Goal: Task Accomplishment & Management: Use online tool/utility

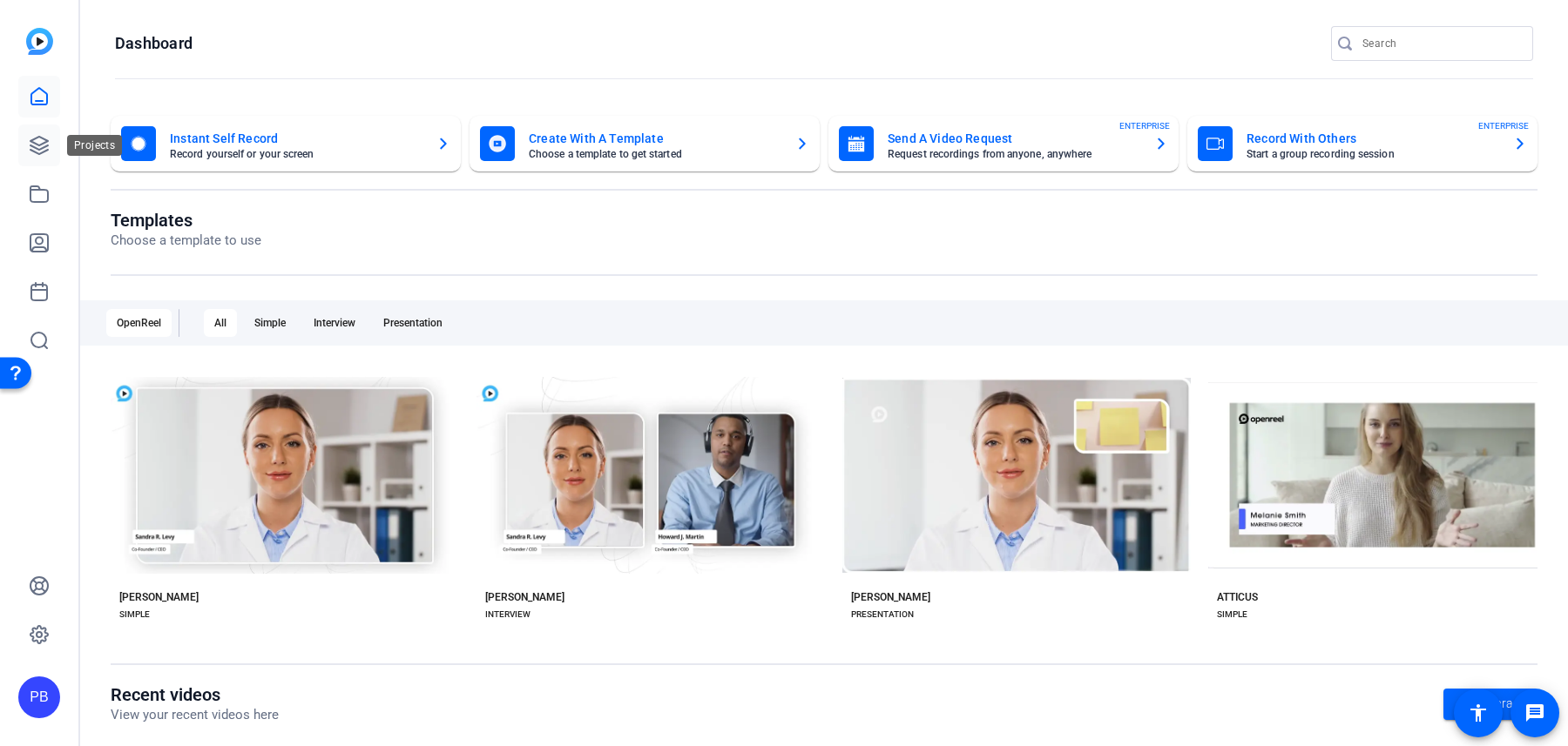
click at [43, 151] on icon at bounding box center [39, 145] width 20 height 20
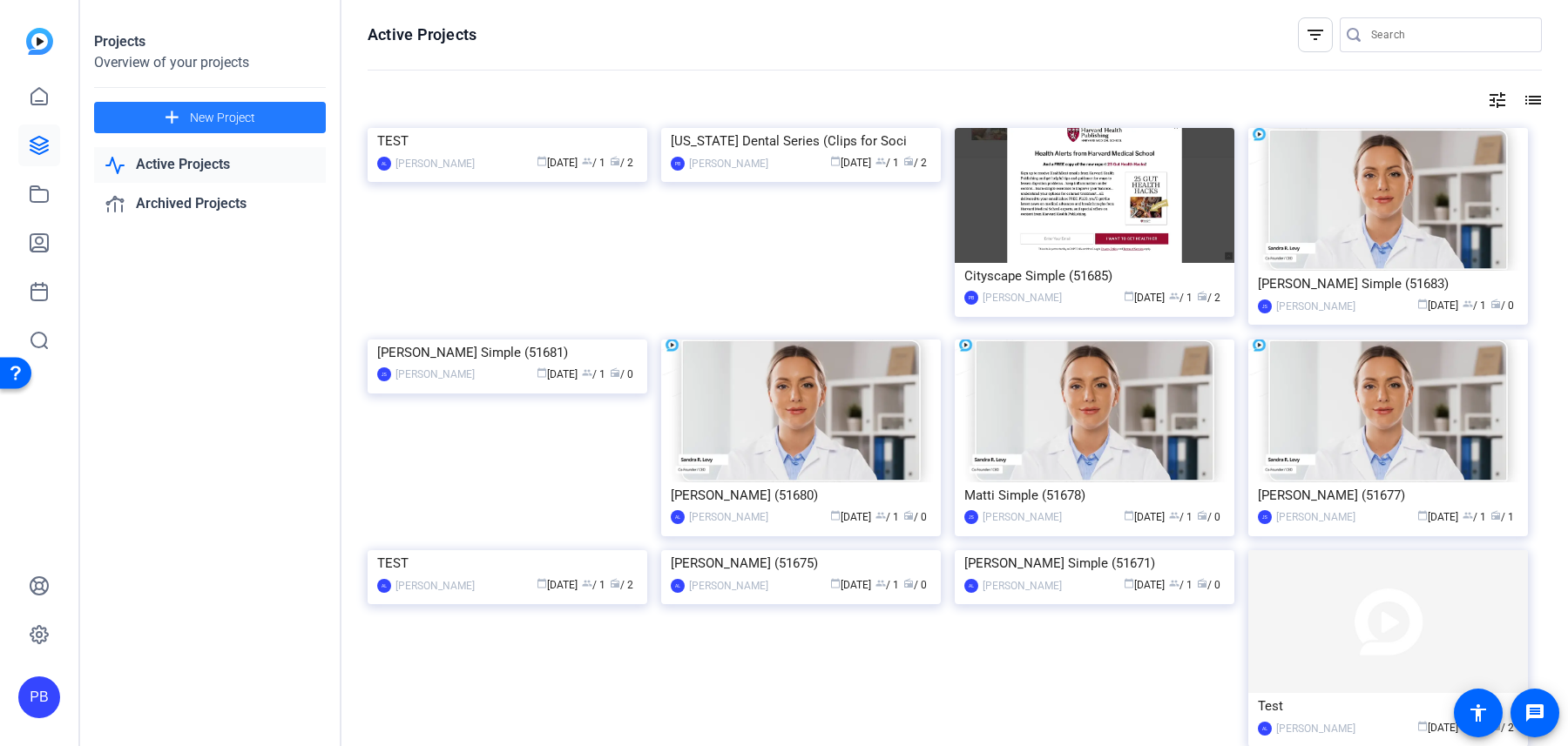
click at [219, 119] on span "New Project" at bounding box center [222, 118] width 65 height 19
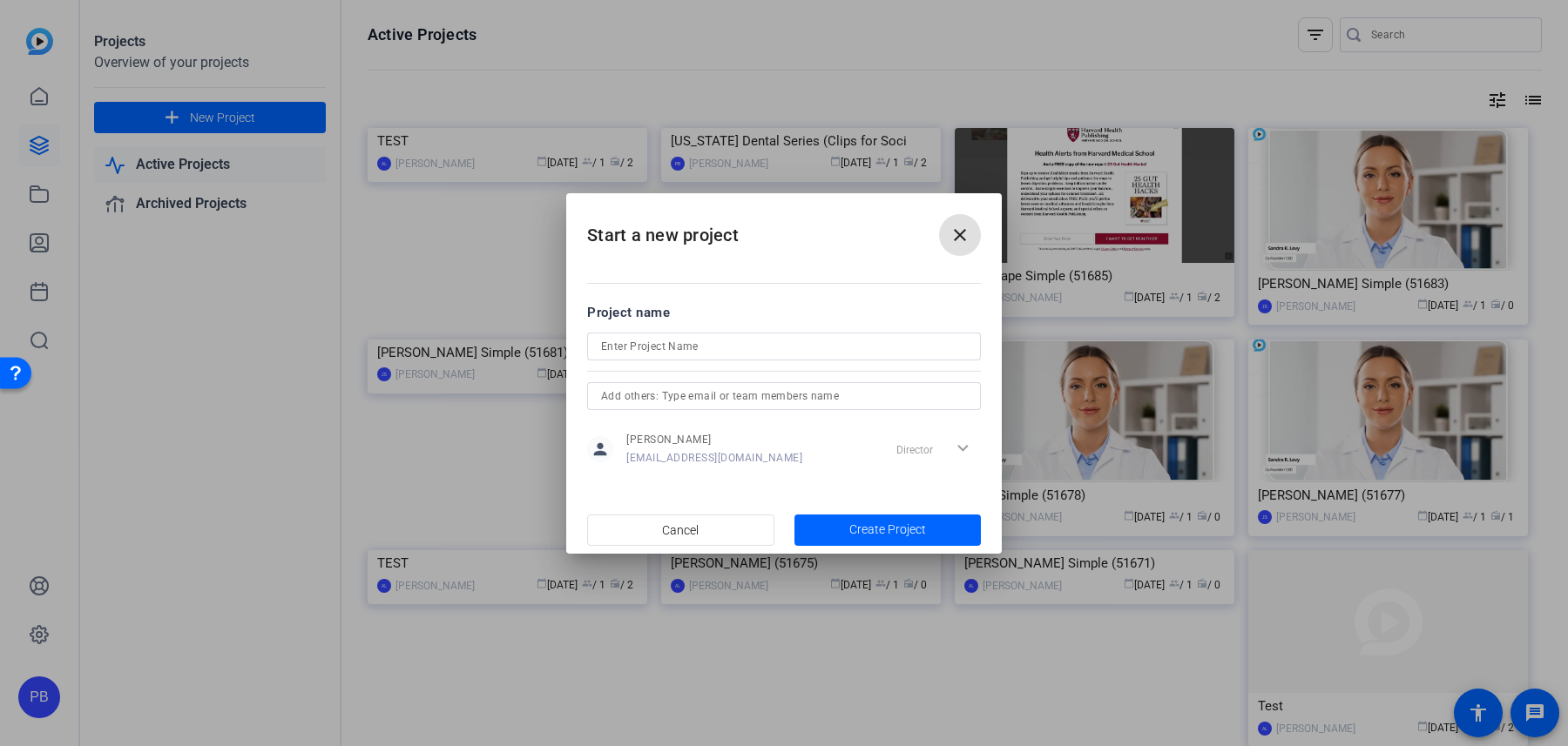
click at [691, 356] on input at bounding box center [784, 346] width 366 height 20
type input "Kasia Interview"
click at [889, 522] on span "Create Project" at bounding box center [887, 530] width 77 height 19
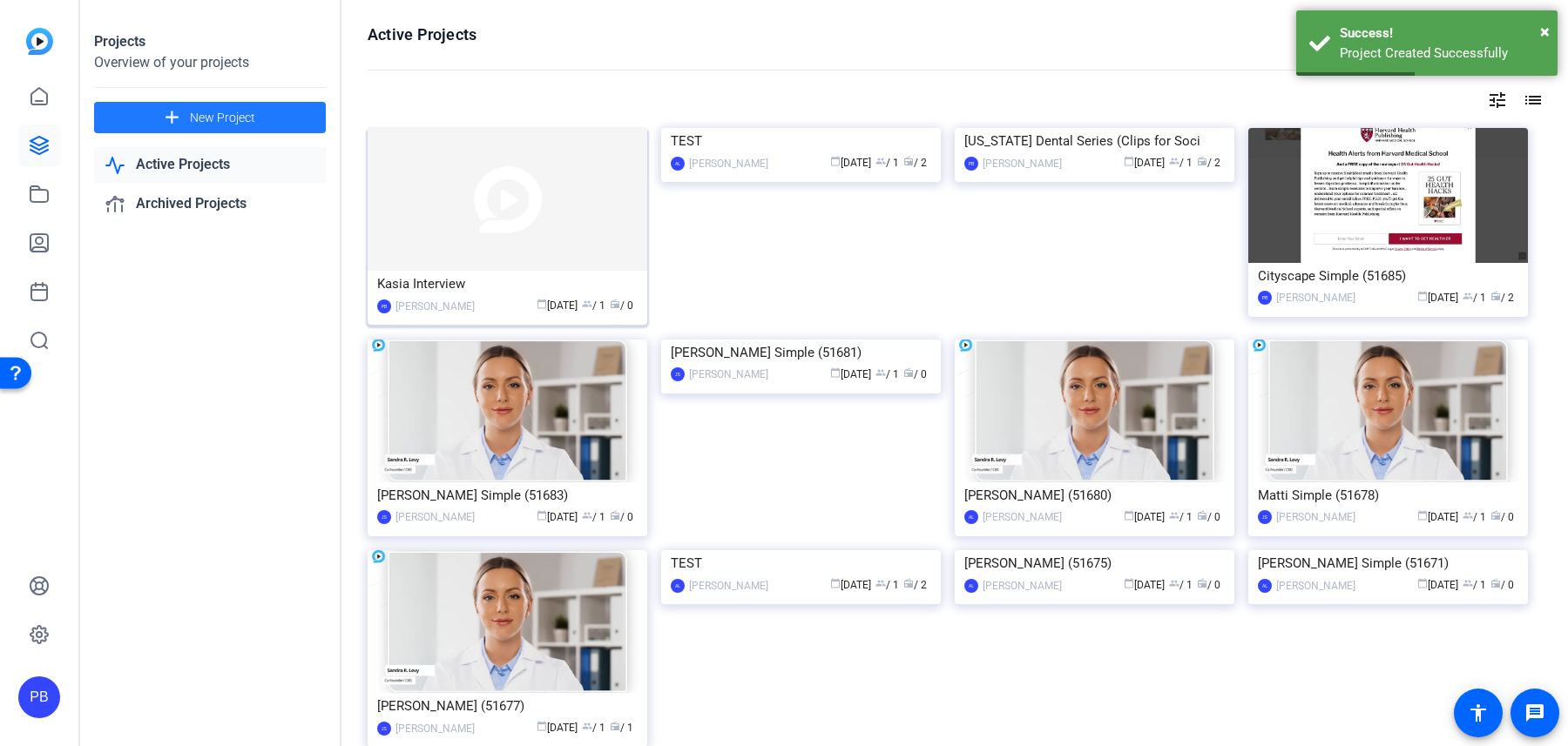
click at [557, 211] on img at bounding box center [506, 199] width 280 height 143
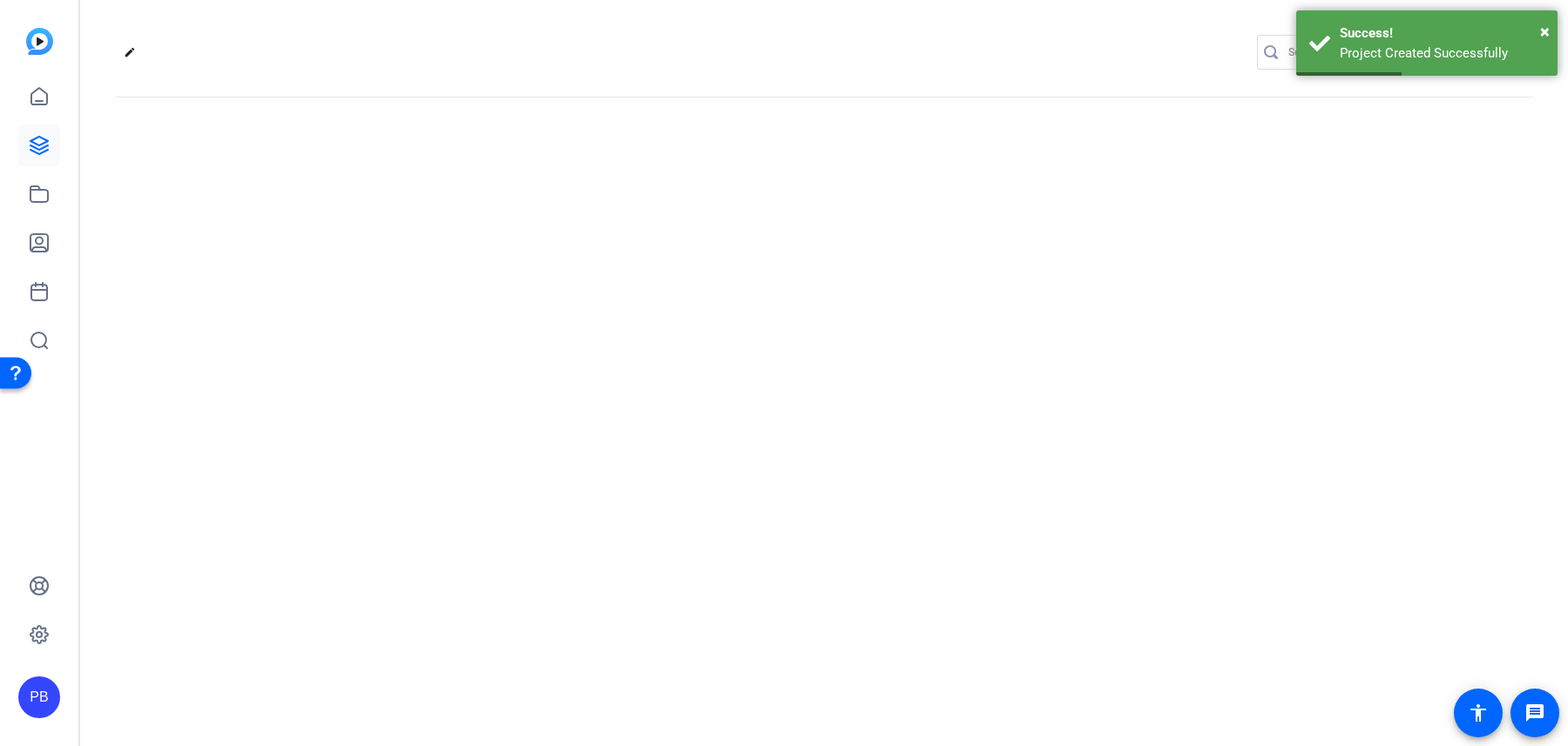
click at [557, 211] on div "edit settings" at bounding box center [823, 373] width 1487 height 746
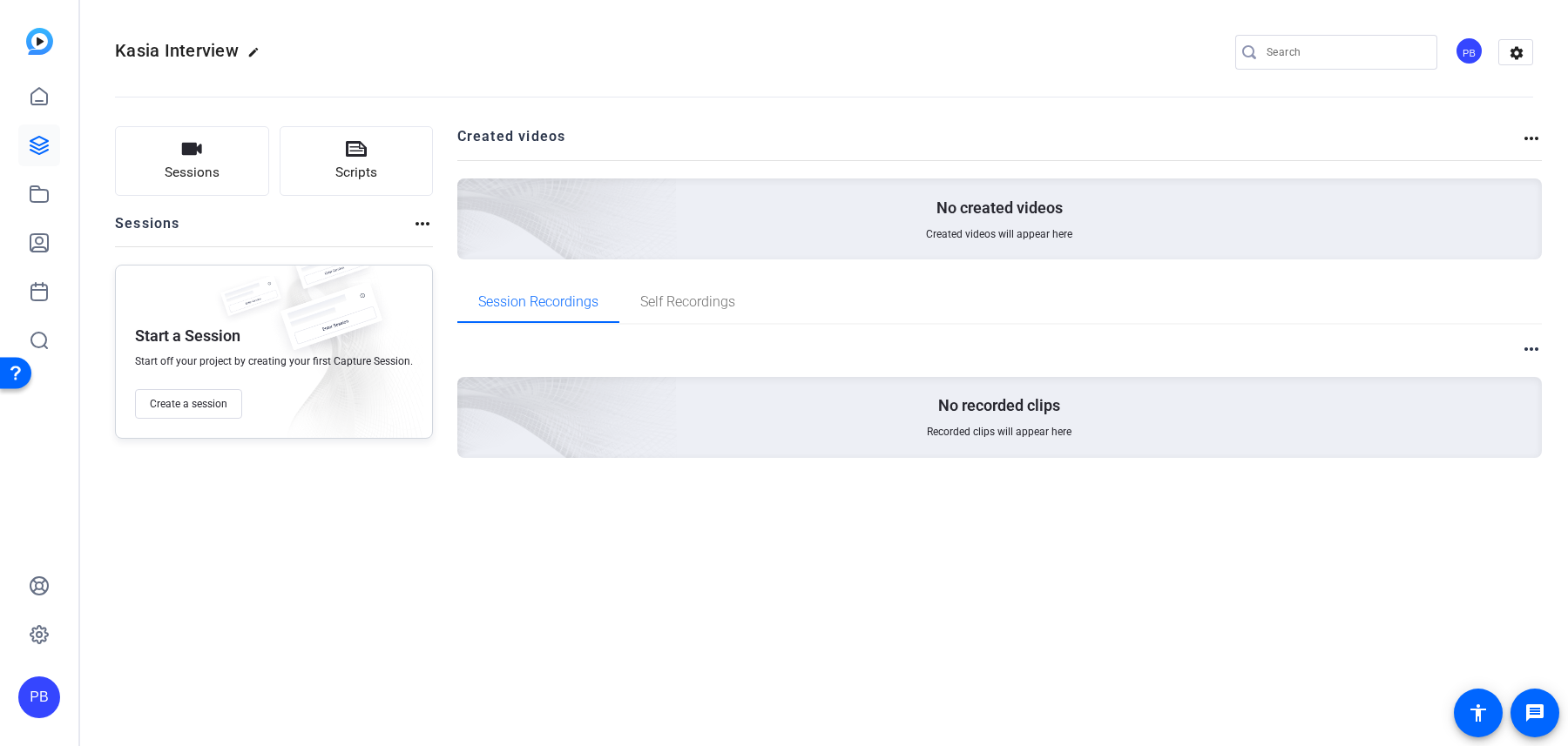
click at [350, 249] on div "Sessions Scripts Sessions more_horiz Start a Session Start off your project by …" at bounding box center [274, 320] width 317 height 388
click at [225, 411] on button "Create a session" at bounding box center [189, 404] width 107 height 29
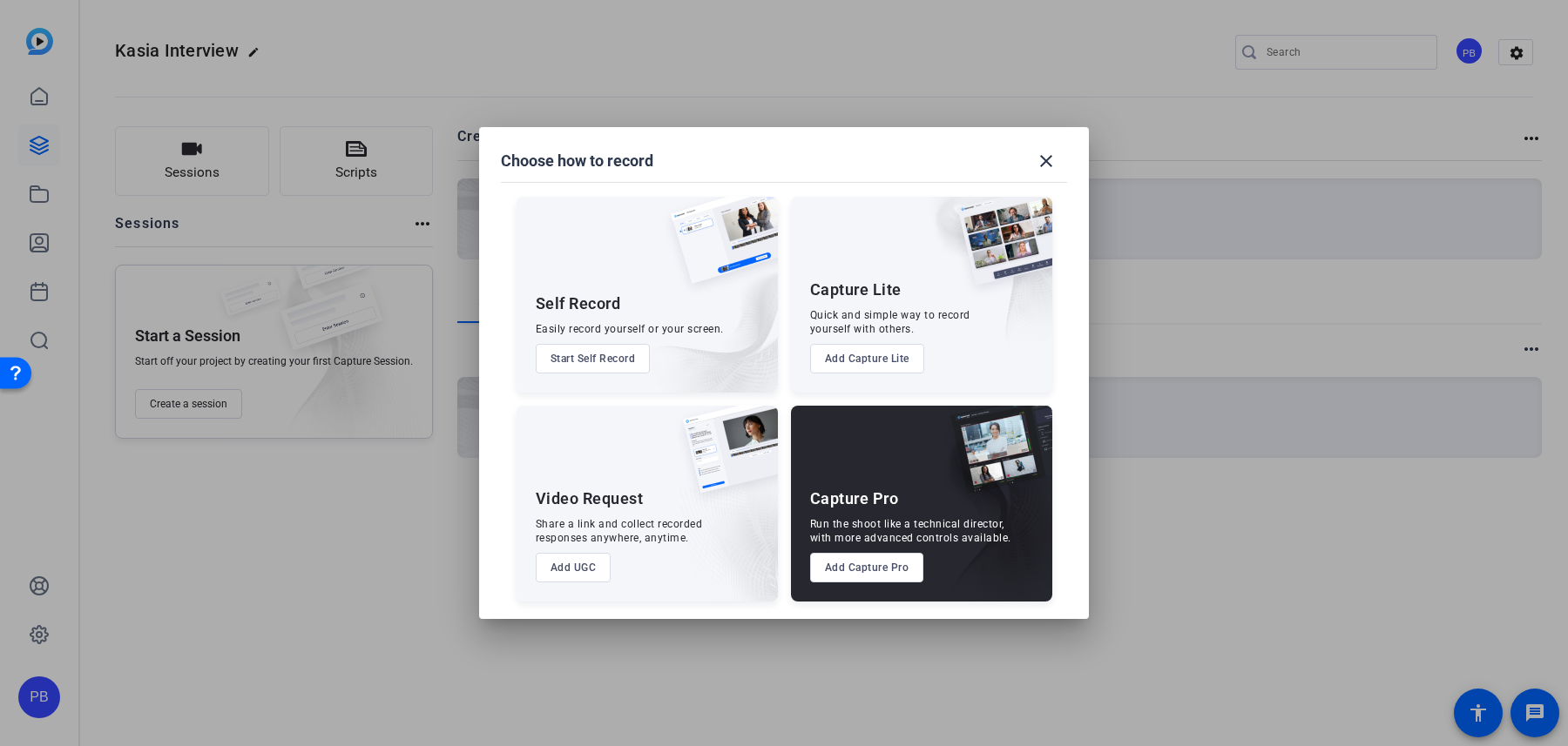
click at [881, 571] on button "Add Capture Pro" at bounding box center [867, 568] width 114 height 29
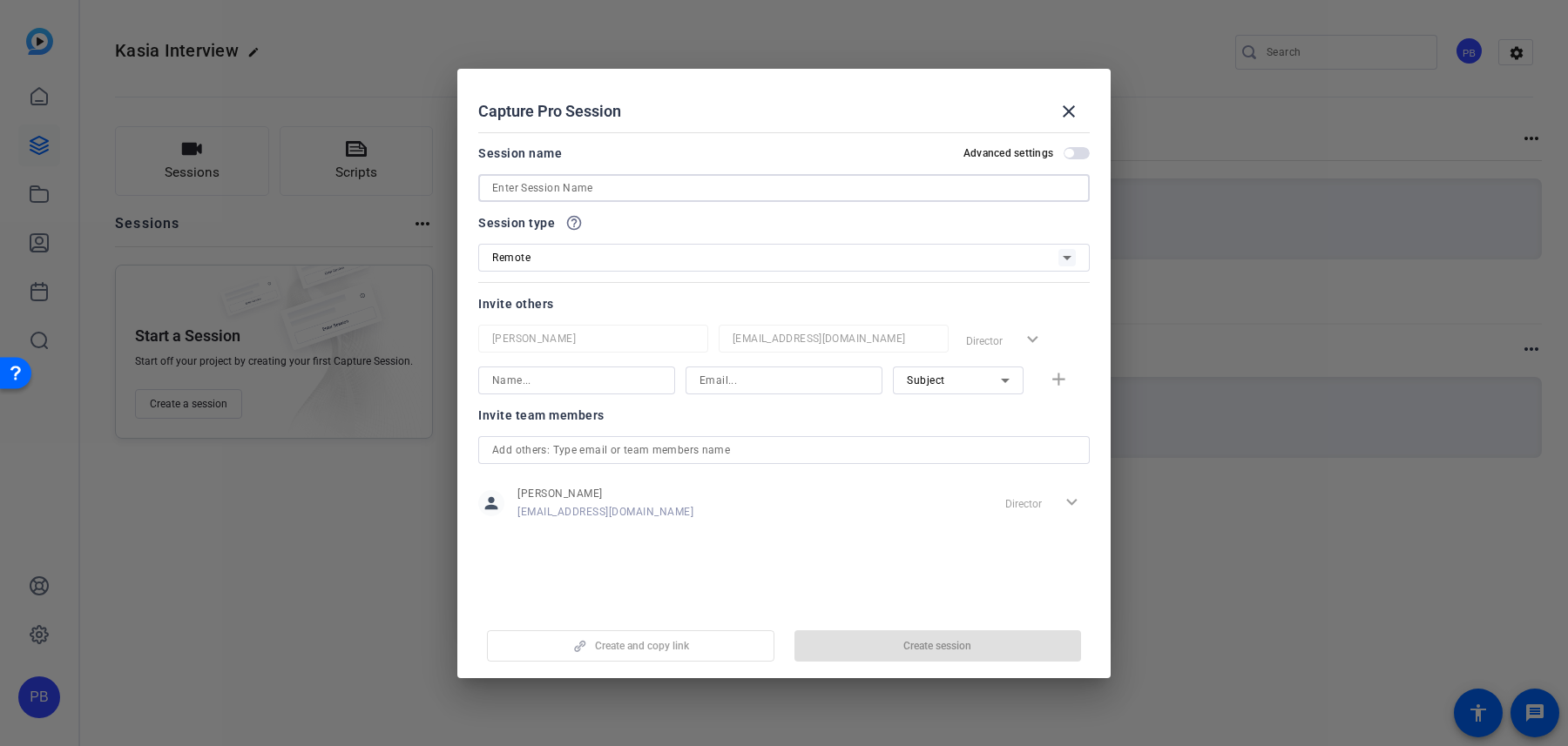
click at [718, 184] on input at bounding box center [783, 187] width 583 height 20
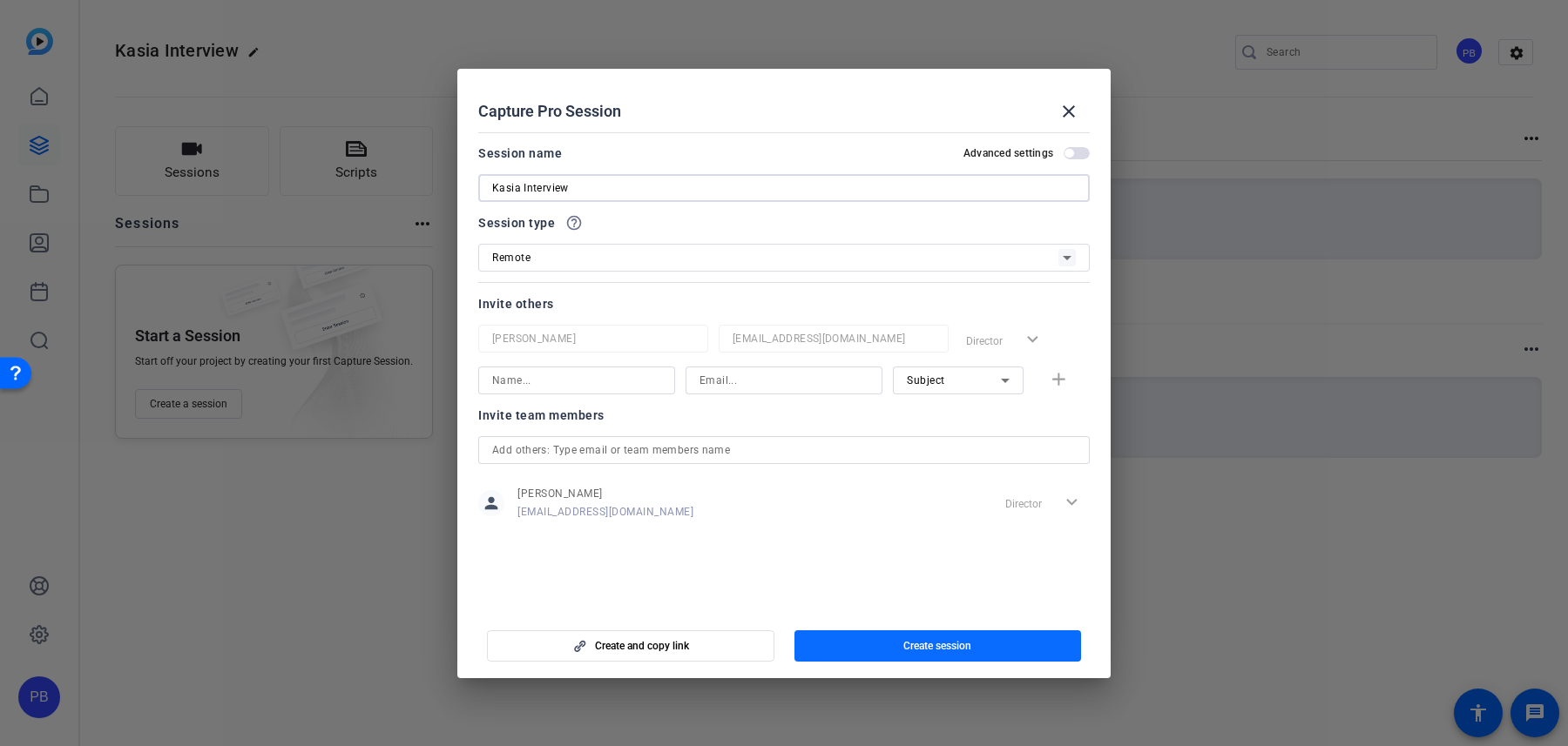
type input "Kasia Interview"
click at [926, 638] on span "button" at bounding box center [938, 646] width 287 height 42
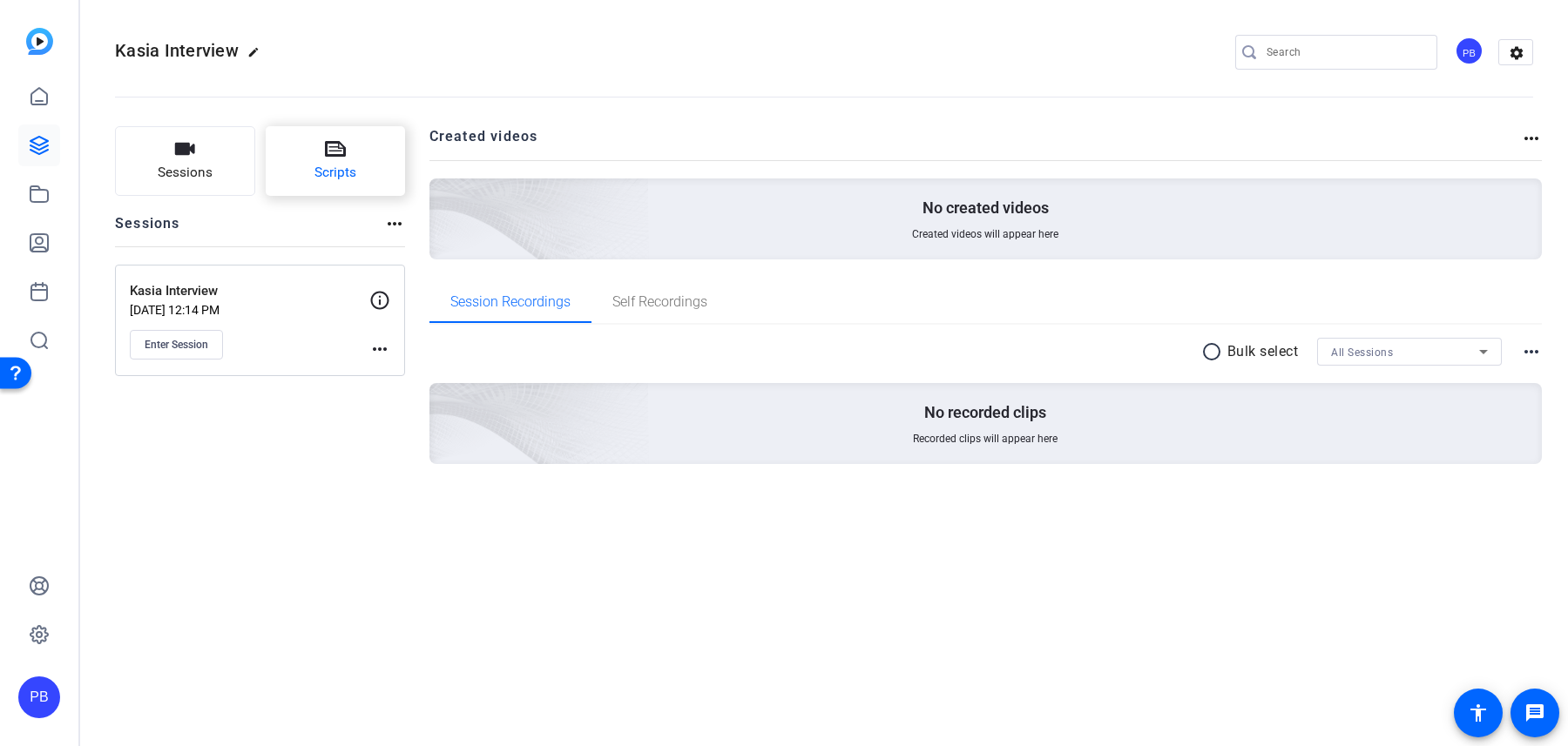
click at [343, 167] on span "Scripts" at bounding box center [335, 172] width 42 height 20
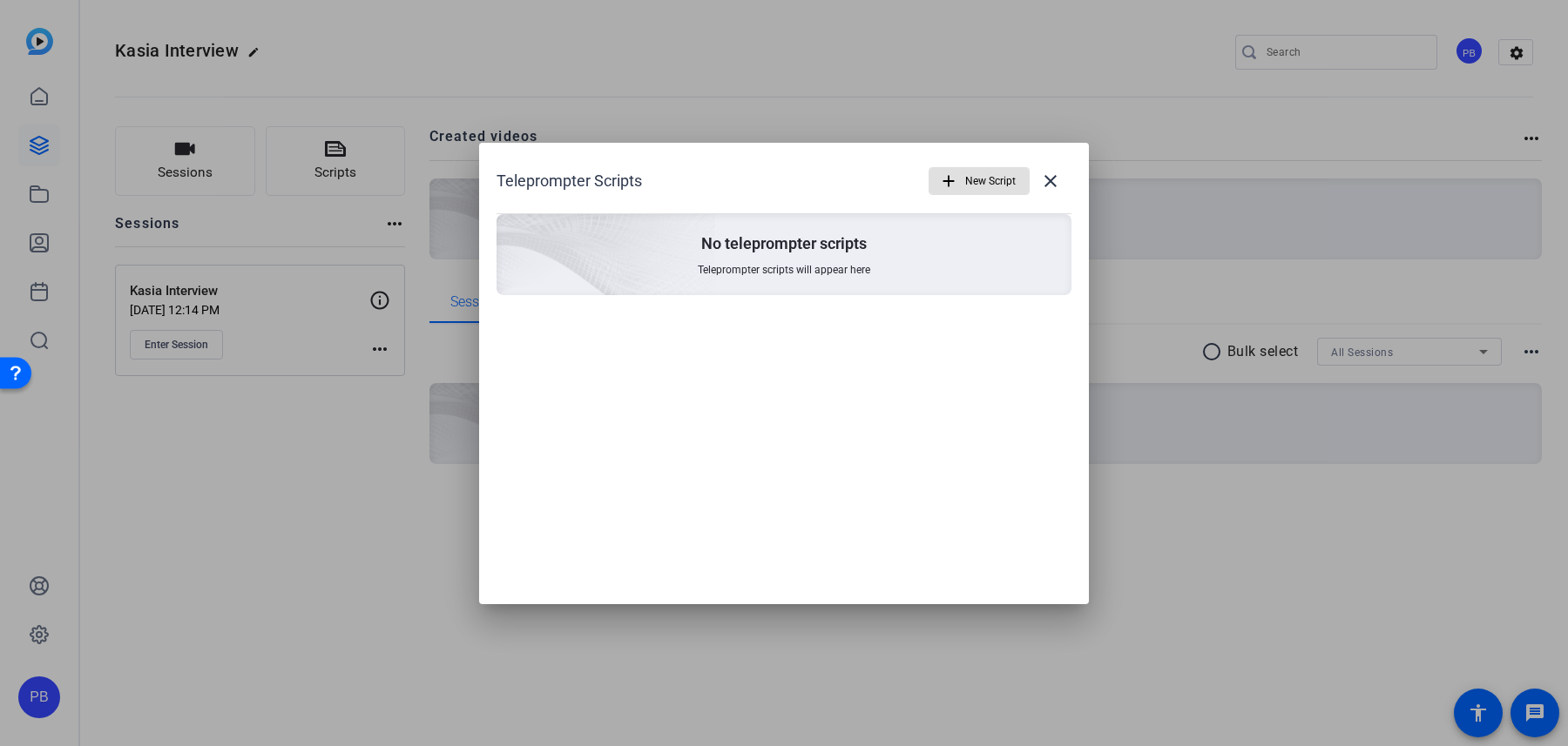
click at [992, 179] on span "New Script" at bounding box center [990, 181] width 51 height 33
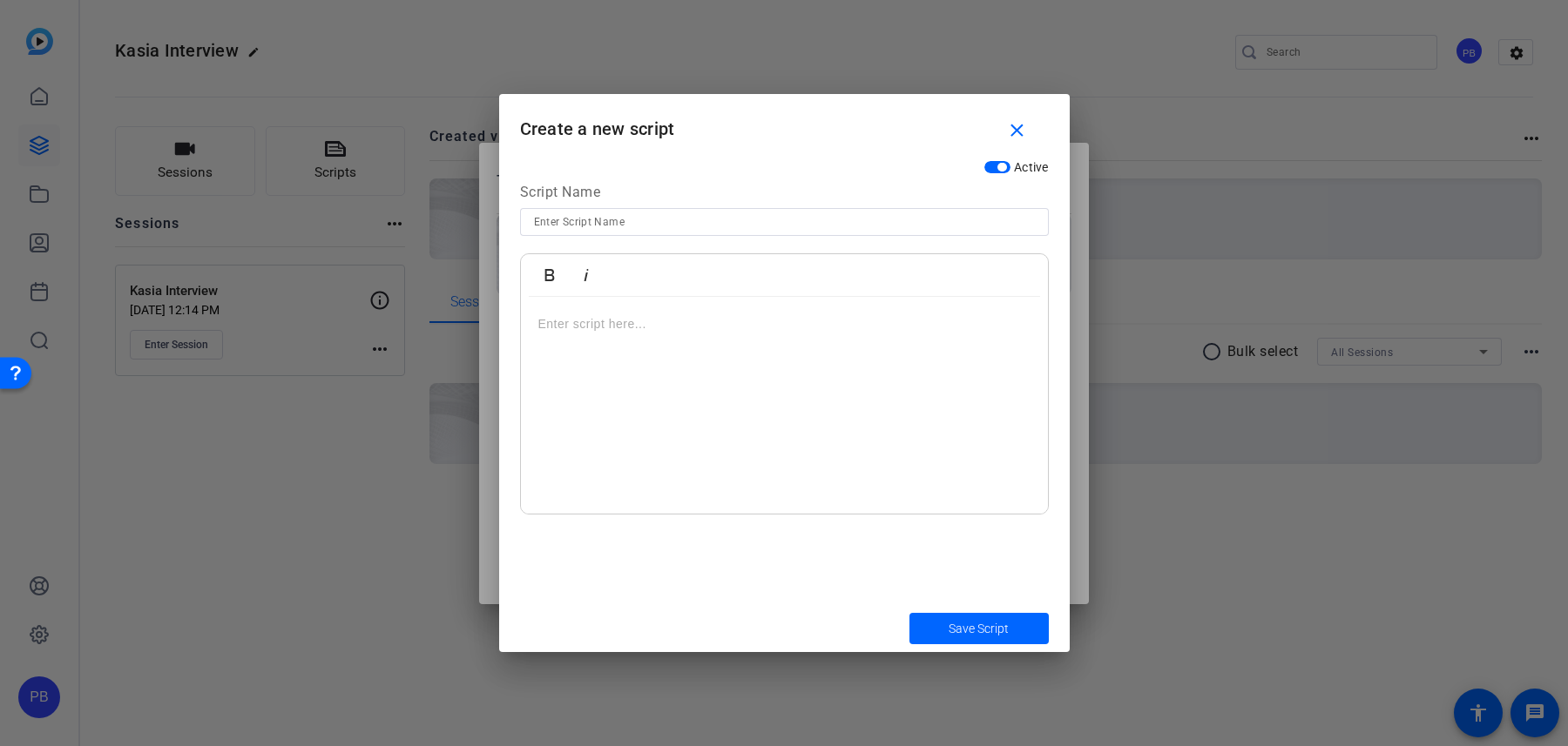
click at [752, 330] on p at bounding box center [784, 324] width 492 height 19
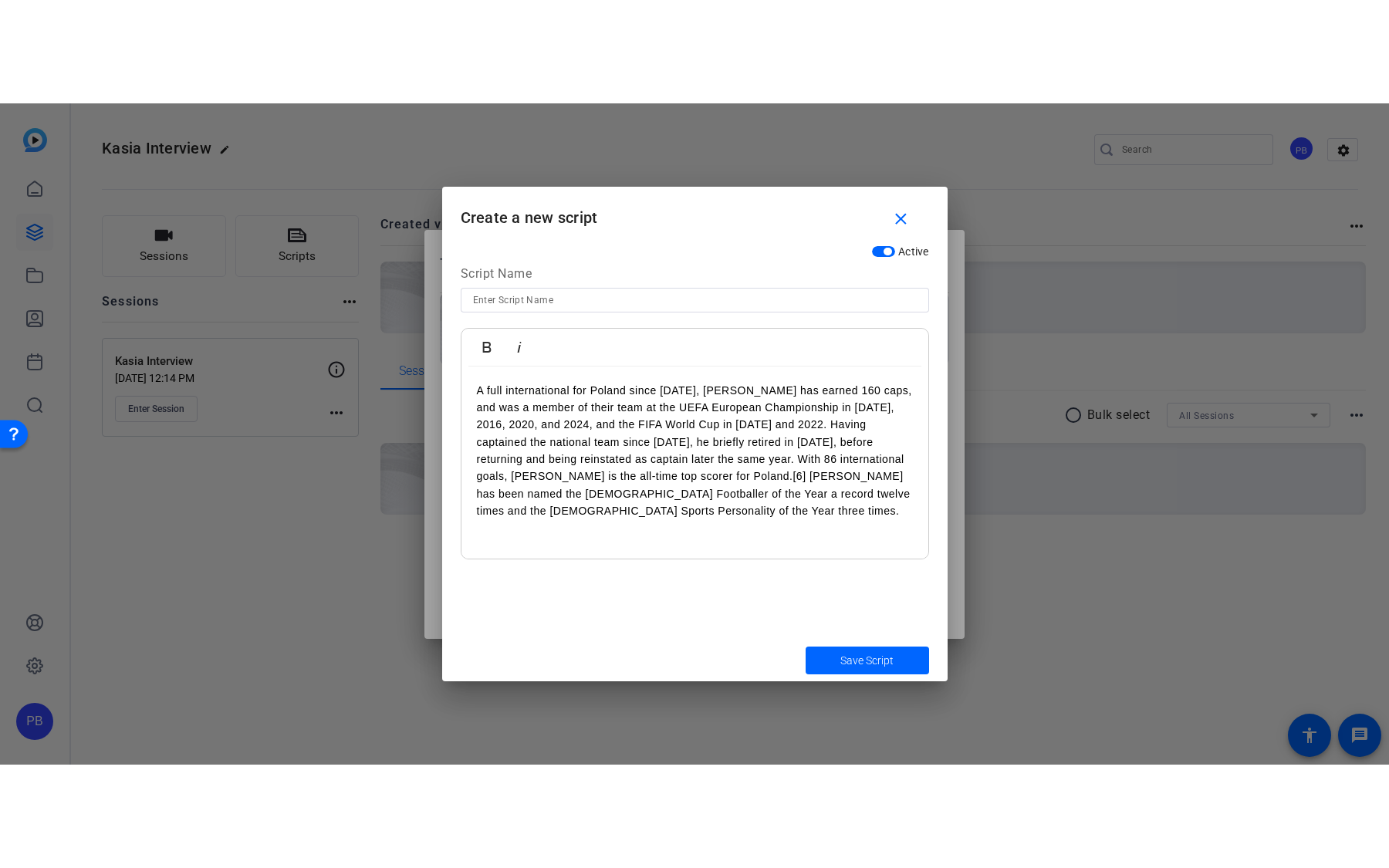
scroll to position [7738, 2]
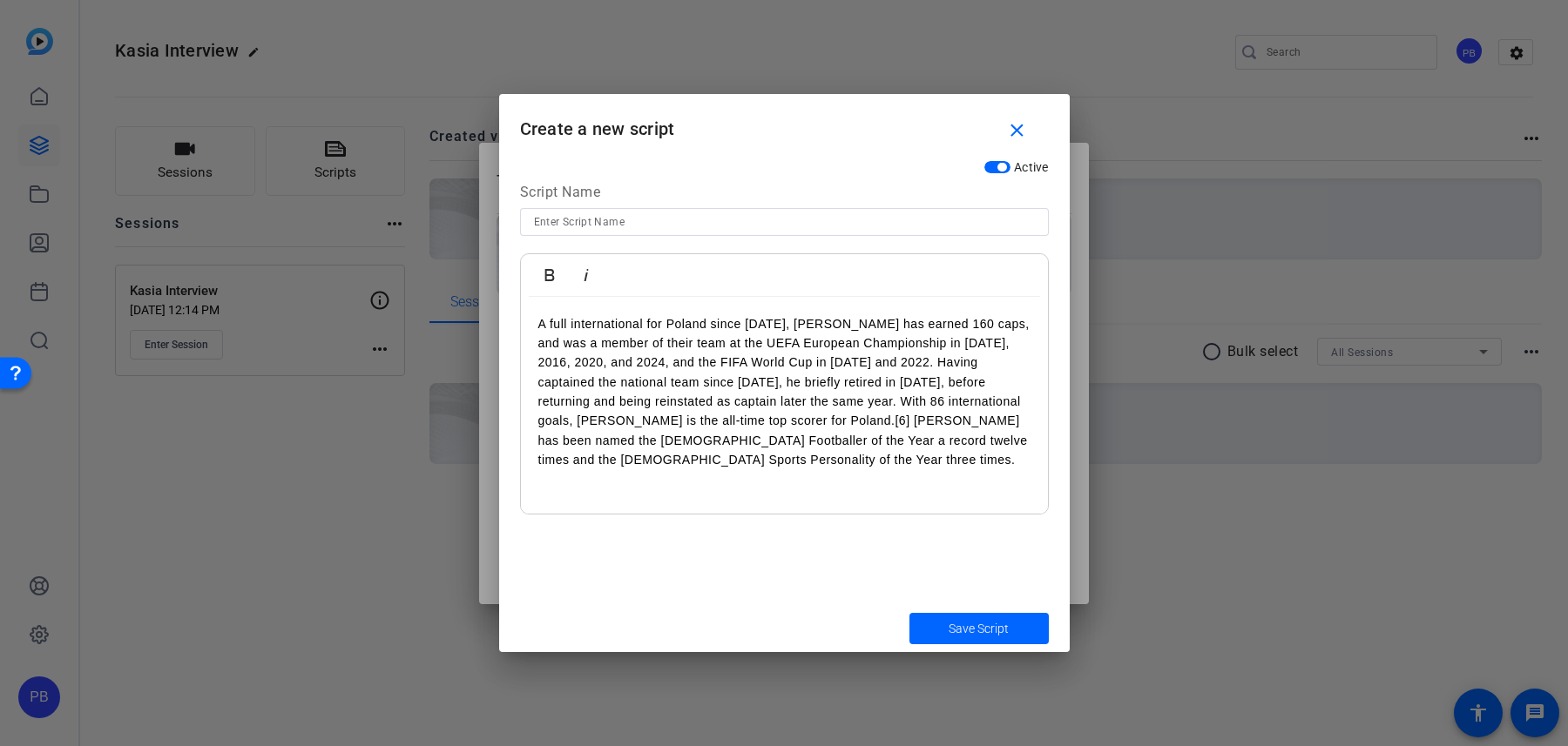
click at [760, 416] on p "A full international for Poland since 2008, Lewandowski has earned 160 caps, an…" at bounding box center [784, 392] width 492 height 156
click at [632, 209] on div at bounding box center [784, 222] width 501 height 28
type input "Lewi Script"
click at [978, 636] on span "Save Script" at bounding box center [979, 629] width 60 height 19
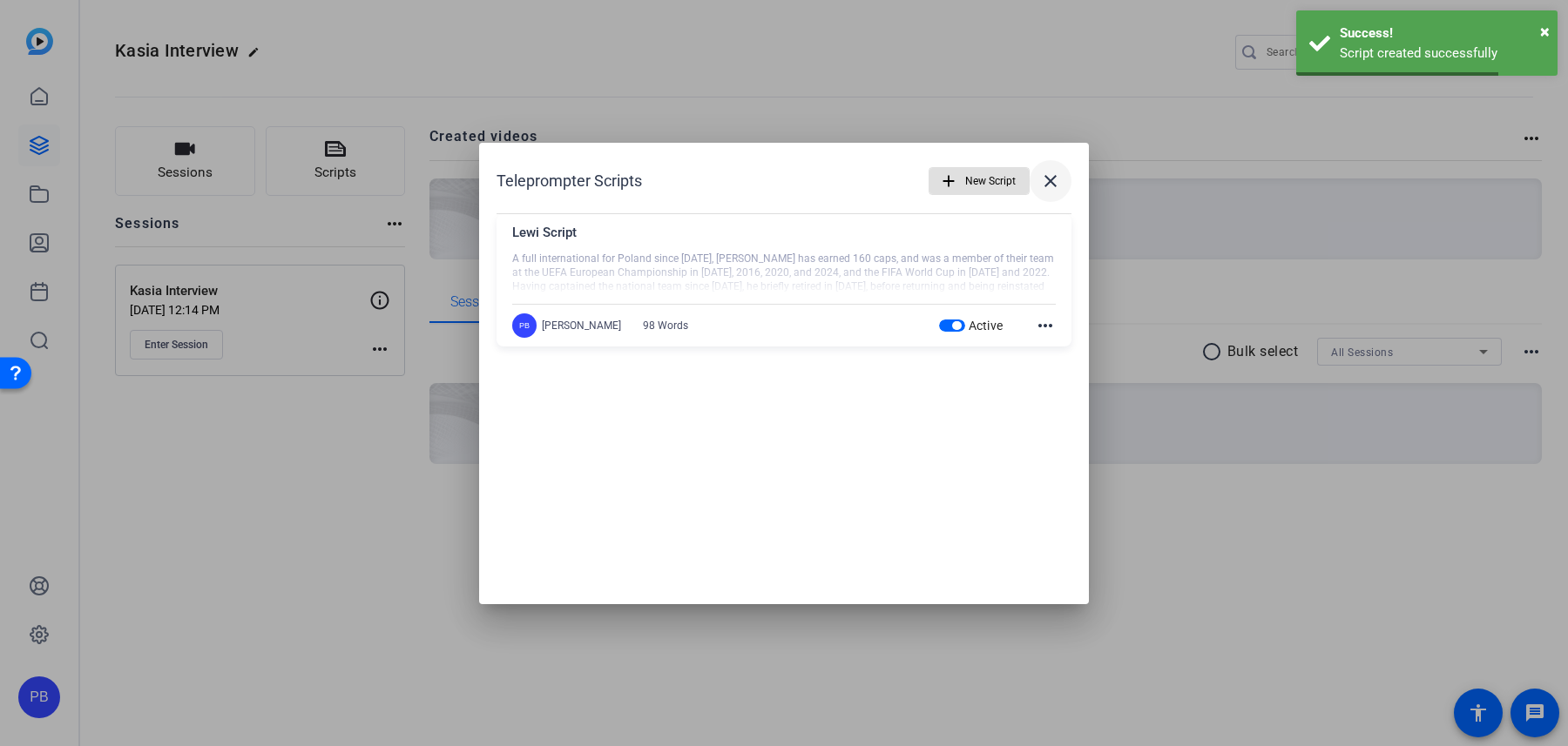
click at [1046, 178] on mat-icon "close" at bounding box center [1050, 180] width 20 height 20
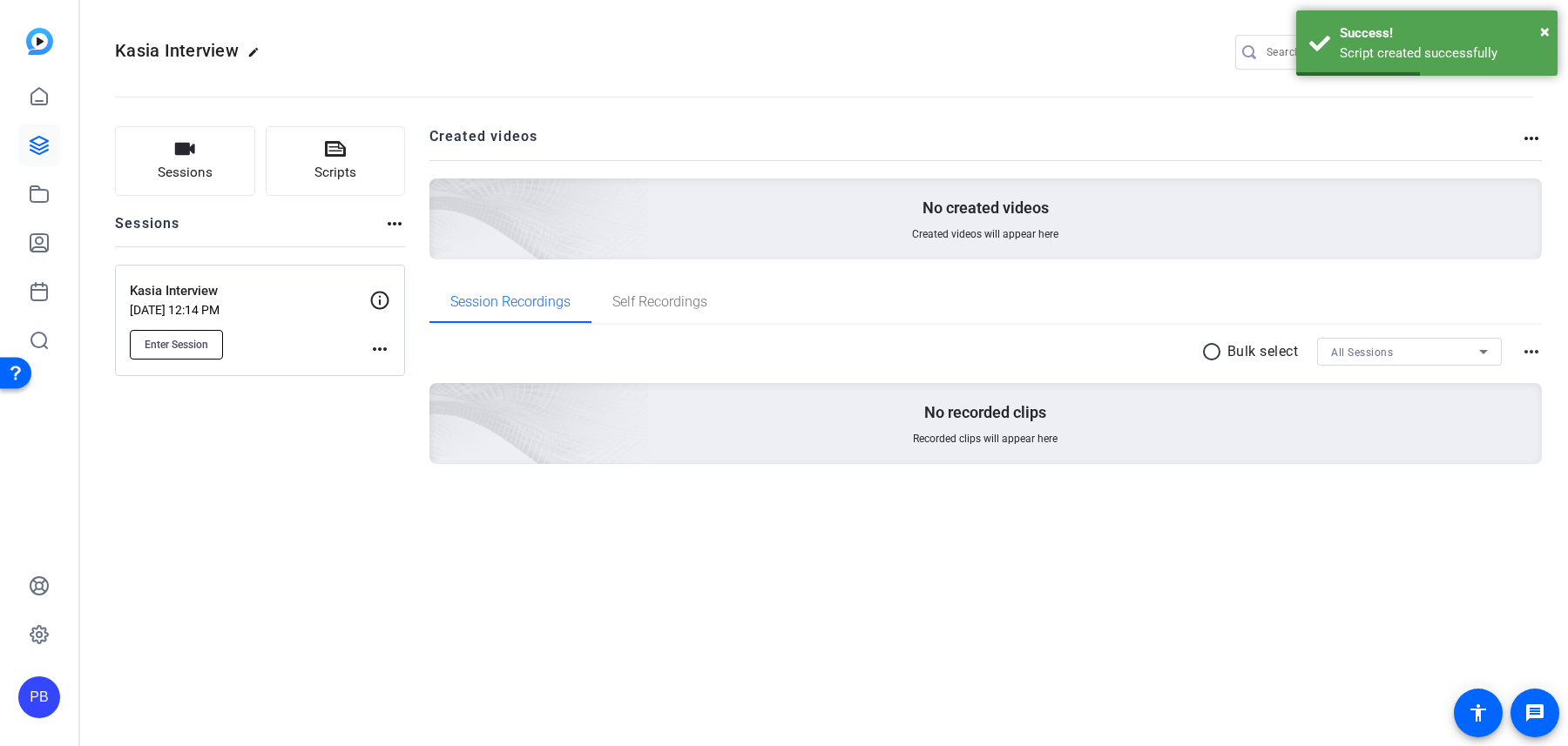
click at [206, 340] on span "Enter Session" at bounding box center [175, 345] width 63 height 14
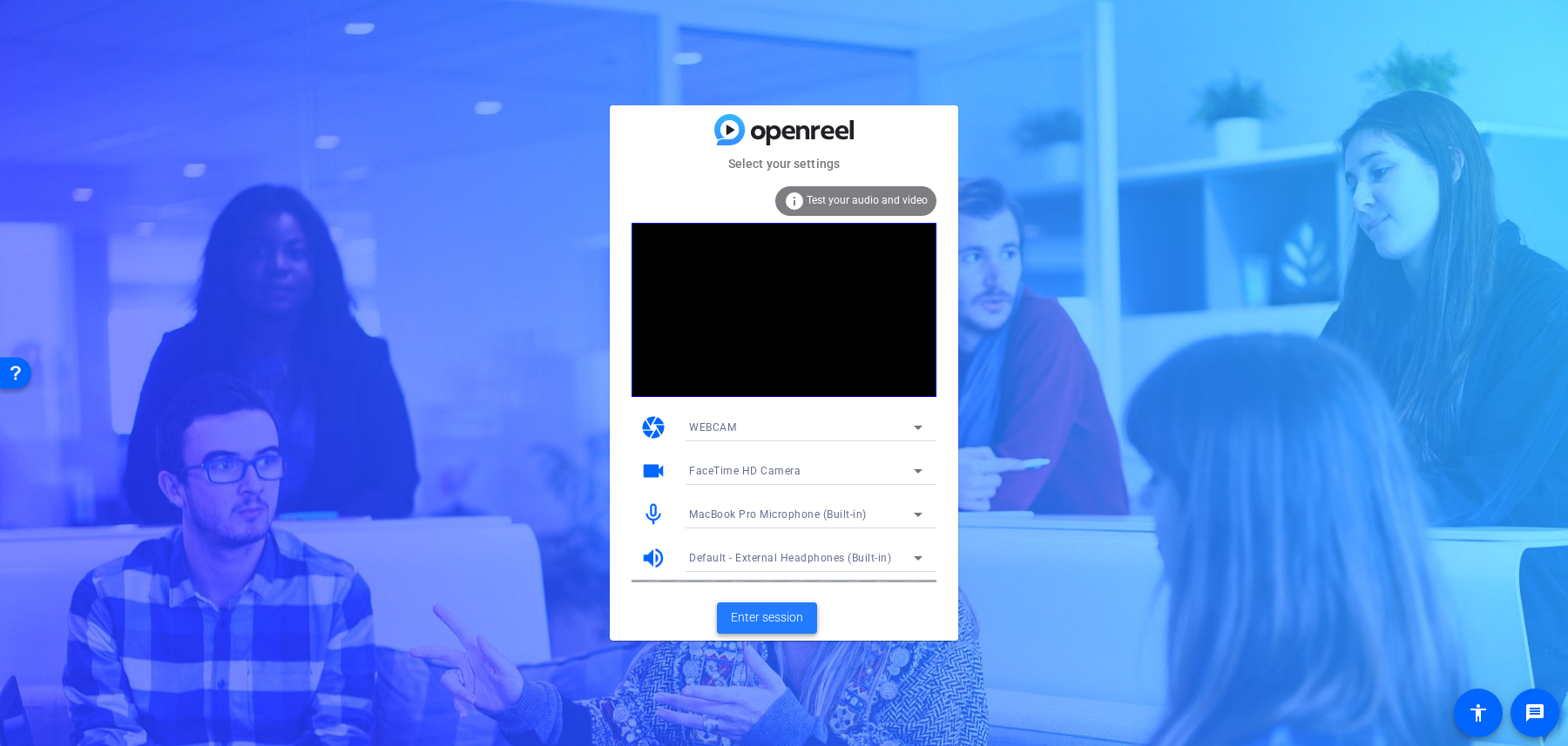
click at [775, 618] on span "Enter session" at bounding box center [766, 617] width 72 height 19
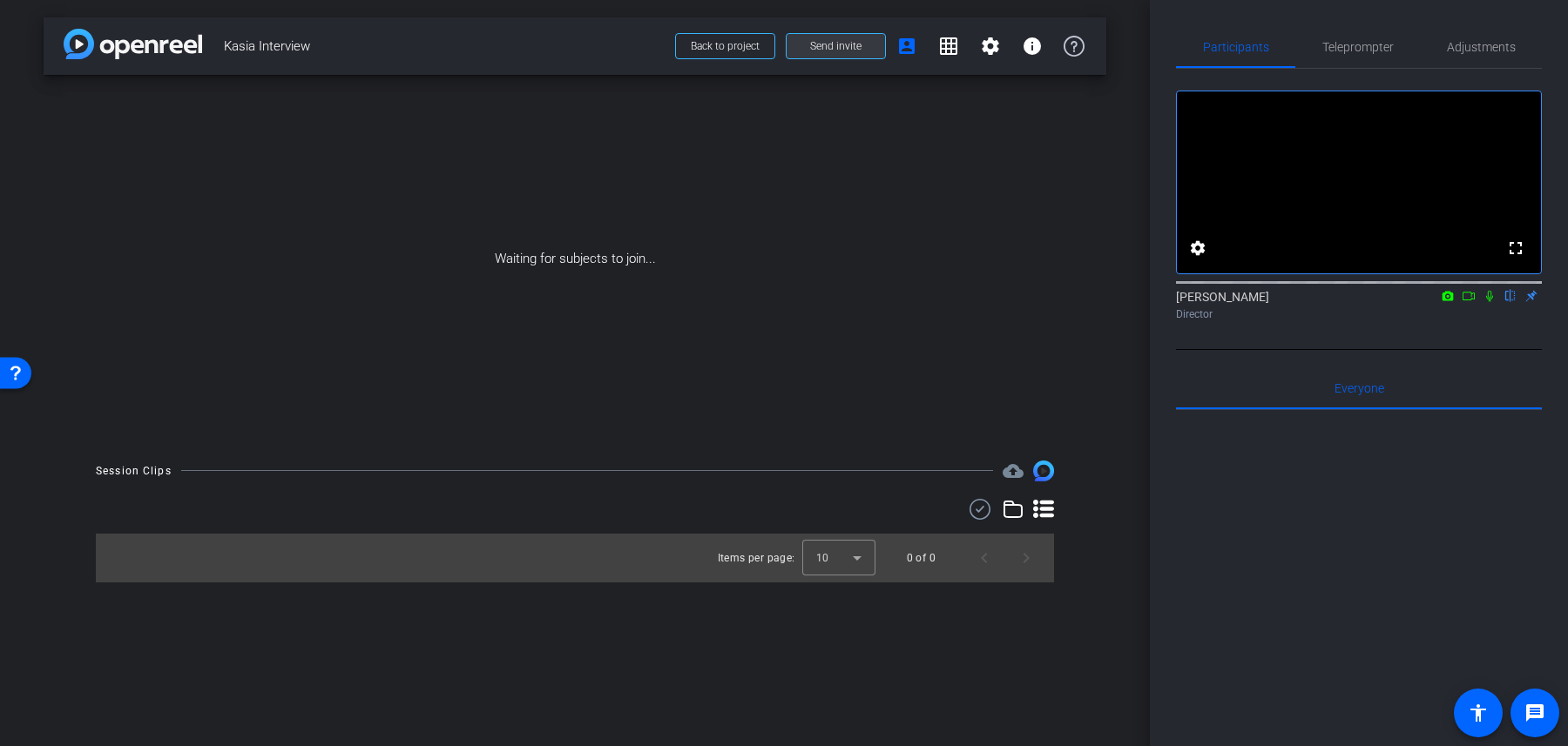
click at [858, 54] on span at bounding box center [836, 46] width 98 height 42
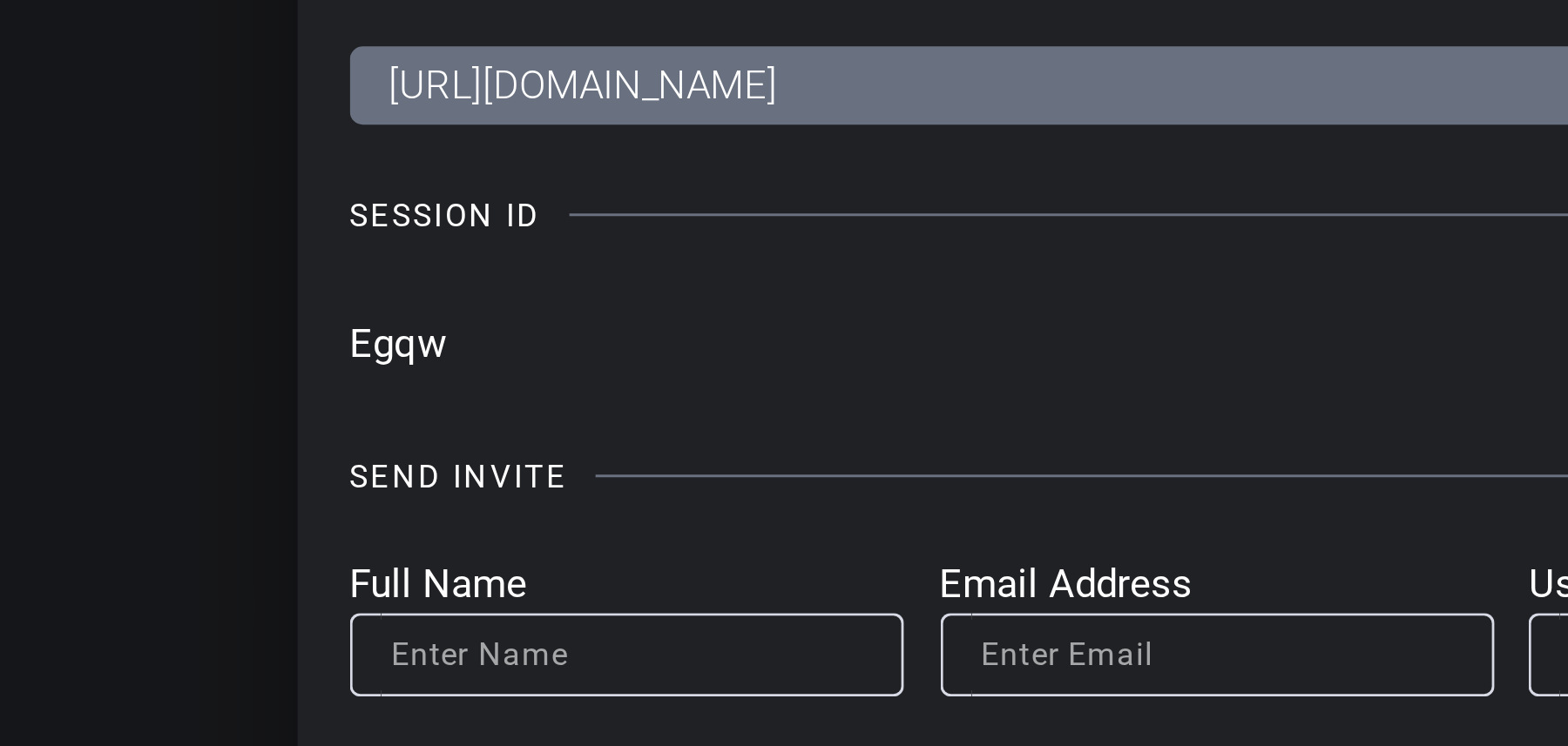
click at [452, 284] on input "Egqw" at bounding box center [742, 281] width 593 height 26
click at [448, 284] on input "Egqw" at bounding box center [742, 281] width 593 height 26
click at [454, 285] on input "Egqw" at bounding box center [742, 281] width 593 height 26
click at [459, 285] on input "Egqw" at bounding box center [742, 281] width 593 height 26
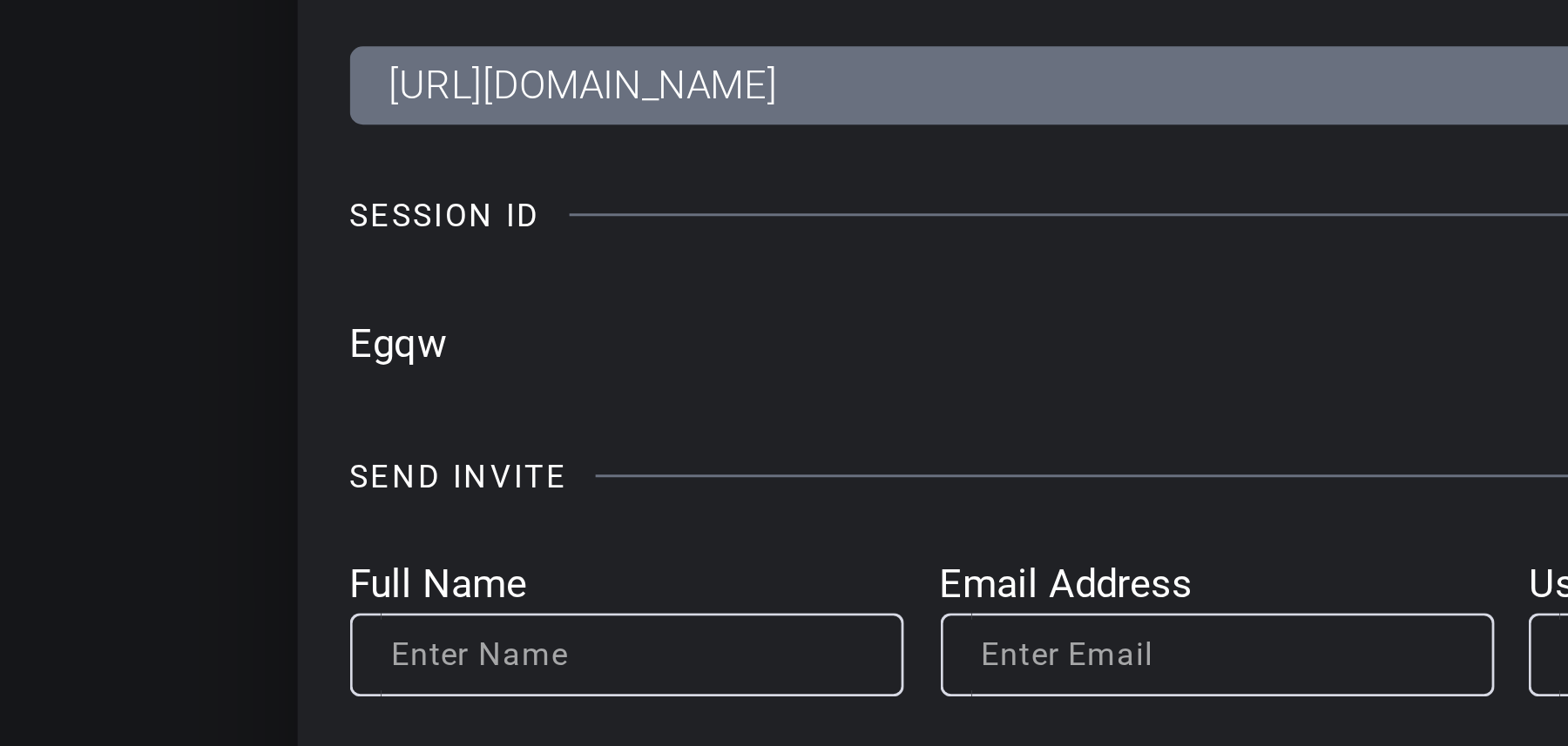
drag, startPoint x: 459, startPoint y: 284, endPoint x: 478, endPoint y: 284, distance: 19.0
click at [478, 284] on input "Egqw" at bounding box center [742, 281] width 593 height 26
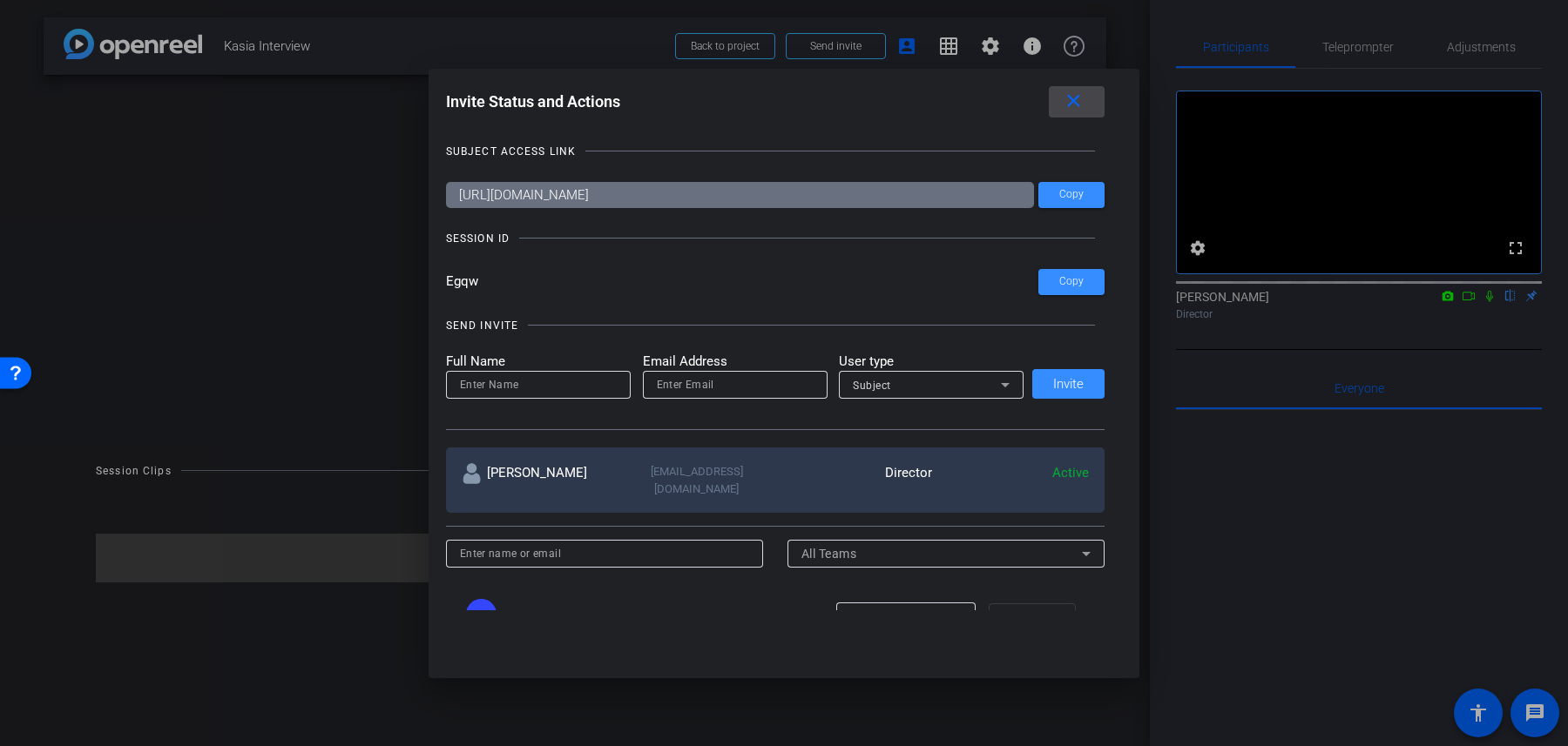
click at [1070, 100] on mat-icon "close" at bounding box center [1073, 101] width 21 height 21
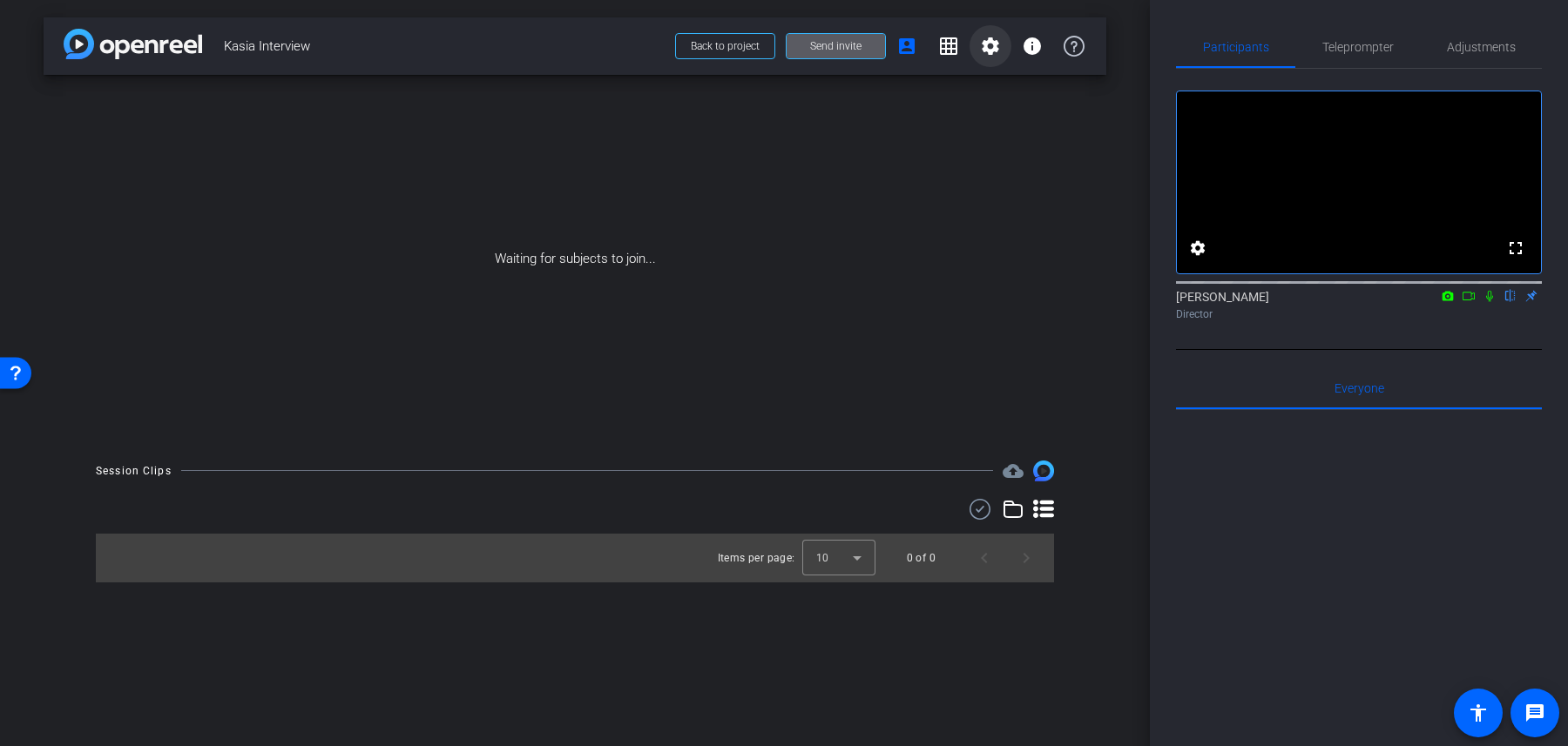
click at [1007, 54] on span at bounding box center [989, 46] width 42 height 42
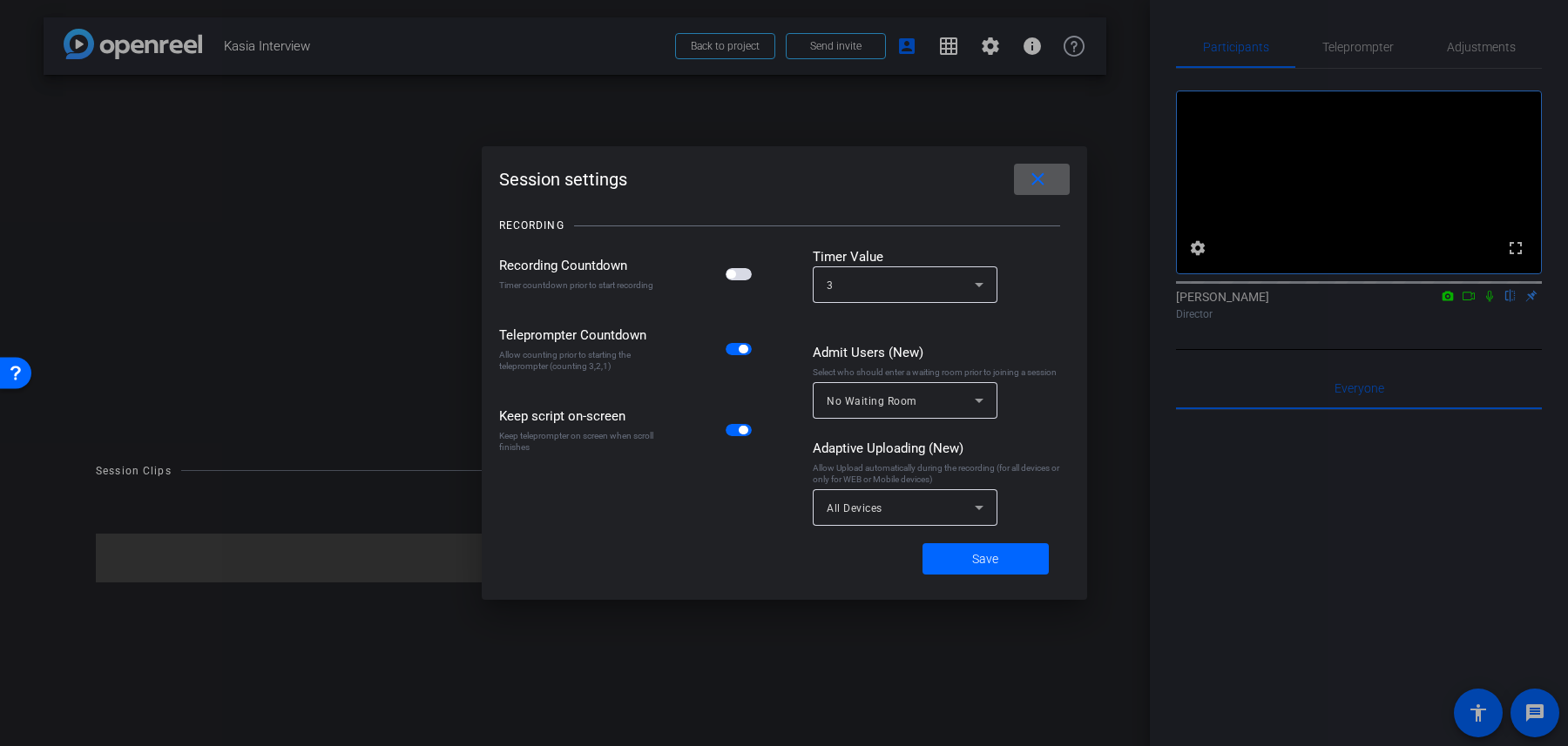
click at [961, 503] on div "All Devices" at bounding box center [901, 508] width 148 height 21
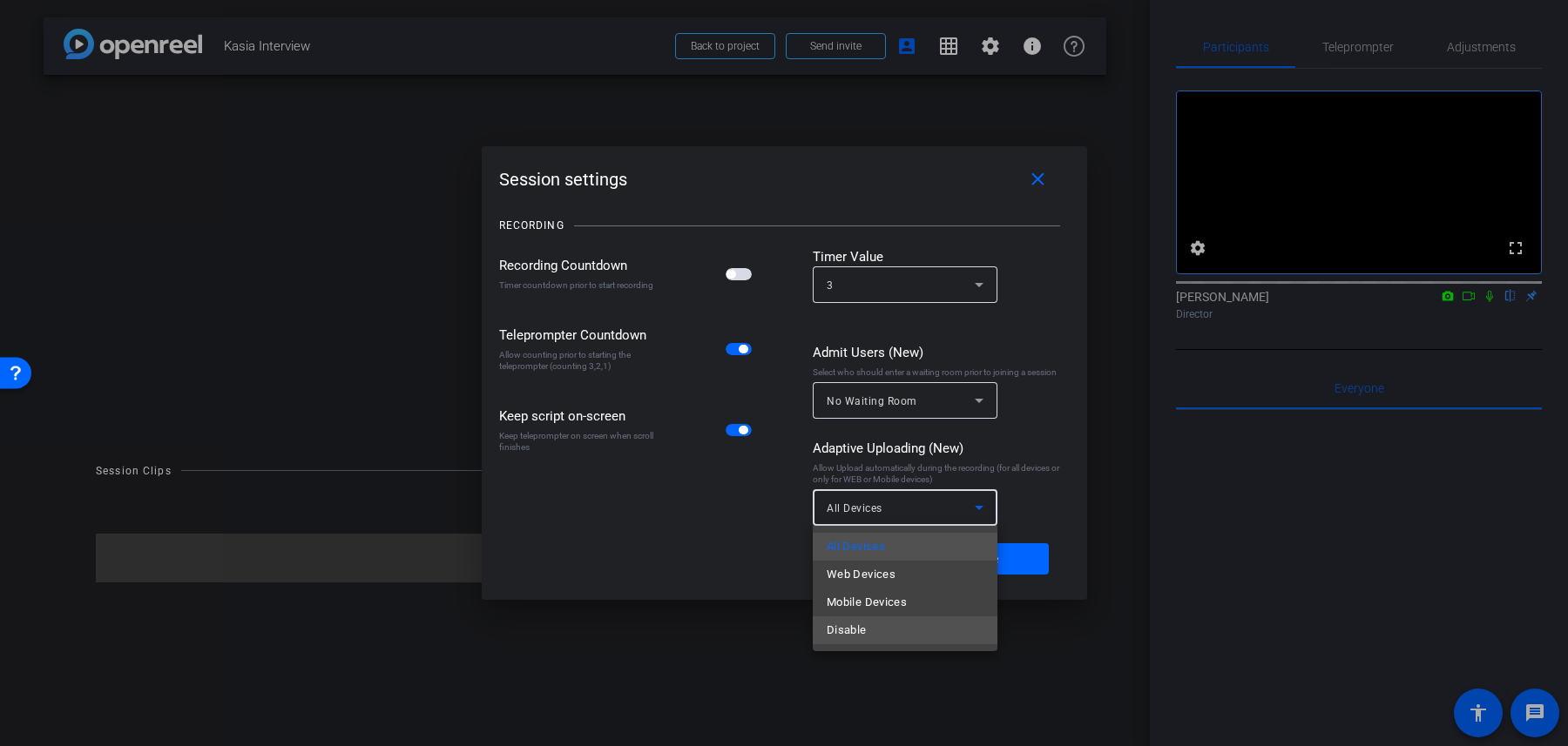
click at [910, 630] on mat-option "Disable" at bounding box center [905, 630] width 185 height 28
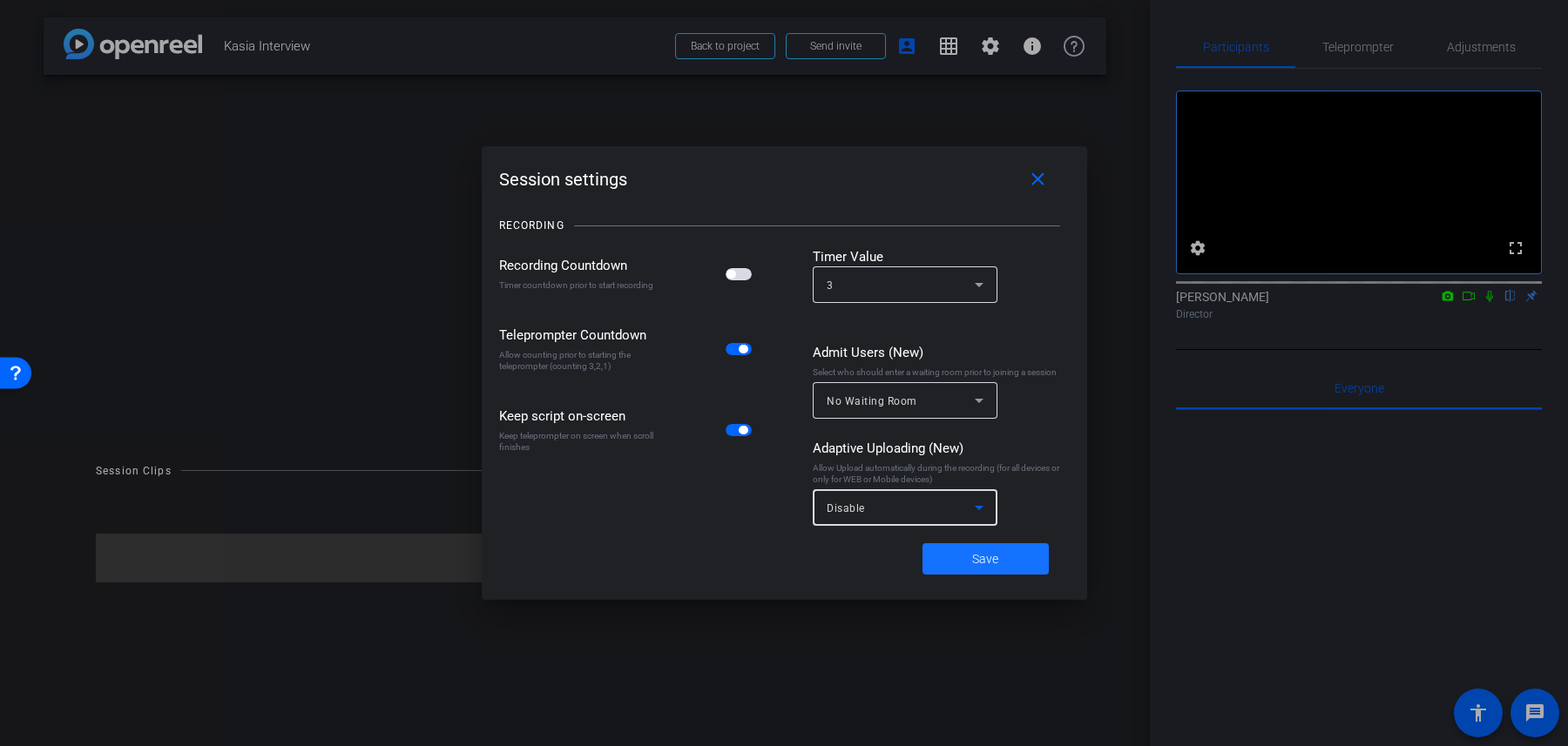
click at [967, 561] on span at bounding box center [986, 559] width 127 height 42
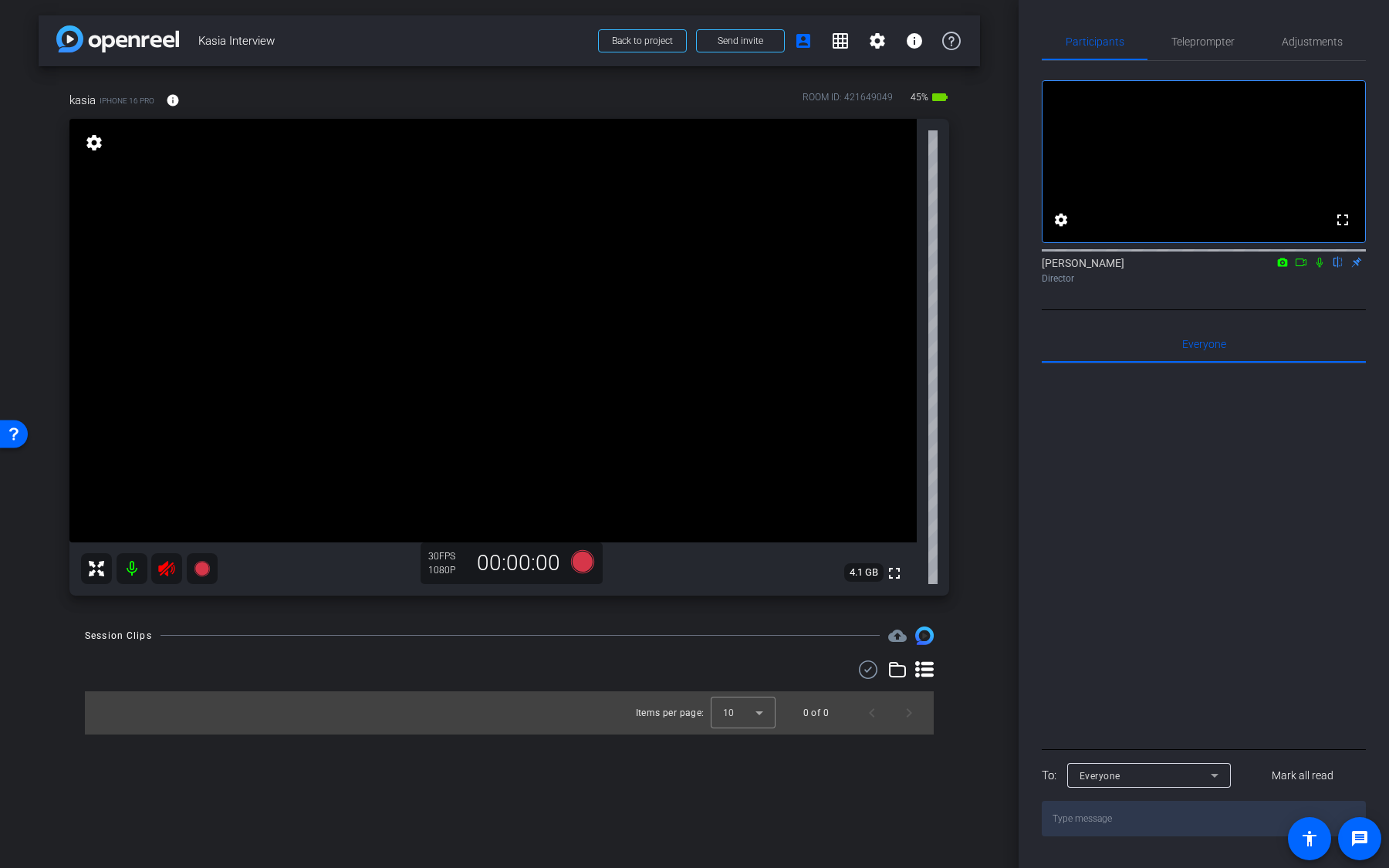
click at [131, 567] on mat-icon at bounding box center [132, 569] width 31 height 31
click at [161, 573] on icon at bounding box center [166, 569] width 16 height 16
click at [135, 573] on mat-icon at bounding box center [132, 569] width 31 height 31
click at [170, 577] on mat-icon at bounding box center [167, 569] width 31 height 31
click at [137, 569] on mat-icon at bounding box center [132, 569] width 31 height 31
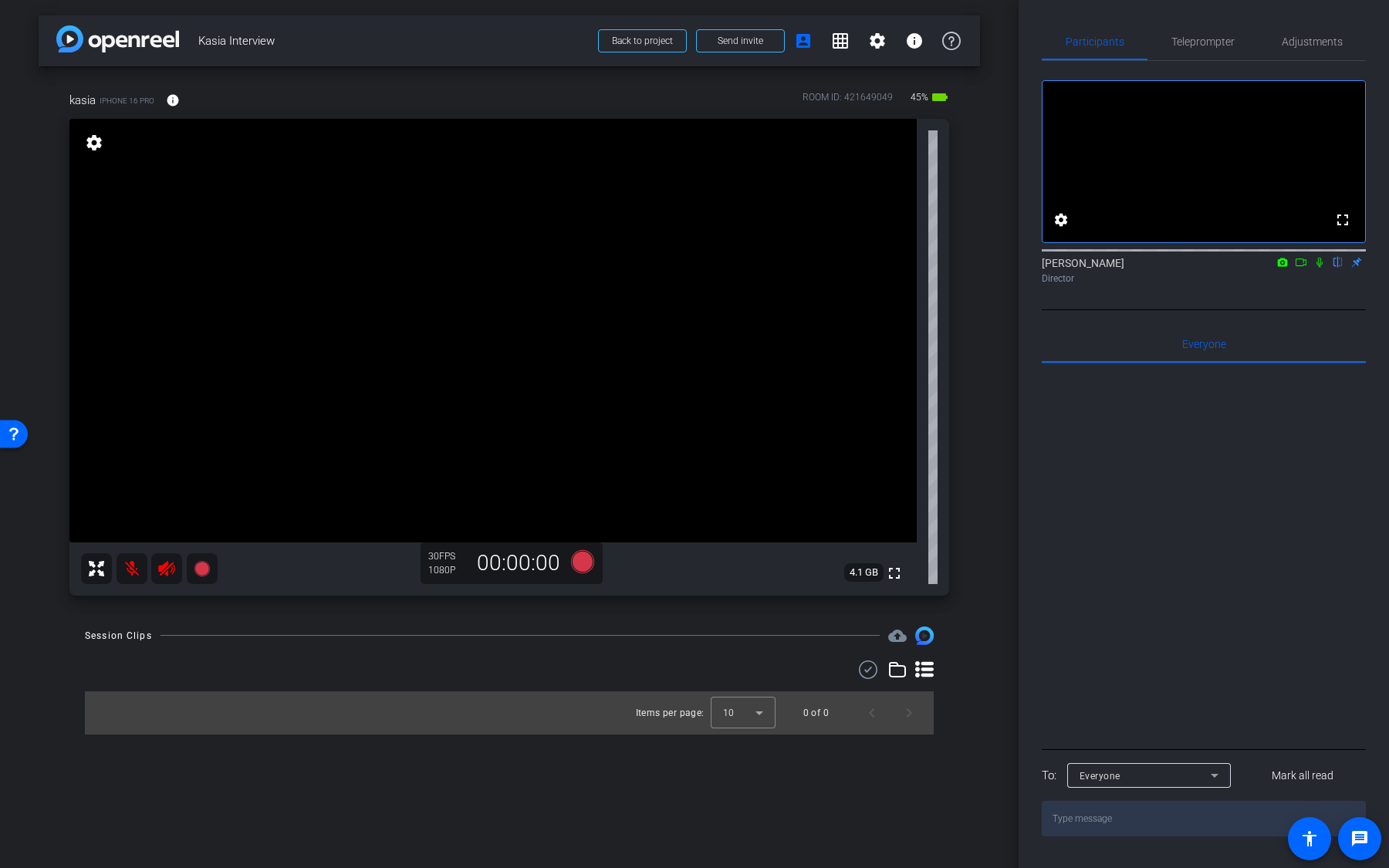
drag, startPoint x: 155, startPoint y: 98, endPoint x: 102, endPoint y: 98, distance: 53.0
click at [102, 98] on div "kasia iPhone 16 Pro info" at bounding box center [129, 100] width 122 height 37
drag, startPoint x: 99, startPoint y: 98, endPoint x: 152, endPoint y: 98, distance: 53.0
click at [152, 98] on span "iPhone 16 Pro" at bounding box center [126, 100] width 54 height 11
drag, startPoint x: 911, startPoint y: 97, endPoint x: 954, endPoint y: 97, distance: 43.0
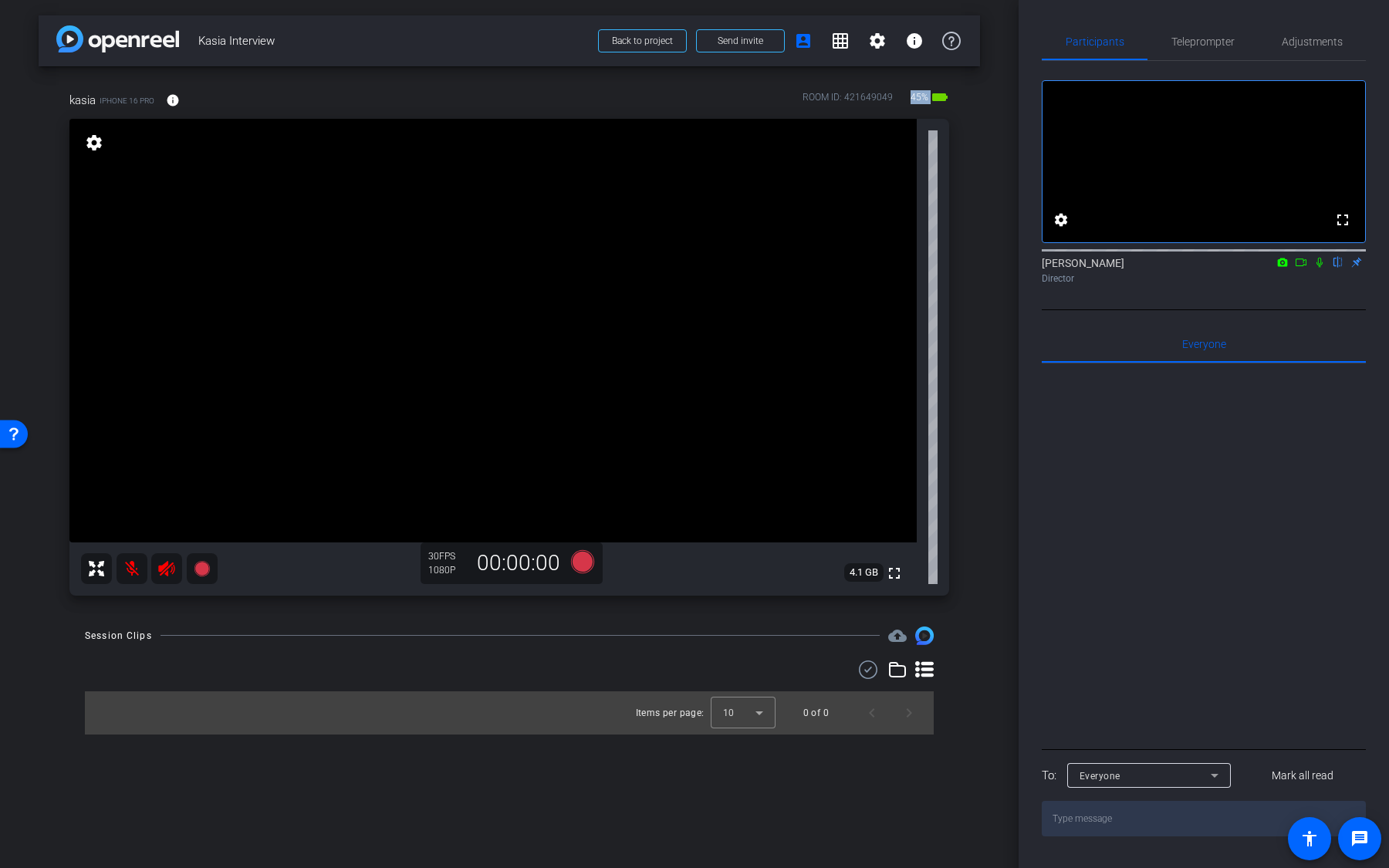
click at [954, 97] on div "kasia iPhone 16 Pro info ROOM ID: 421649049 45% battery_std fullscreen settings…" at bounding box center [509, 338] width 941 height 544
click at [172, 106] on mat-icon "info" at bounding box center [173, 100] width 14 height 14
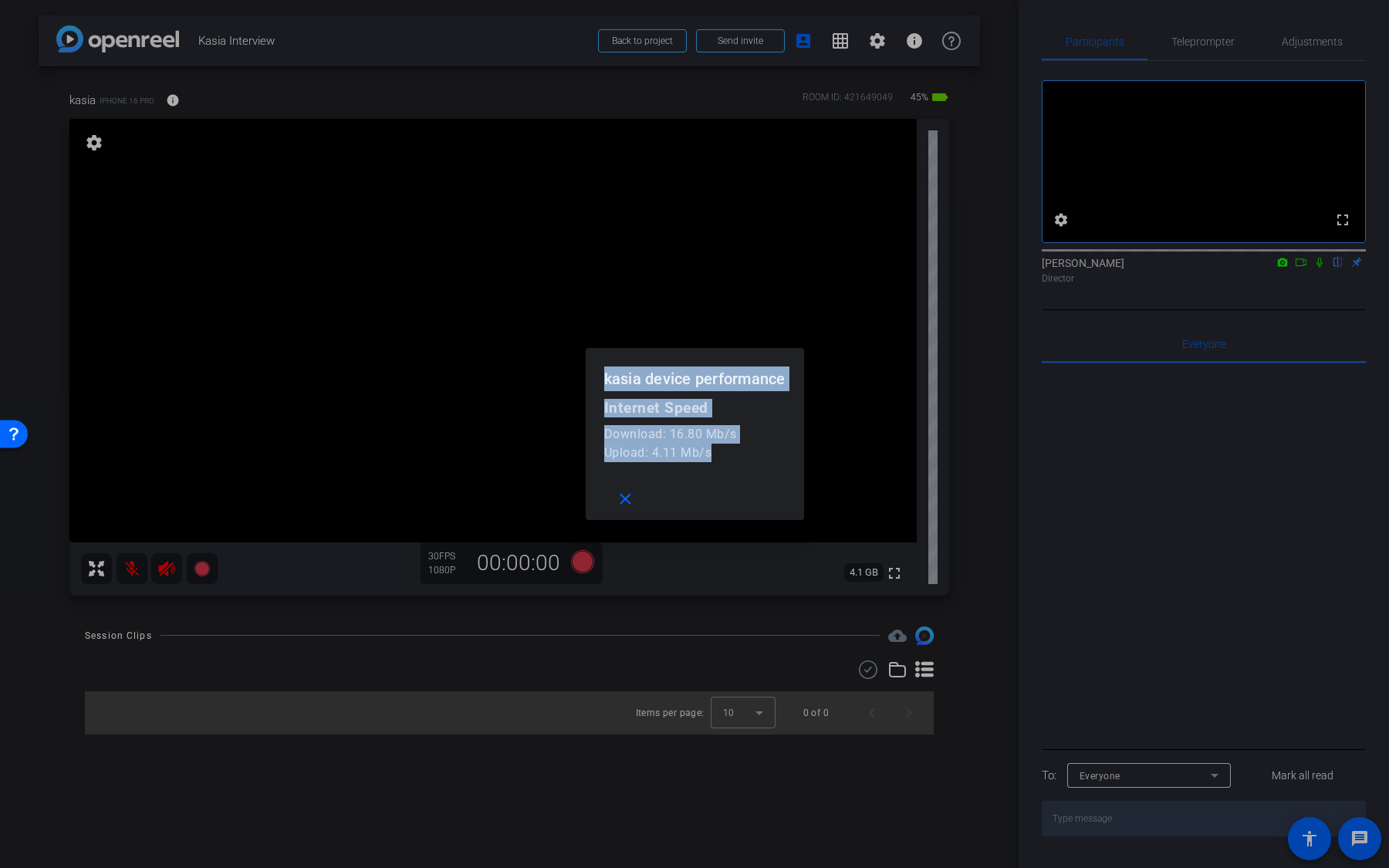
drag, startPoint x: 731, startPoint y: 459, endPoint x: 588, endPoint y: 382, distance: 162.4
click at [0, 0] on openreel-performance-screen-popup "kasia device performance Internet Speed Download: 16.80 Mb/s Upload: 4.11 Mb/s …" at bounding box center [0, 0] width 0 height 0
click at [694, 459] on div "Upload: 4.11 Mb/s" at bounding box center [694, 452] width 181 height 18
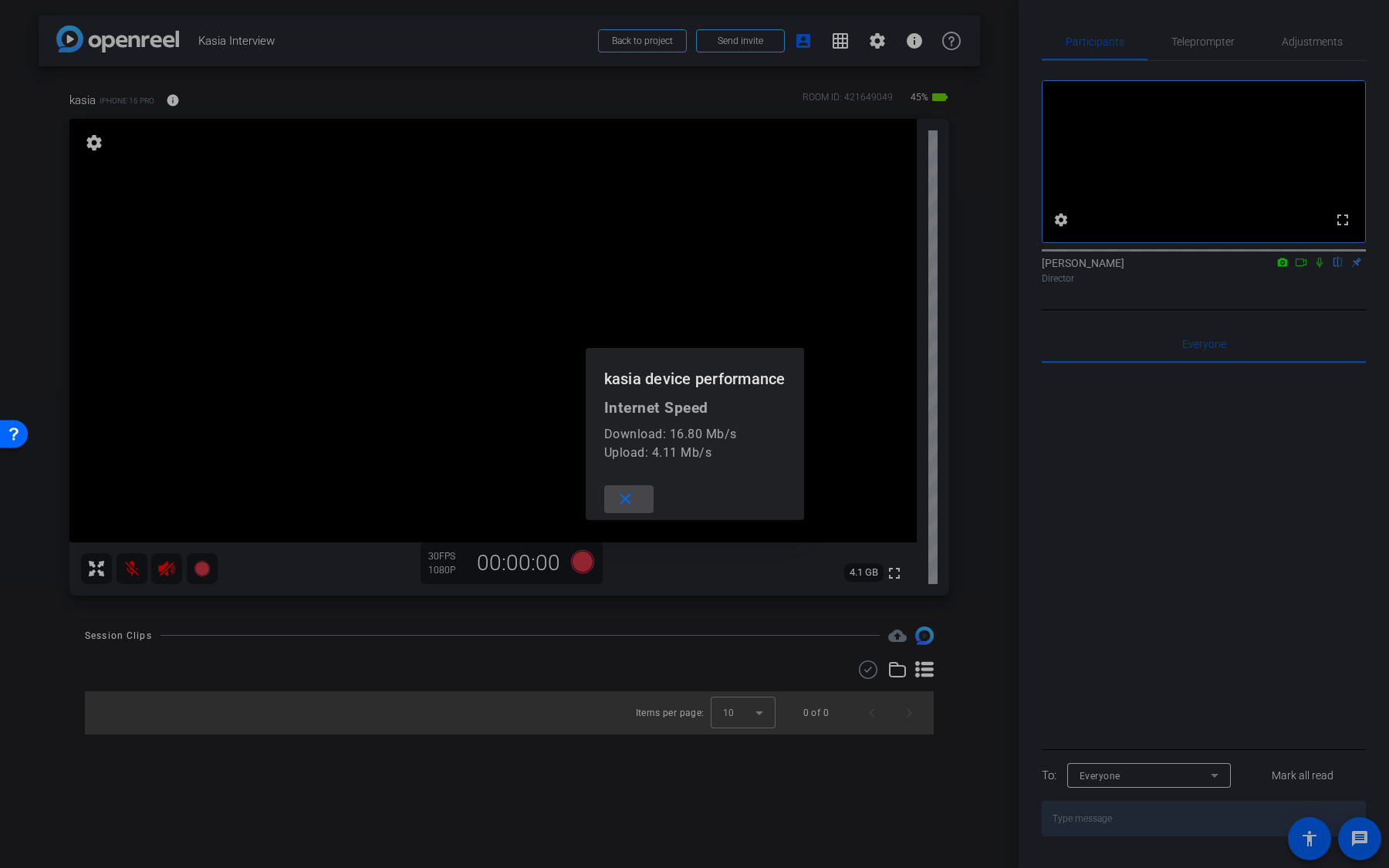
click at [628, 494] on mat-icon "close" at bounding box center [625, 500] width 19 height 19
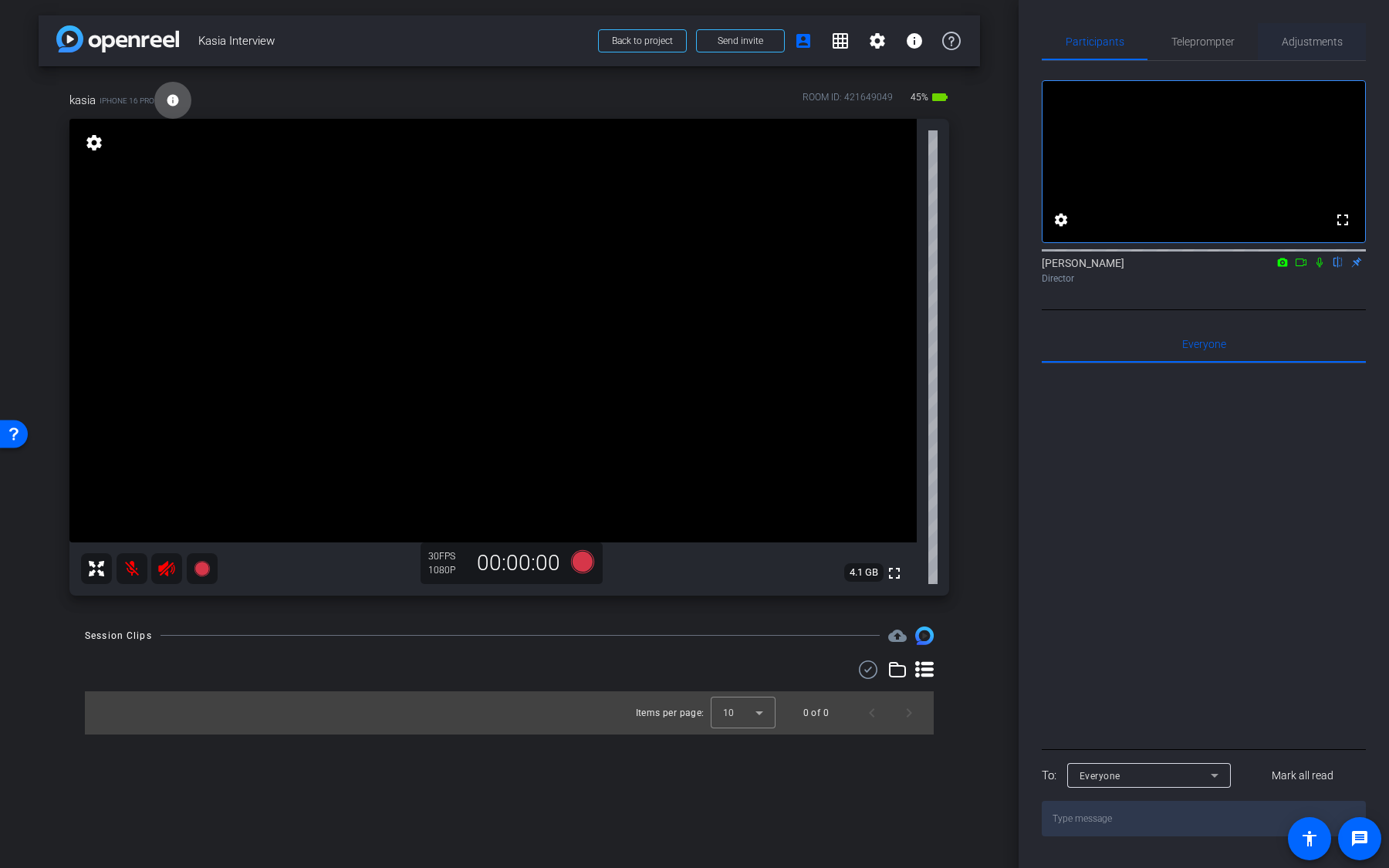
click at [1312, 41] on span "Adjustments" at bounding box center [1311, 41] width 61 height 11
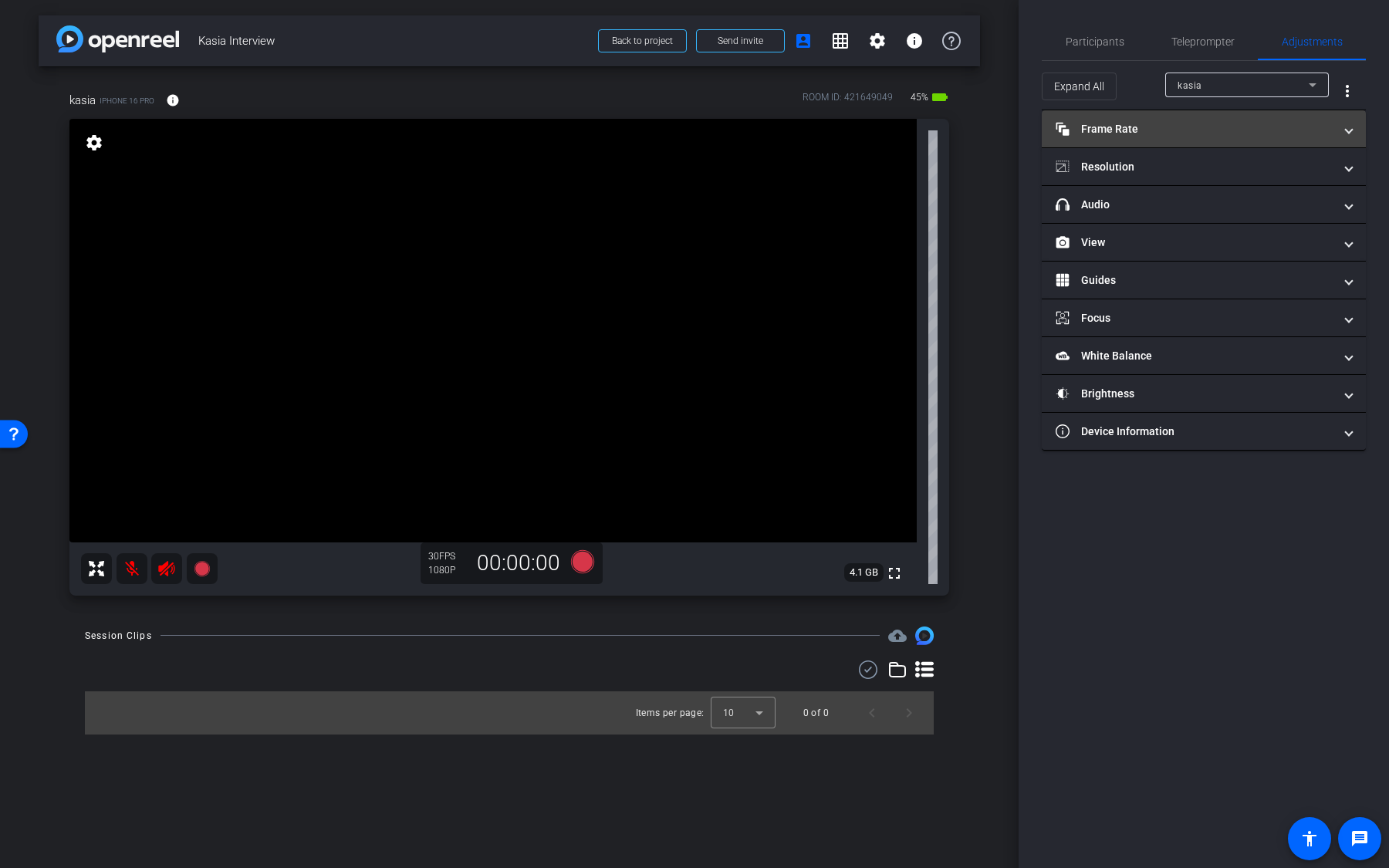
click at [1159, 139] on mat-expansion-panel-header "Frame Rate Frame Rate" at bounding box center [1204, 129] width 324 height 37
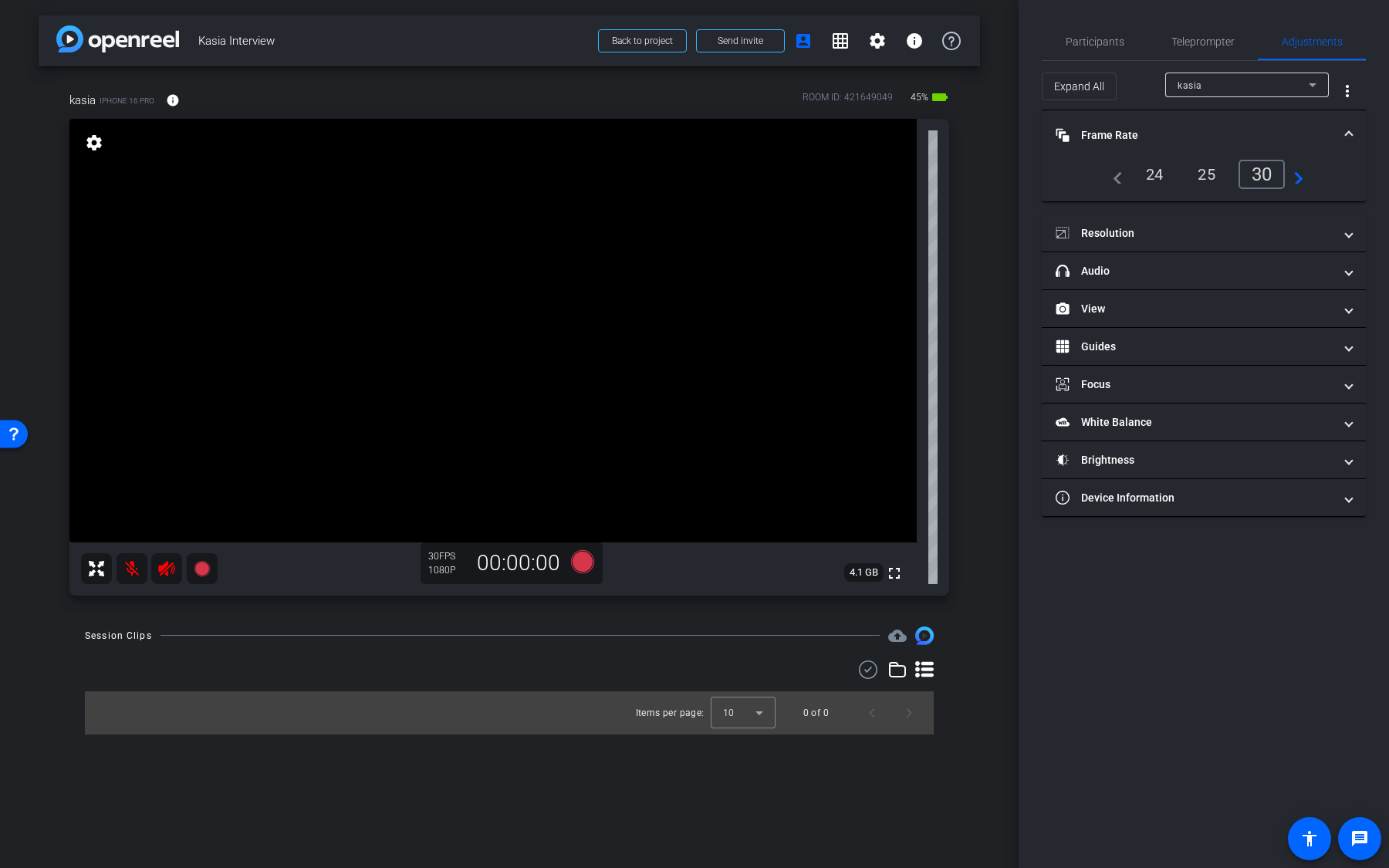
click at [1155, 175] on div "24" at bounding box center [1154, 174] width 41 height 26
click at [1206, 243] on mat-expansion-panel-header "Resolution" at bounding box center [1204, 233] width 324 height 37
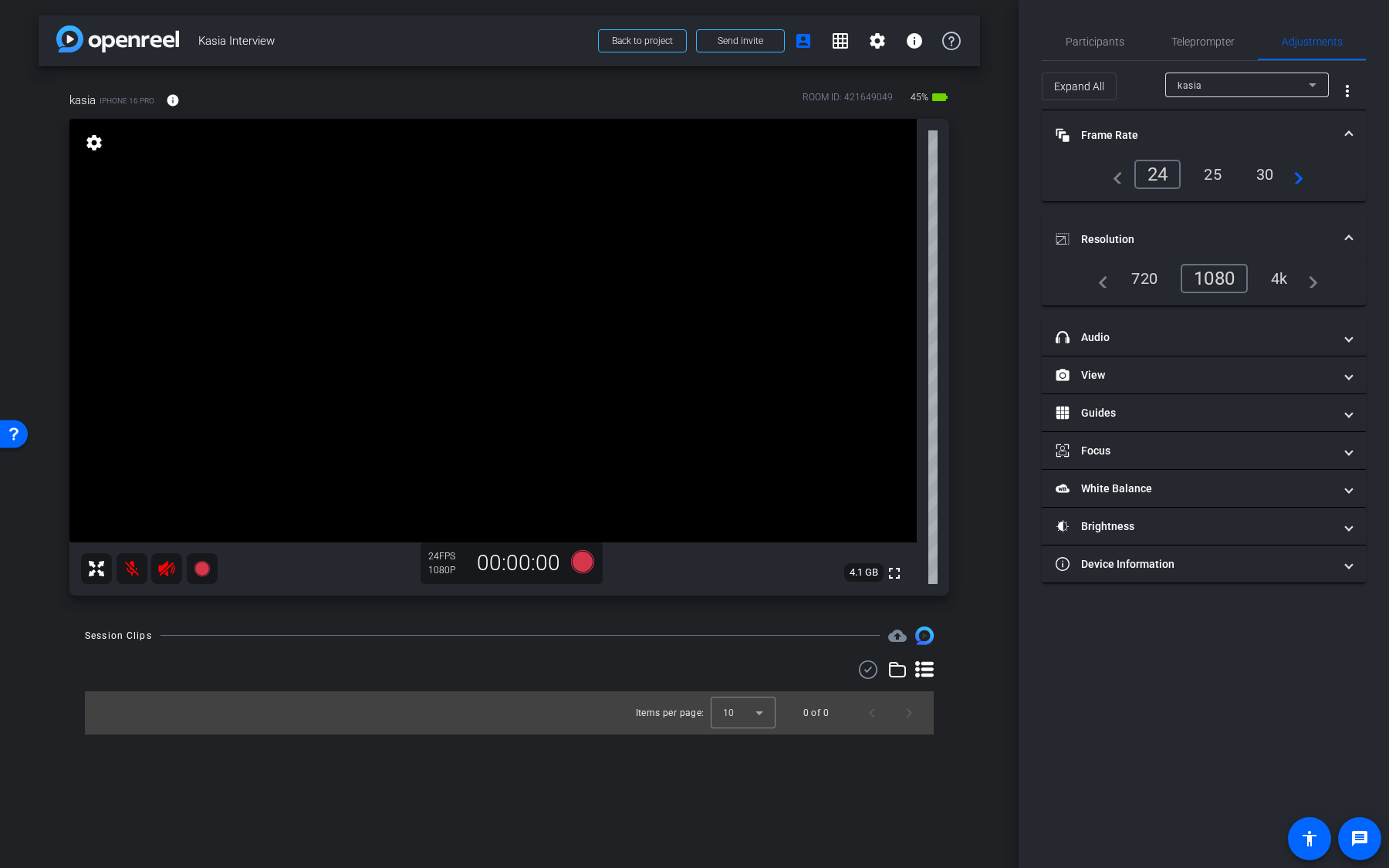
click at [1280, 283] on div "4k" at bounding box center [1279, 279] width 41 height 26
click at [1238, 331] on mat-panel-title "headphone icon Audio" at bounding box center [1194, 337] width 278 height 16
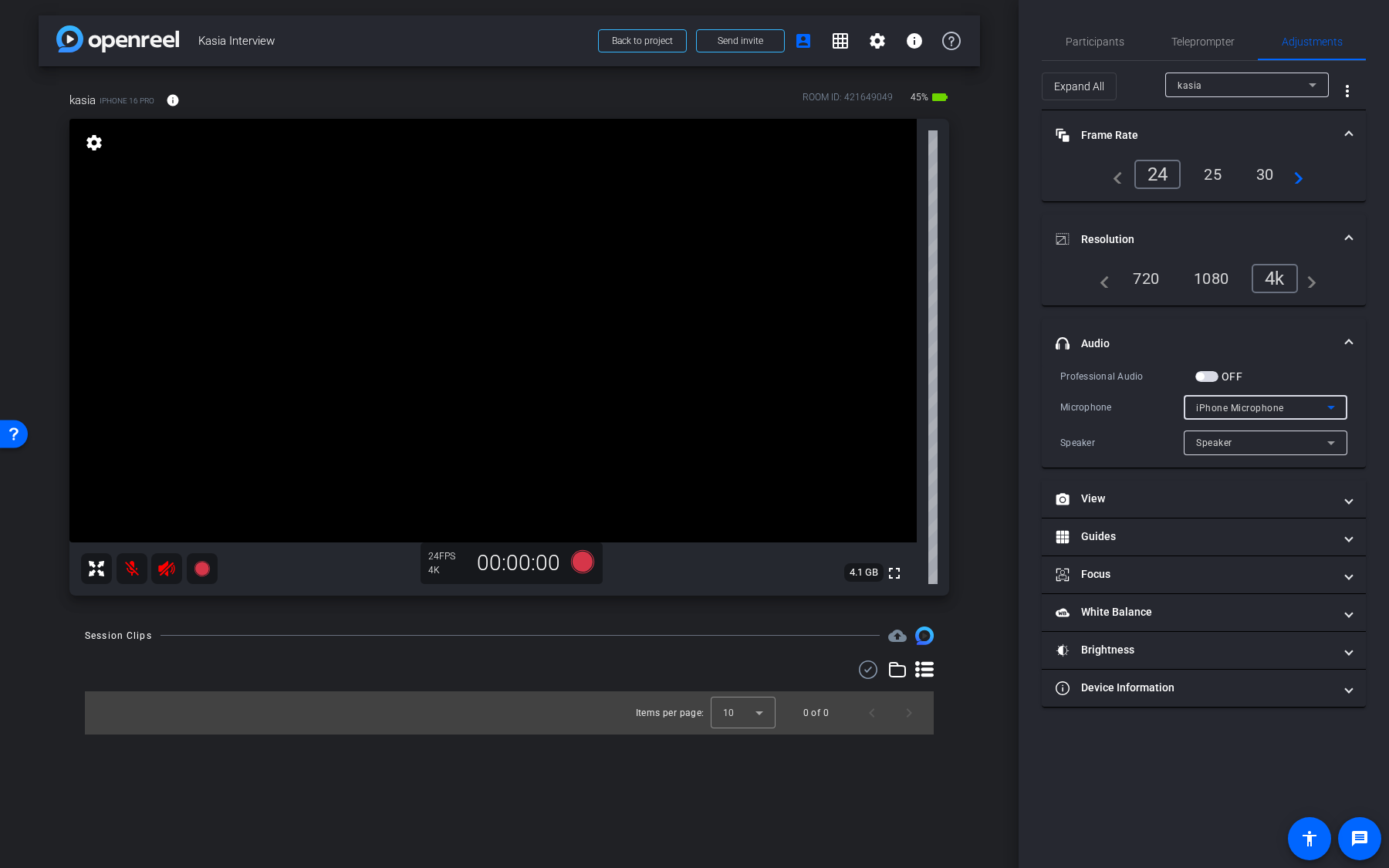
click at [1215, 407] on span "iPhone Microphone" at bounding box center [1240, 408] width 88 height 11
click at [1266, 373] on div at bounding box center [694, 434] width 1389 height 868
click at [1241, 427] on div at bounding box center [1266, 428] width 164 height 17
click at [1241, 433] on div "Speaker" at bounding box center [1261, 443] width 131 height 19
click at [1241, 432] on div at bounding box center [694, 434] width 1389 height 868
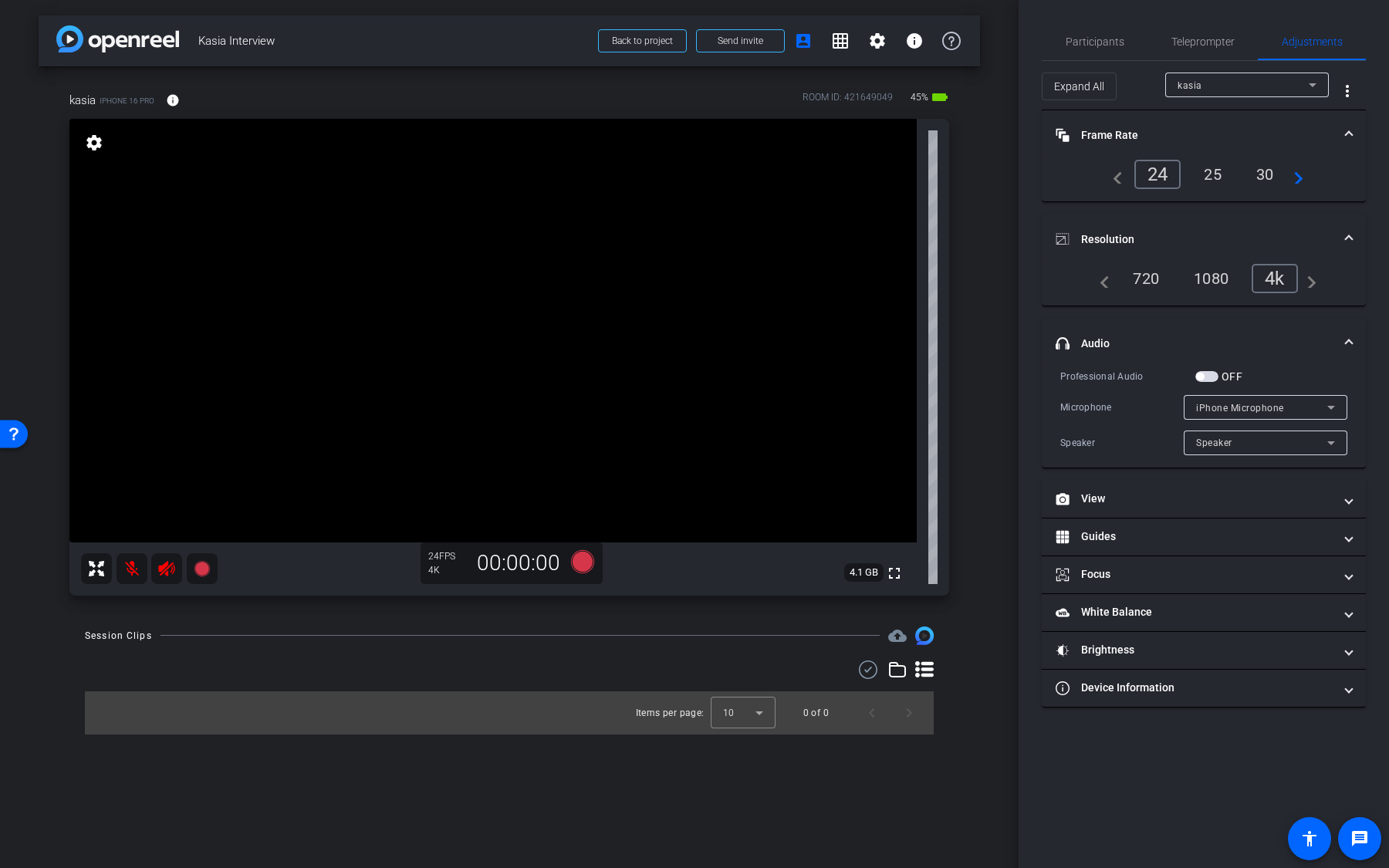
click at [1213, 376] on span "button" at bounding box center [1206, 376] width 23 height 11
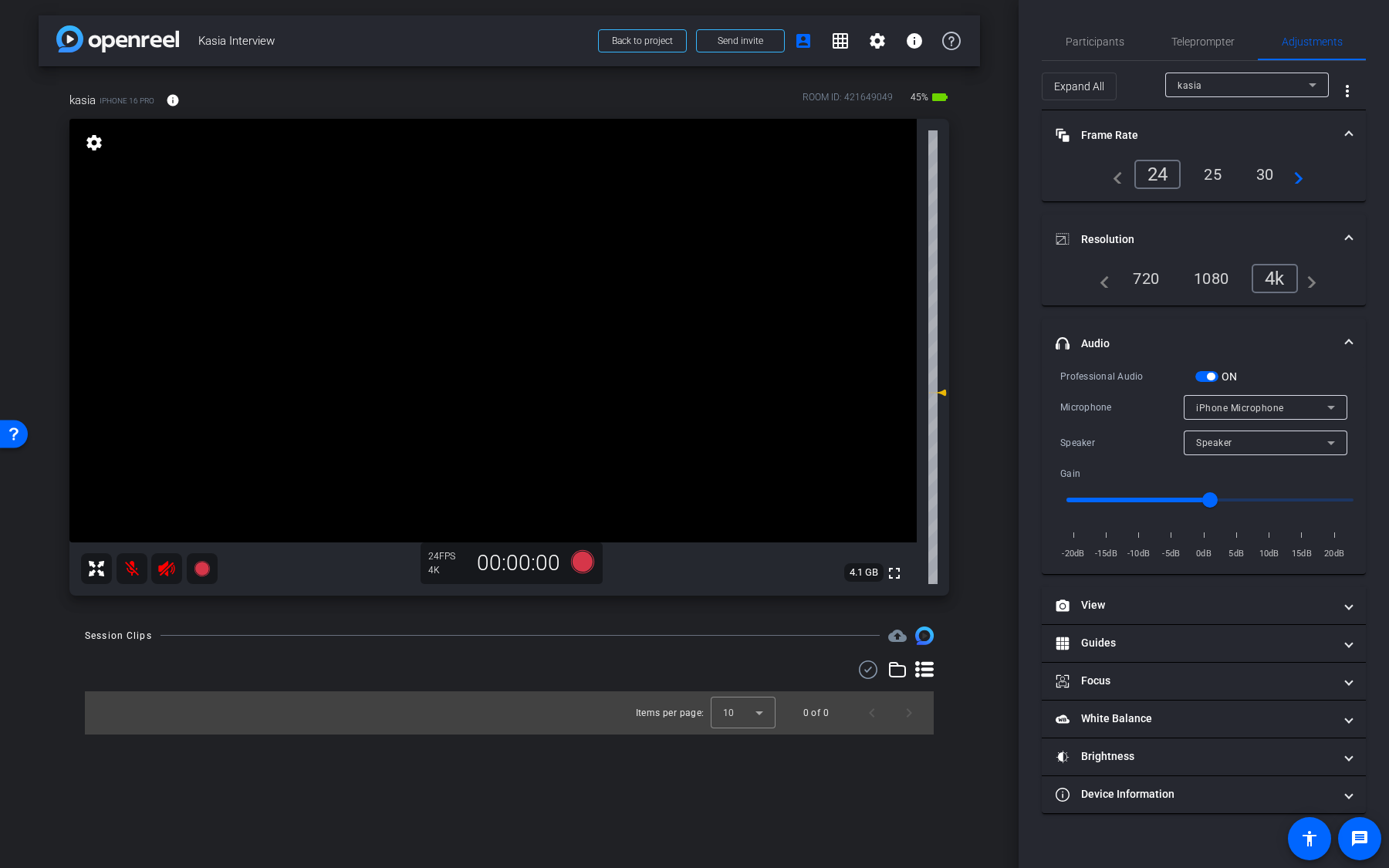
drag, startPoint x: 942, startPoint y: 360, endPoint x: 942, endPoint y: 413, distance: 53.0
click at [942, 402] on icon at bounding box center [937, 392] width 18 height 18
drag, startPoint x: 942, startPoint y: 413, endPoint x: 942, endPoint y: 455, distance: 42.0
click at [942, 452] on icon at bounding box center [937, 443] width 18 height 18
type input "-8"
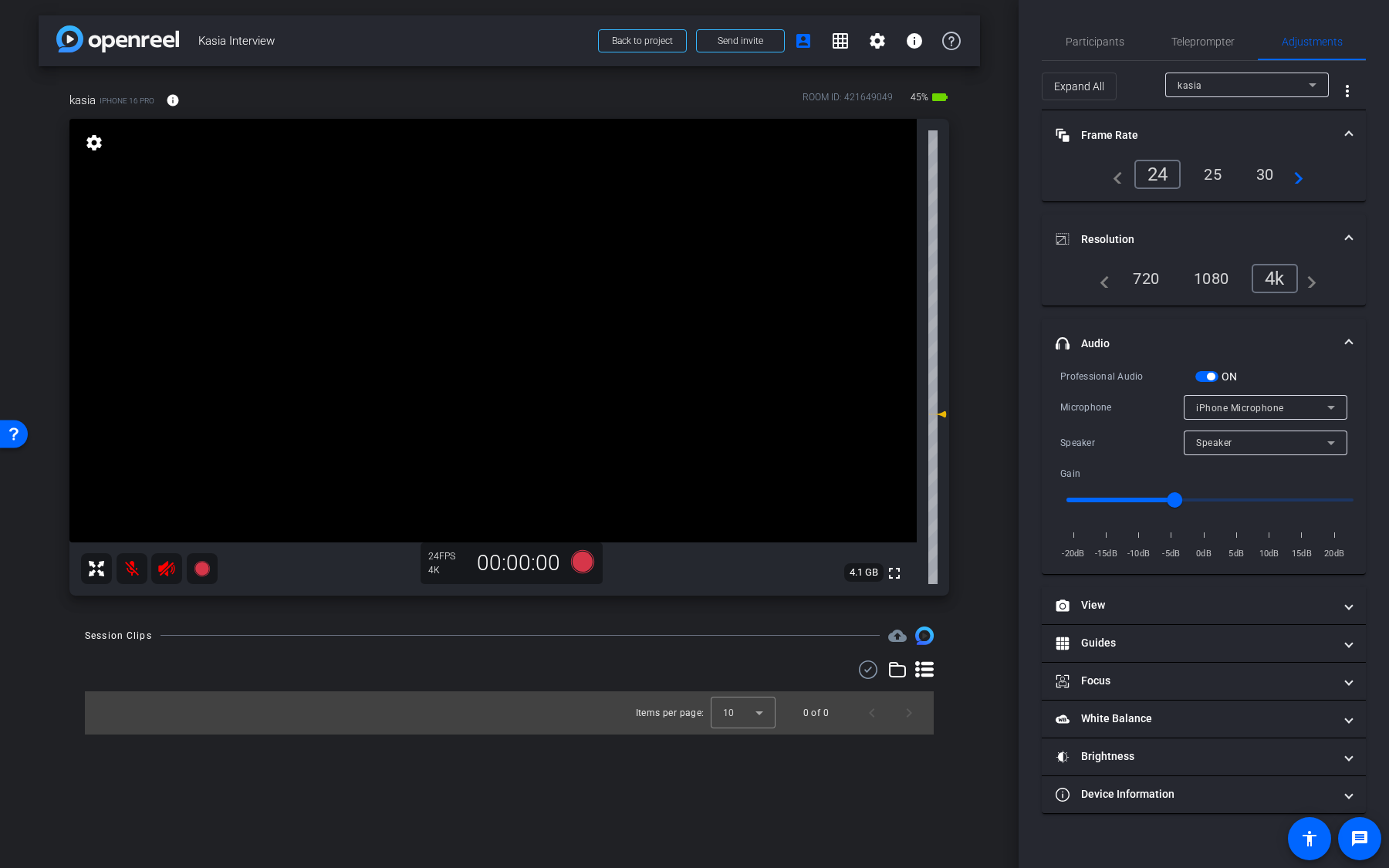
drag, startPoint x: 942, startPoint y: 455, endPoint x: 942, endPoint y: 372, distance: 83.0
click at [942, 373] on div "fullscreen settings 4.1 GB" at bounding box center [508, 357] width 879 height 477
click at [1210, 376] on span "button" at bounding box center [1210, 376] width 8 height 8
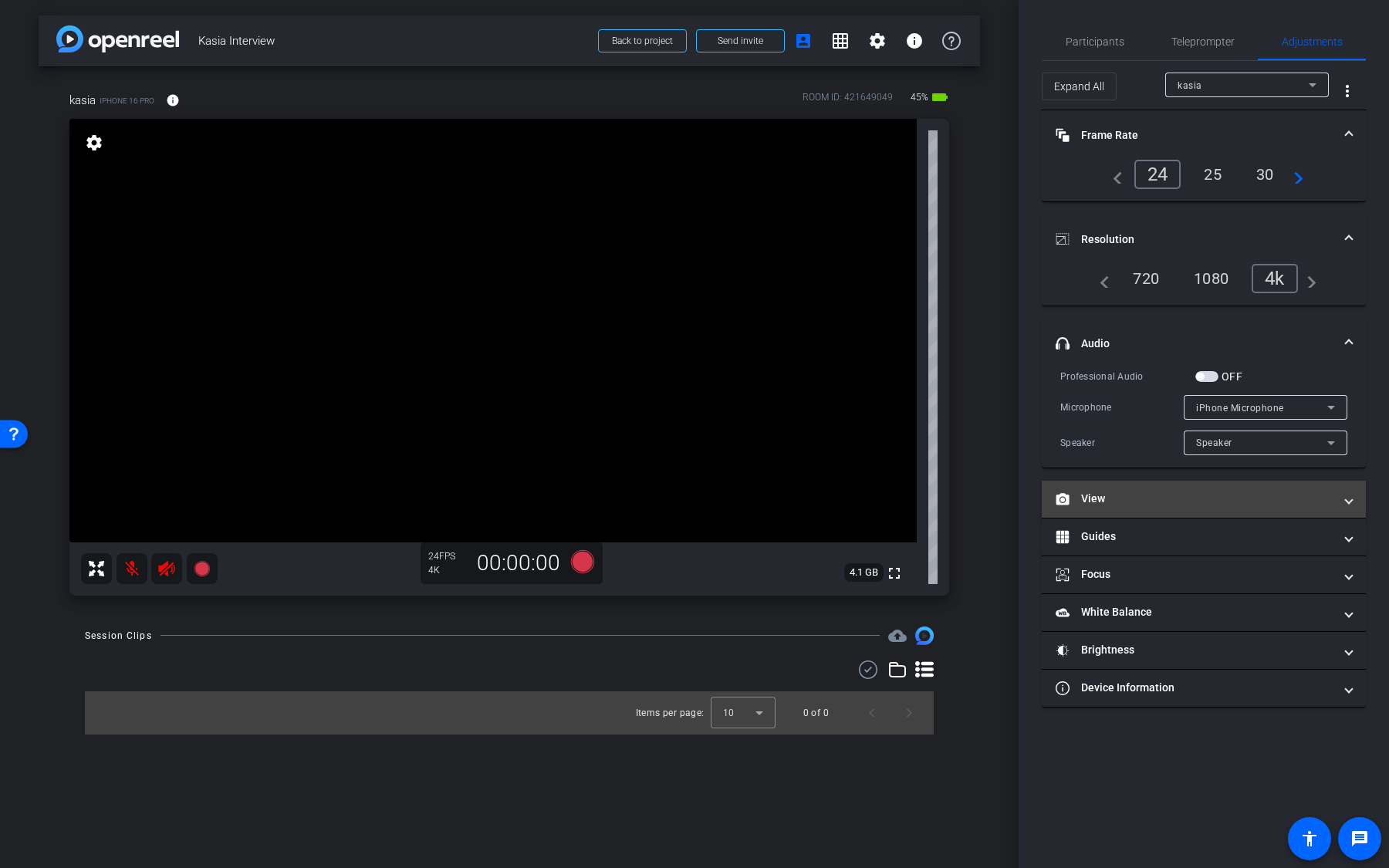
click at [1162, 498] on mat-panel-title "View" at bounding box center [1194, 499] width 278 height 16
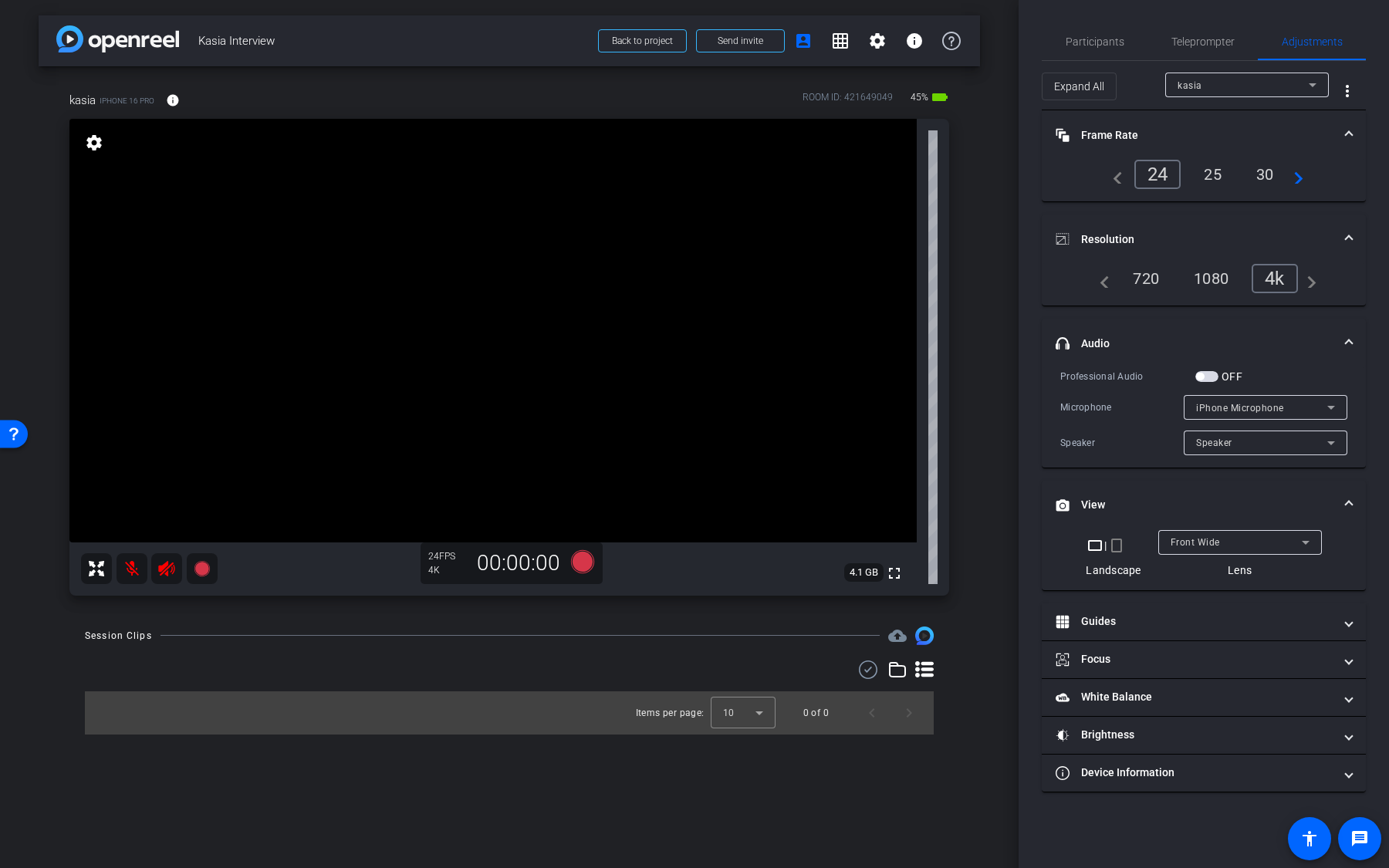
click at [1121, 546] on mat-icon "crop_portrait" at bounding box center [1116, 545] width 18 height 18
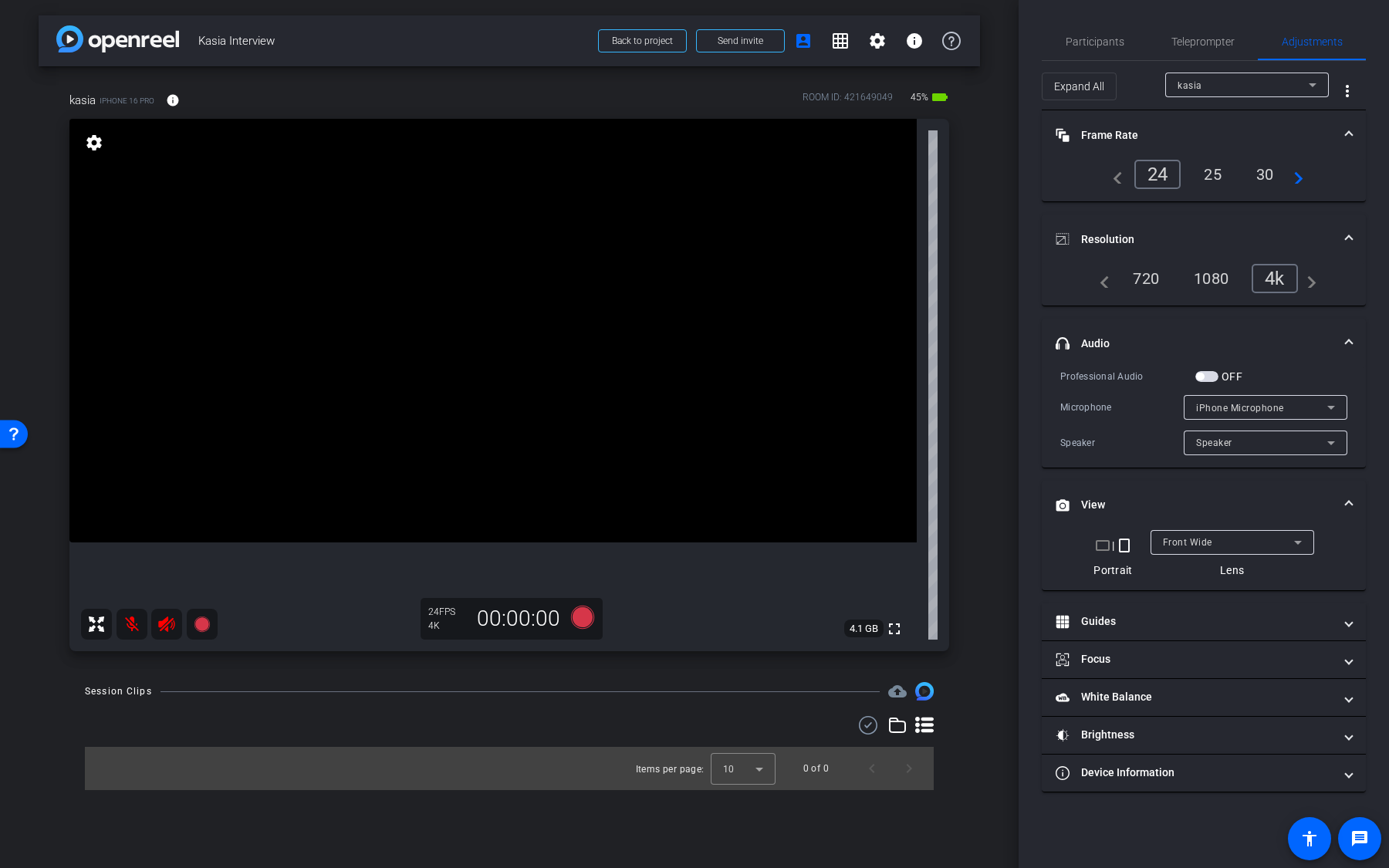
click at [1103, 545] on mat-icon "crop_landscape" at bounding box center [1102, 545] width 18 height 18
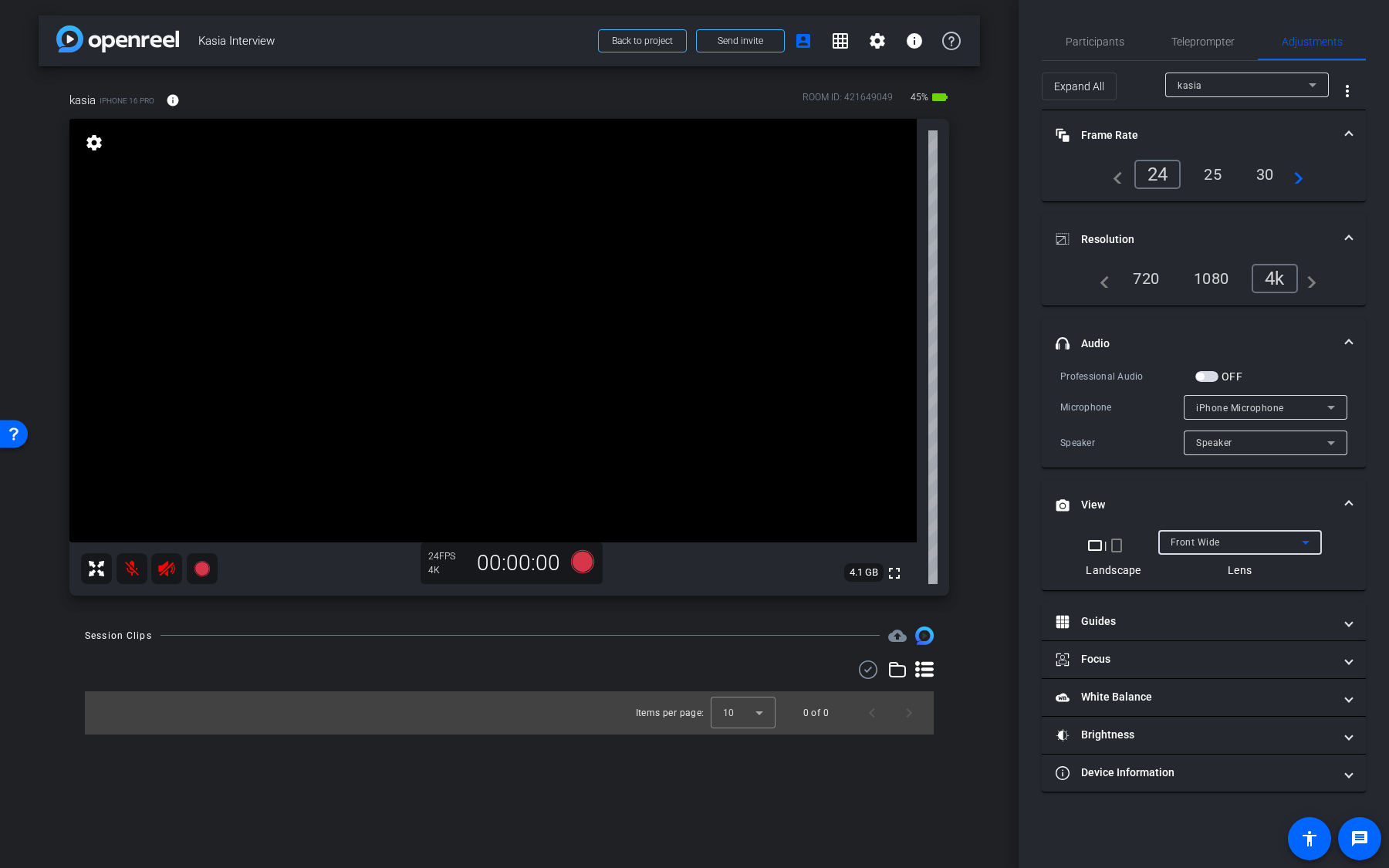
click at [1206, 539] on span "Front Wide" at bounding box center [1195, 542] width 49 height 11
click at [1206, 566] on span "Back Wide" at bounding box center [1194, 570] width 49 height 18
click at [573, 553] on icon at bounding box center [582, 561] width 23 height 23
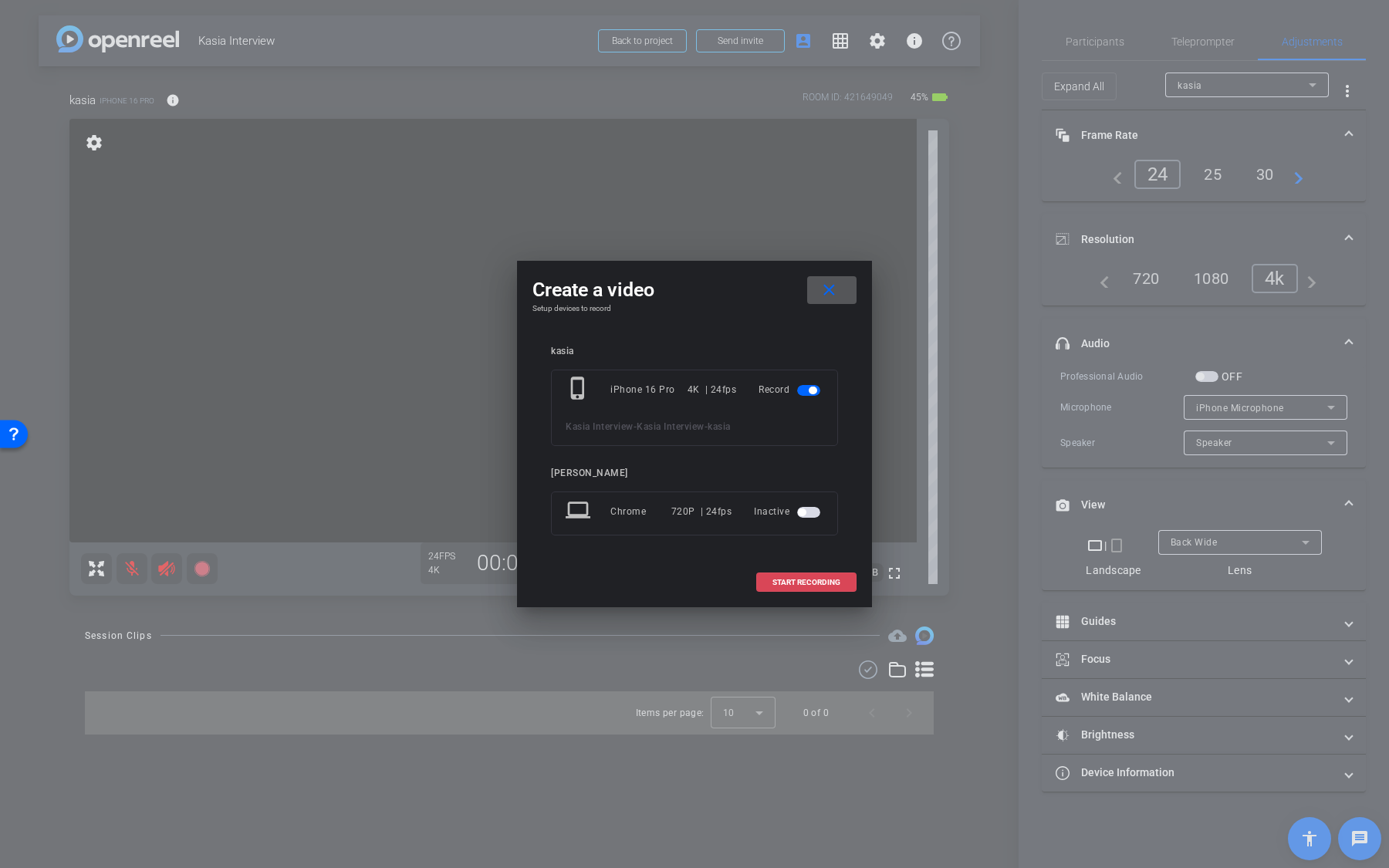
click at [770, 576] on span at bounding box center [806, 582] width 98 height 37
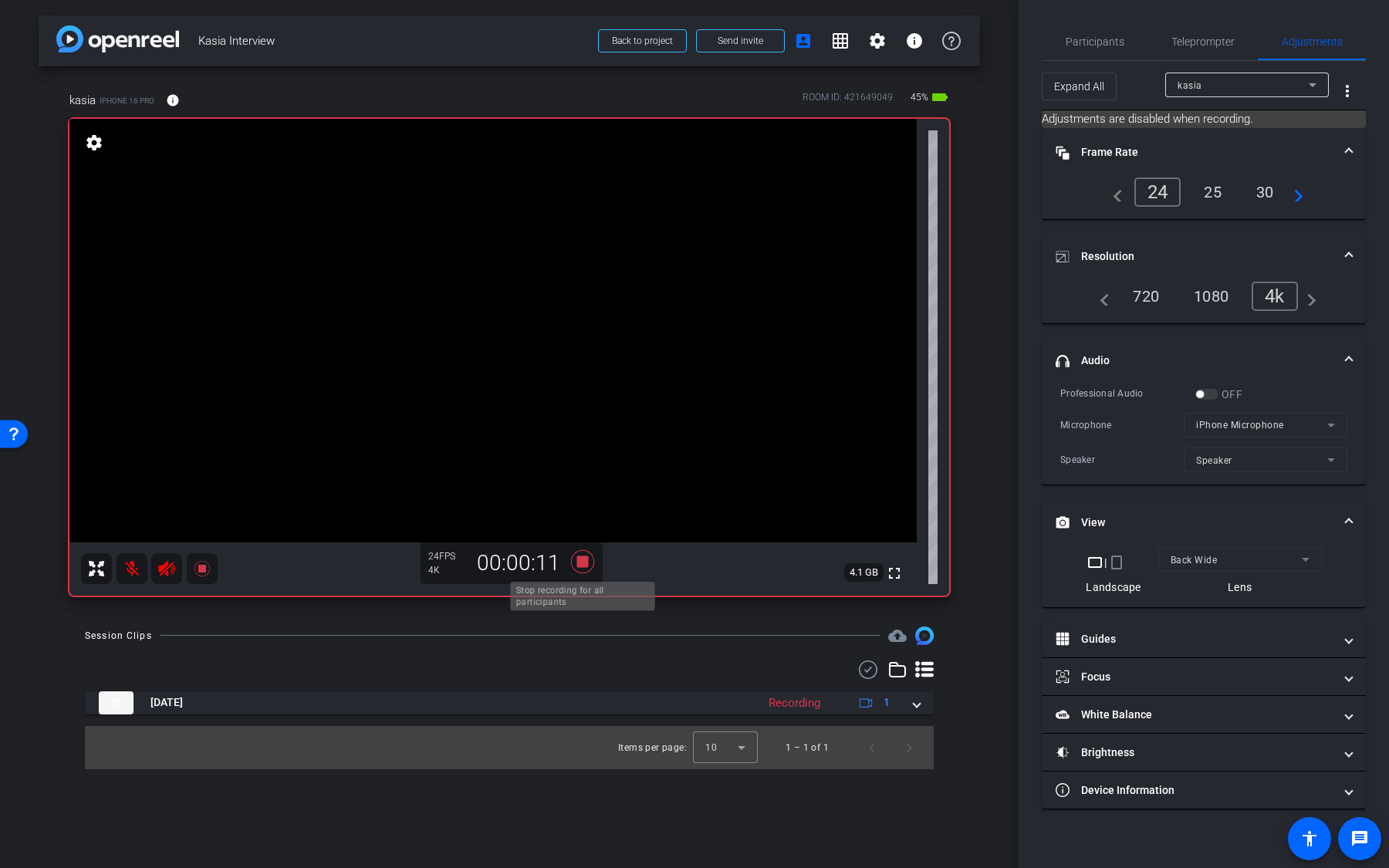
click at [582, 565] on icon at bounding box center [582, 562] width 23 height 23
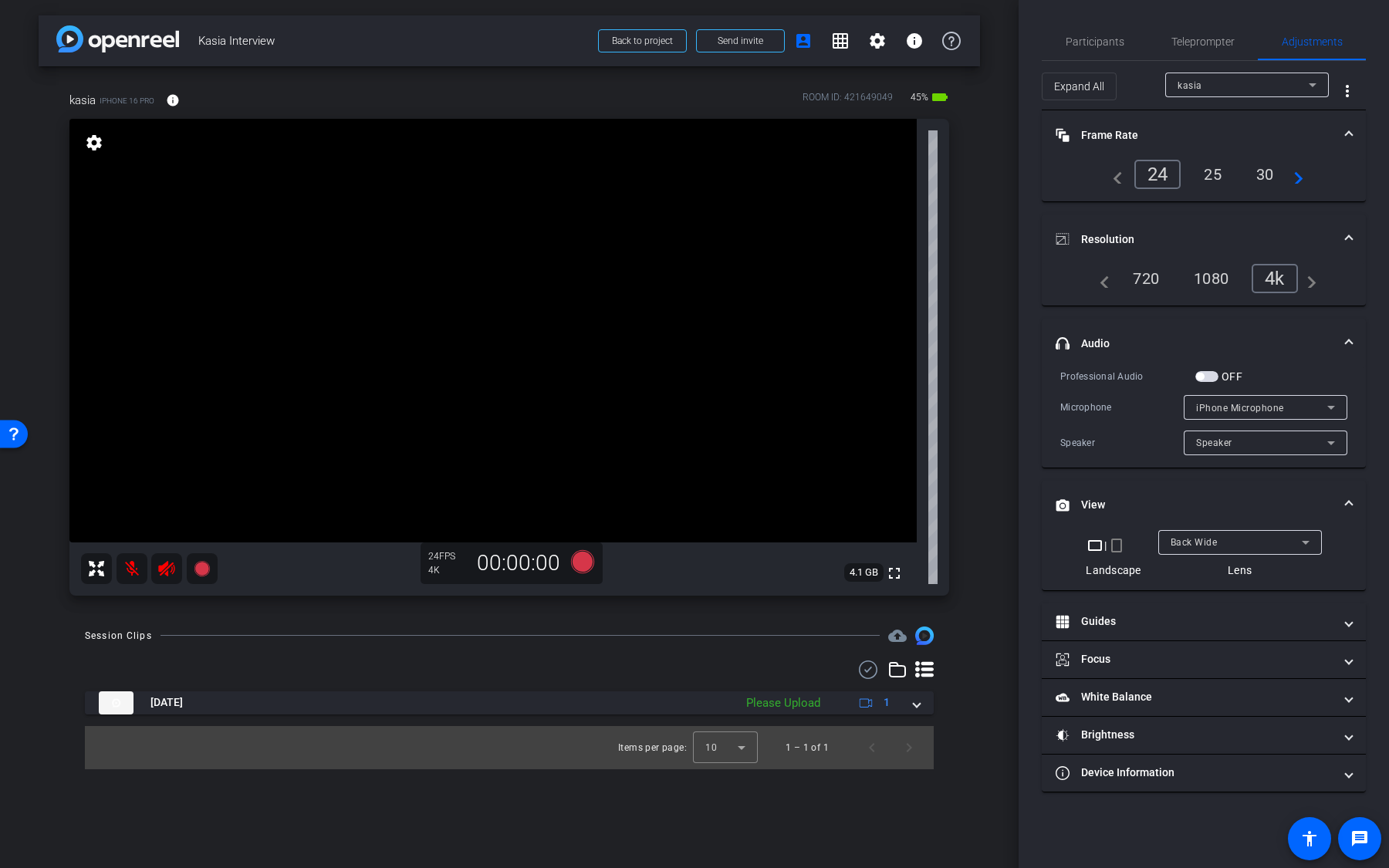
click at [1216, 563] on div at bounding box center [1240, 563] width 164 height 17
click at [1221, 542] on div "Back Wide" at bounding box center [1236, 542] width 131 height 19
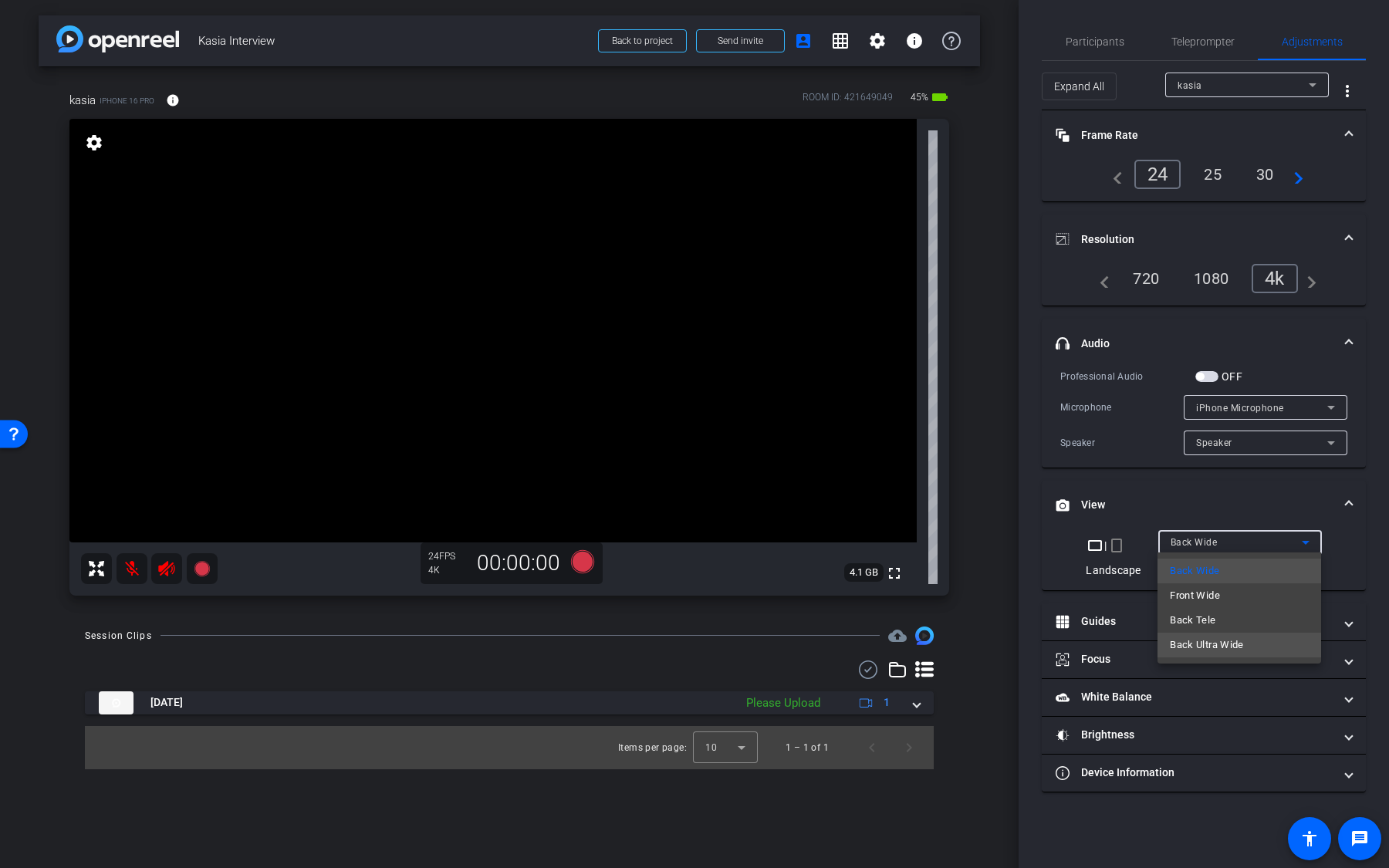
click at [1231, 638] on span "Back Ultra Wide" at bounding box center [1207, 645] width 74 height 18
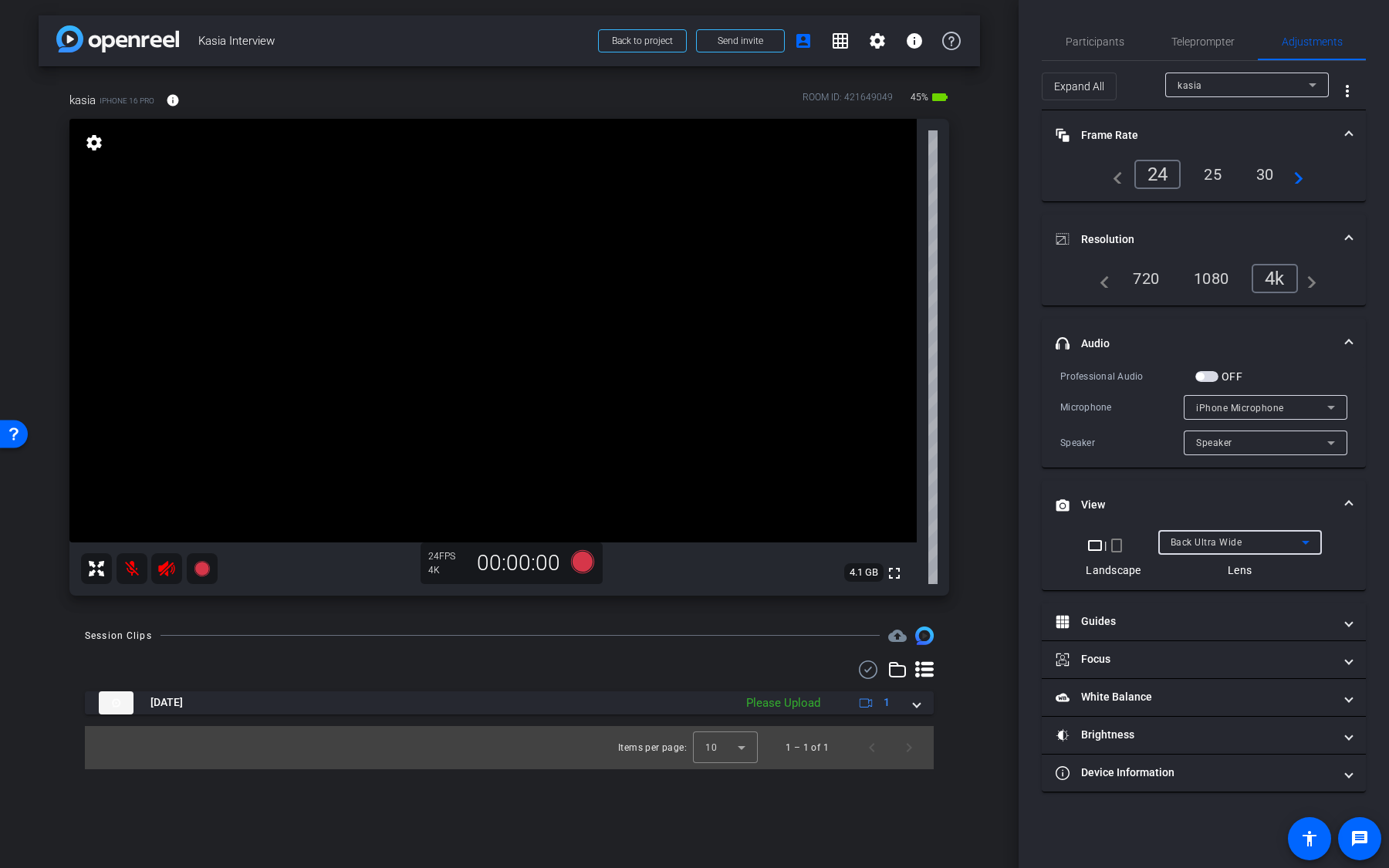
click at [1238, 538] on span "Back Ultra Wide" at bounding box center [1206, 542] width 72 height 11
click at [1231, 594] on mat-option "Front Wide" at bounding box center [1239, 595] width 164 height 25
click at [581, 562] on icon at bounding box center [582, 561] width 23 height 23
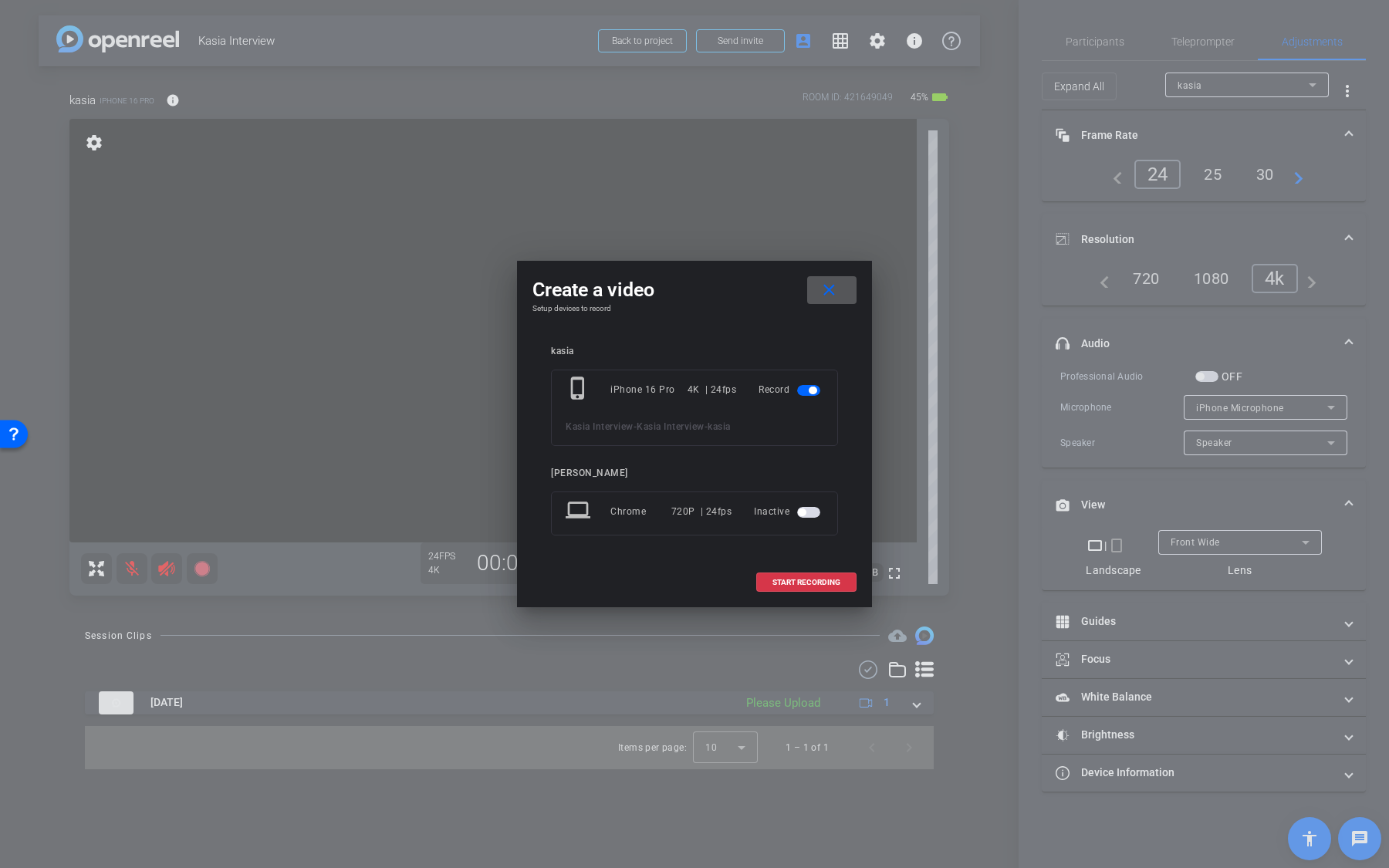
click at [814, 512] on span "button" at bounding box center [808, 513] width 23 height 11
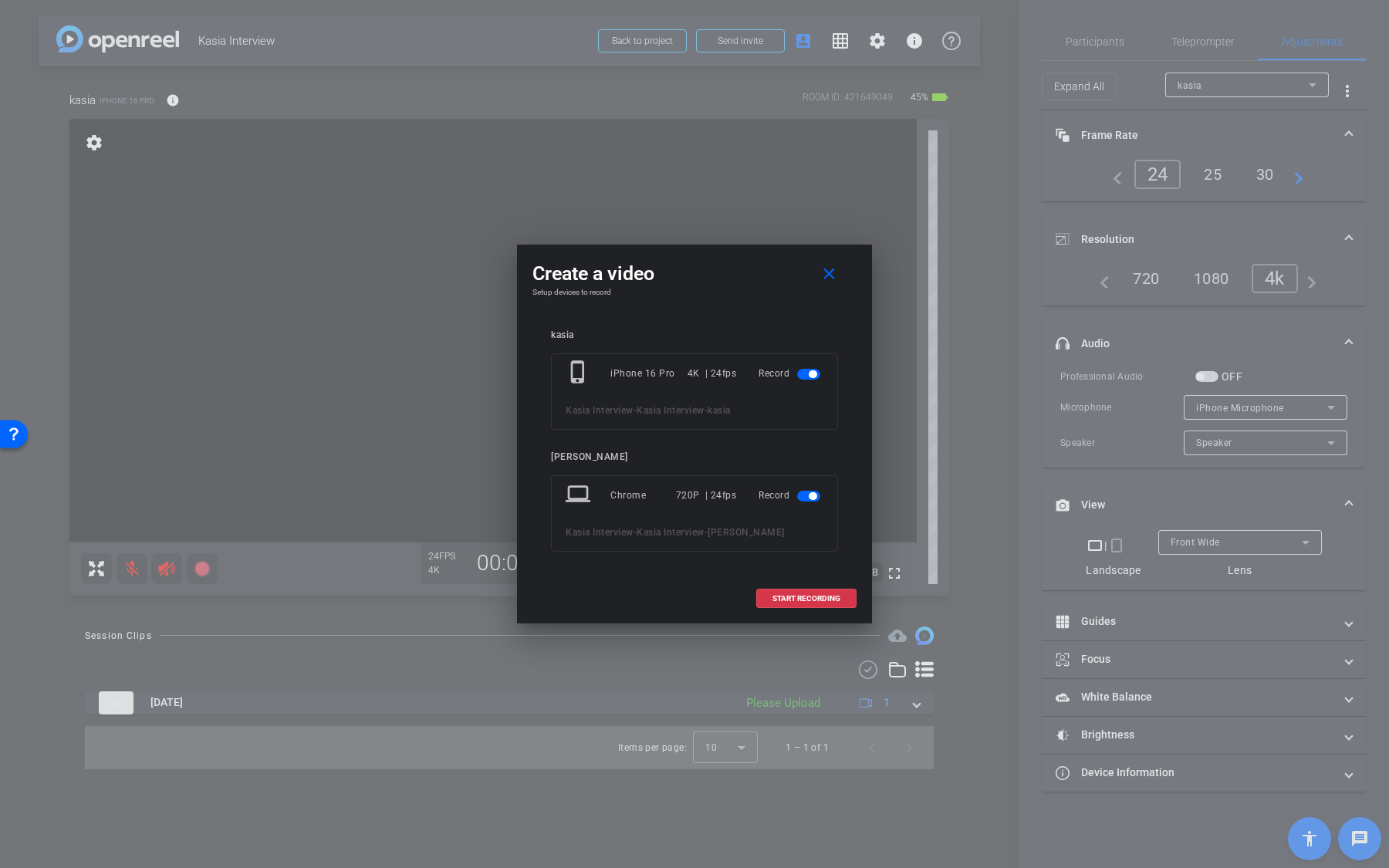
click at [813, 493] on span "button" at bounding box center [812, 496] width 8 height 8
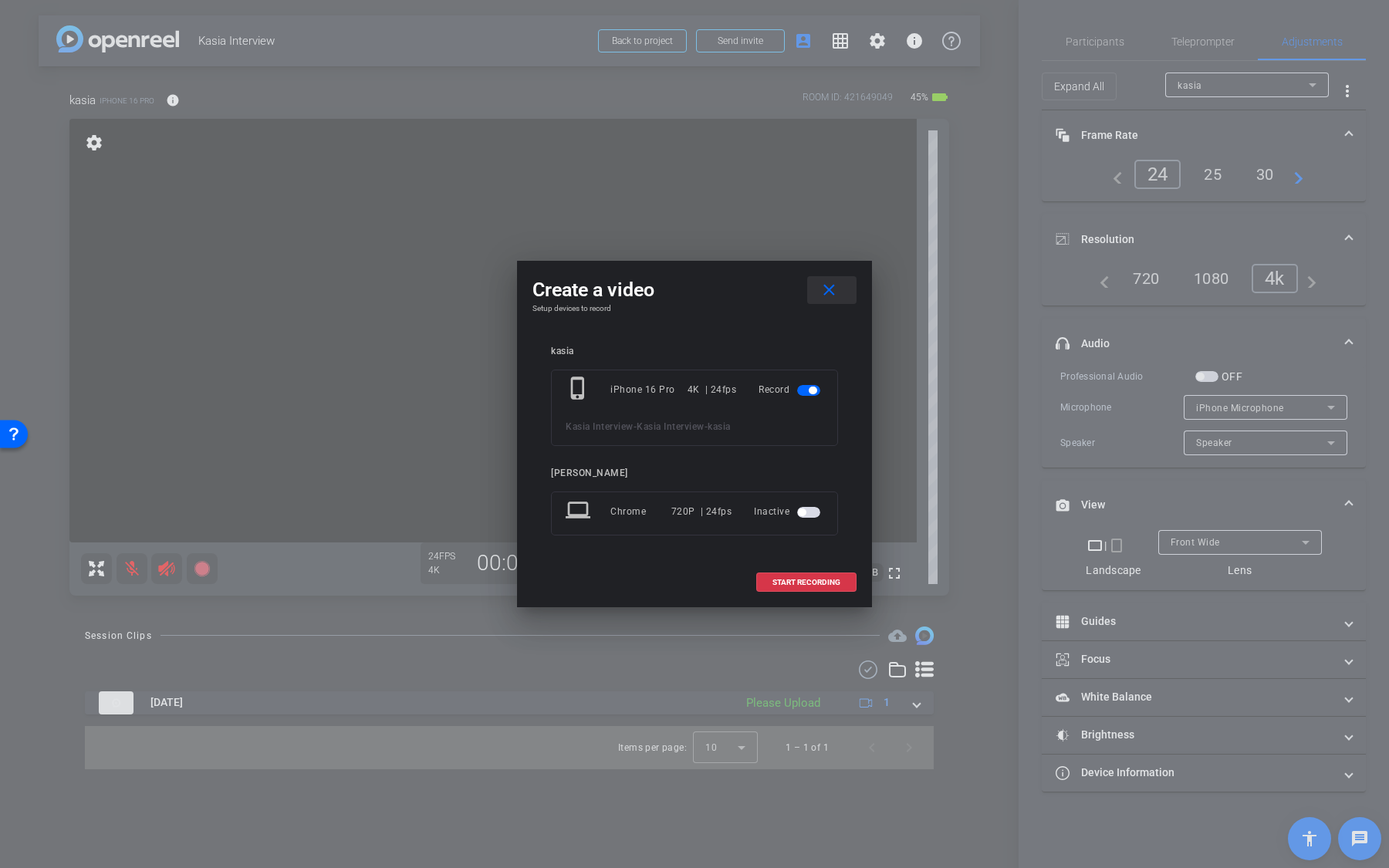
click at [842, 292] on span at bounding box center [831, 290] width 49 height 37
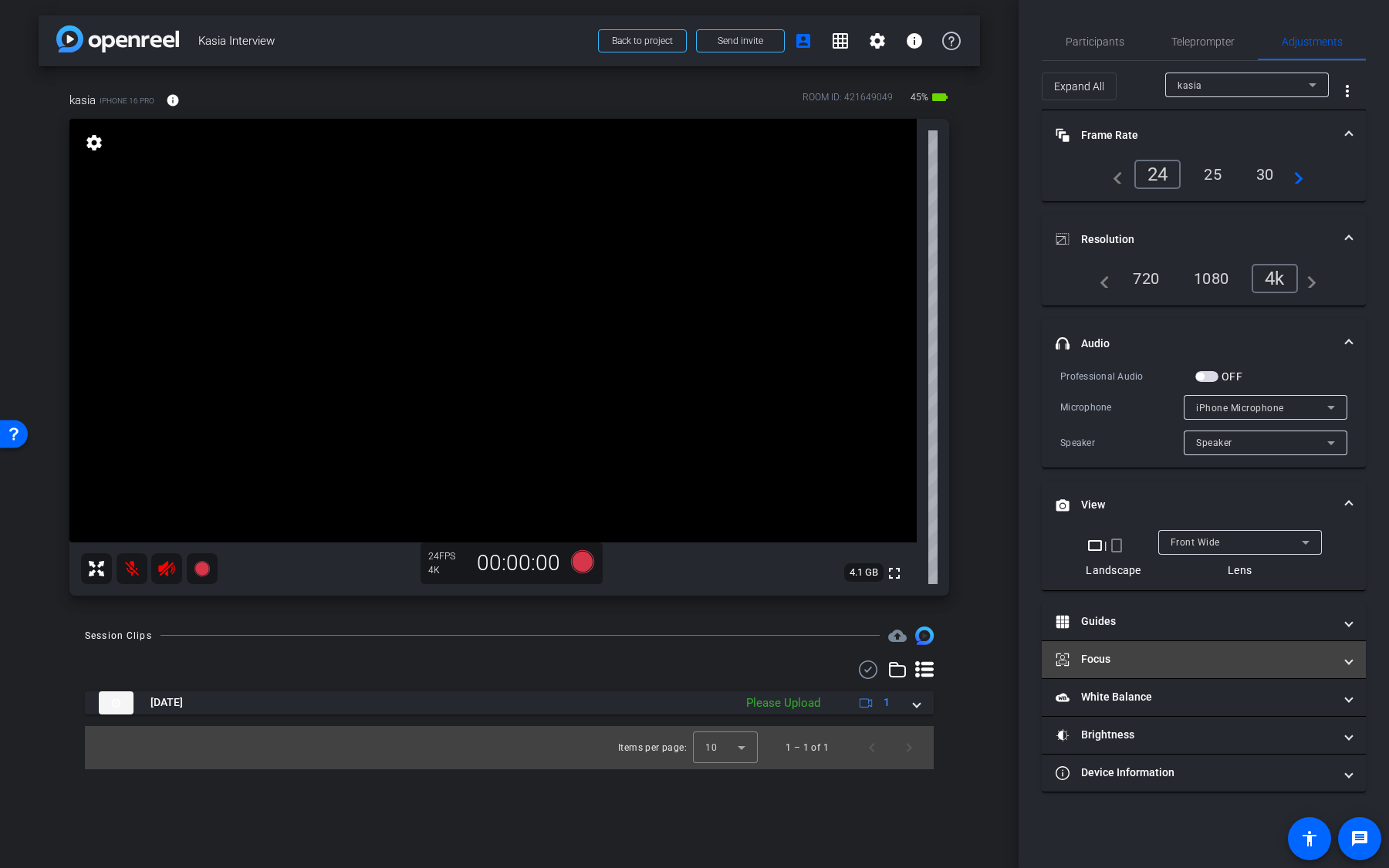
click at [1166, 661] on mat-expansion-panel-header "Focus" at bounding box center [1204, 659] width 324 height 37
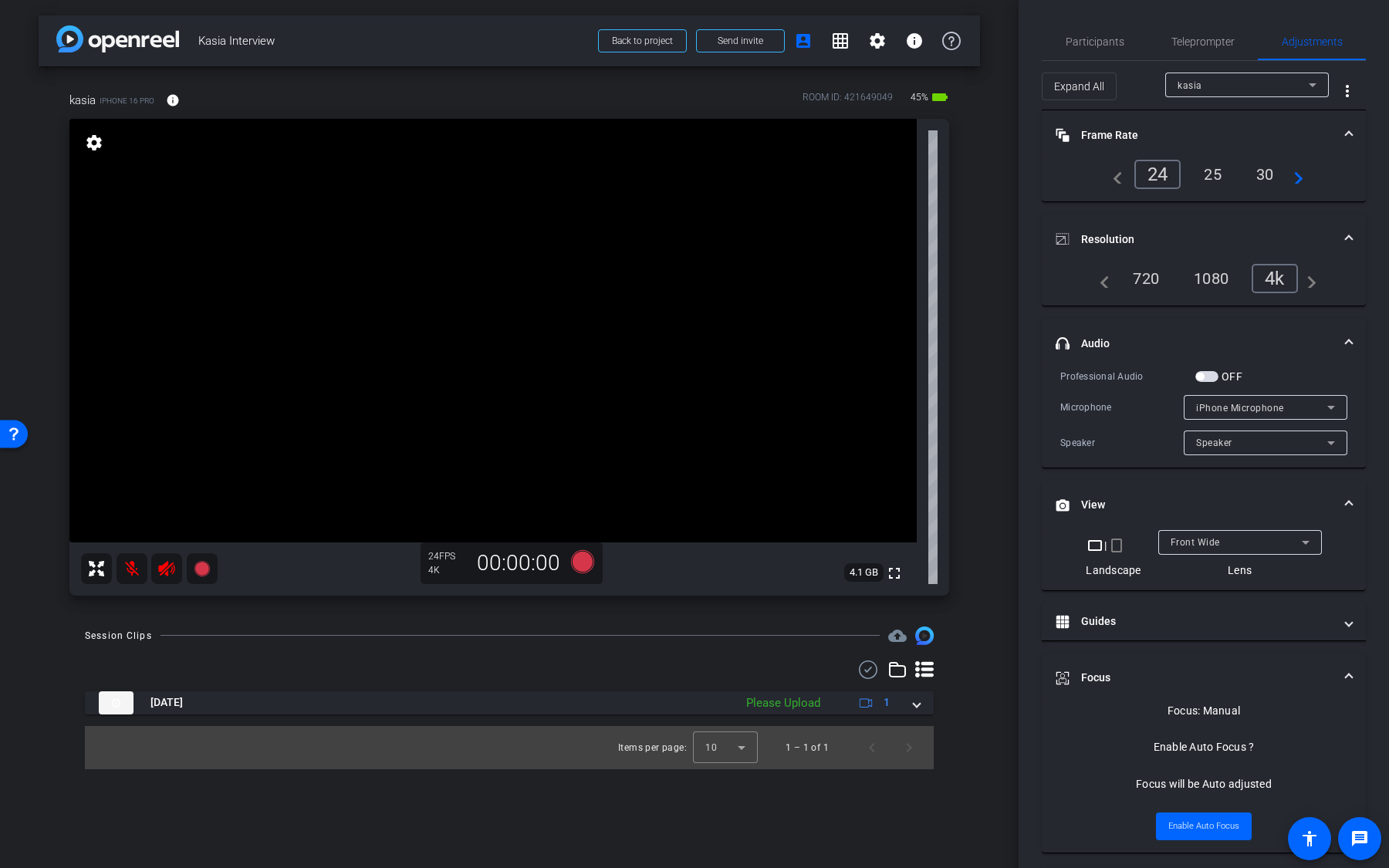
click at [449, 318] on video at bounding box center [493, 330] width 847 height 424
click at [449, 318] on div at bounding box center [449, 317] width 39 height 39
click at [607, 325] on video at bounding box center [493, 330] width 847 height 424
click at [491, 321] on video at bounding box center [493, 330] width 847 height 424
click at [1222, 620] on mat-panel-title "Guides" at bounding box center [1194, 621] width 278 height 16
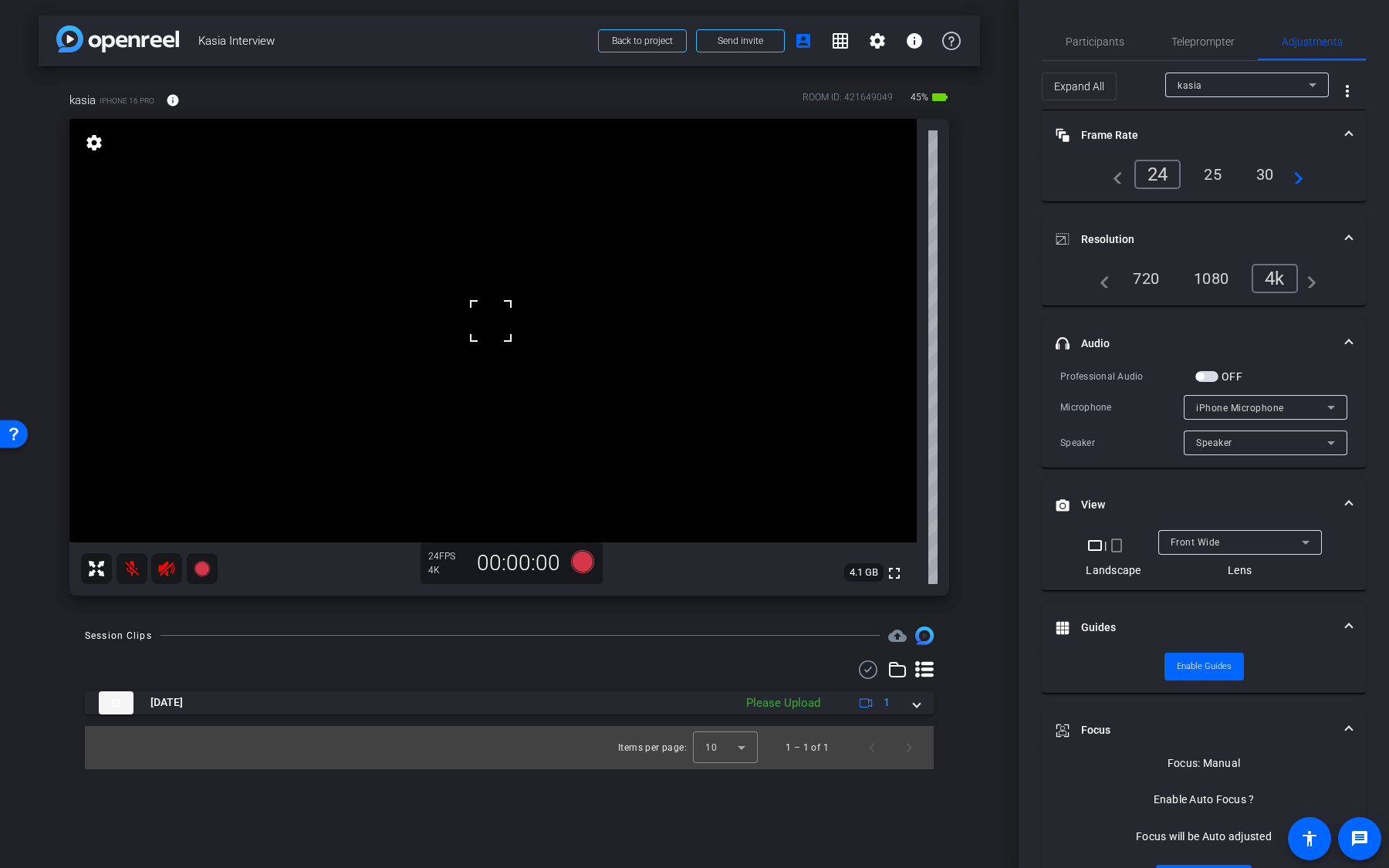
click at [1222, 620] on mat-panel-title "Guides" at bounding box center [1194, 627] width 278 height 16
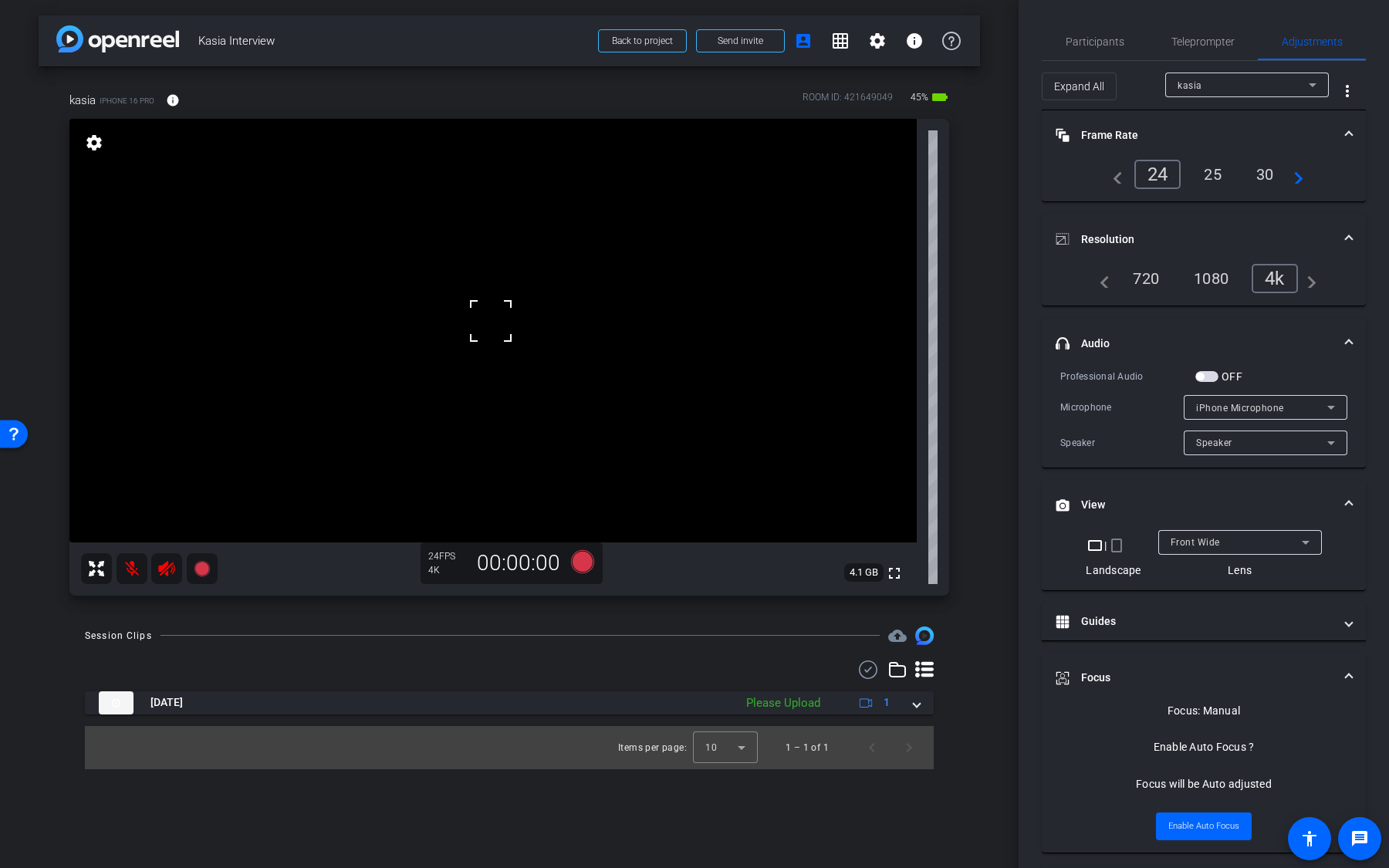
click at [1240, 661] on mat-panel-title "Focus" at bounding box center [1194, 677] width 278 height 16
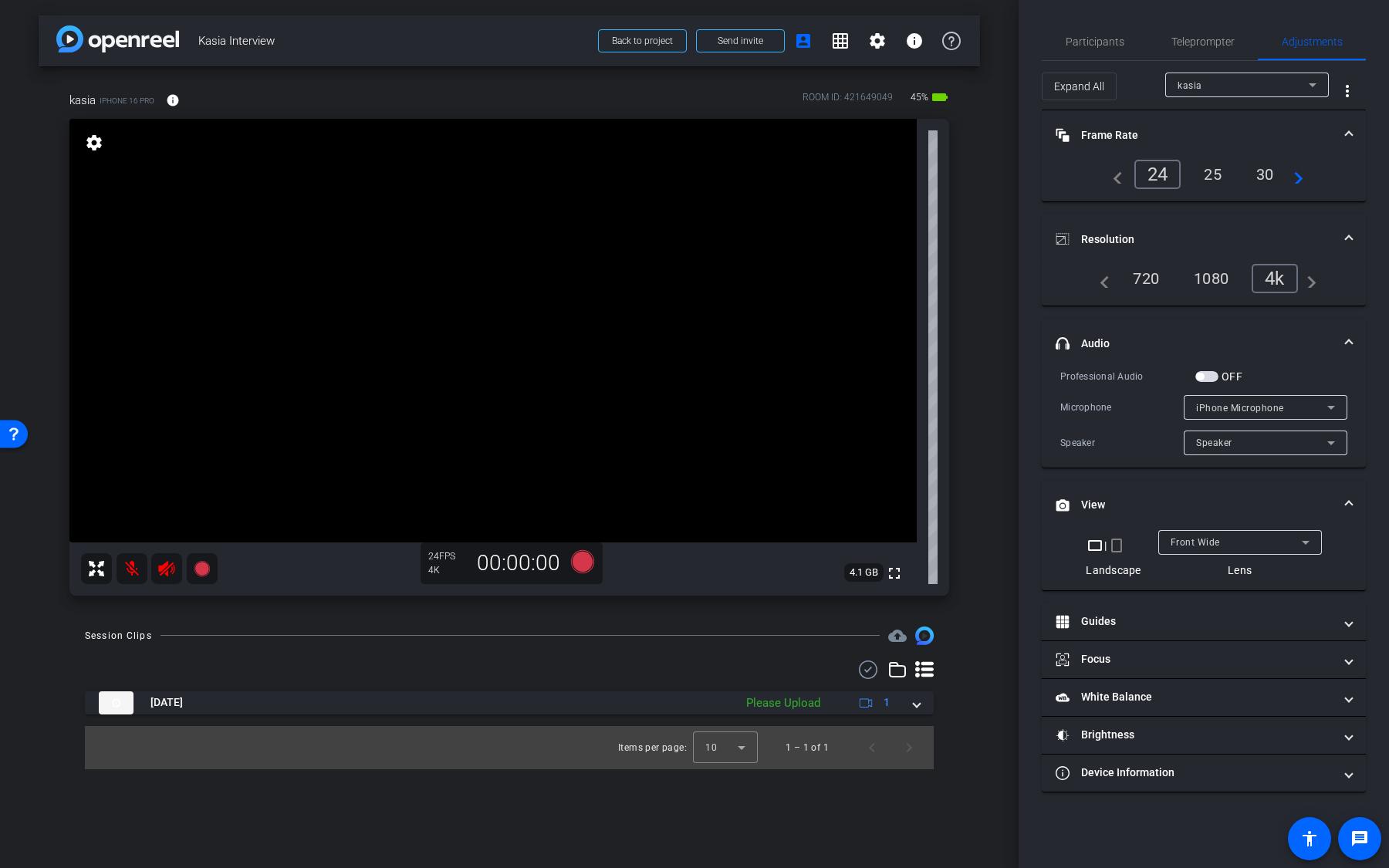
click at [475, 343] on video at bounding box center [493, 330] width 847 height 424
click at [369, 368] on video at bounding box center [493, 330] width 847 height 424
click at [388, 319] on video at bounding box center [493, 330] width 847 height 424
click at [1166, 661] on mat-panel-title "White Balance White Balance" at bounding box center [1194, 697] width 278 height 16
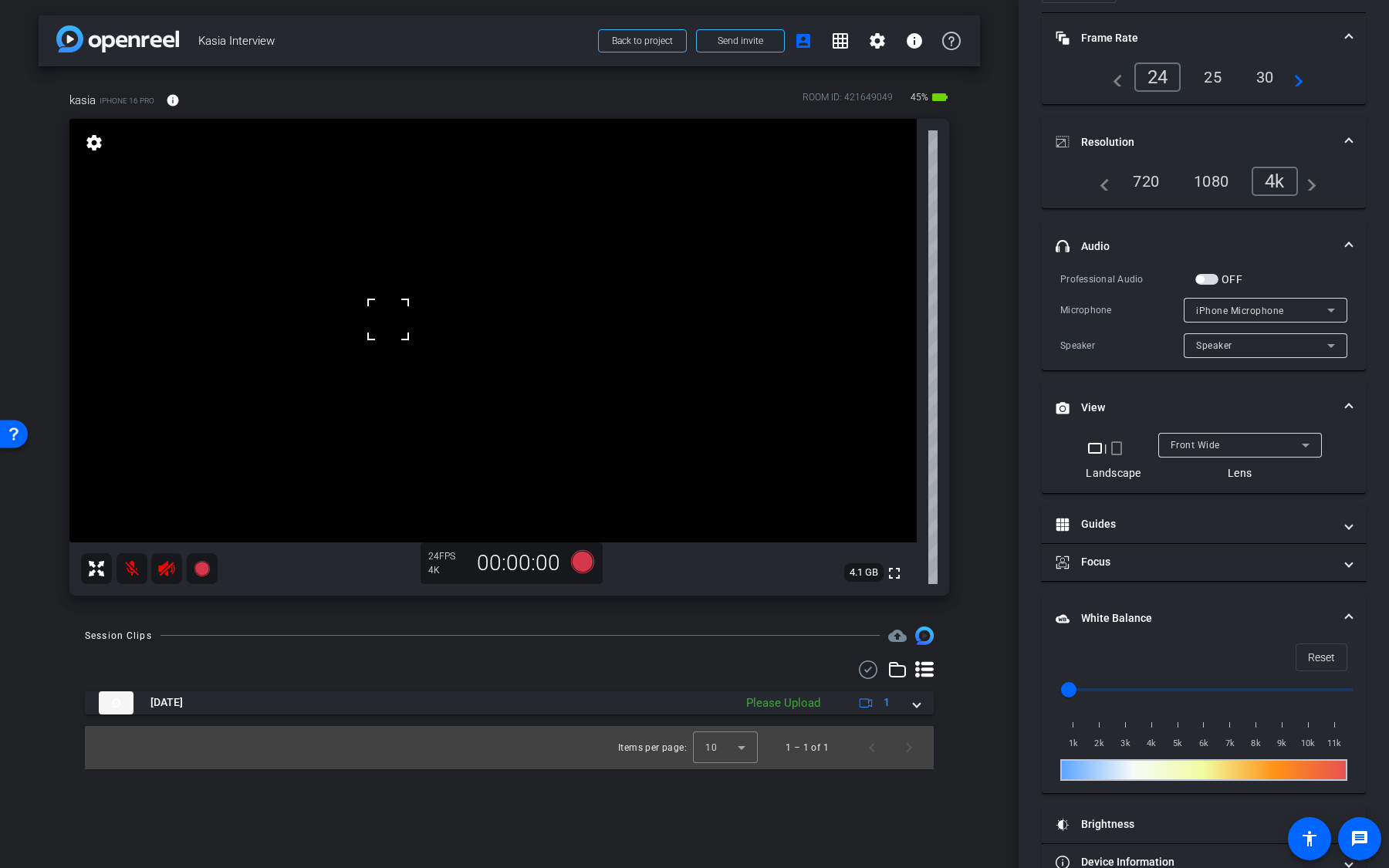
scroll to position [121, 0]
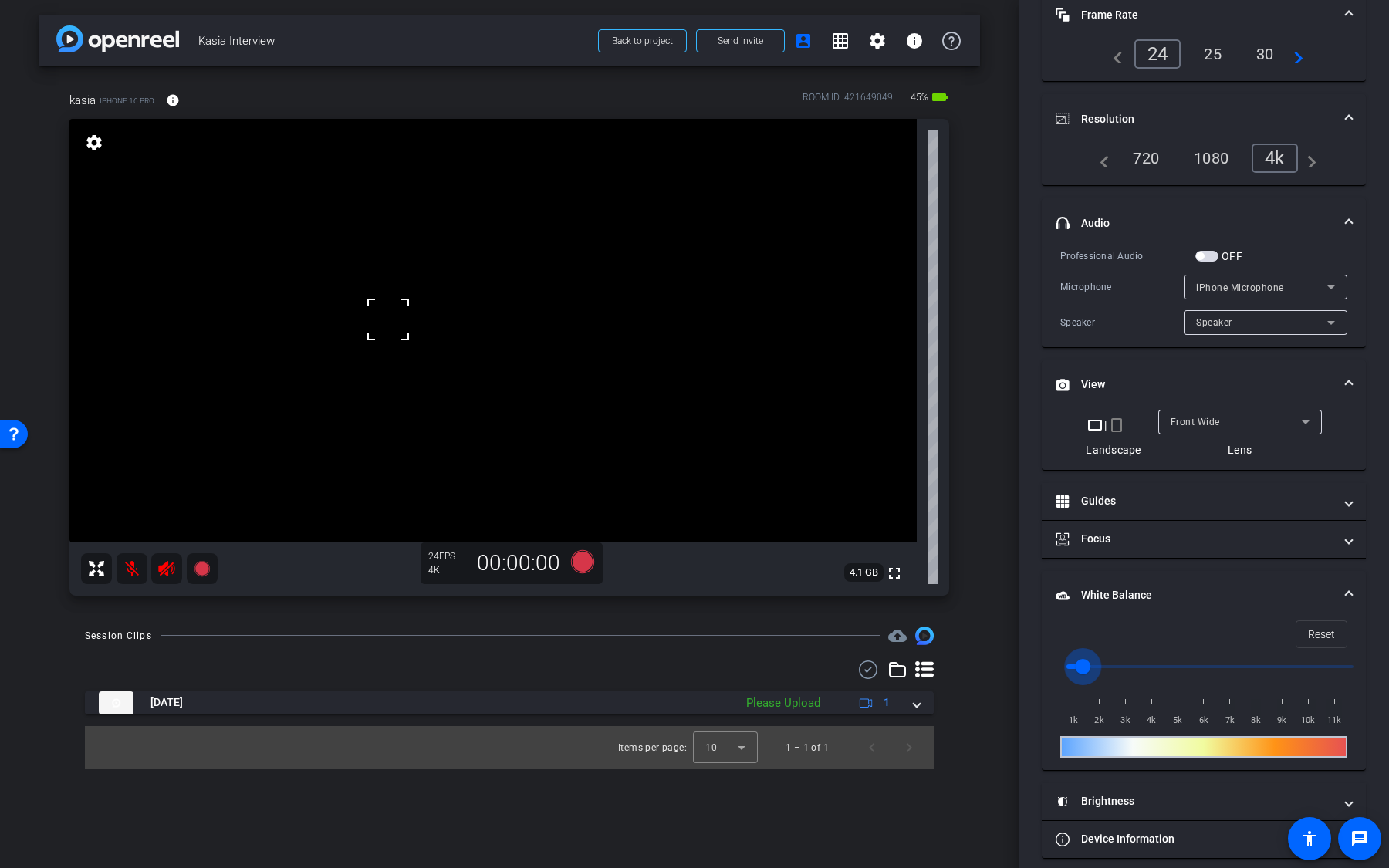
drag, startPoint x: 1072, startPoint y: 664, endPoint x: 1086, endPoint y: 664, distance: 14.0
click at [1086, 661] on input "range" at bounding box center [1210, 666] width 319 height 34
drag, startPoint x: 1083, startPoint y: 663, endPoint x: 1142, endPoint y: 661, distance: 59.0
click at [1138, 661] on input "range" at bounding box center [1210, 666] width 319 height 34
drag, startPoint x: 1134, startPoint y: 661, endPoint x: 1222, endPoint y: 663, distance: 88.0
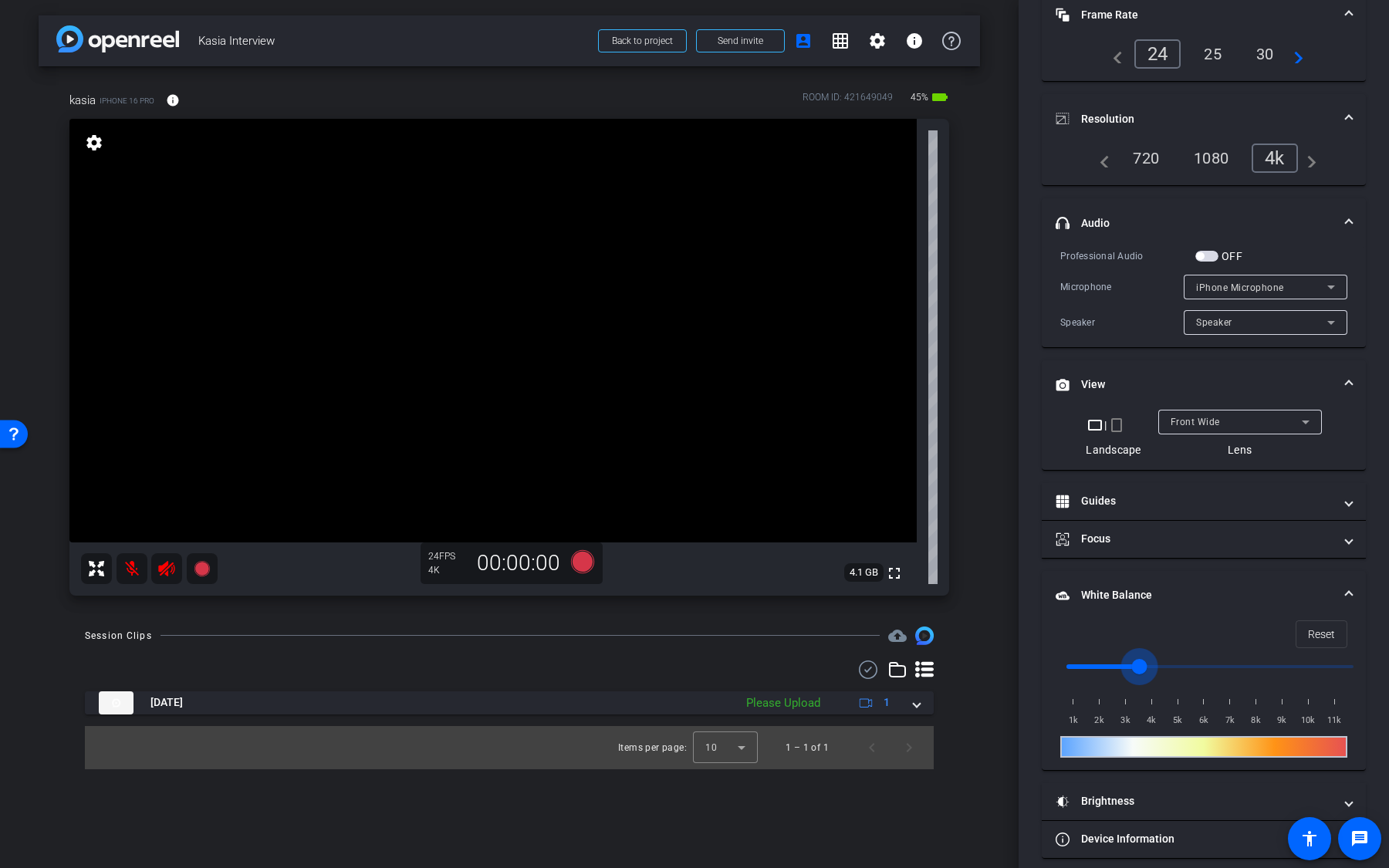
click at [1216, 661] on input "range" at bounding box center [1210, 666] width 319 height 34
click at [1316, 632] on span "Reset" at bounding box center [1321, 634] width 27 height 29
click at [1208, 600] on mat-panel-title "White Balance White Balance" at bounding box center [1194, 595] width 278 height 16
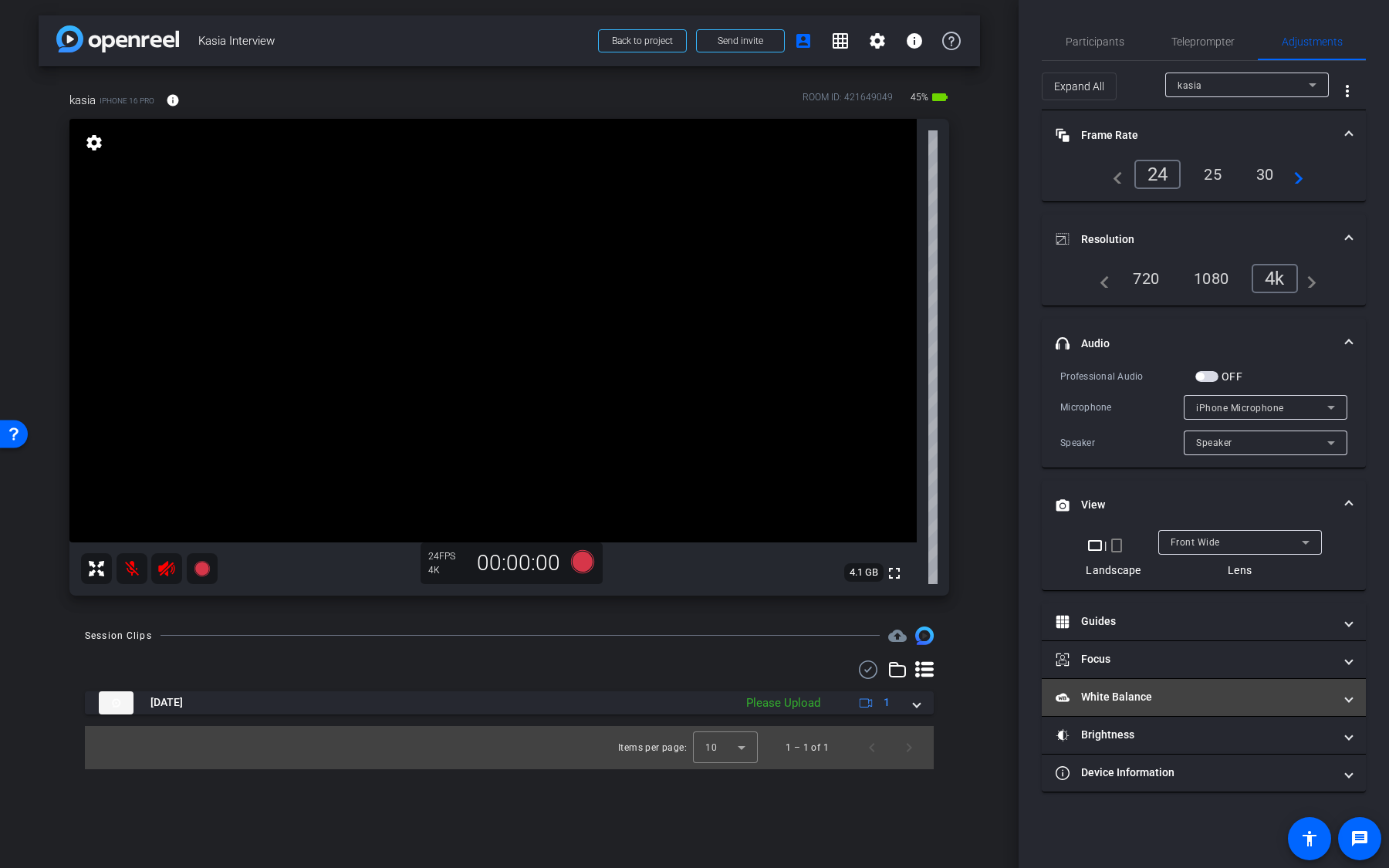
scroll to position [0, 0]
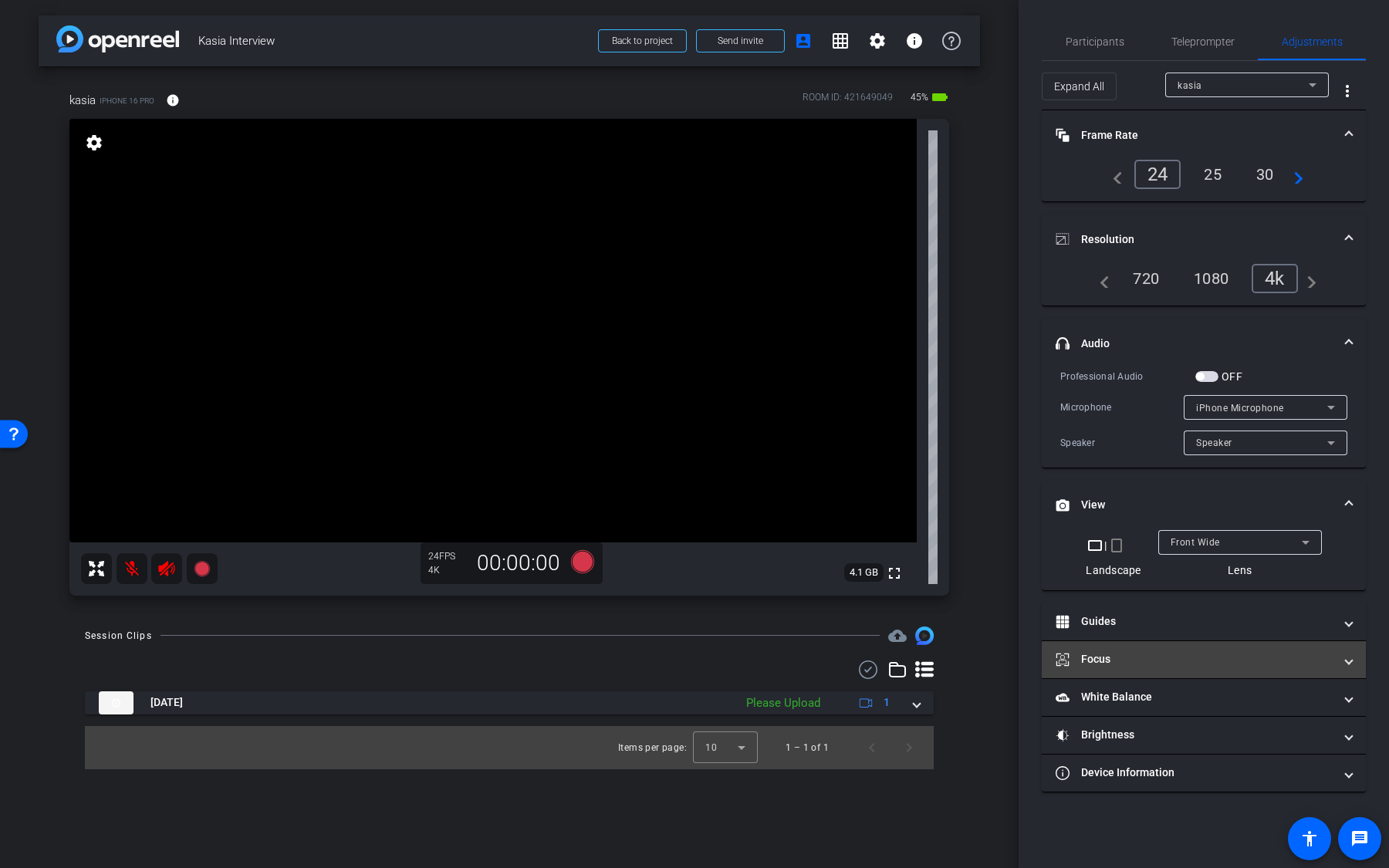
click at [1186, 655] on mat-panel-title "Focus" at bounding box center [1194, 659] width 278 height 16
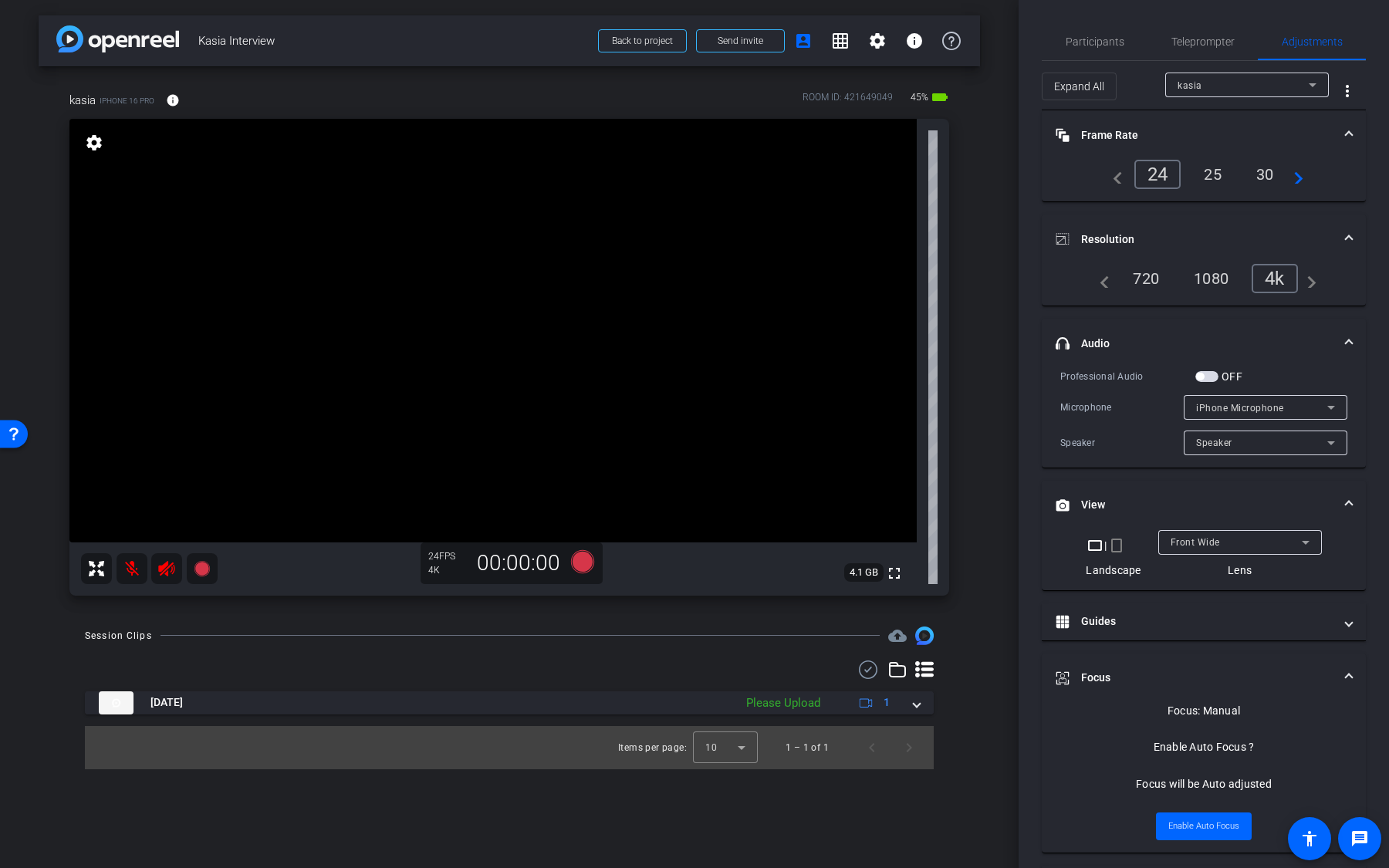
scroll to position [47, 0]
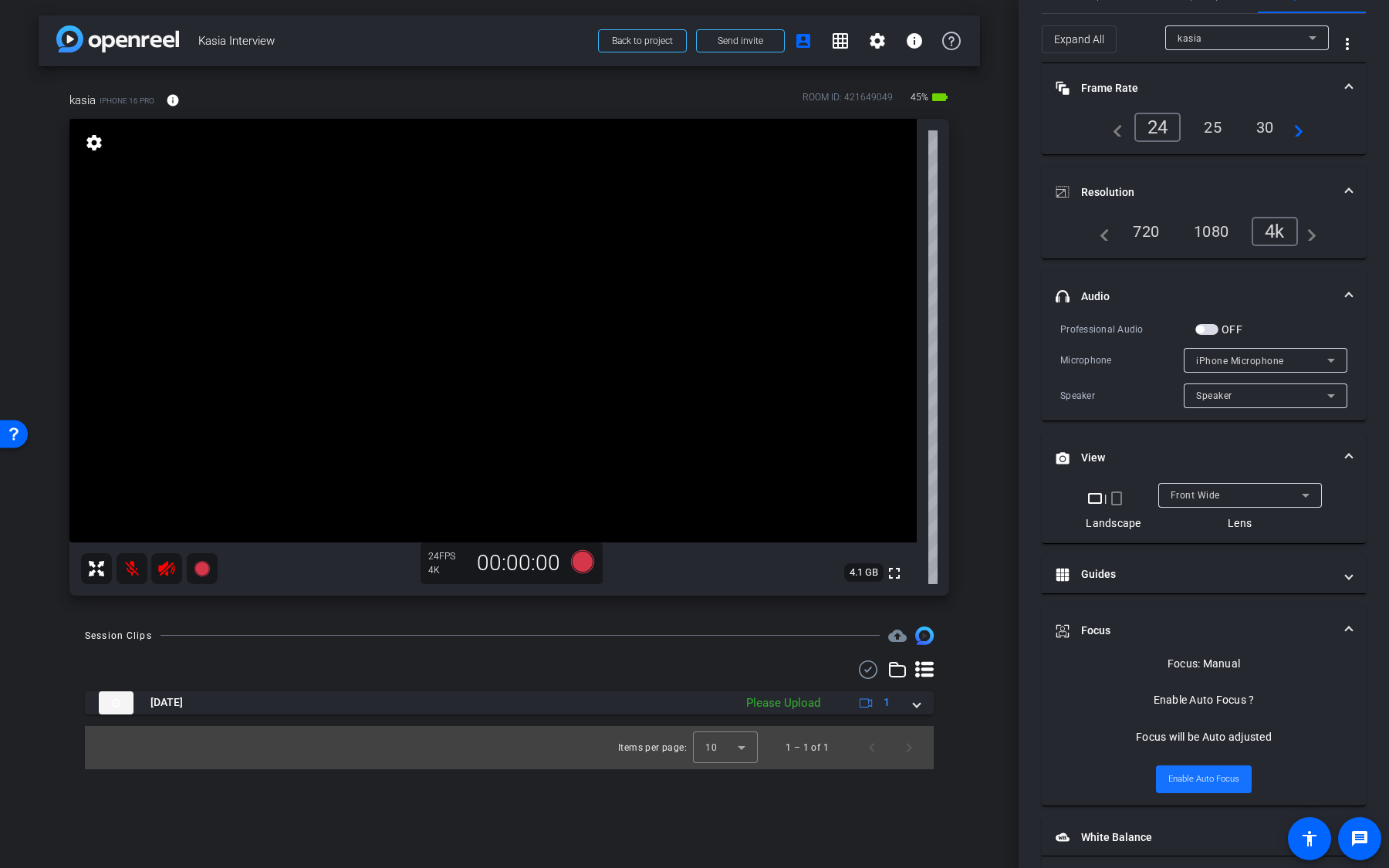
click at [1204, 661] on span "Enable Auto Focus" at bounding box center [1204, 779] width 71 height 23
click at [1208, 661] on span "Enable Manual Focus" at bounding box center [1204, 795] width 82 height 23
click at [374, 337] on video at bounding box center [493, 330] width 847 height 424
click at [1142, 633] on mat-panel-title "Focus" at bounding box center [1194, 631] width 278 height 16
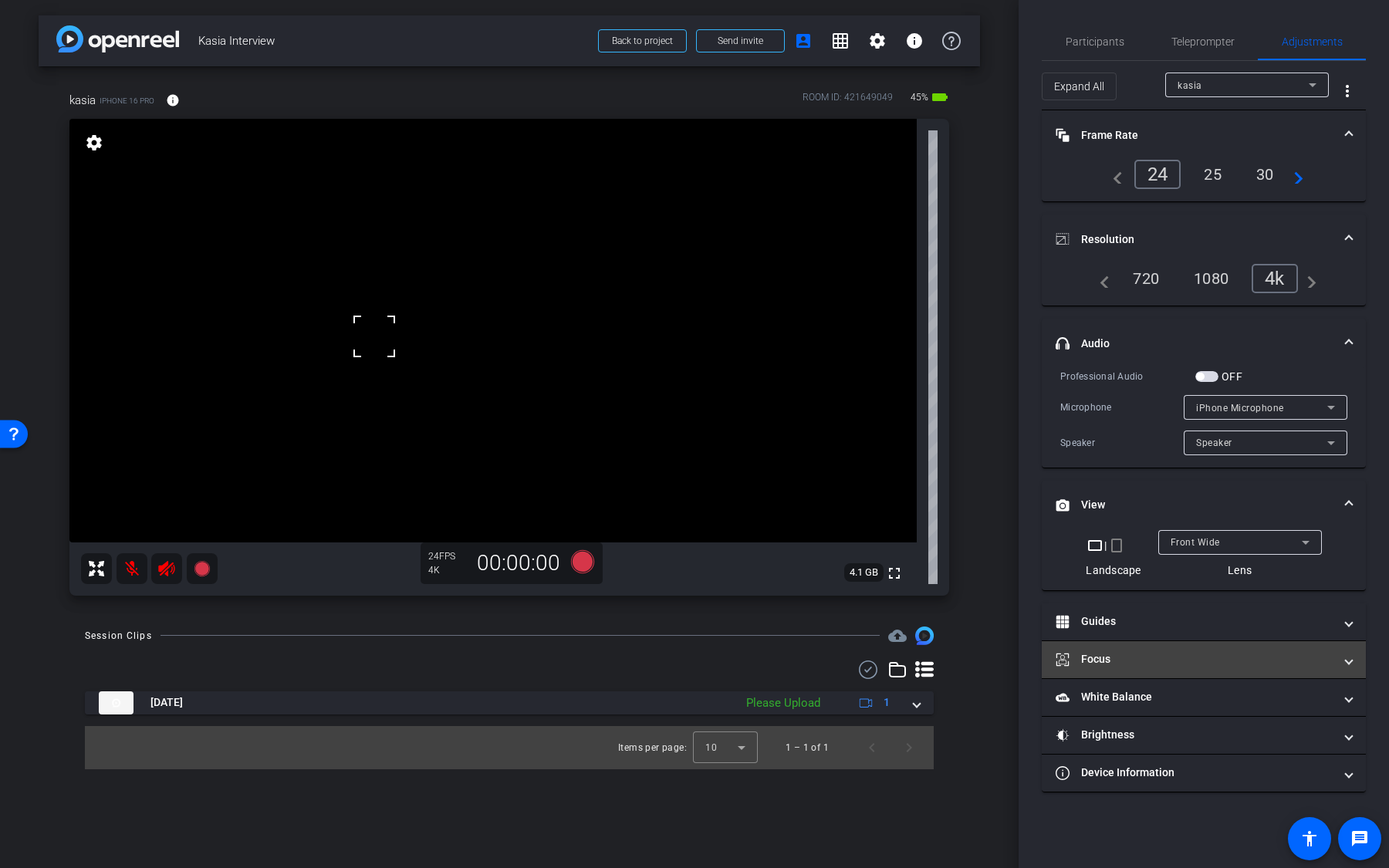
scroll to position [0, 0]
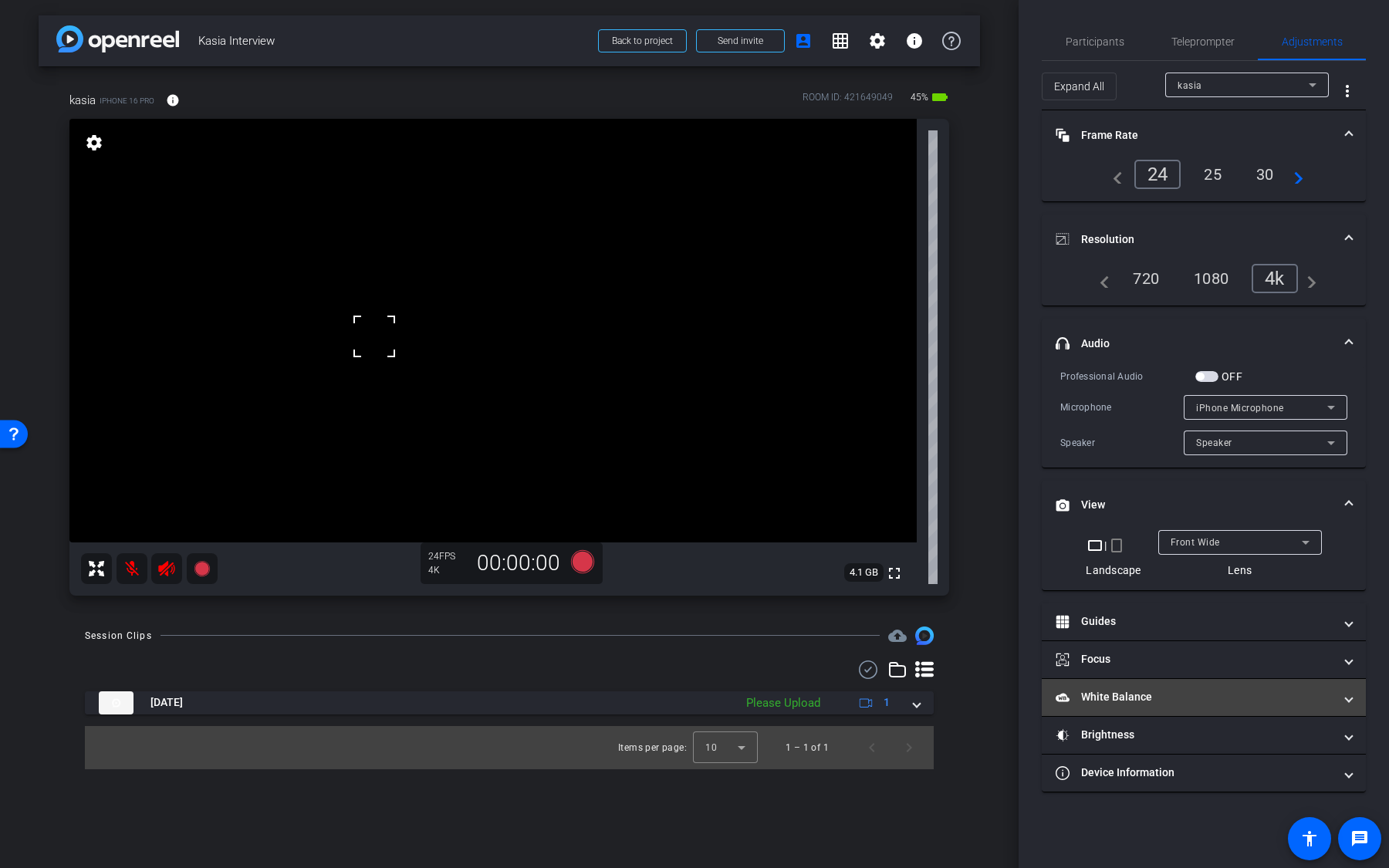
click at [1155, 661] on mat-panel-title "White Balance White Balance" at bounding box center [1194, 697] width 278 height 16
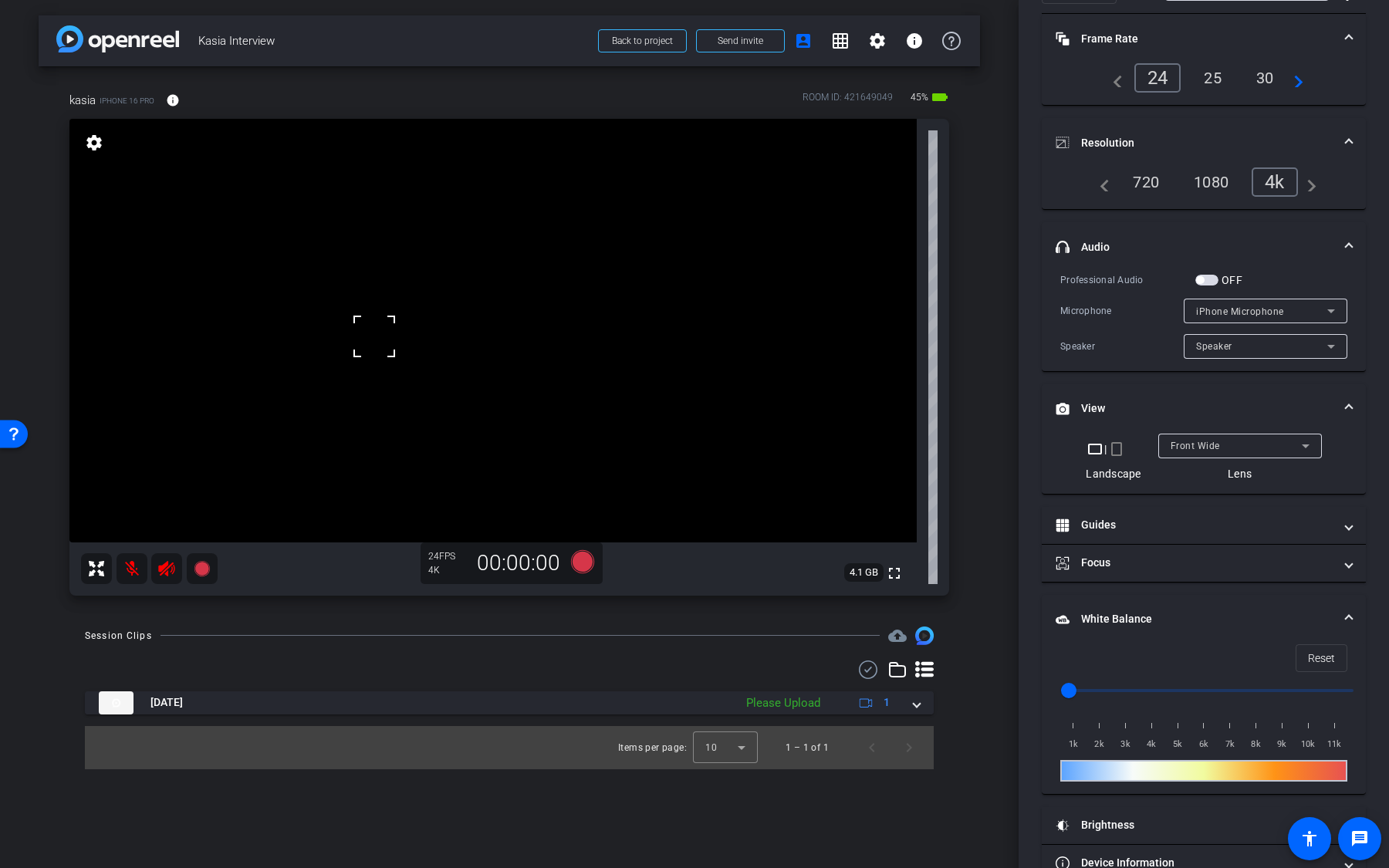
scroll to position [116, 0]
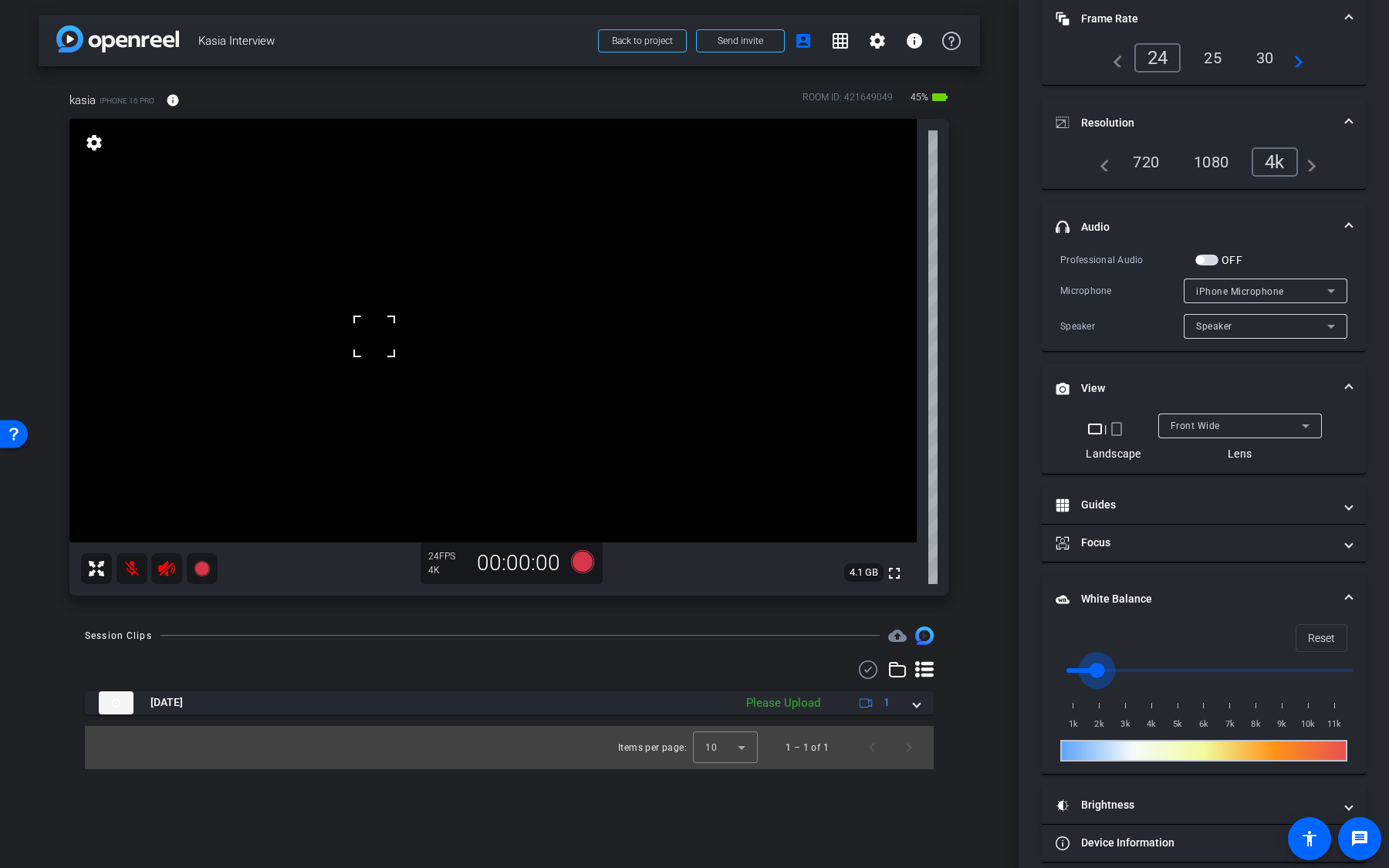
drag, startPoint x: 1068, startPoint y: 667, endPoint x: 1093, endPoint y: 667, distance: 25.0
click at [1093, 661] on input "range" at bounding box center [1210, 670] width 319 height 34
drag, startPoint x: 1094, startPoint y: 667, endPoint x: 1141, endPoint y: 667, distance: 47.0
click at [1139, 661] on input "range" at bounding box center [1210, 670] width 319 height 34
drag, startPoint x: 1141, startPoint y: 667, endPoint x: 1188, endPoint y: 667, distance: 47.0
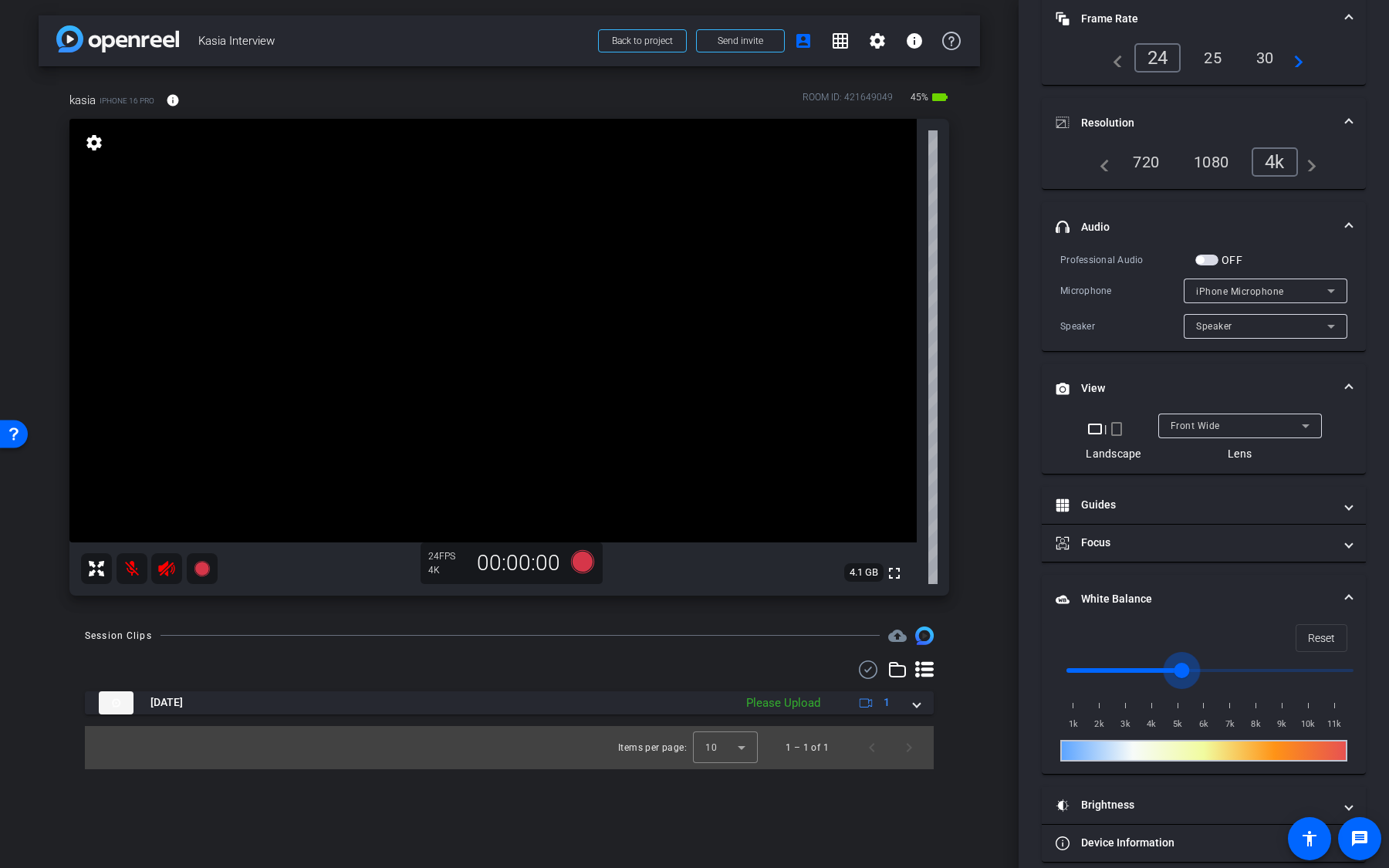
click at [1185, 661] on input "range" at bounding box center [1210, 670] width 319 height 34
drag, startPoint x: 1177, startPoint y: 670, endPoint x: 1249, endPoint y: 673, distance: 72.1
click at [1246, 661] on input "range" at bounding box center [1210, 670] width 319 height 34
click at [1314, 645] on span "Reset" at bounding box center [1321, 638] width 27 height 29
type input "1000"
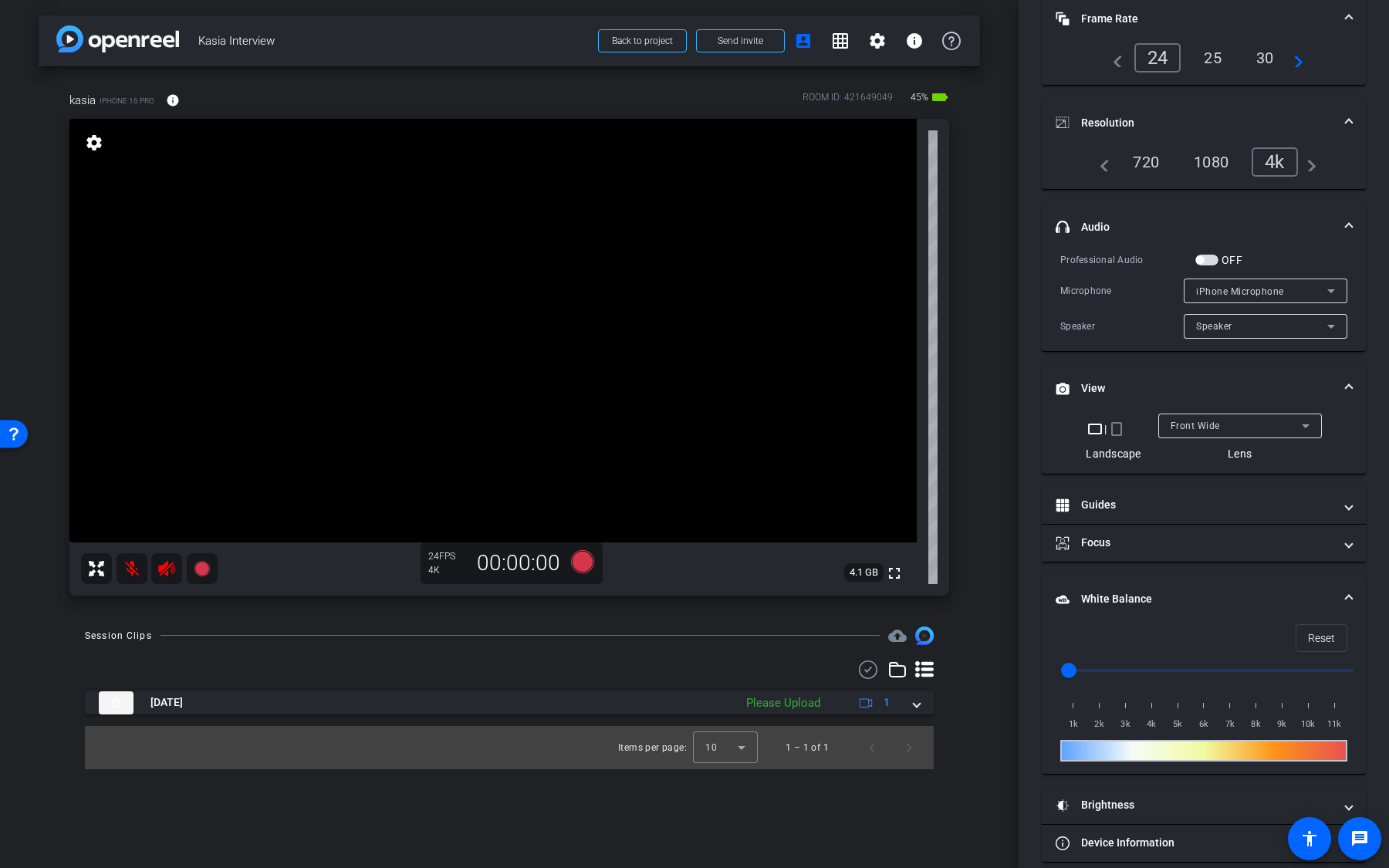
click at [1240, 604] on mat-panel-title "White Balance White Balance" at bounding box center [1194, 599] width 278 height 16
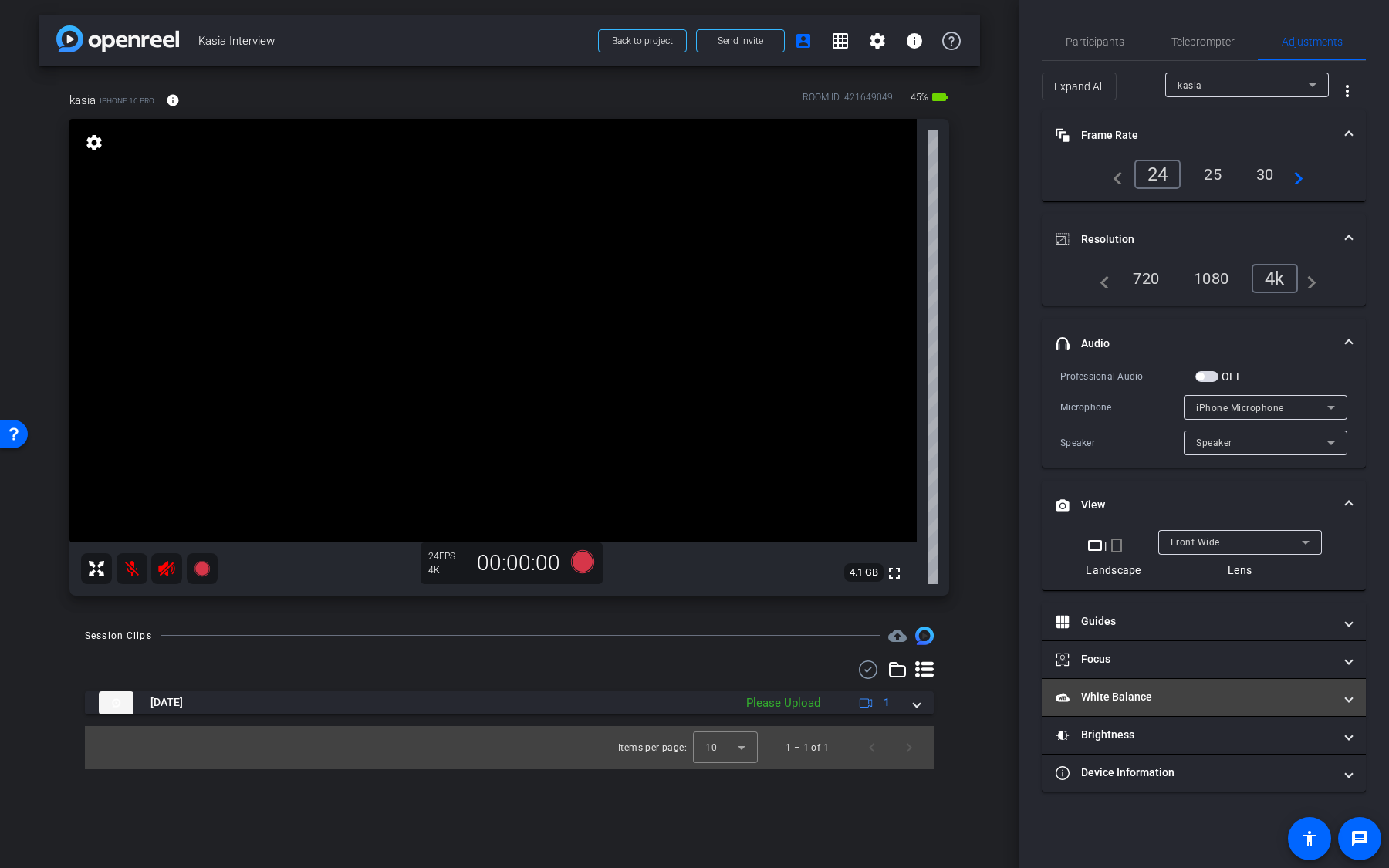
scroll to position [0, 0]
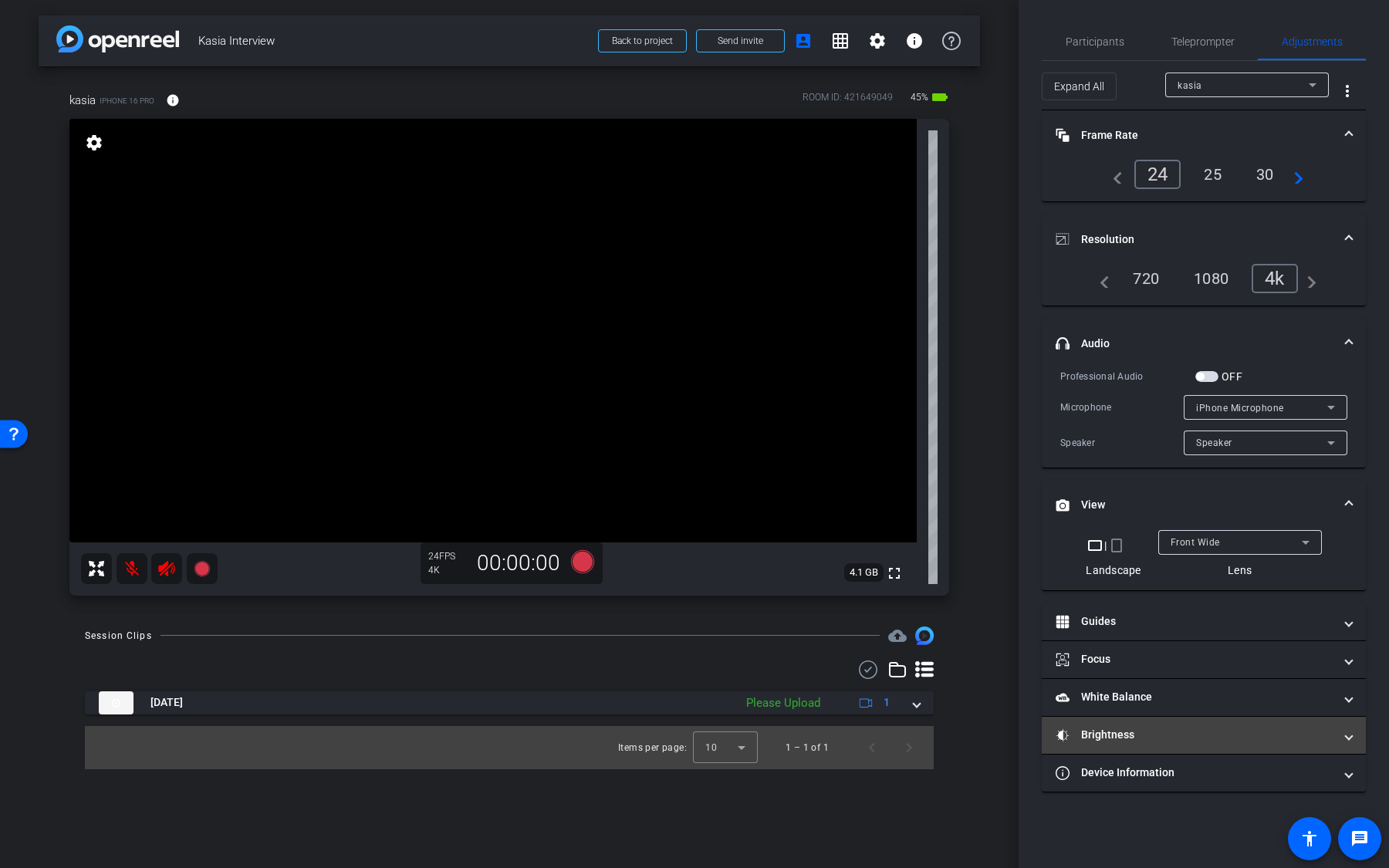
click at [1195, 661] on mat-panel-title "Brightness" at bounding box center [1194, 734] width 278 height 16
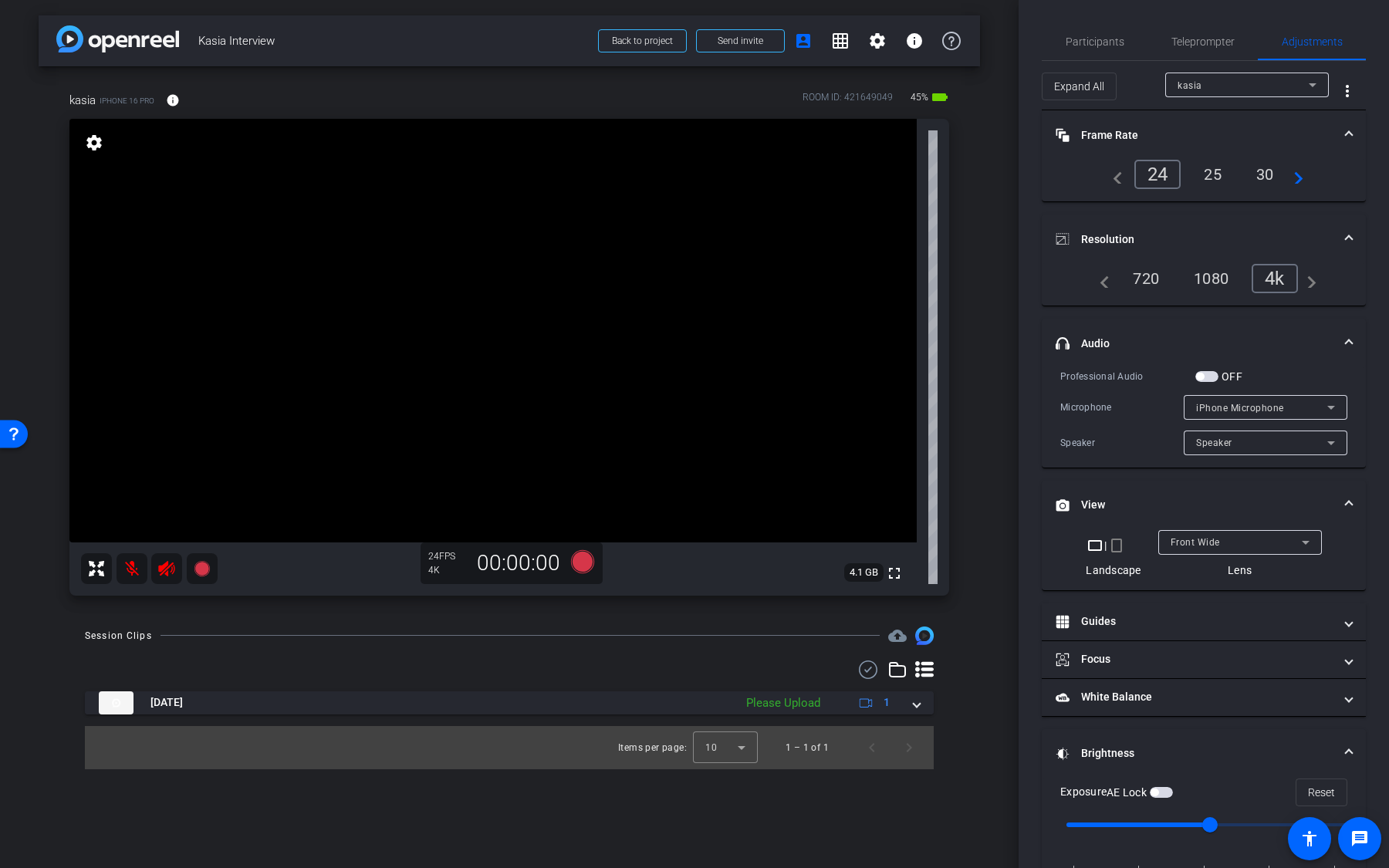
scroll to position [115, 0]
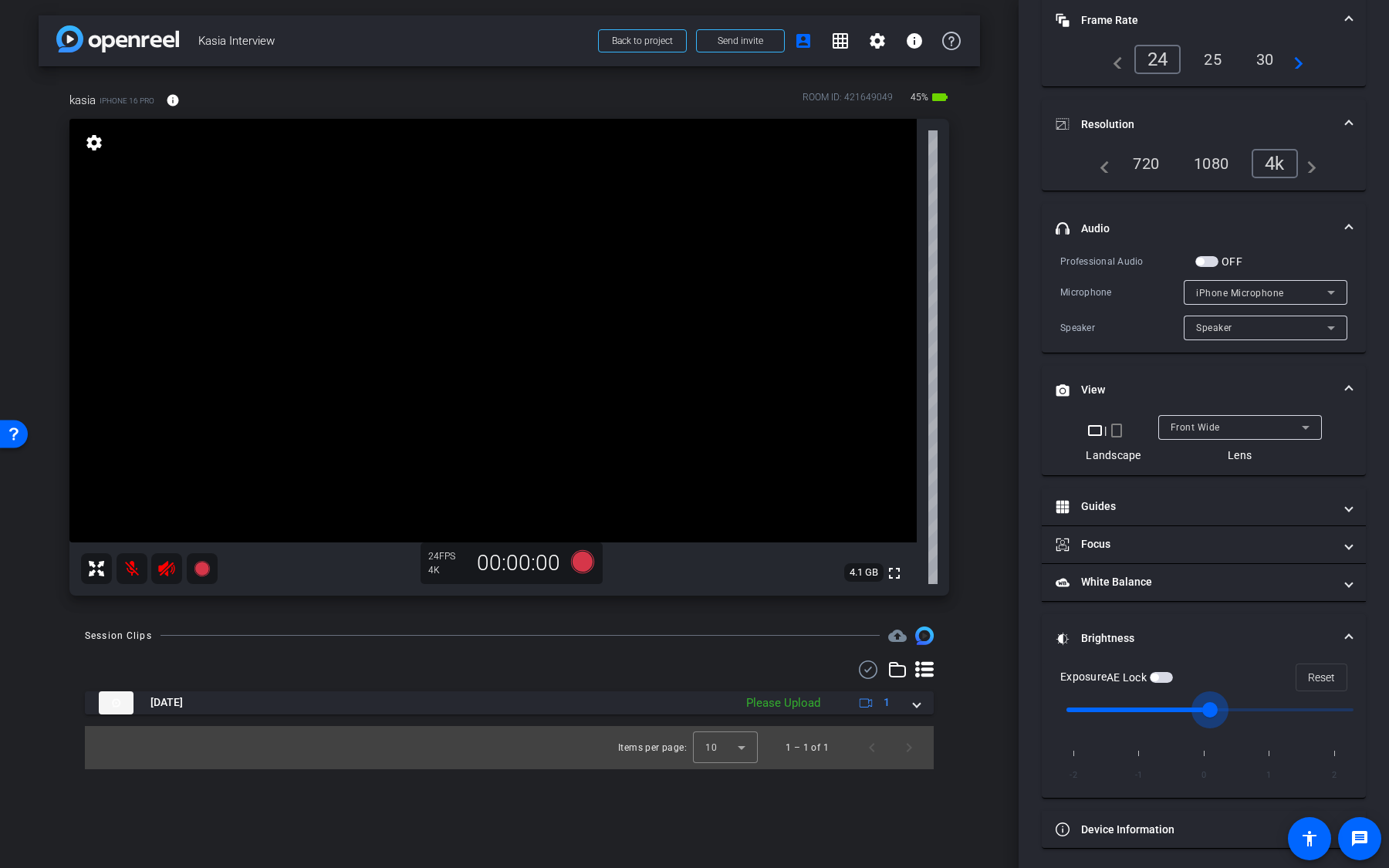
drag, startPoint x: 1209, startPoint y: 703, endPoint x: 1241, endPoint y: 706, distance: 32.1
click at [1240, 661] on input "range" at bounding box center [1210, 709] width 319 height 34
click at [1241, 661] on input "range" at bounding box center [1210, 709] width 319 height 34
drag, startPoint x: 1212, startPoint y: 707, endPoint x: 1266, endPoint y: 707, distance: 54.0
click at [1266, 661] on input "range" at bounding box center [1210, 709] width 319 height 34
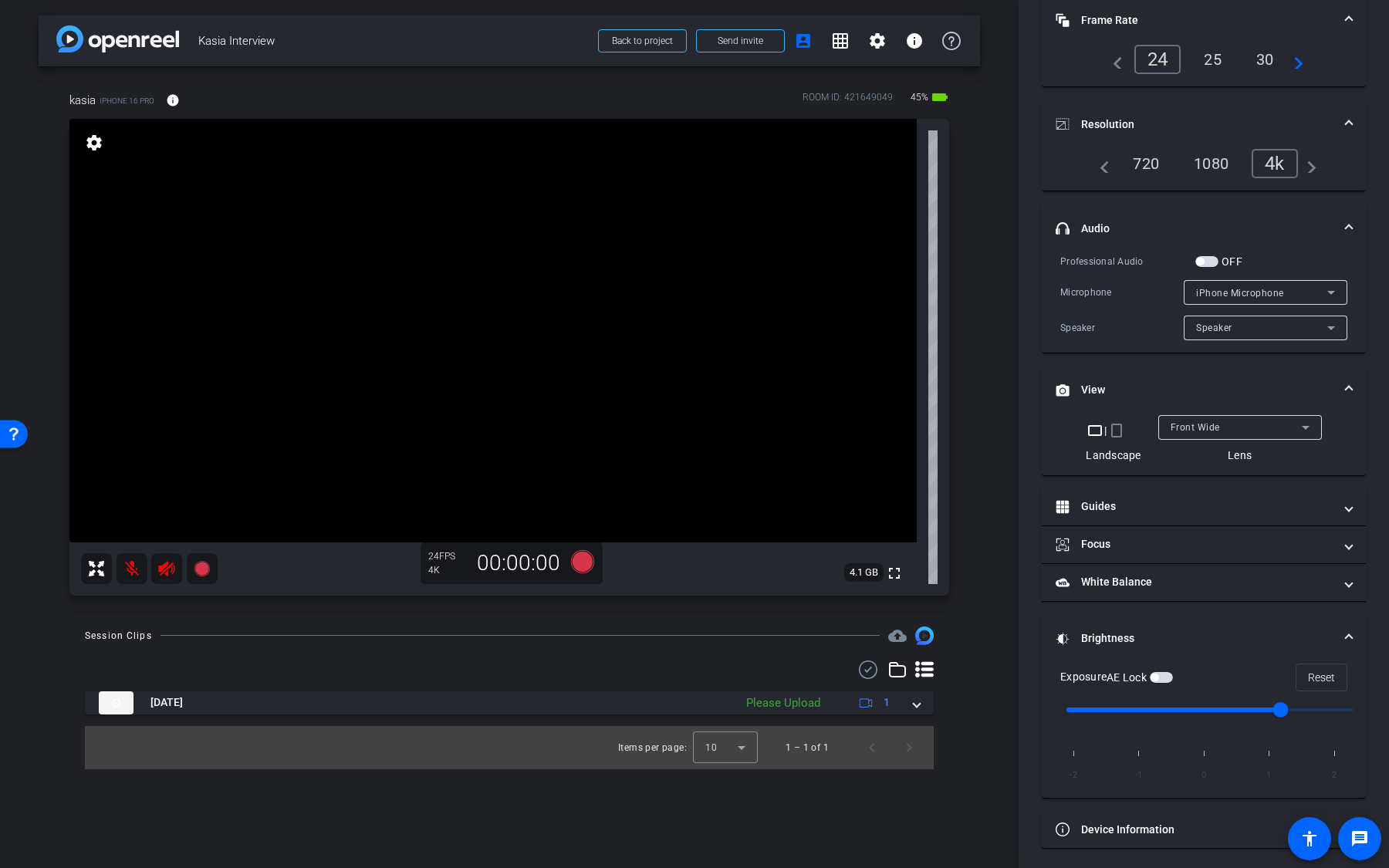
click at [1165, 661] on span "button" at bounding box center [1160, 677] width 23 height 11
drag, startPoint x: 1278, startPoint y: 708, endPoint x: 1234, endPoint y: 708, distance: 44.0
type input "0"
click at [1234, 661] on input "range" at bounding box center [1210, 709] width 319 height 34
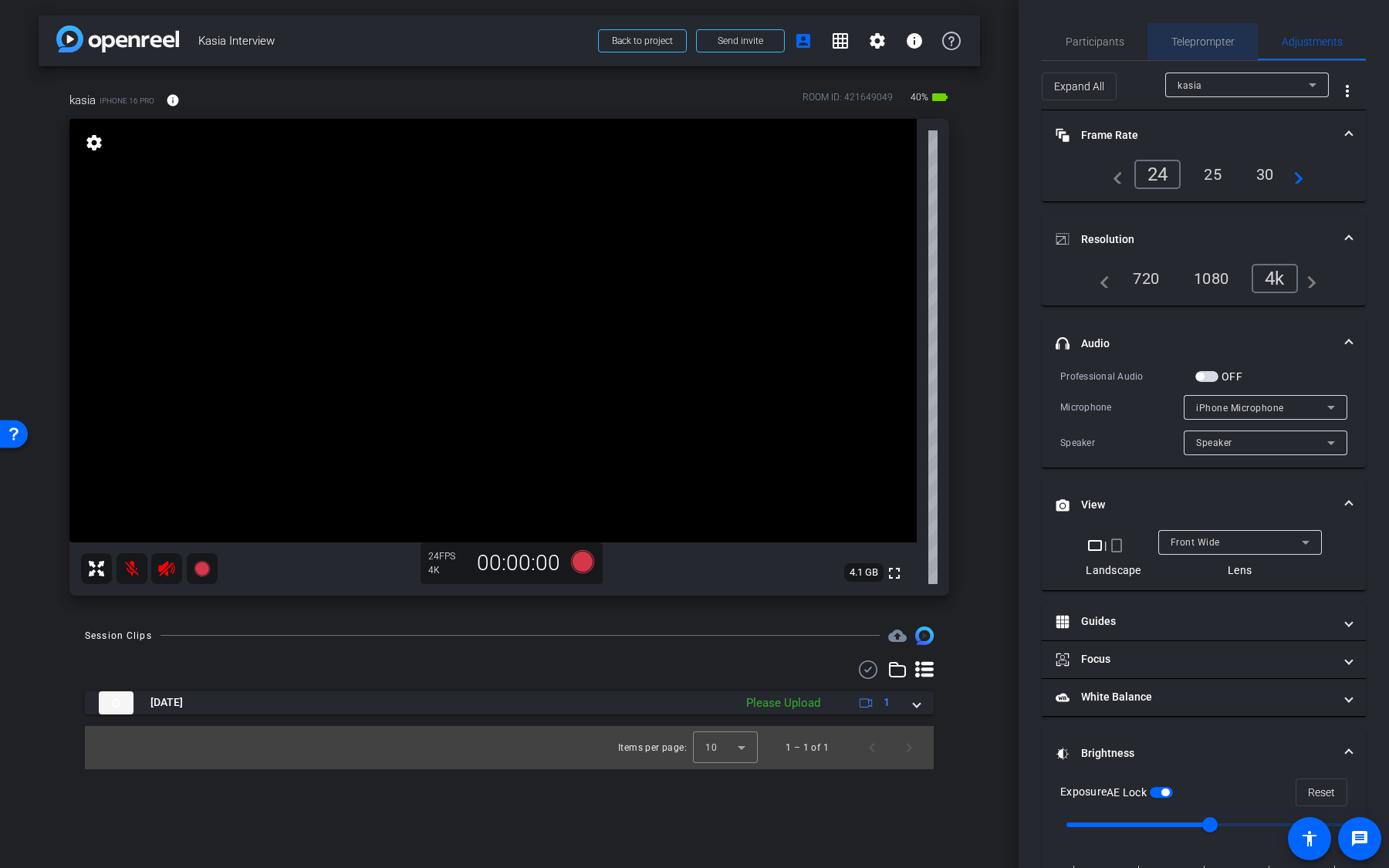
click at [1222, 52] on span "Teleprompter" at bounding box center [1203, 41] width 63 height 37
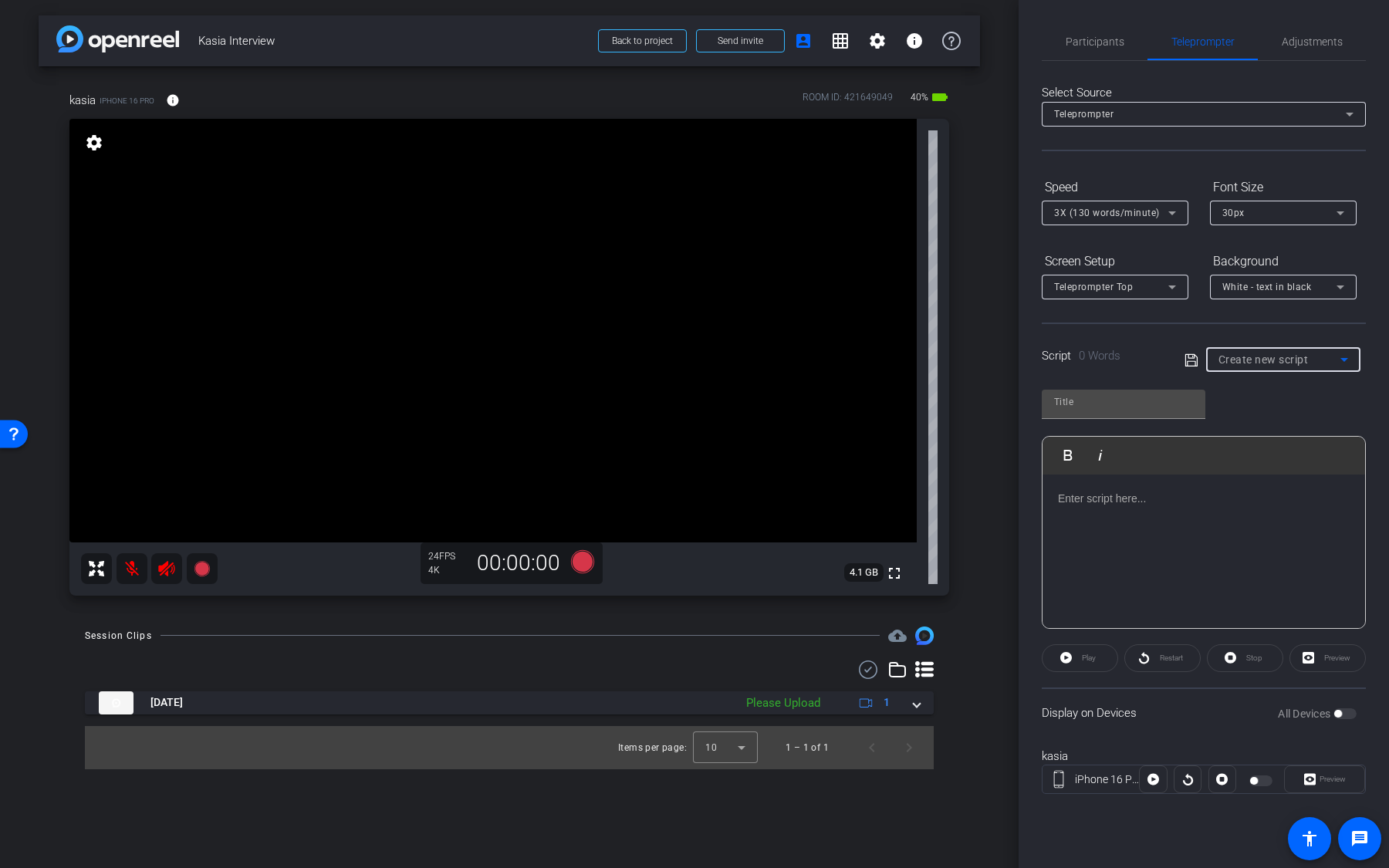
click at [1275, 356] on span "Create new script" at bounding box center [1263, 360] width 91 height 12
click at [1267, 409] on span "Lewi Script" at bounding box center [1244, 413] width 52 height 18
type input "Lewi Script"
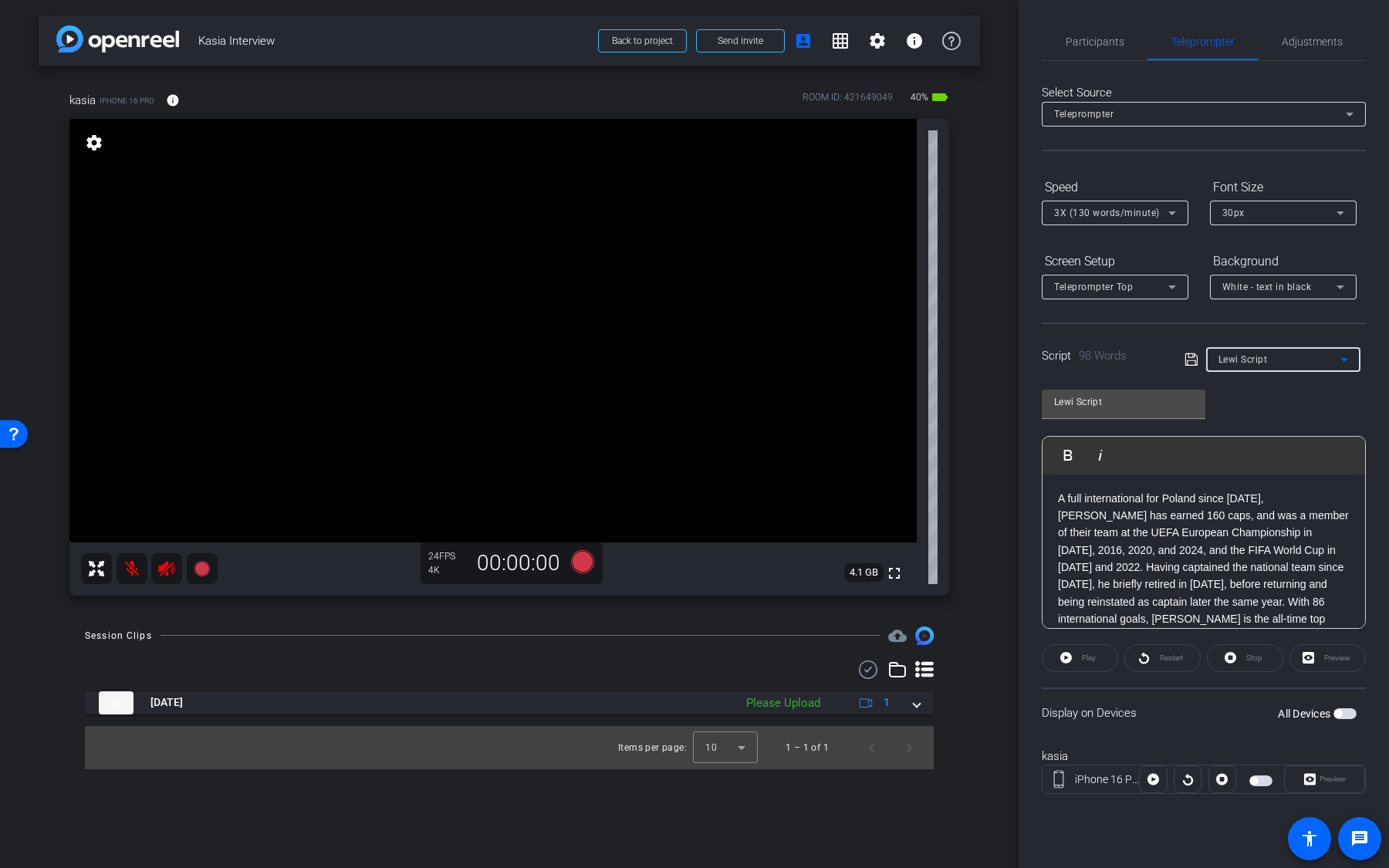
click at [1348, 661] on span "button" at bounding box center [1344, 714] width 23 height 11
click at [582, 566] on icon at bounding box center [582, 561] width 23 height 23
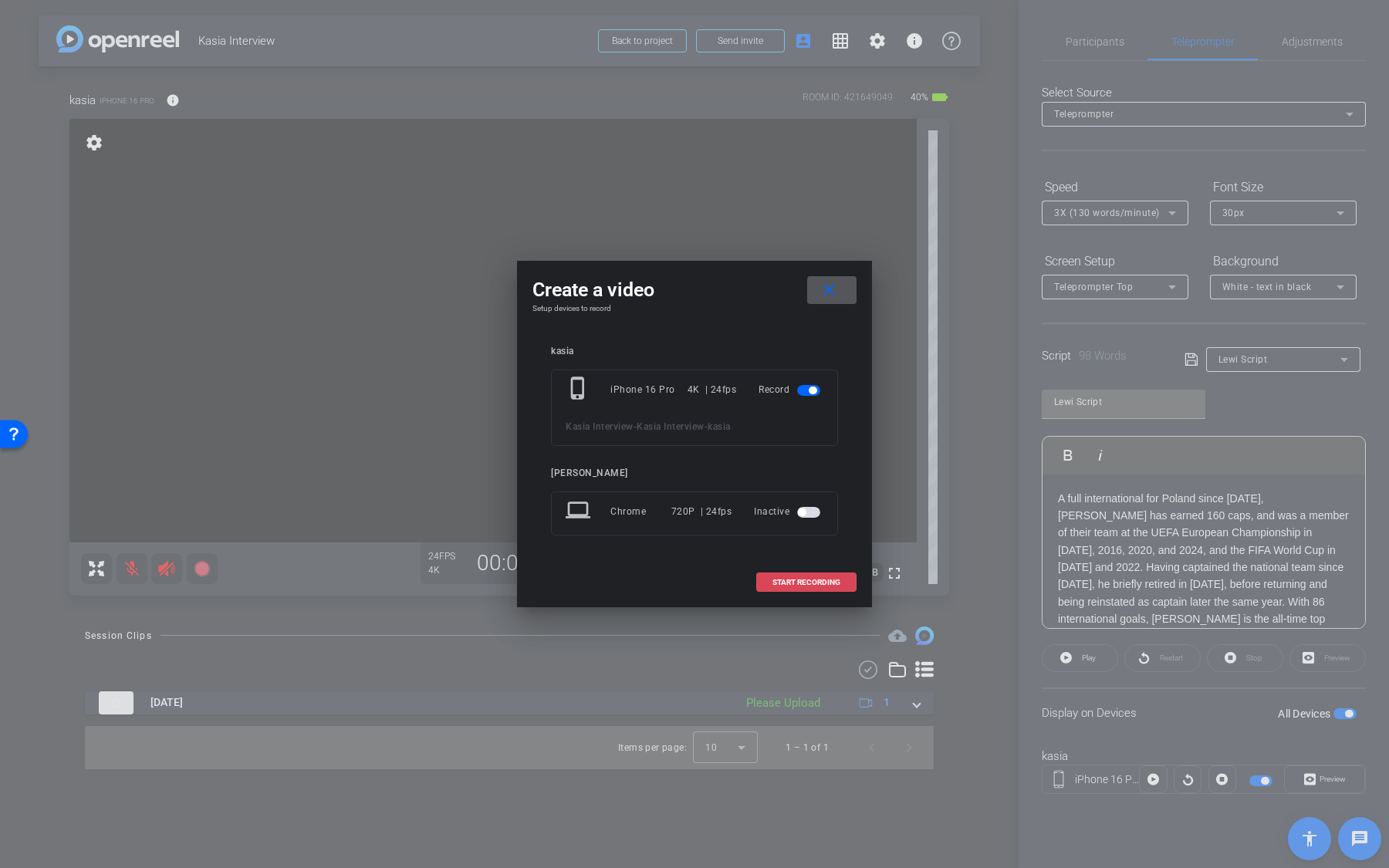
click at [786, 582] on span "START RECORDING" at bounding box center [806, 582] width 68 height 8
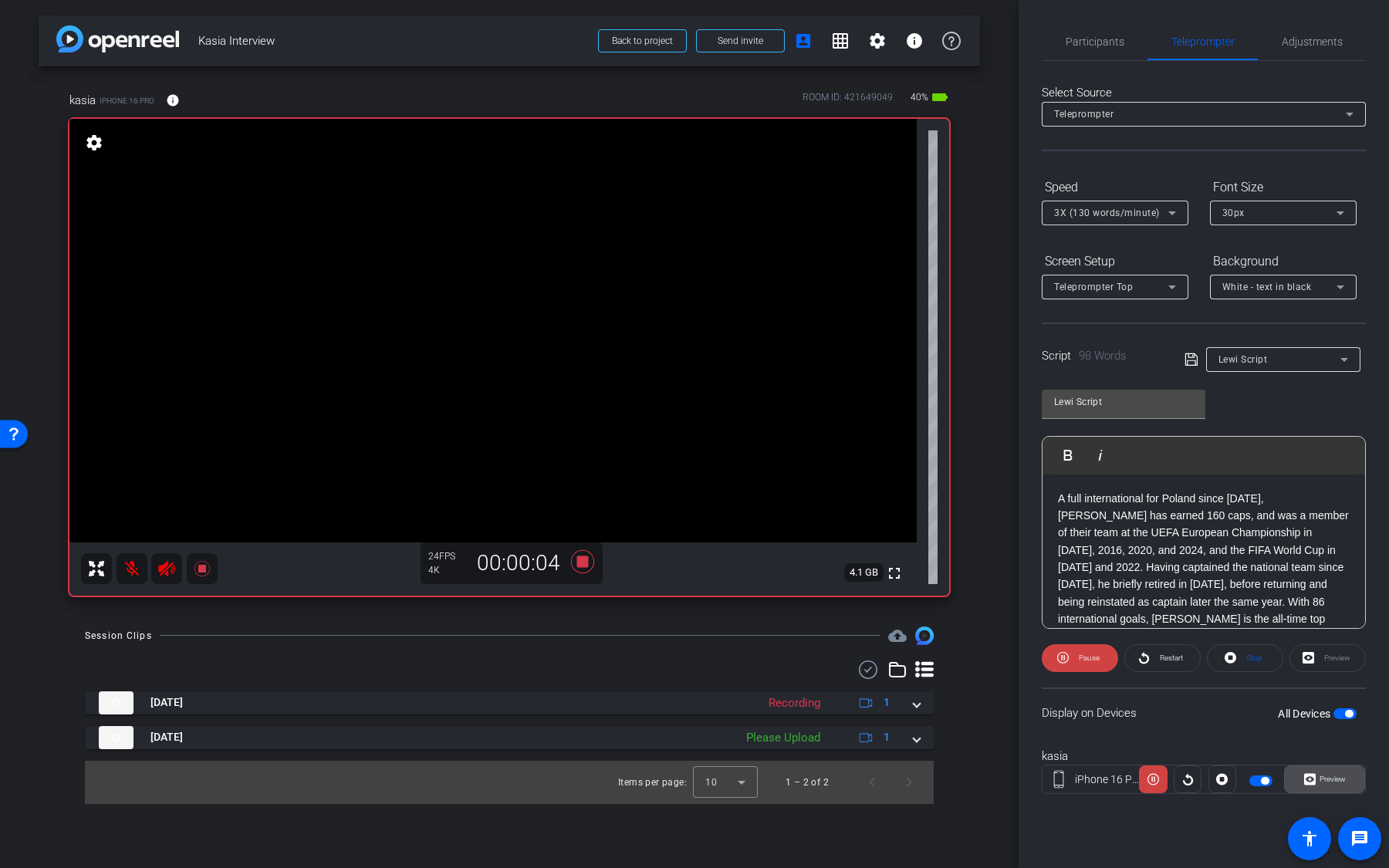
click at [1323, 661] on span "Preview" at bounding box center [1330, 779] width 30 height 22
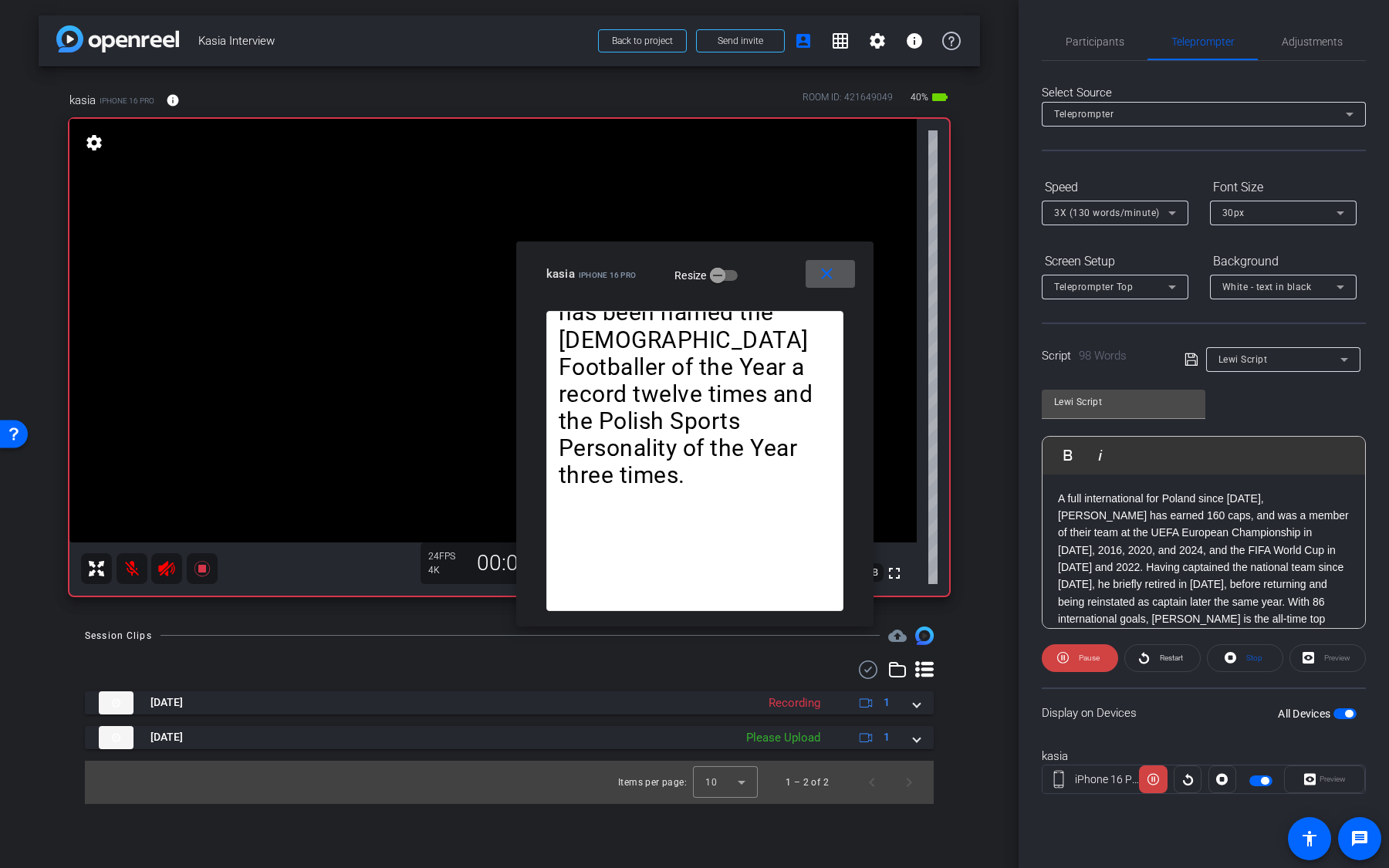
click at [1136, 212] on span "3X (130 words/minute)" at bounding box center [1107, 213] width 106 height 11
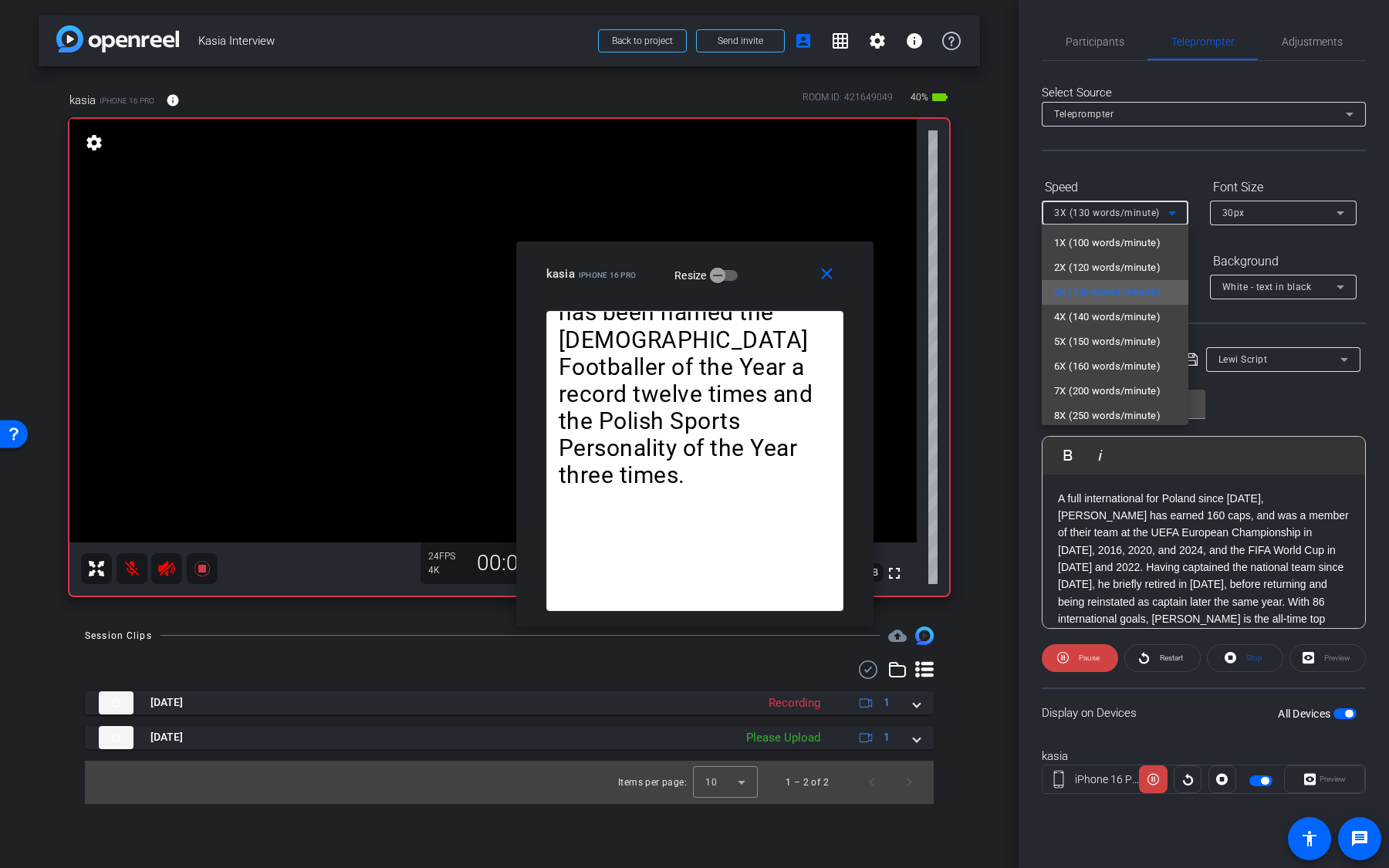
scroll to position [33, 0]
click at [1066, 656] on div at bounding box center [694, 434] width 1389 height 868
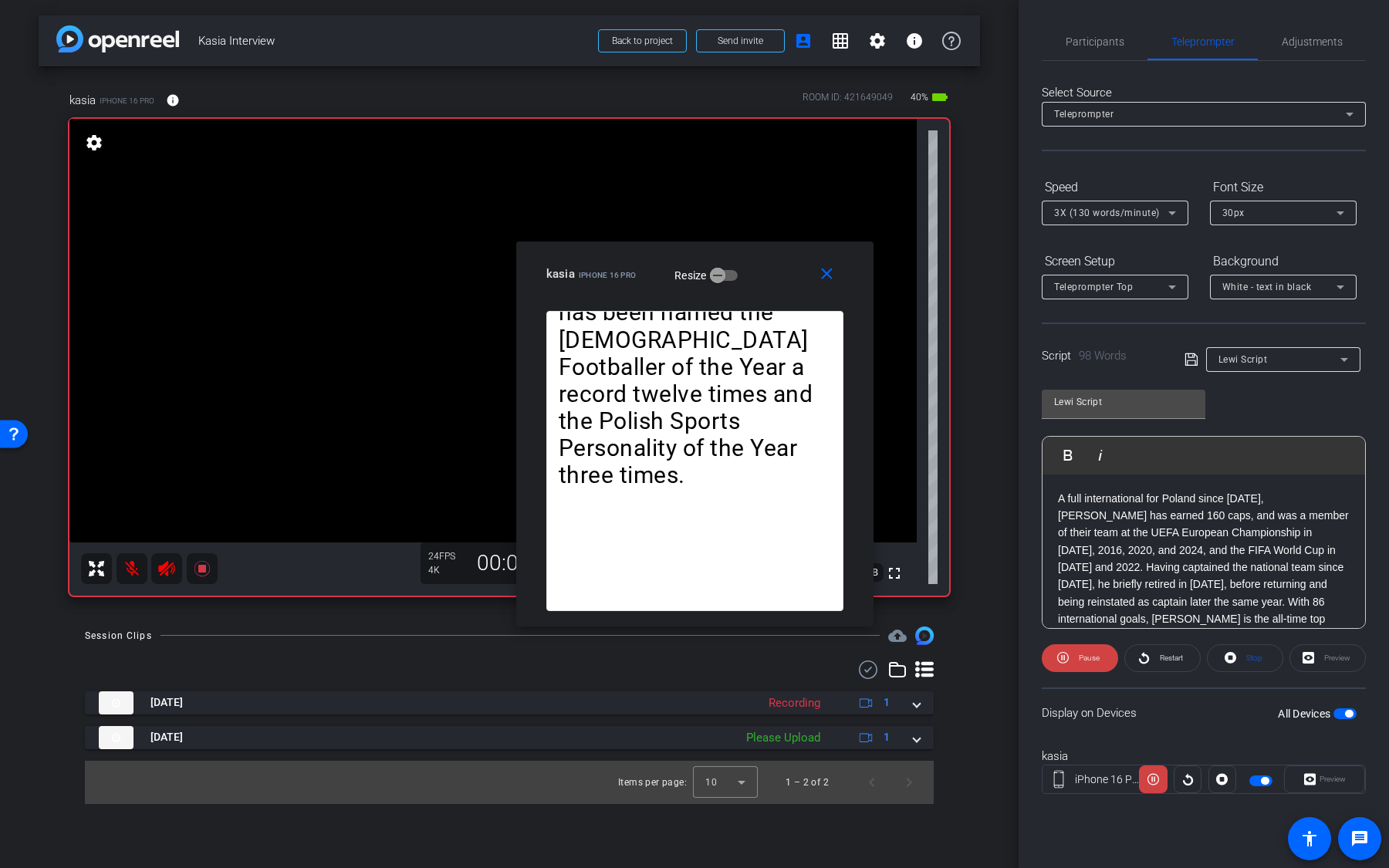
click at [1066, 656] on icon at bounding box center [1062, 657] width 11 height 19
click at [832, 280] on mat-icon "close" at bounding box center [826, 274] width 19 height 19
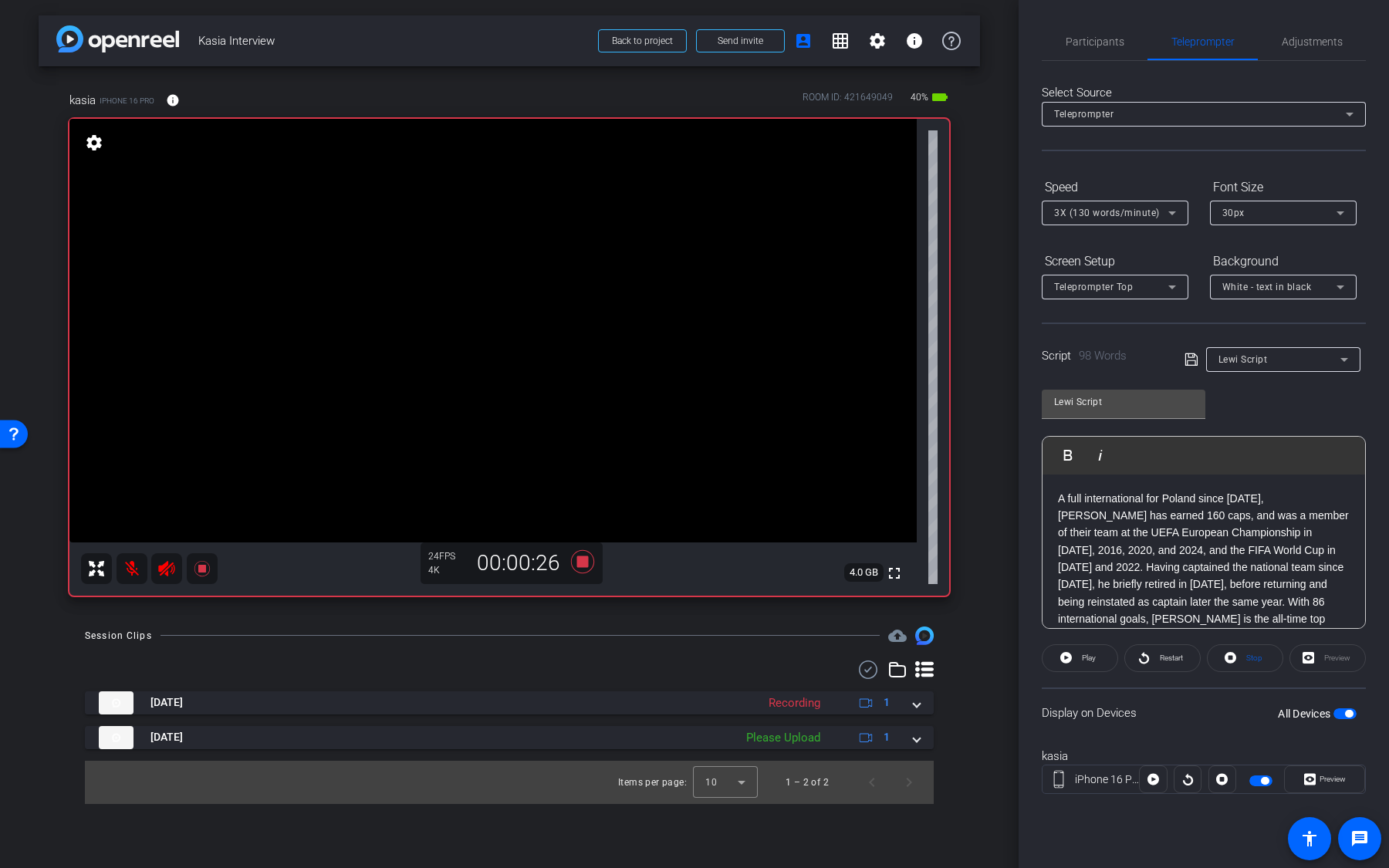
click at [1347, 661] on span "button" at bounding box center [1344, 714] width 23 height 11
click at [580, 567] on icon at bounding box center [582, 562] width 37 height 28
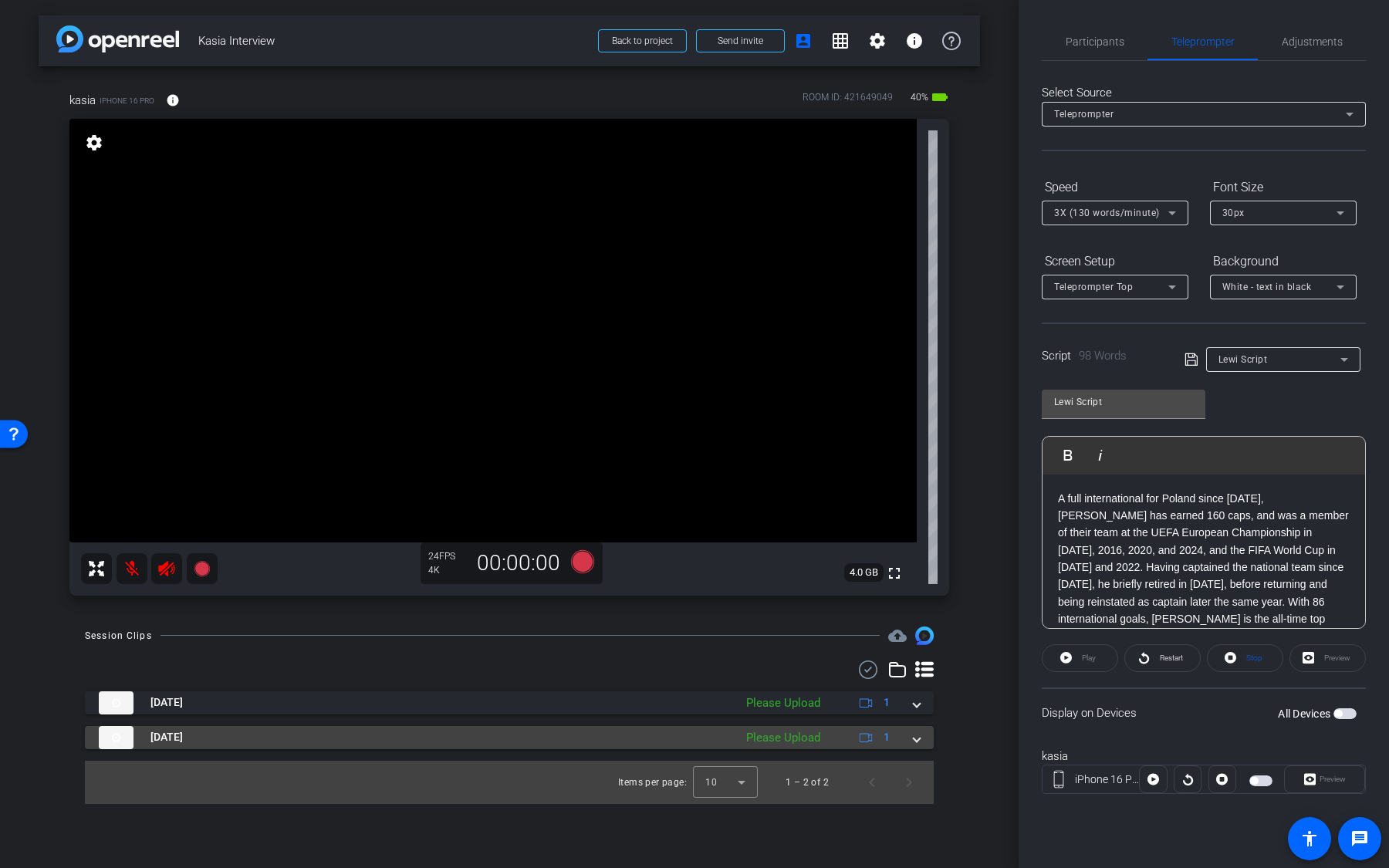
click at [748, 661] on div "Please Upload" at bounding box center [783, 738] width 90 height 18
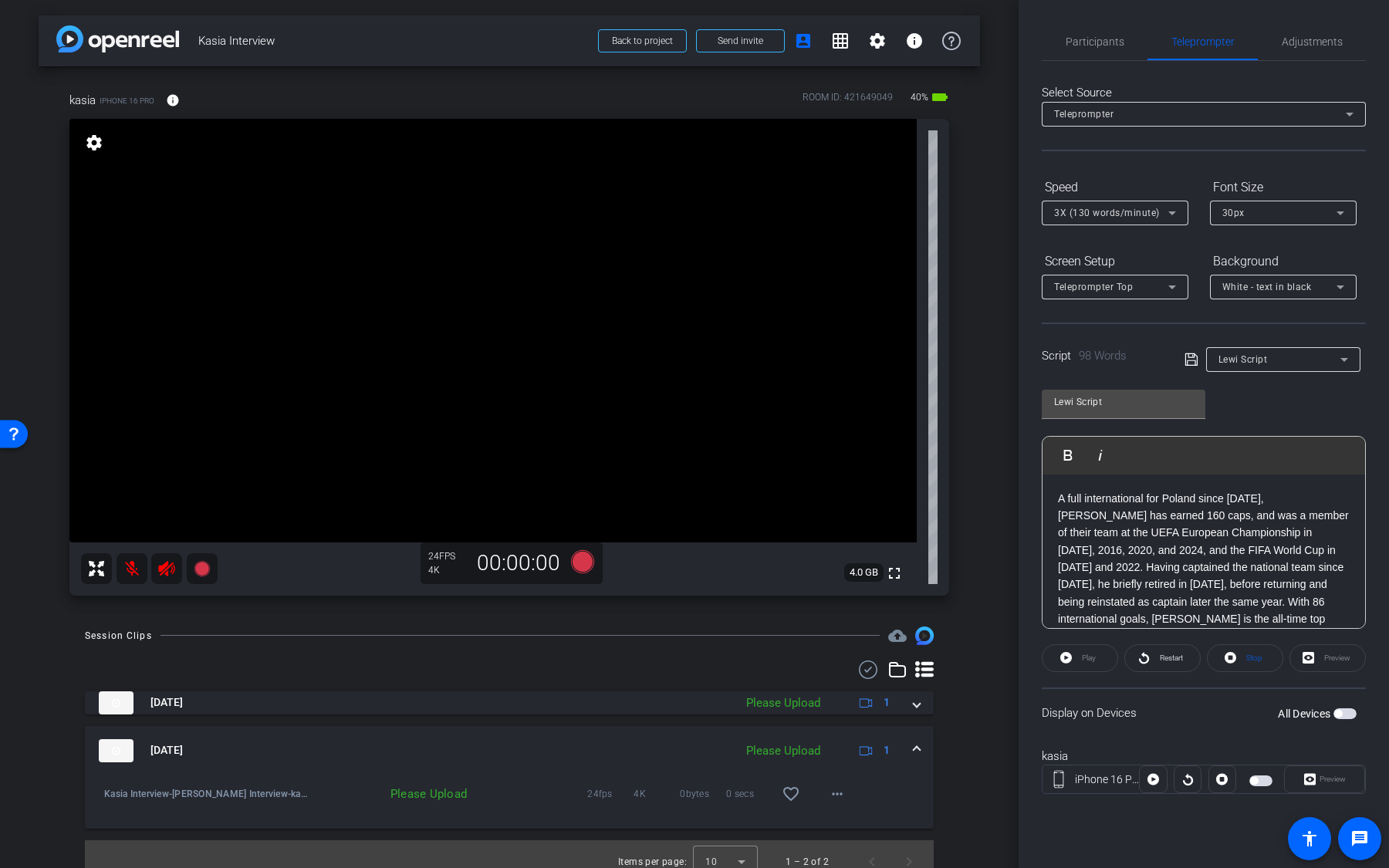
scroll to position [16, 0]
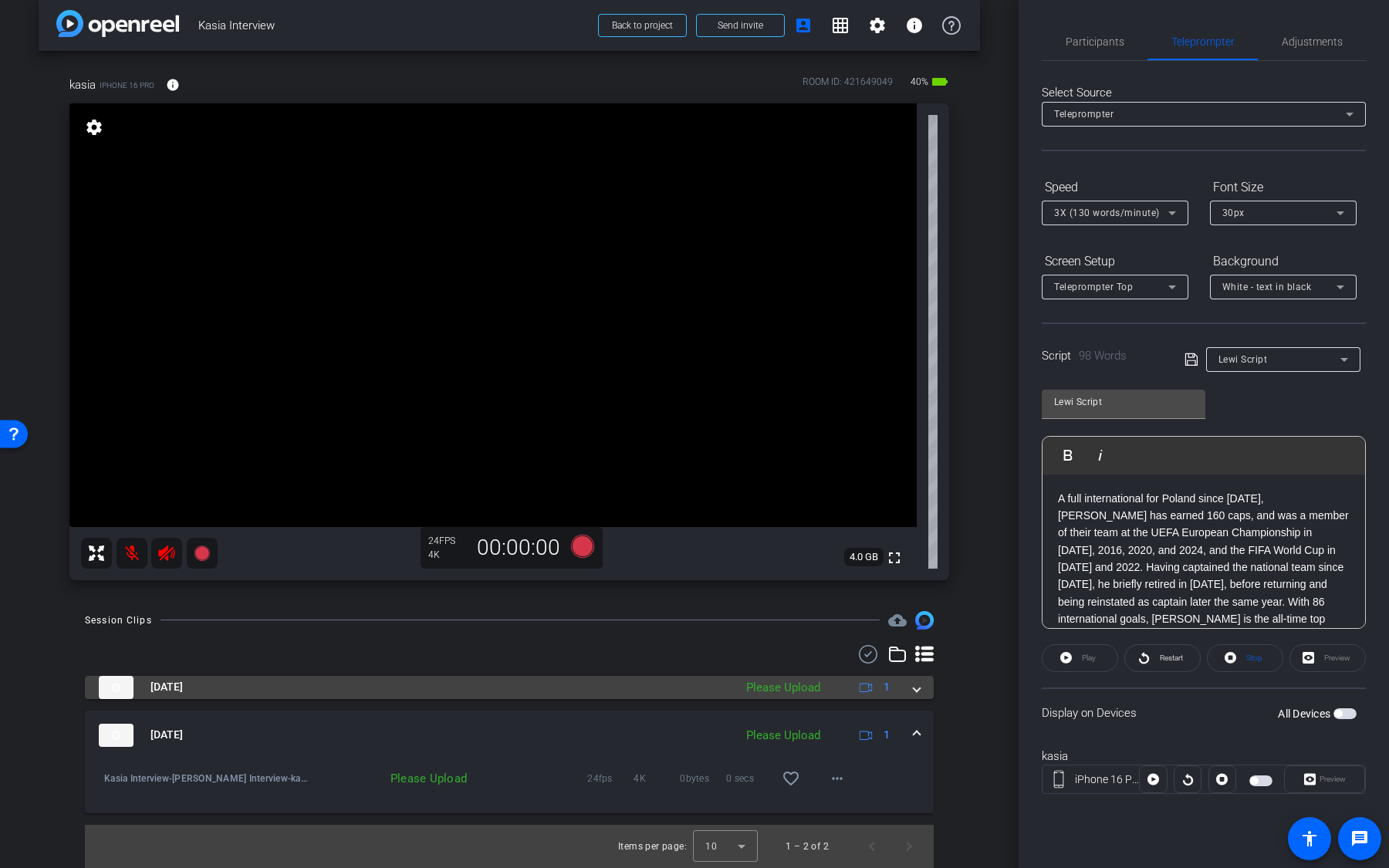
click at [778, 661] on div "Please Upload" at bounding box center [783, 688] width 90 height 18
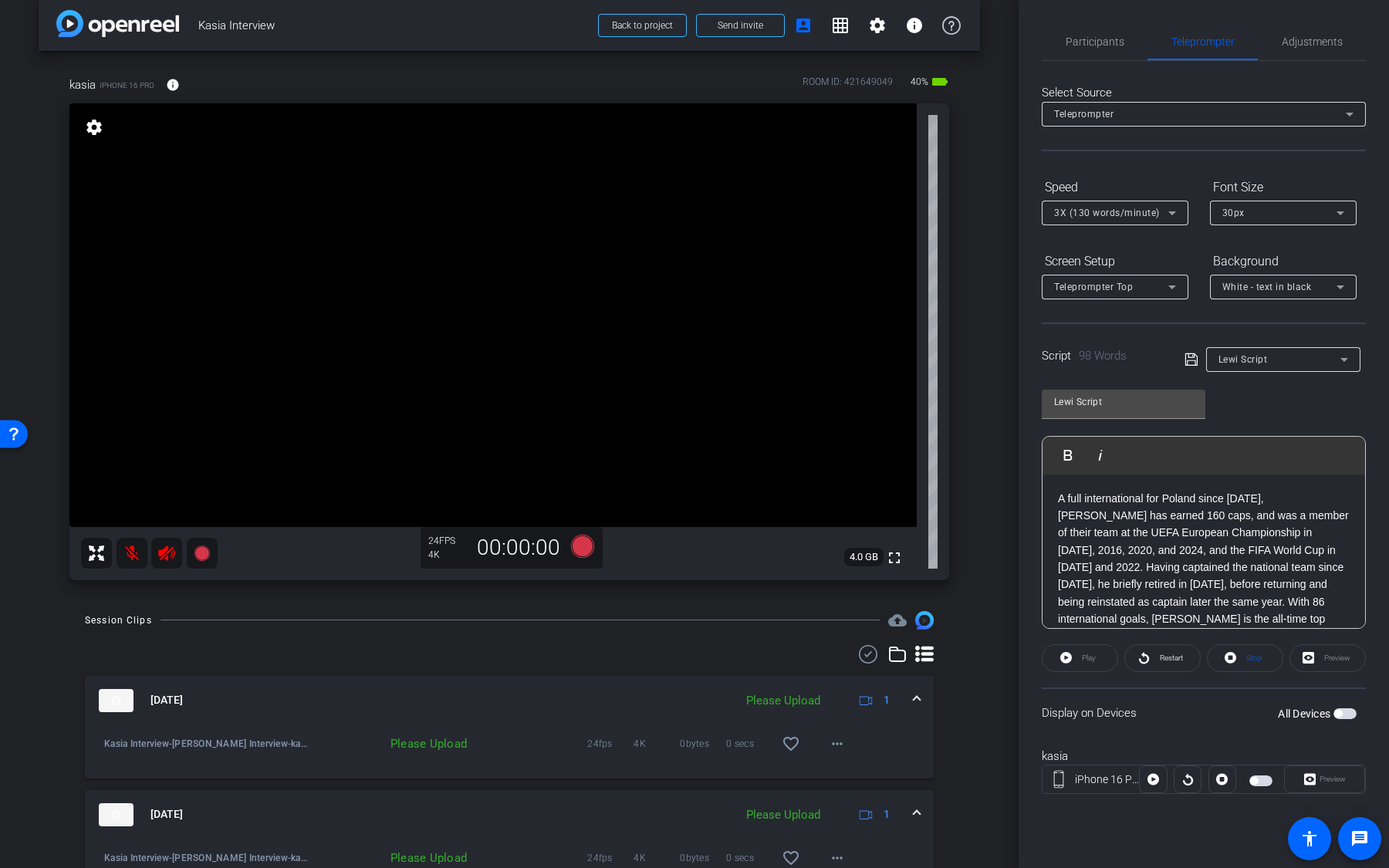
scroll to position [60, 0]
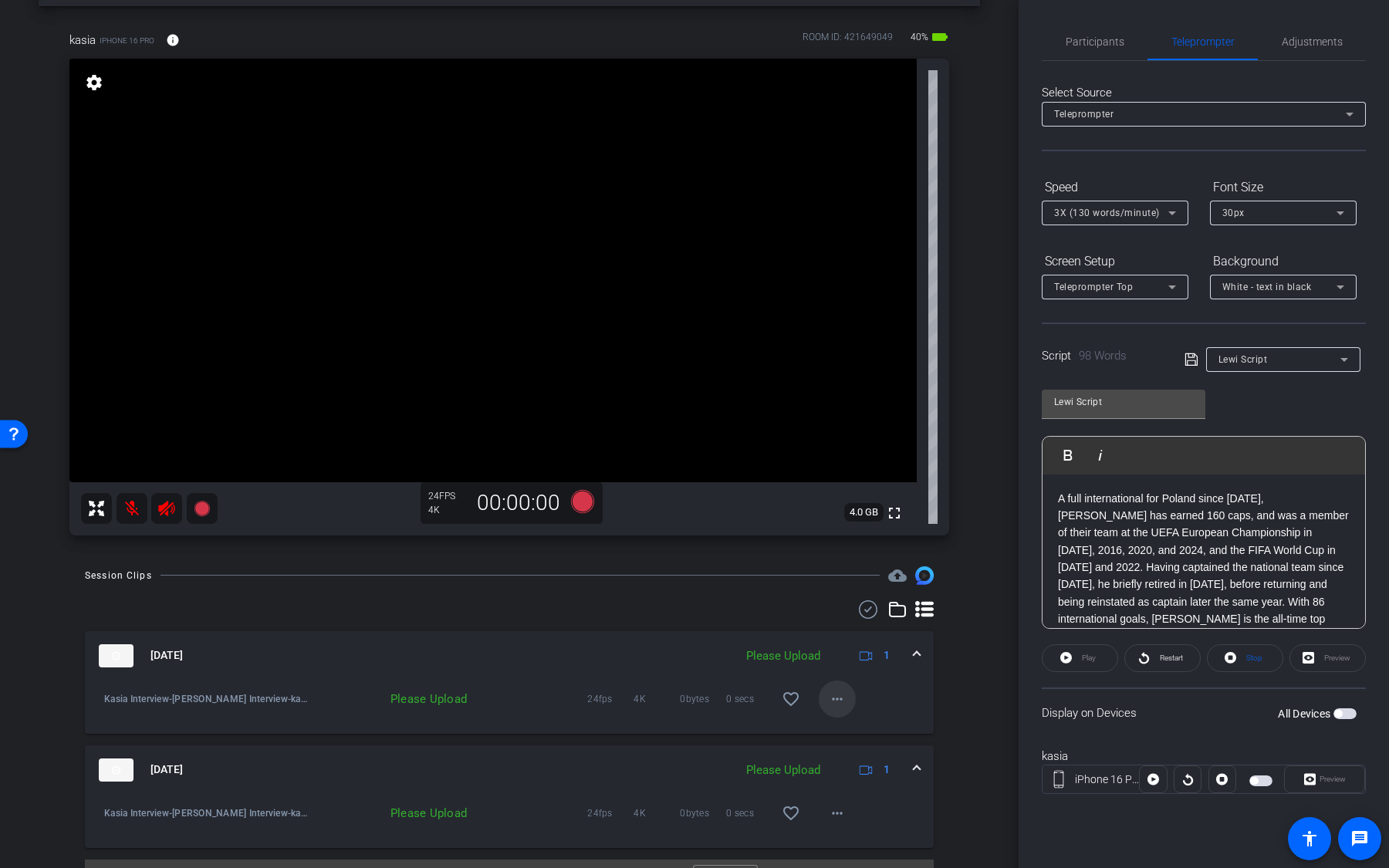
click at [837, 661] on mat-icon "more_horiz" at bounding box center [837, 698] width 18 height 18
click at [867, 661] on span "Upload" at bounding box center [862, 730] width 62 height 18
click at [837, 661] on mat-icon "more_horiz" at bounding box center [837, 698] width 18 height 18
click at [843, 661] on span "Cancel Upload" at bounding box center [863, 730] width 65 height 18
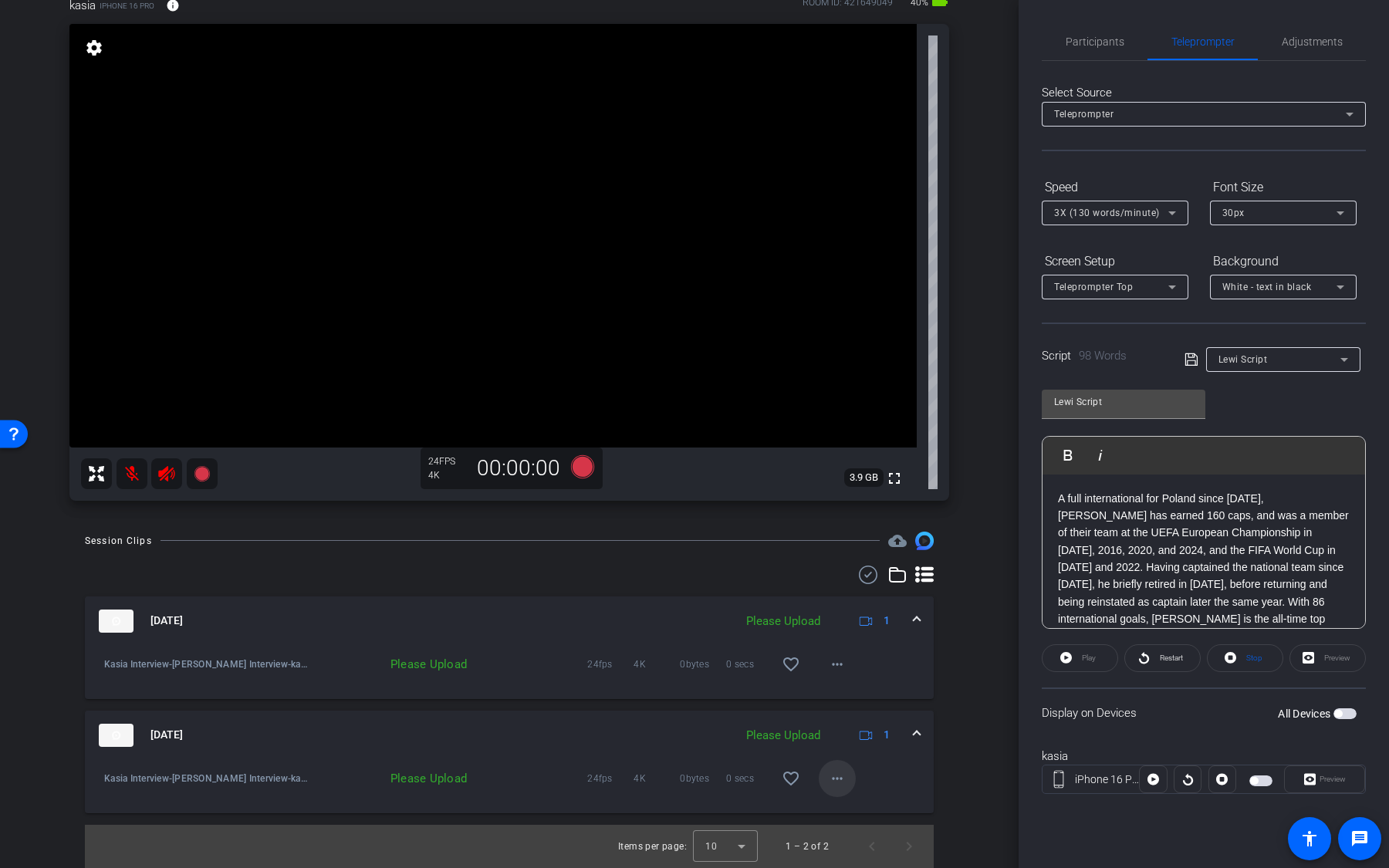
click at [844, 661] on mat-icon "more_horiz" at bounding box center [837, 778] width 18 height 18
click at [845, 661] on span "Upload" at bounding box center [862, 809] width 62 height 18
click at [833, 661] on span at bounding box center [837, 778] width 37 height 37
click at [976, 661] on div at bounding box center [694, 434] width 1389 height 868
click at [1304, 53] on span "Adjustments" at bounding box center [1311, 41] width 61 height 37
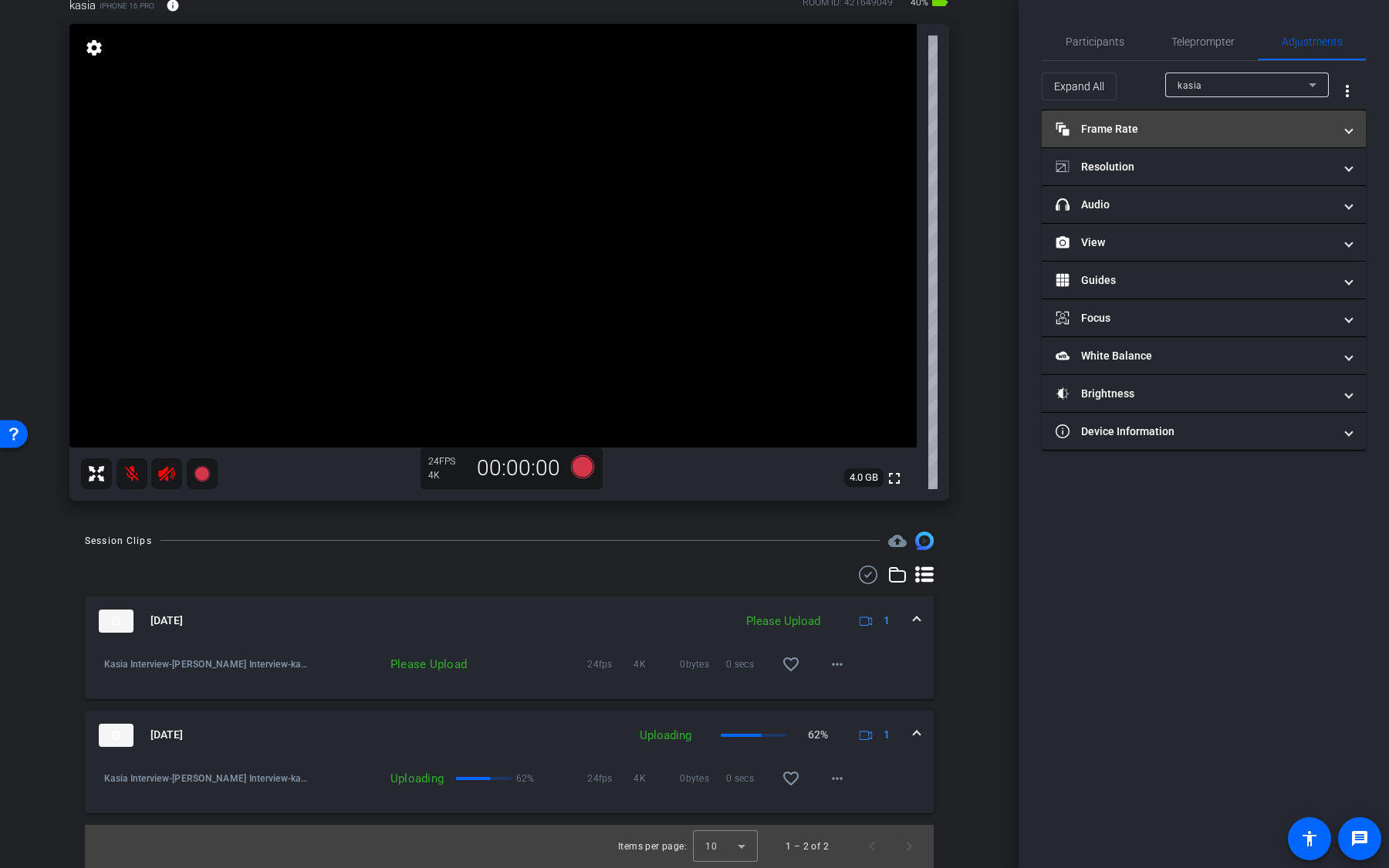
click at [1207, 122] on mat-panel-title "Frame Rate Frame Rate" at bounding box center [1194, 129] width 278 height 16
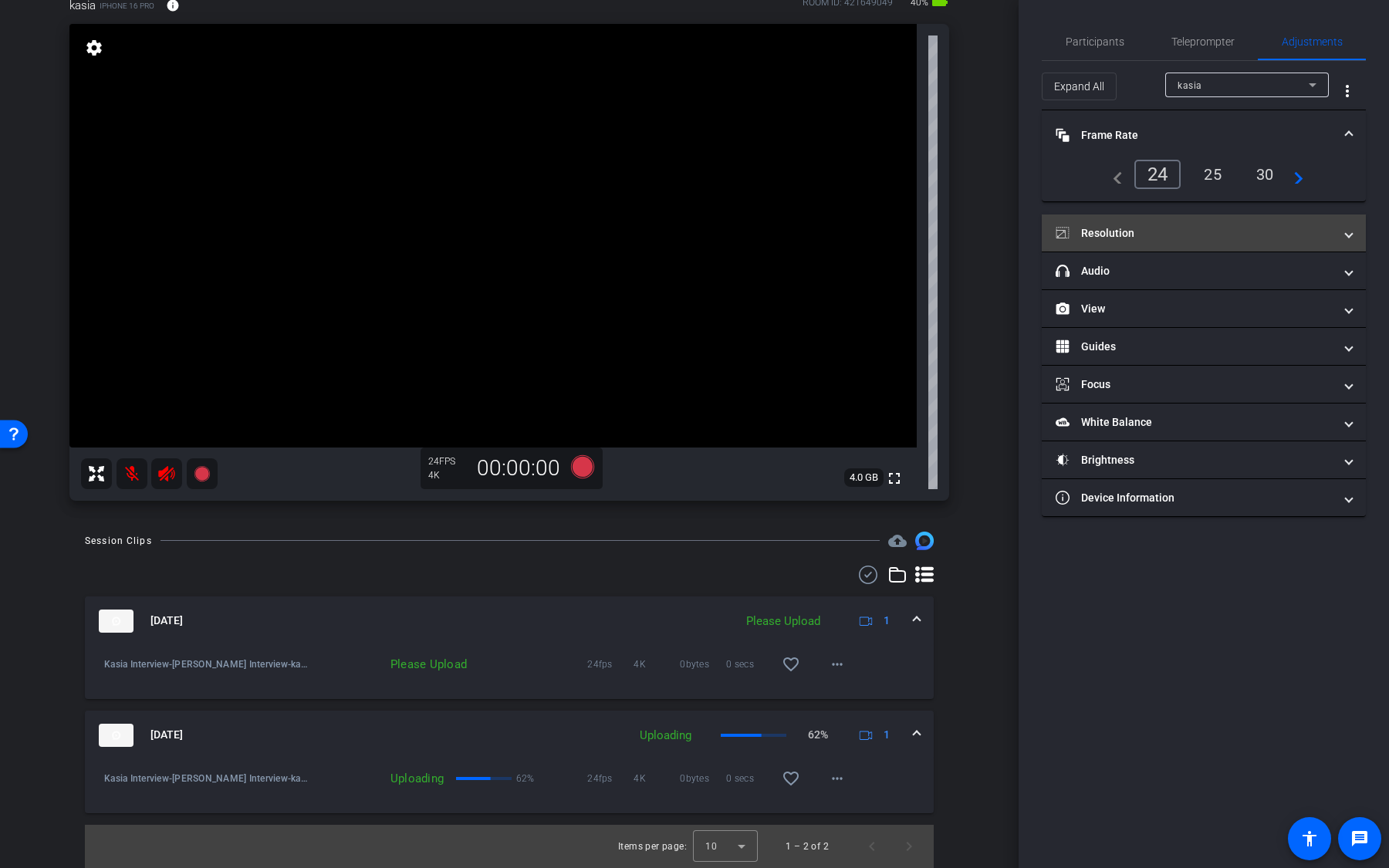
click at [1164, 230] on mat-panel-title "Resolution" at bounding box center [1194, 233] width 278 height 16
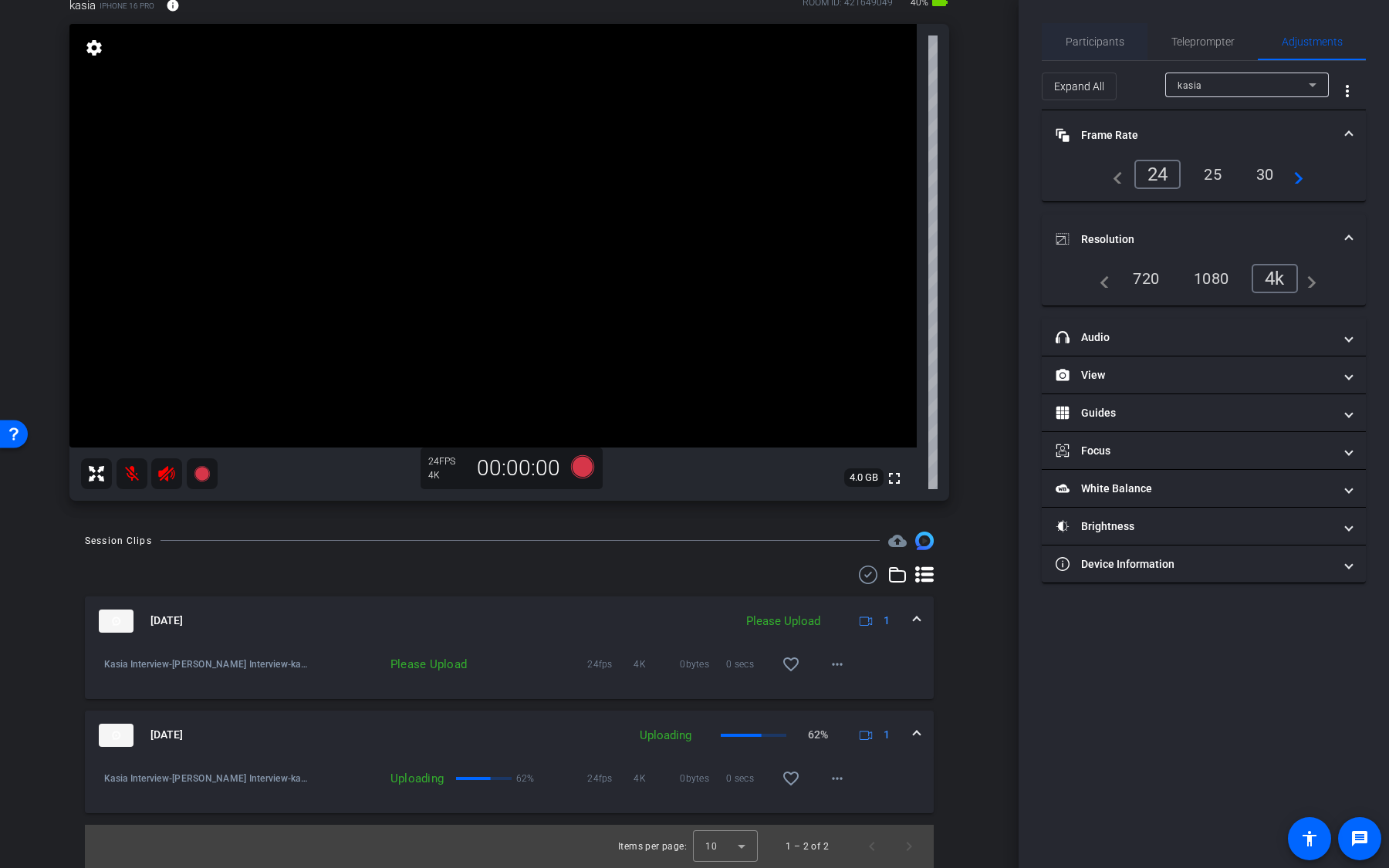
click at [1108, 39] on span "Participants" at bounding box center [1095, 41] width 59 height 11
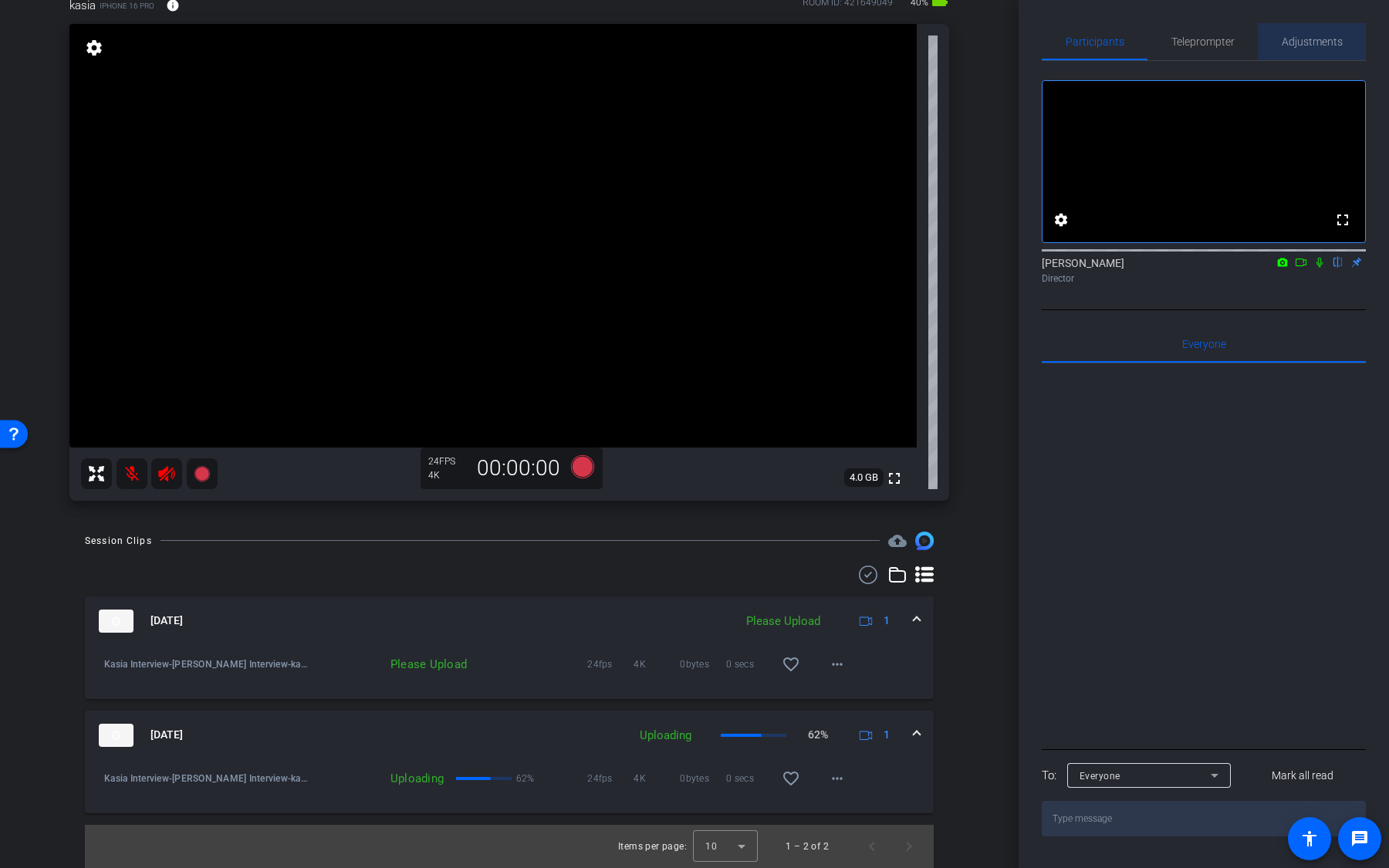
click at [1293, 45] on span "Adjustments" at bounding box center [1311, 41] width 61 height 11
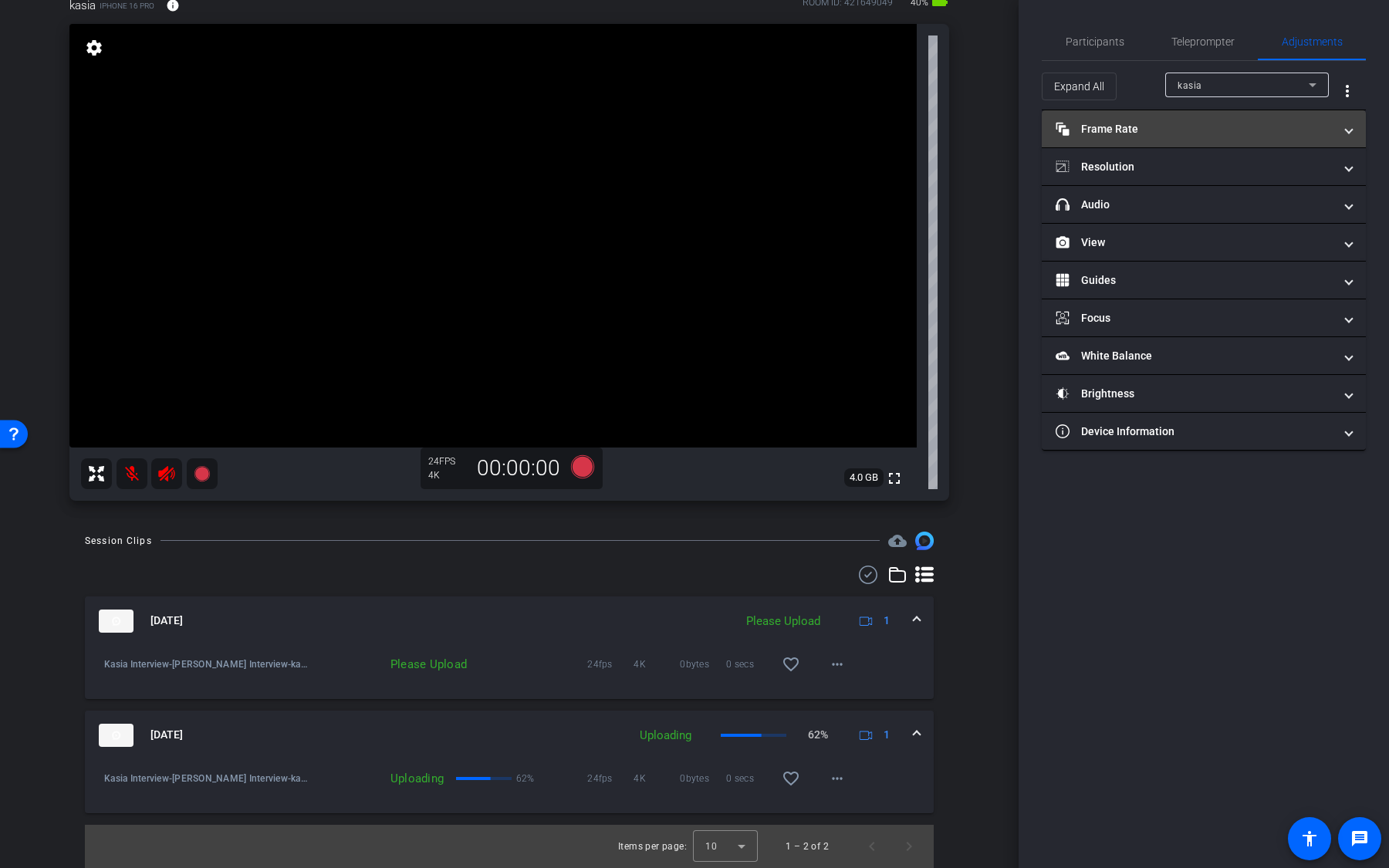
click at [1259, 133] on mat-panel-title "Frame Rate Frame Rate" at bounding box center [1194, 129] width 278 height 16
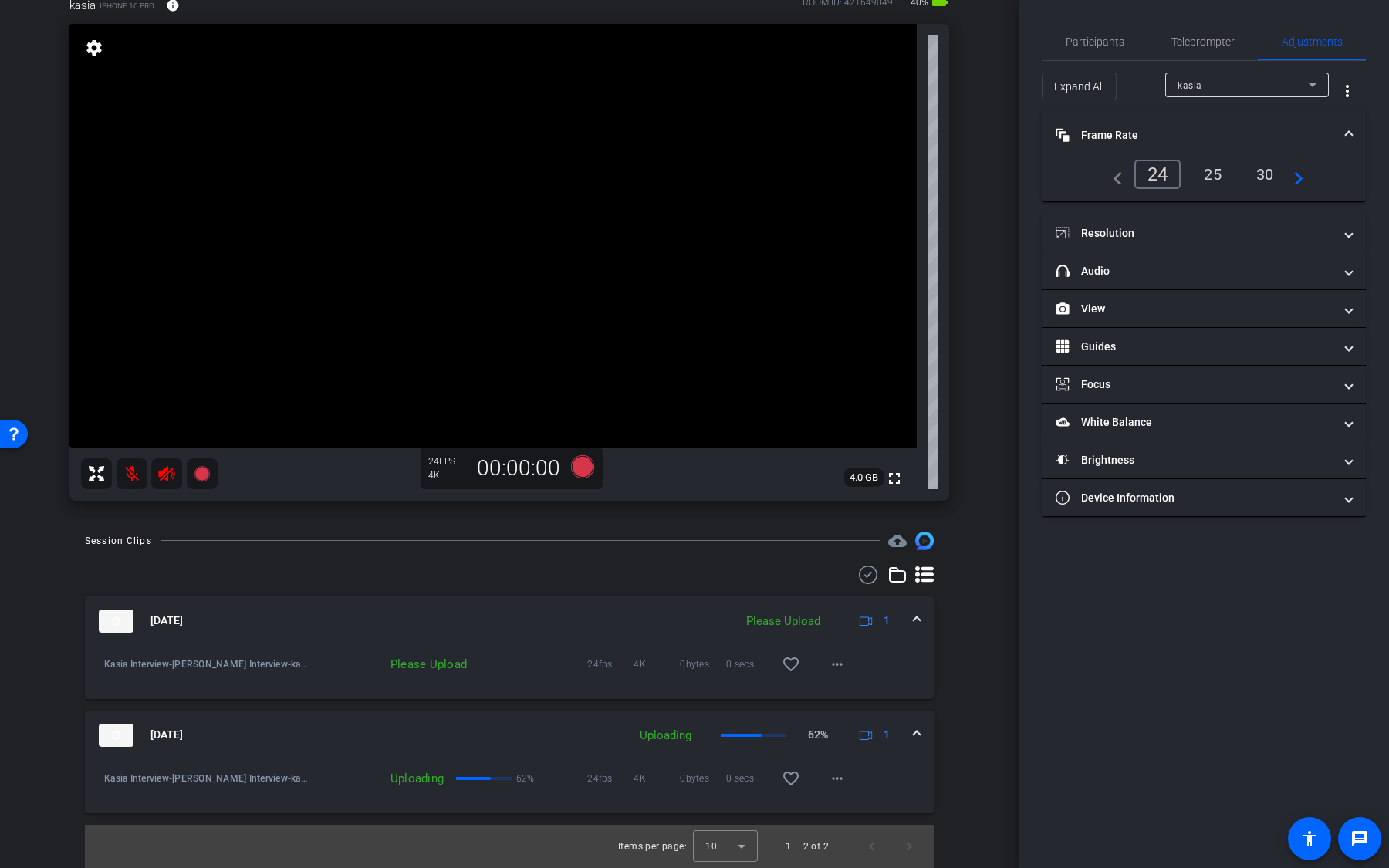
click at [1297, 179] on mat-icon "navigate_next" at bounding box center [1293, 173] width 18 height 18
click at [1258, 179] on div "60" at bounding box center [1261, 173] width 41 height 26
click at [996, 280] on div "arrow_back Kasia Interview Back to project Send invite account_box grid_on sett…" at bounding box center [509, 339] width 1018 height 868
click at [1208, 159] on mat-expansion-panel-header "Frame Rate Frame Rate" at bounding box center [1204, 135] width 324 height 49
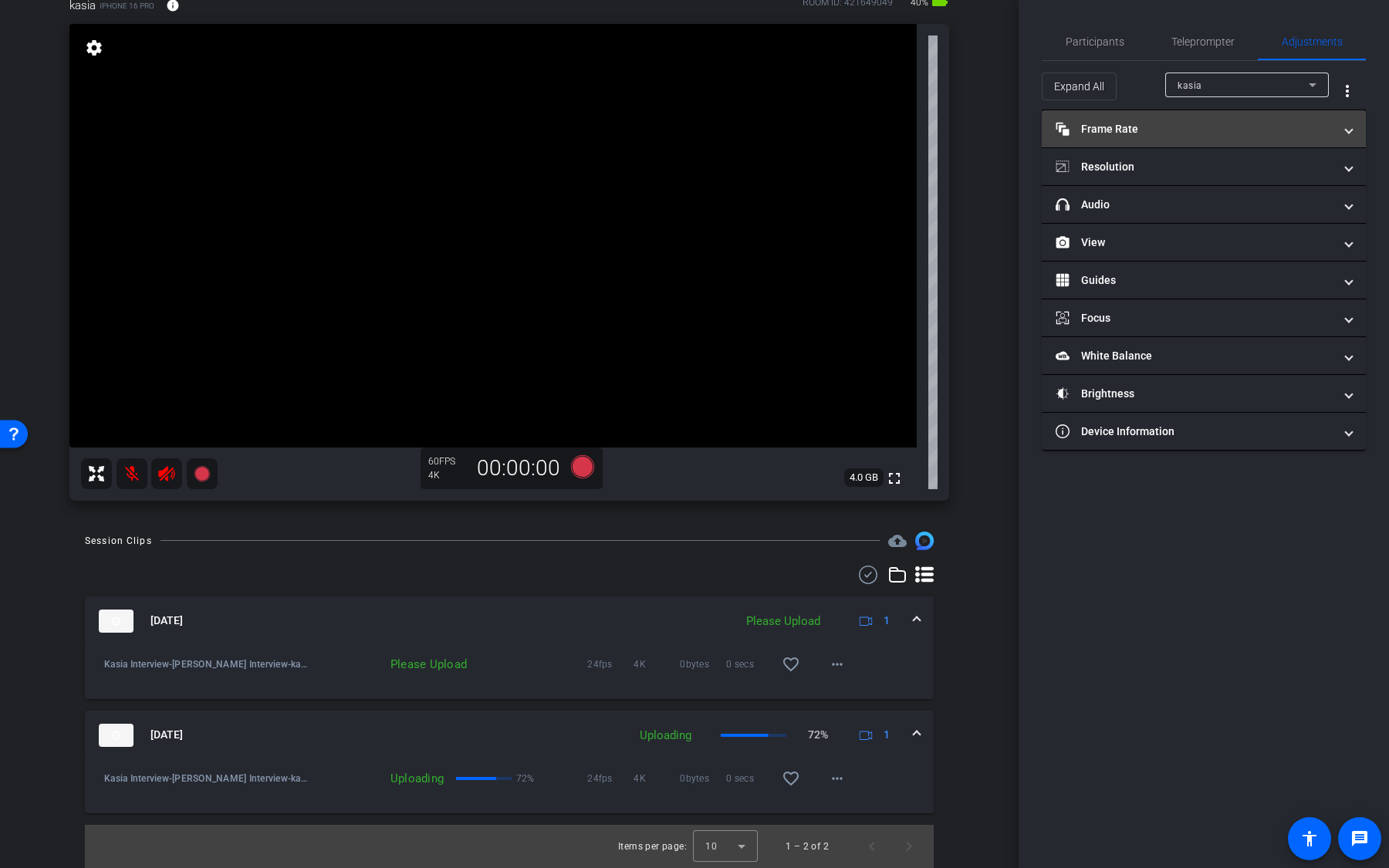
click at [1219, 142] on mat-expansion-panel-header "Frame Rate Frame Rate" at bounding box center [1204, 129] width 324 height 37
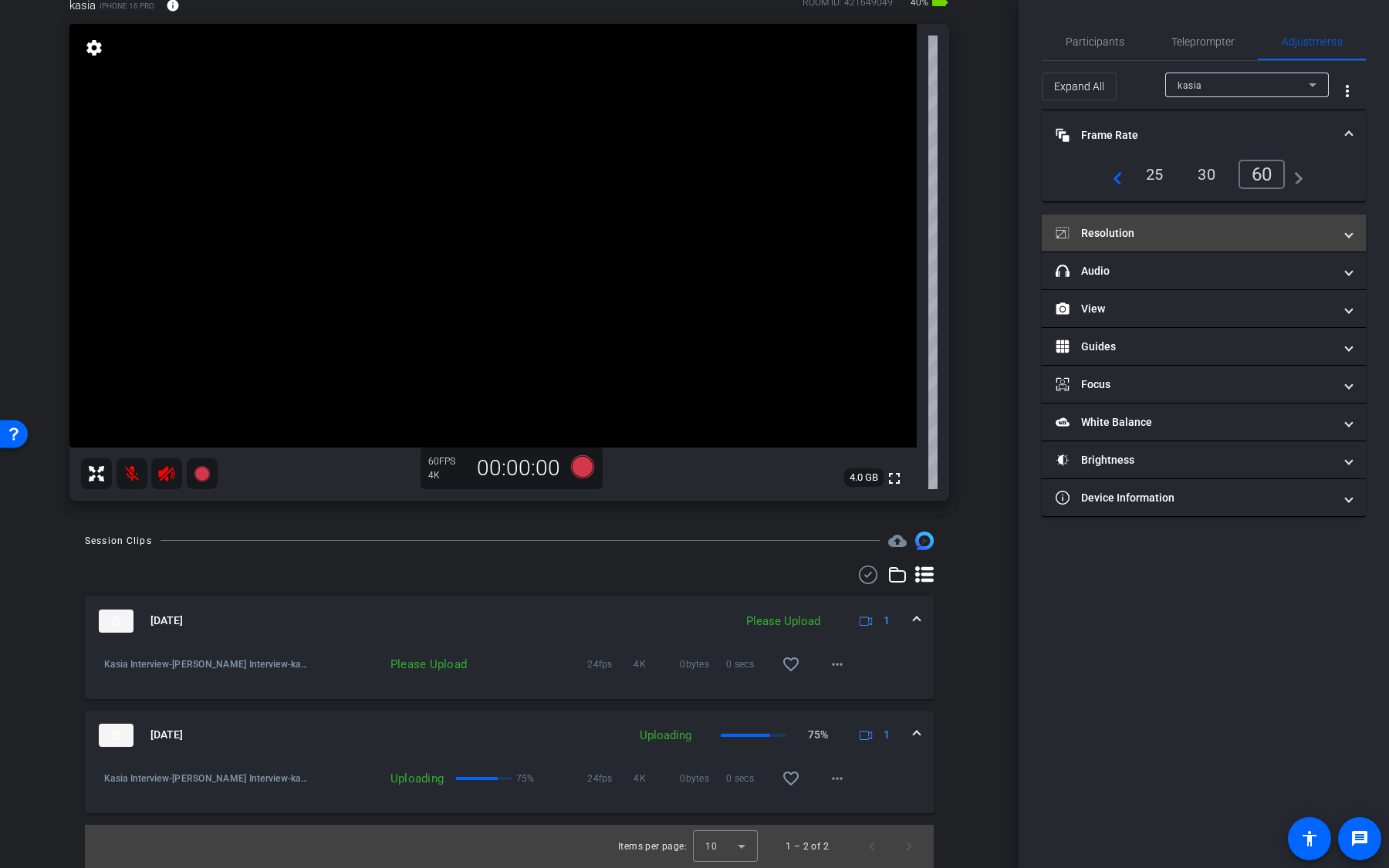
click at [1156, 233] on mat-panel-title "Resolution" at bounding box center [1194, 233] width 278 height 16
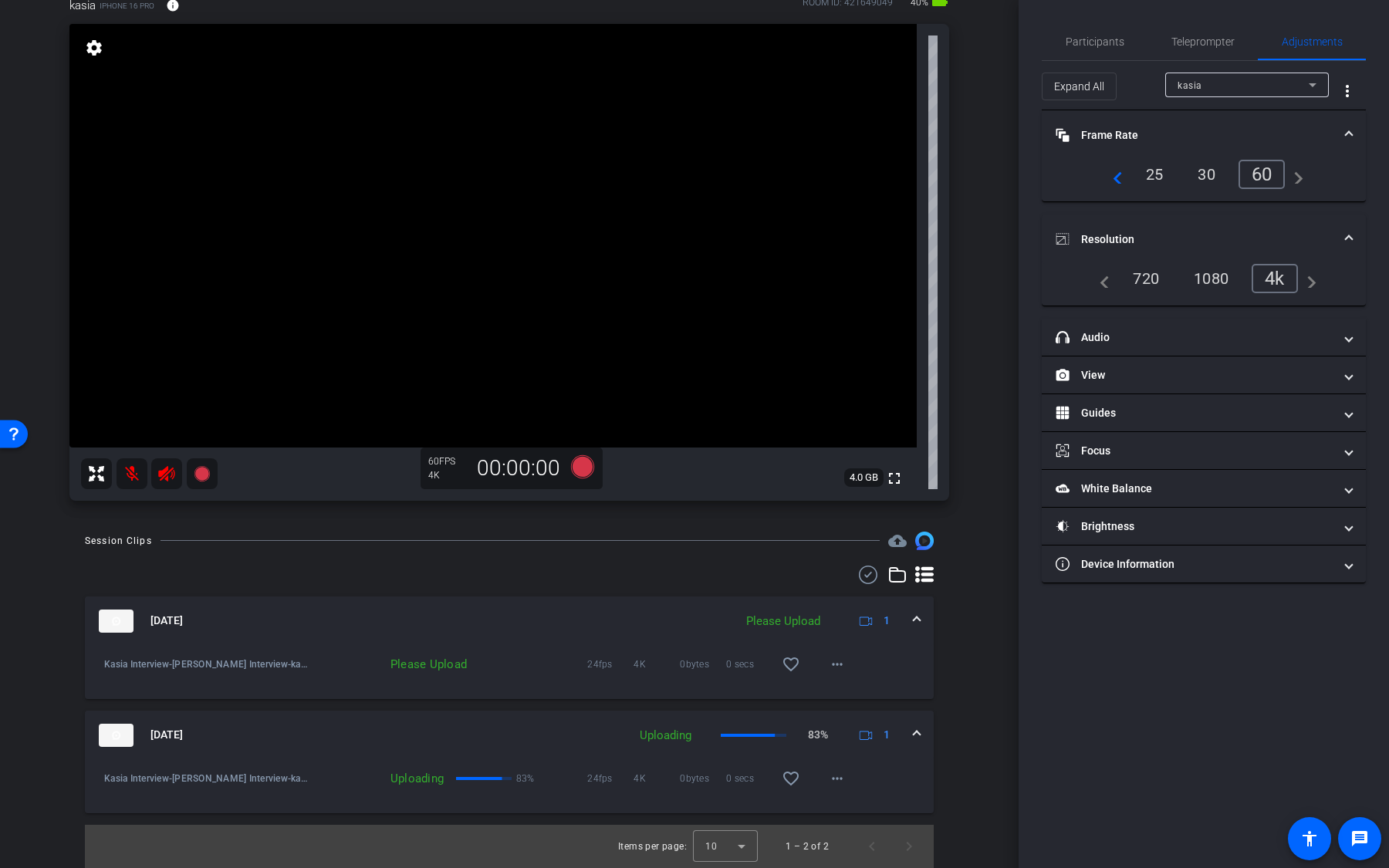
click at [1009, 247] on div "arrow_back Kasia Interview Back to project Send invite account_box grid_on sett…" at bounding box center [509, 339] width 1018 height 868
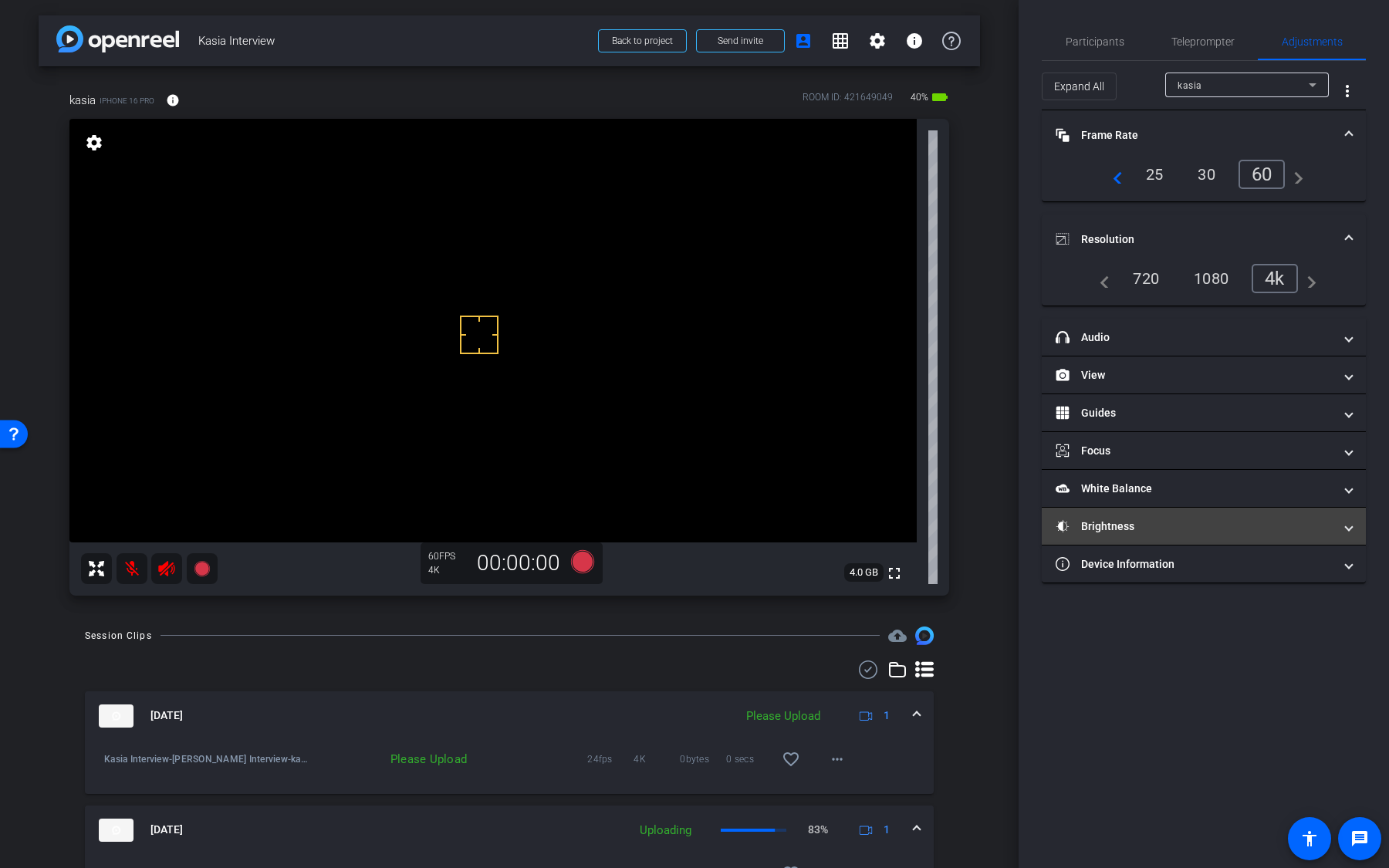
click at [1154, 521] on mat-panel-title "Brightness" at bounding box center [1194, 526] width 278 height 16
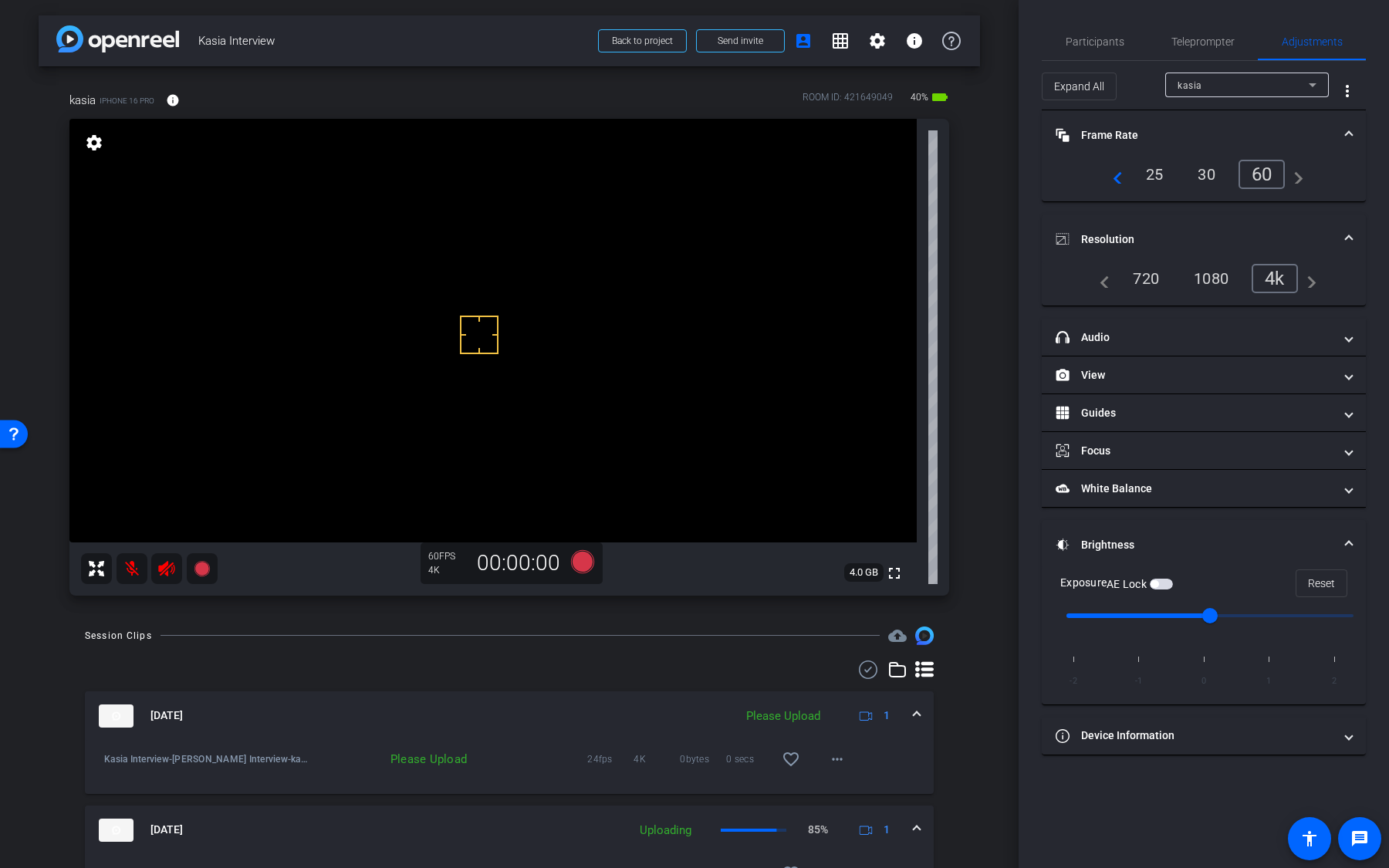
click at [1261, 612] on input "range" at bounding box center [1210, 615] width 319 height 34
drag, startPoint x: 1280, startPoint y: 609, endPoint x: 1337, endPoint y: 609, distance: 57.0
click at [1335, 609] on input "range" at bounding box center [1210, 615] width 319 height 34
type input "0"
click at [1229, 613] on input "range" at bounding box center [1210, 615] width 319 height 34
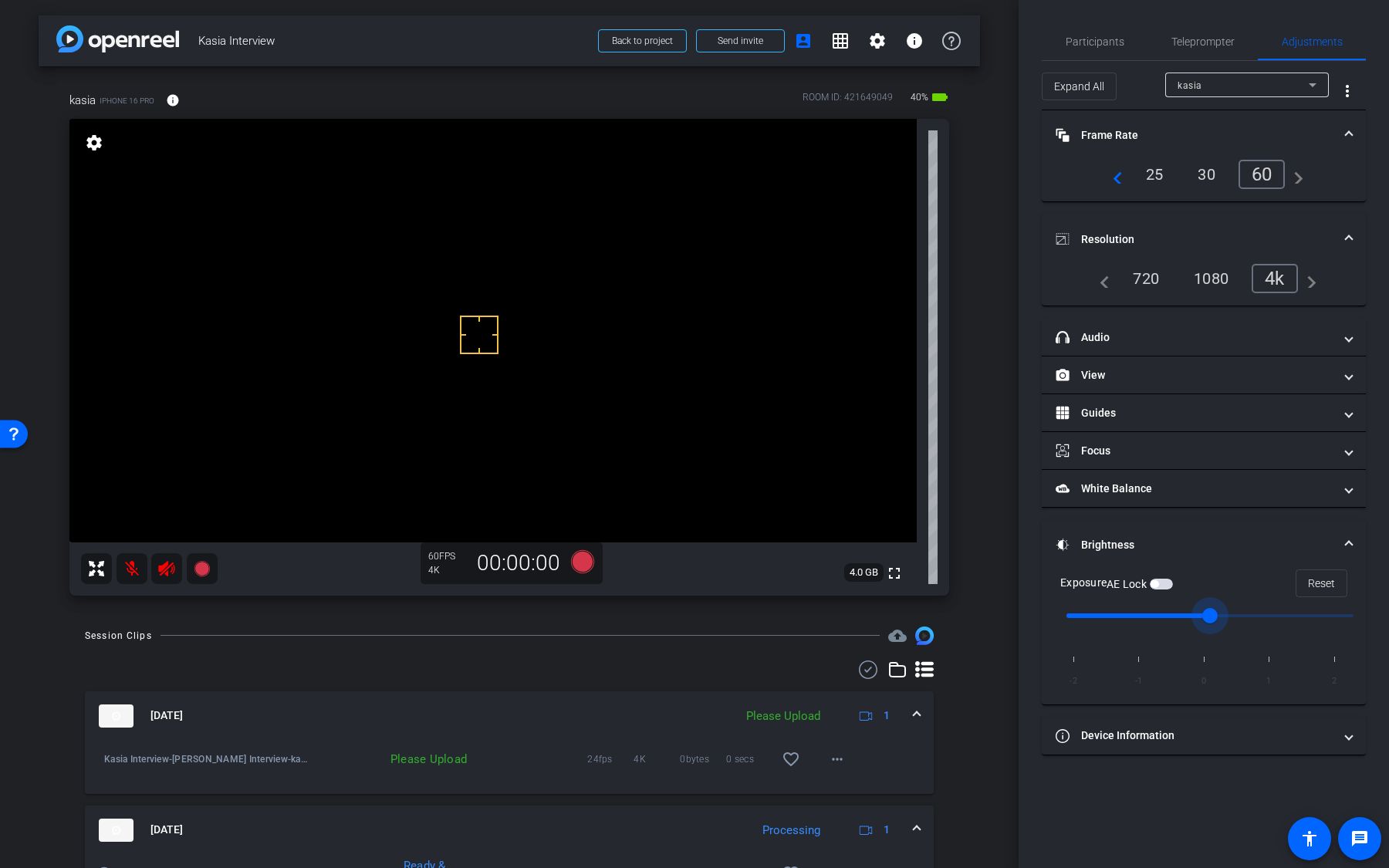
scroll to position [95, 0]
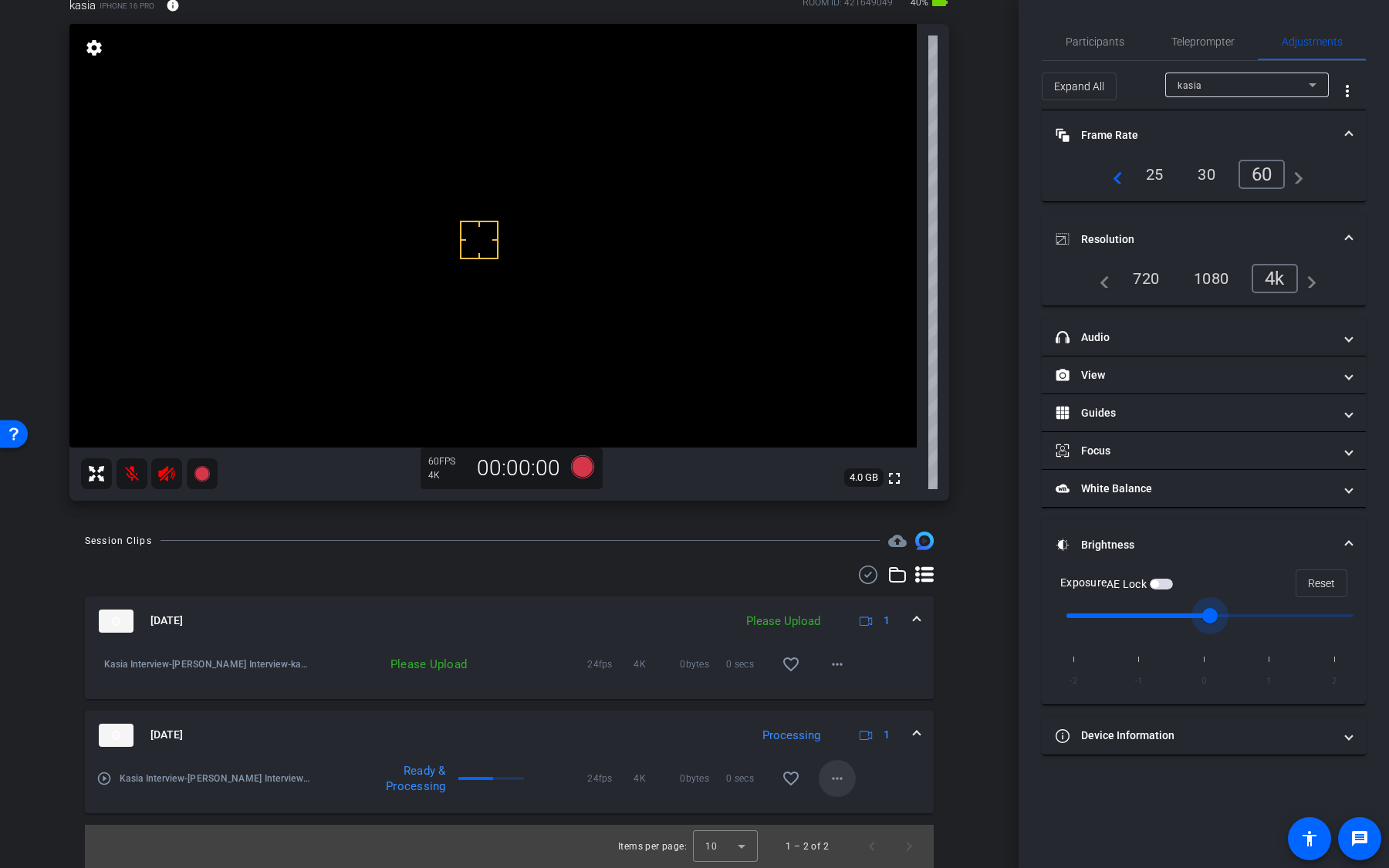
click at [840, 661] on mat-icon "more_horiz" at bounding box center [837, 778] width 18 height 18
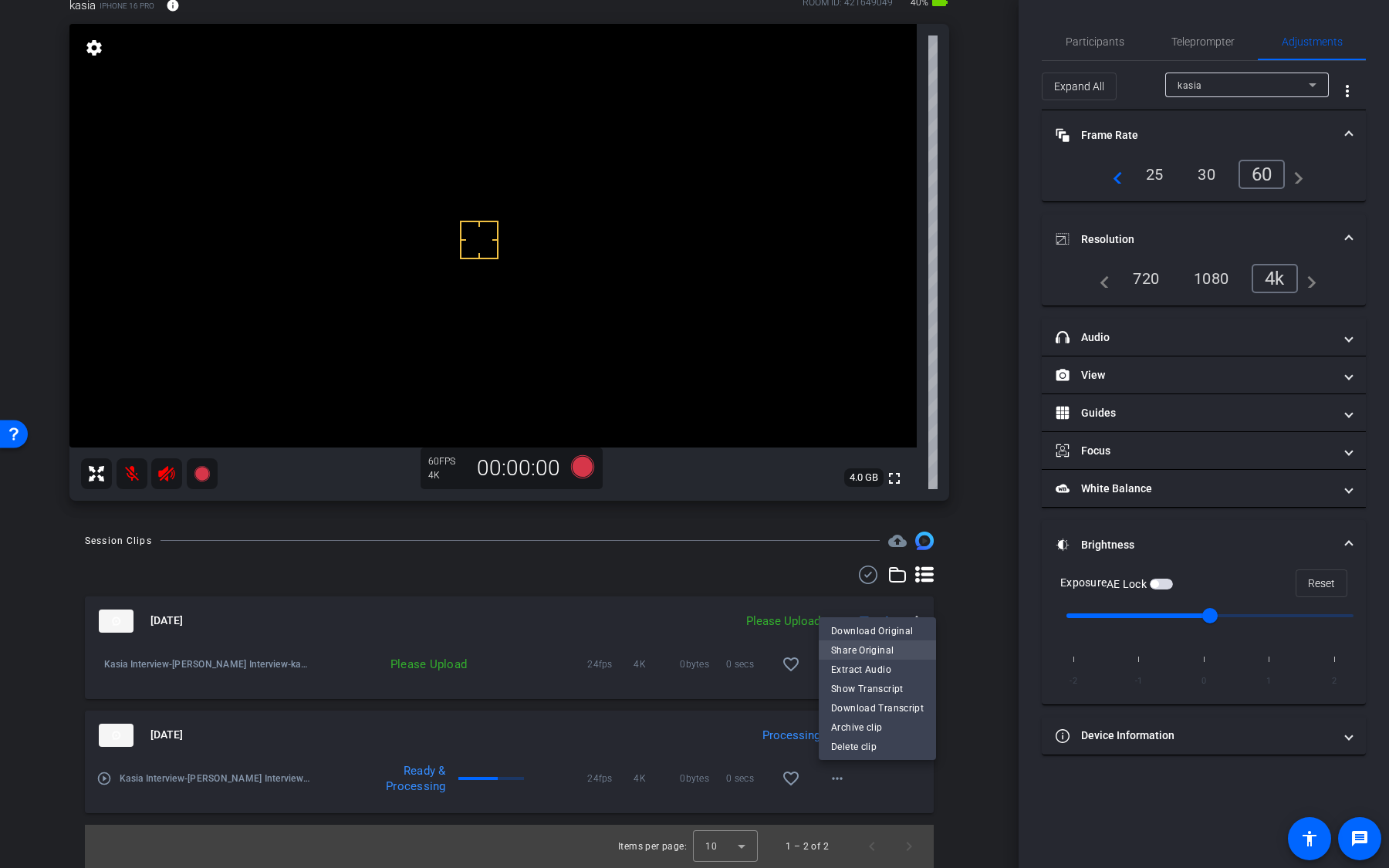
click at [908, 649] on span "Share Original" at bounding box center [877, 649] width 92 height 18
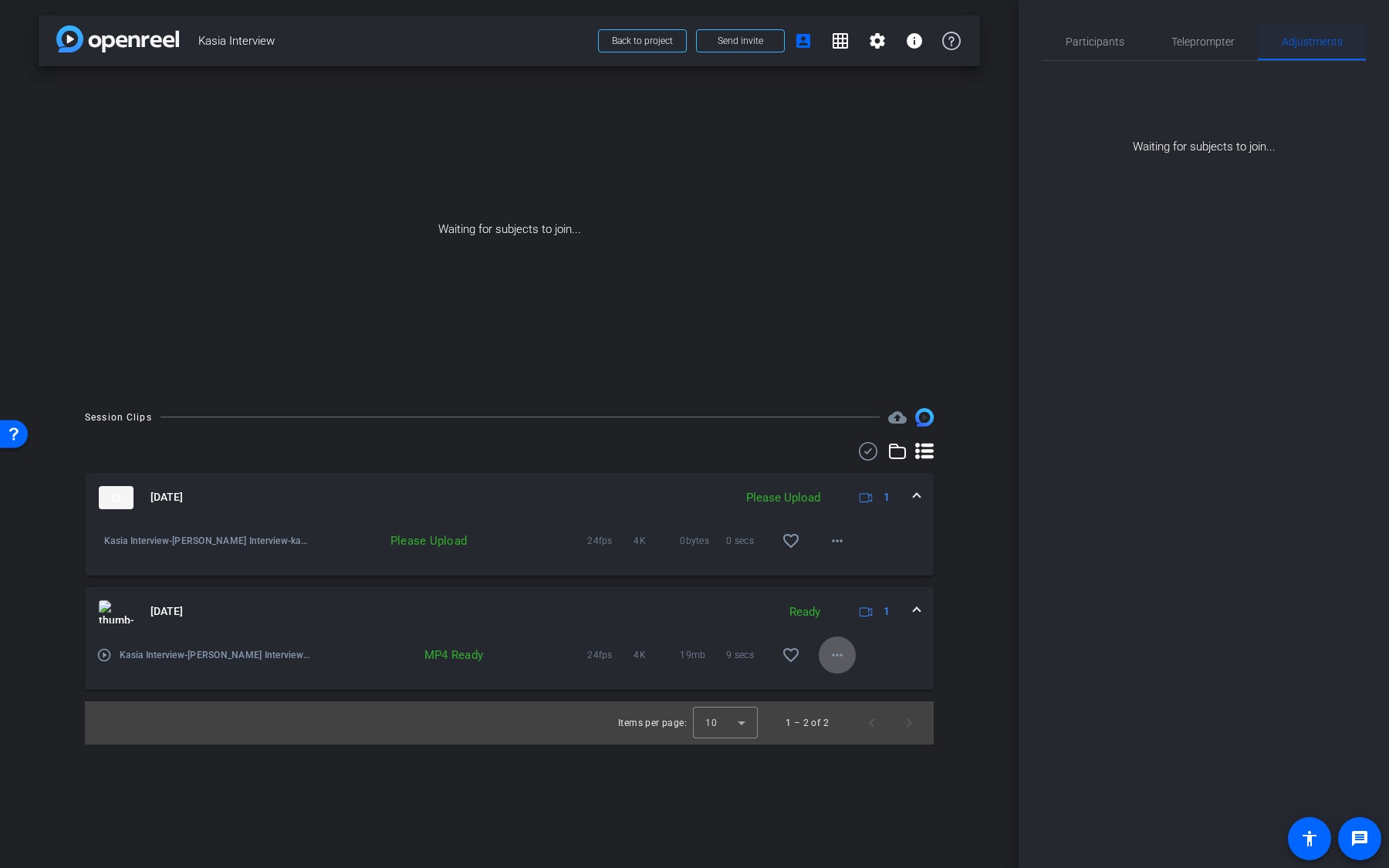
scroll to position [0, 0]
click at [770, 41] on span at bounding box center [740, 41] width 87 height 37
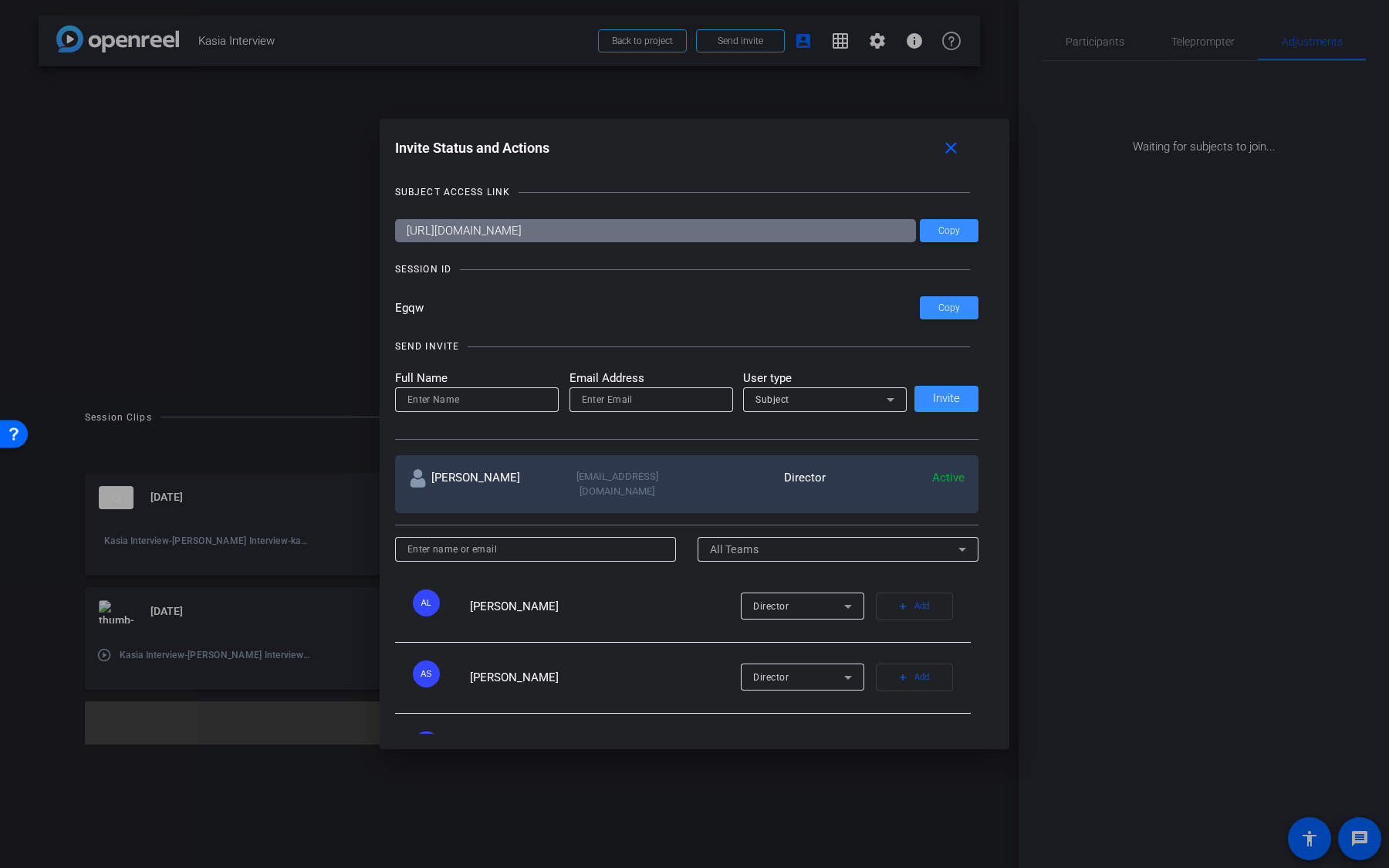
drag, startPoint x: 436, startPoint y: 311, endPoint x: 393, endPoint y: 304, distance: 43.6
click at [393, 304] on div "Invite Status and Actions close SUBJECT ACCESS LINK https://capture.openreel.co…" at bounding box center [694, 434] width 631 height 630
click at [953, 149] on mat-icon "close" at bounding box center [951, 148] width 19 height 19
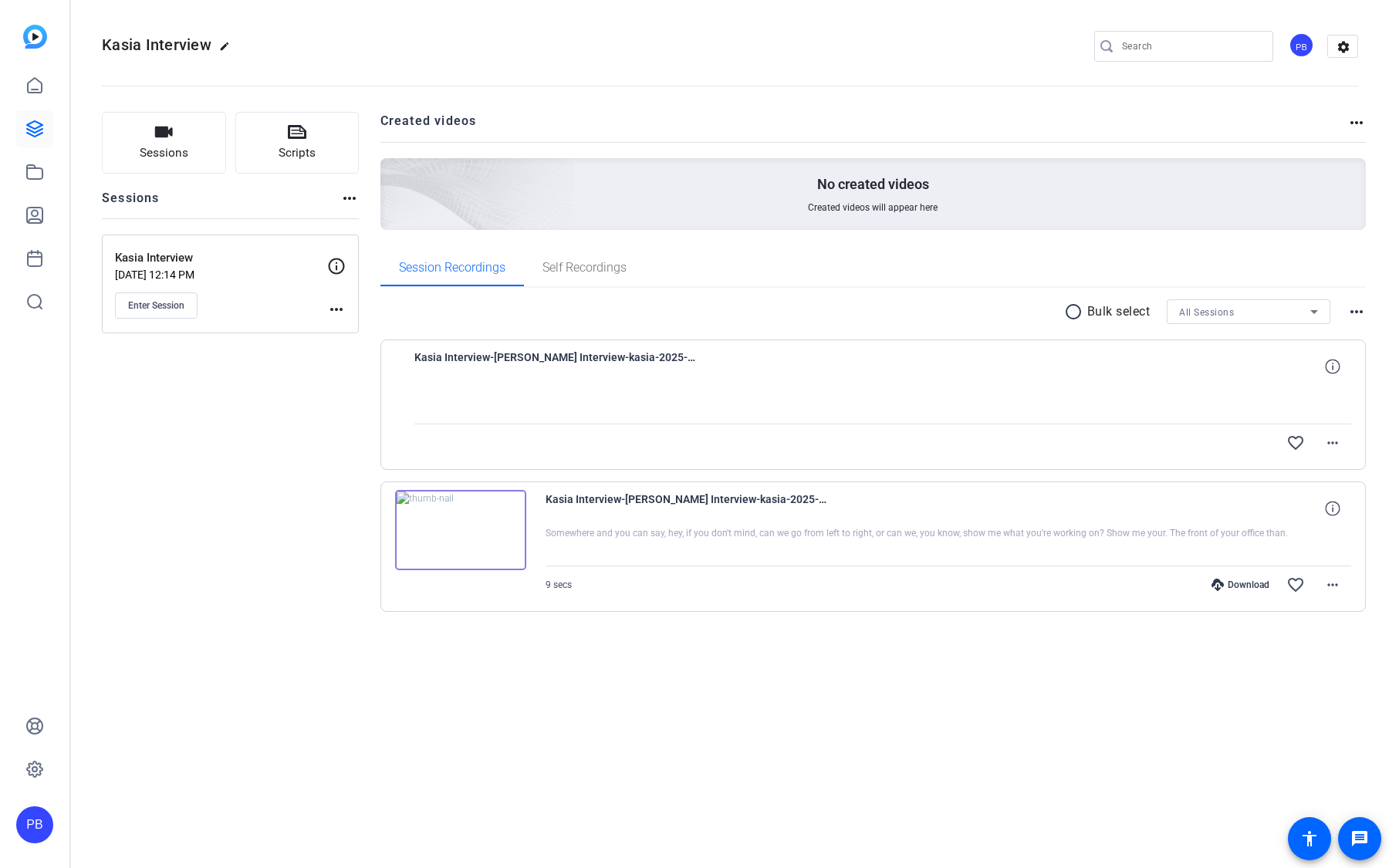
click at [481, 540] on img at bounding box center [461, 530] width 131 height 80
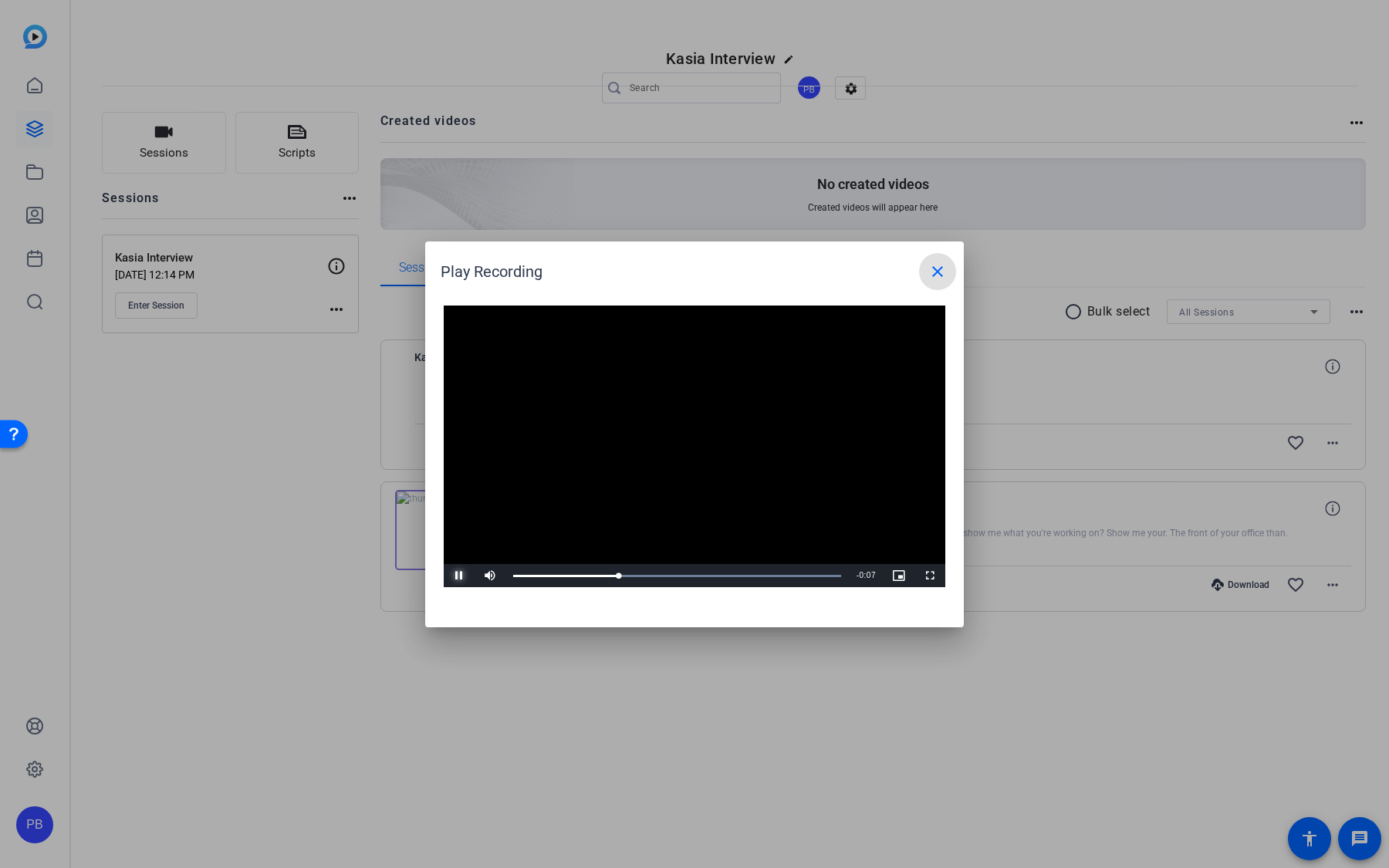
click at [462, 576] on span "Video Player" at bounding box center [459, 576] width 31 height 0
click at [948, 267] on span at bounding box center [937, 271] width 37 height 37
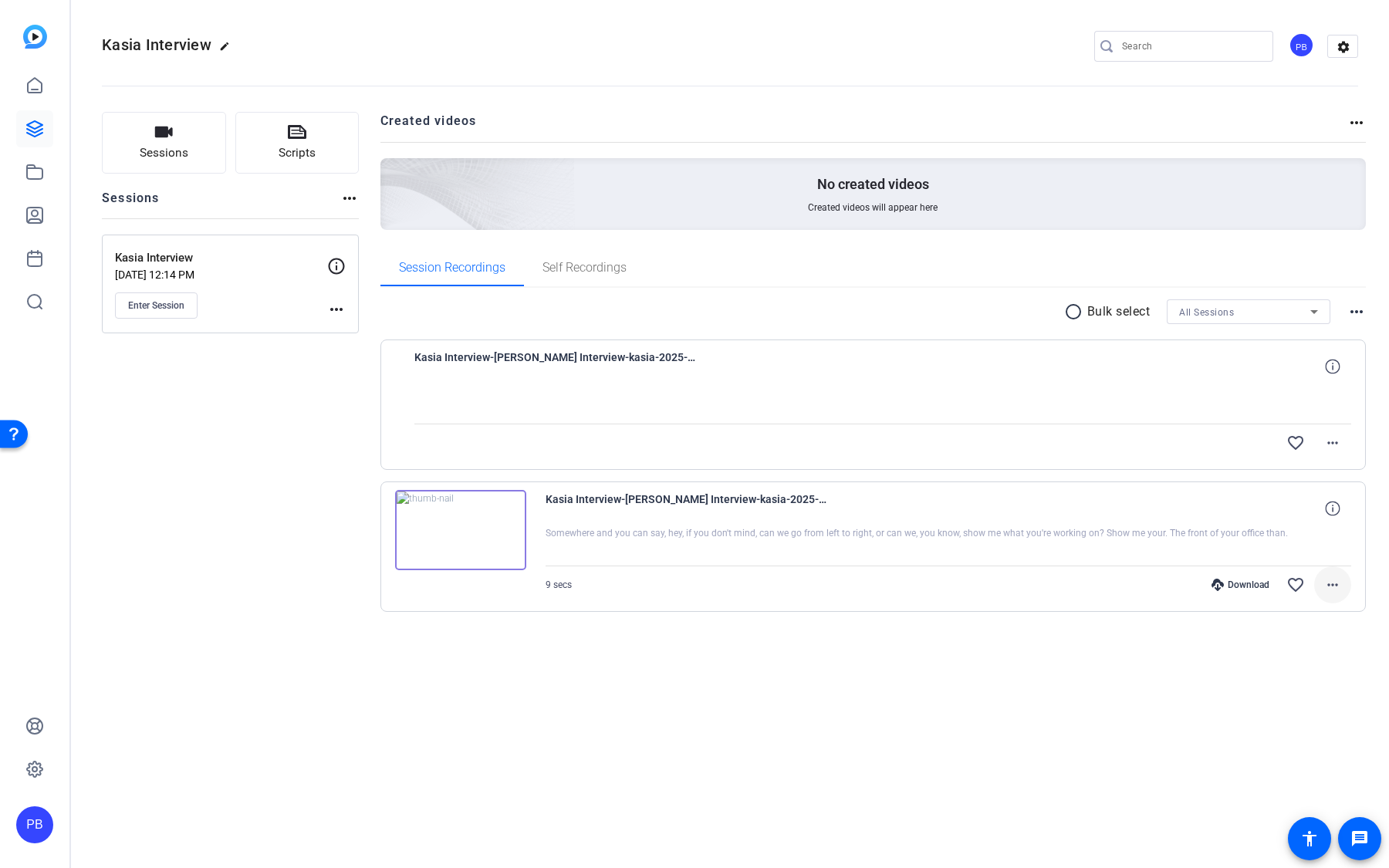
click at [1334, 591] on mat-icon "more_horiz" at bounding box center [1332, 584] width 18 height 18
click at [1300, 581] on div at bounding box center [694, 434] width 1389 height 868
click at [1295, 581] on mat-icon "favorite_border" at bounding box center [1295, 584] width 18 height 18
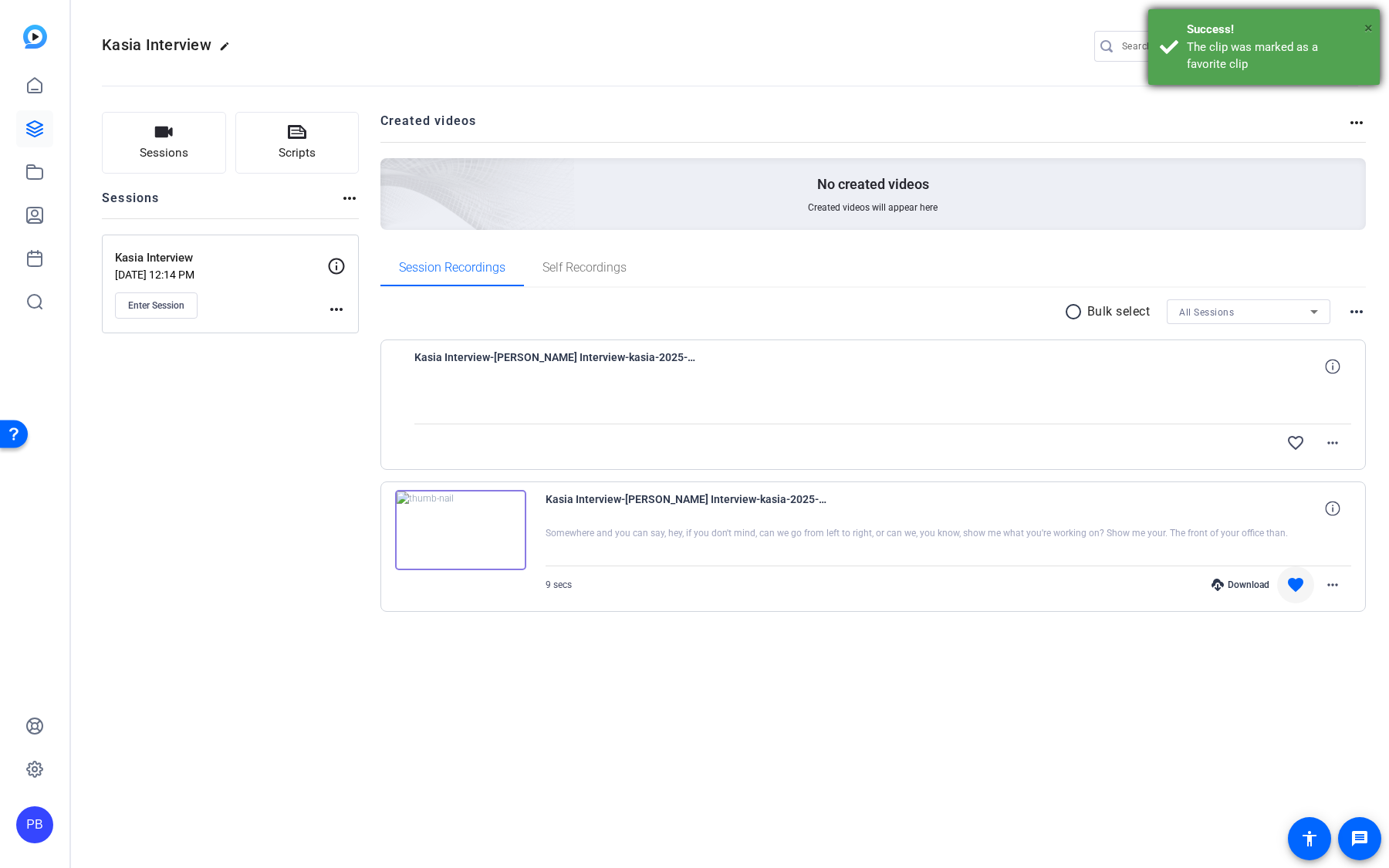
click at [1368, 22] on span "×" at bounding box center [1368, 27] width 9 height 18
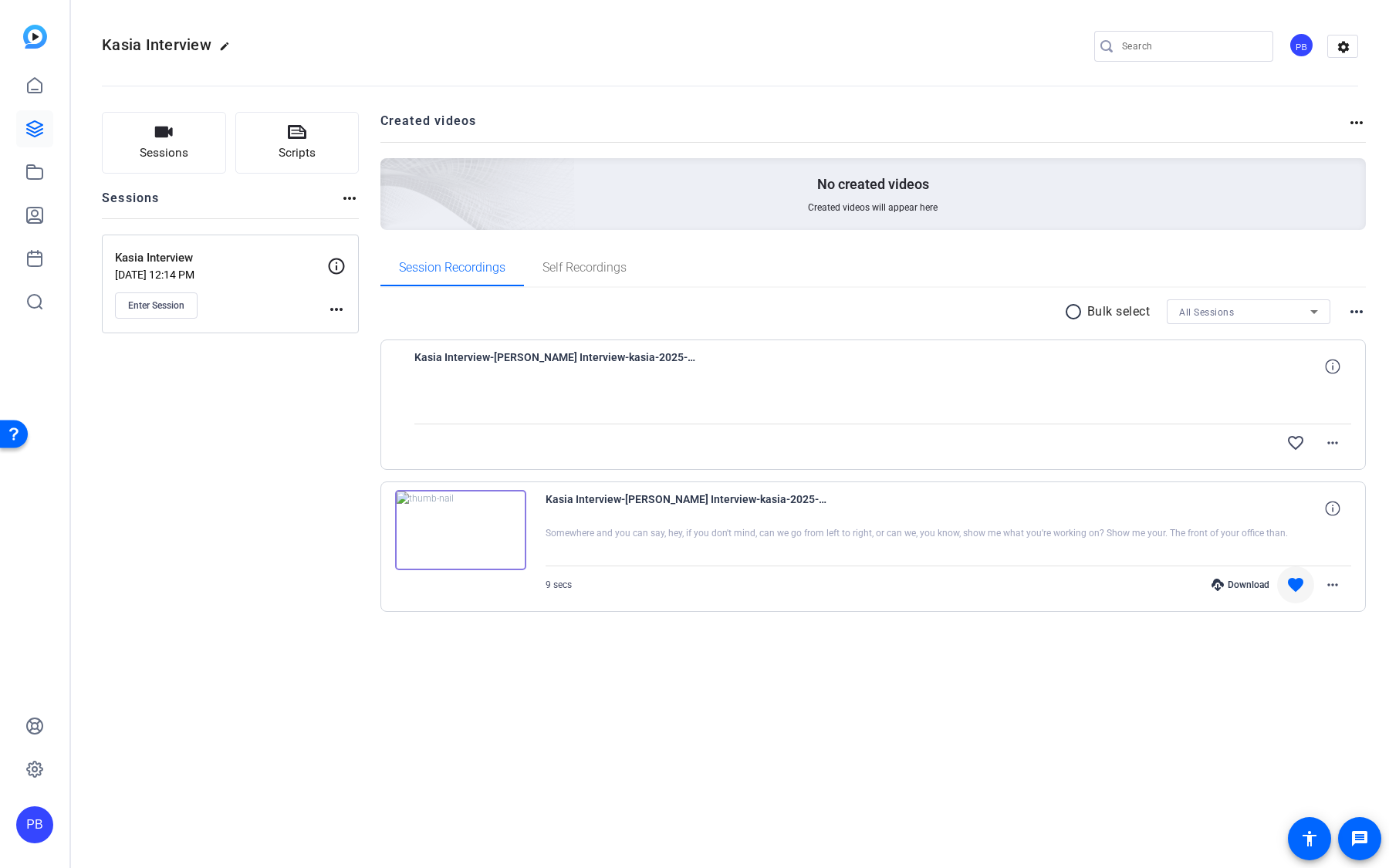
click at [1304, 41] on div "PB" at bounding box center [1301, 46] width 26 height 26
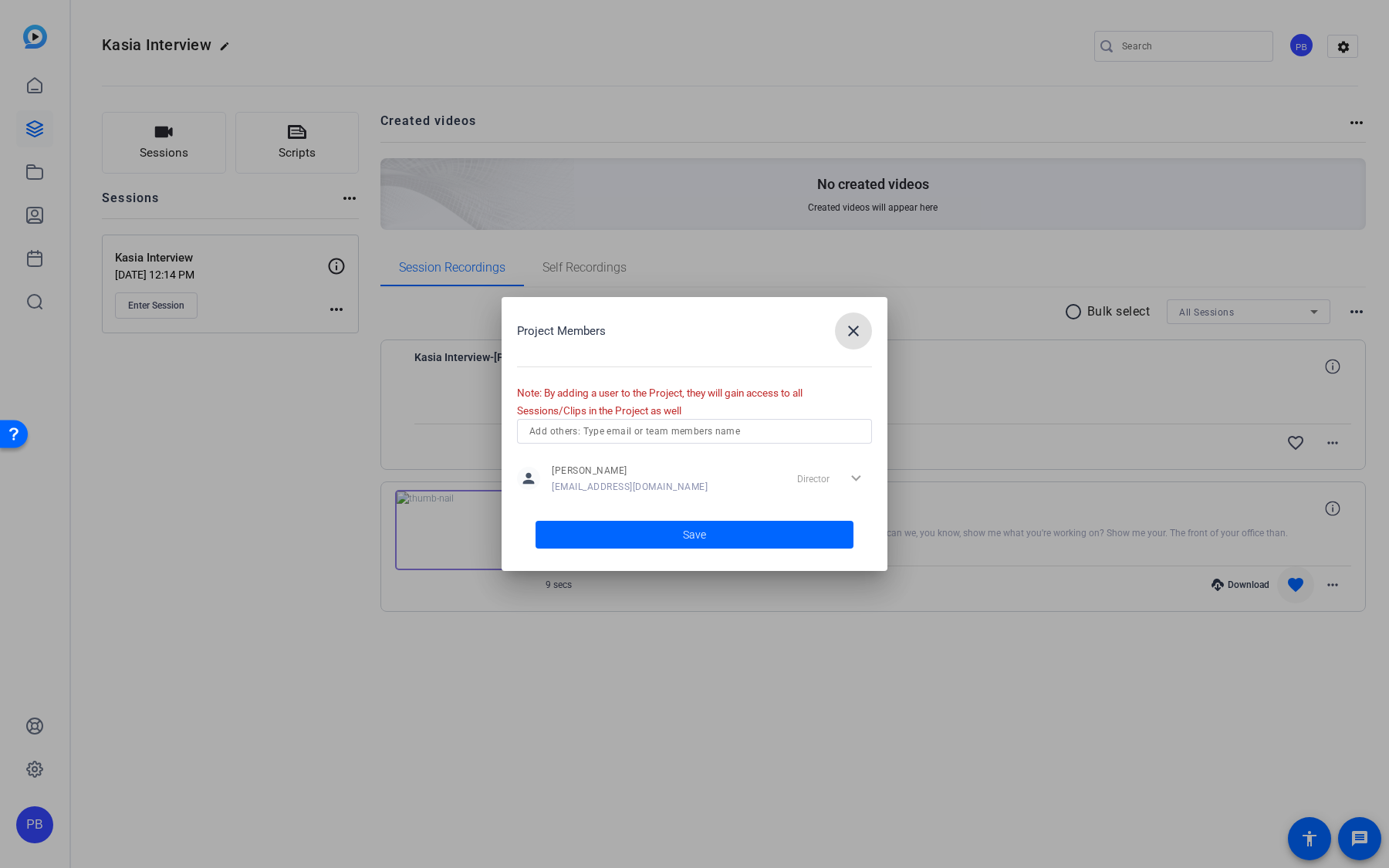
click at [766, 440] on input "text" at bounding box center [694, 431] width 330 height 18
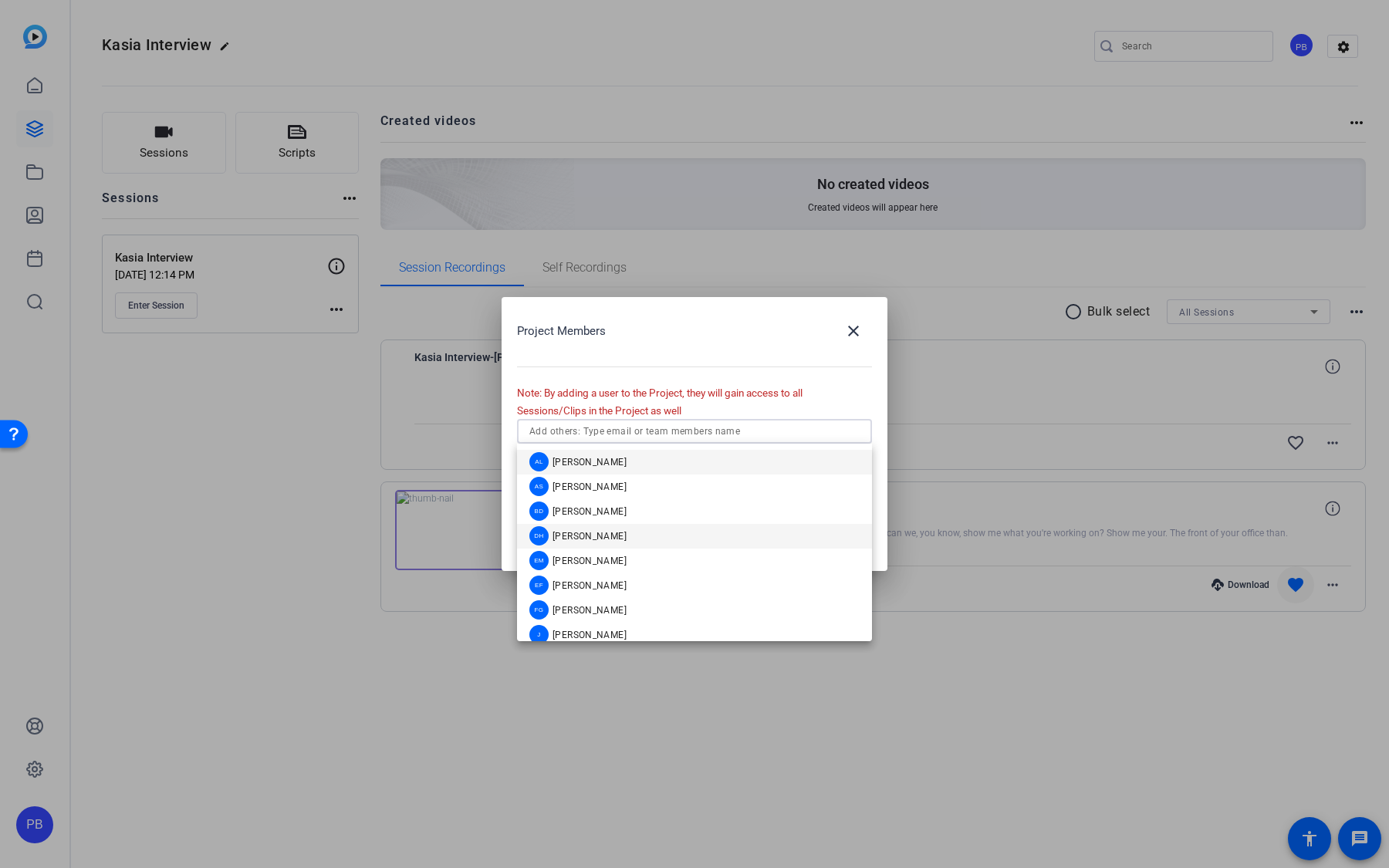
click at [707, 543] on mat-option "DH Daniel Heiberger" at bounding box center [694, 536] width 355 height 25
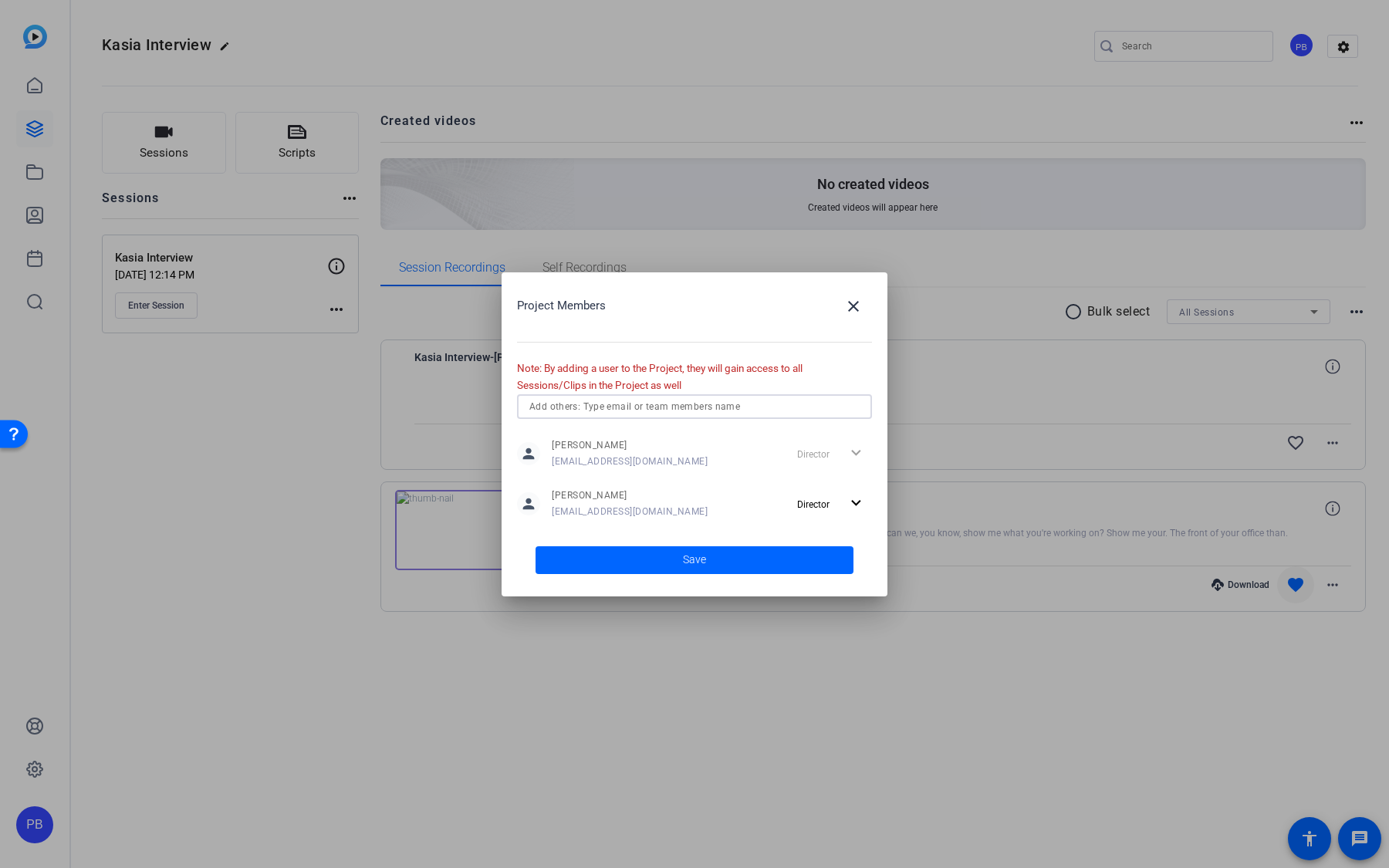
click at [734, 408] on input "text" at bounding box center [694, 406] width 330 height 18
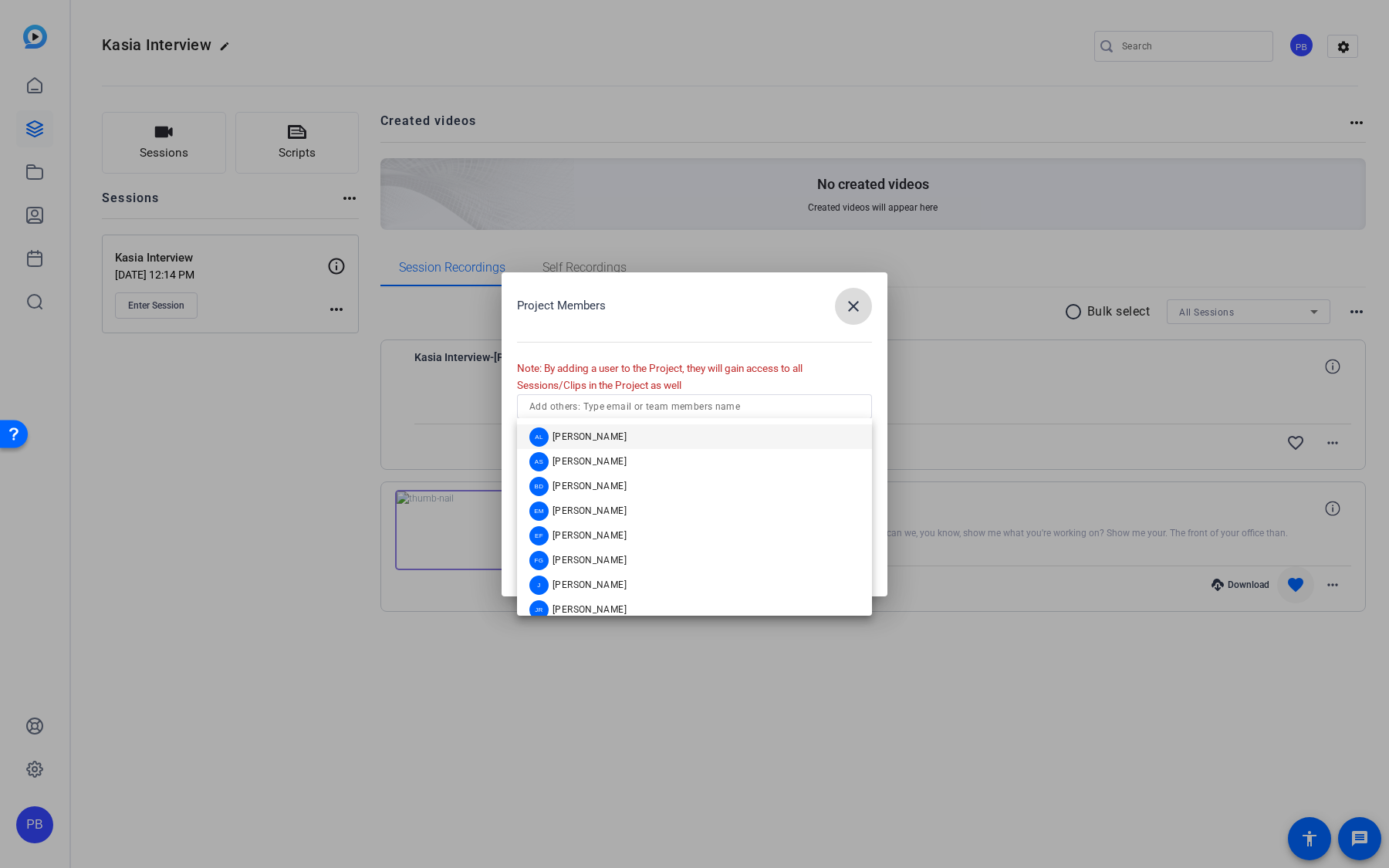
click at [850, 305] on mat-icon "close" at bounding box center [852, 305] width 18 height 18
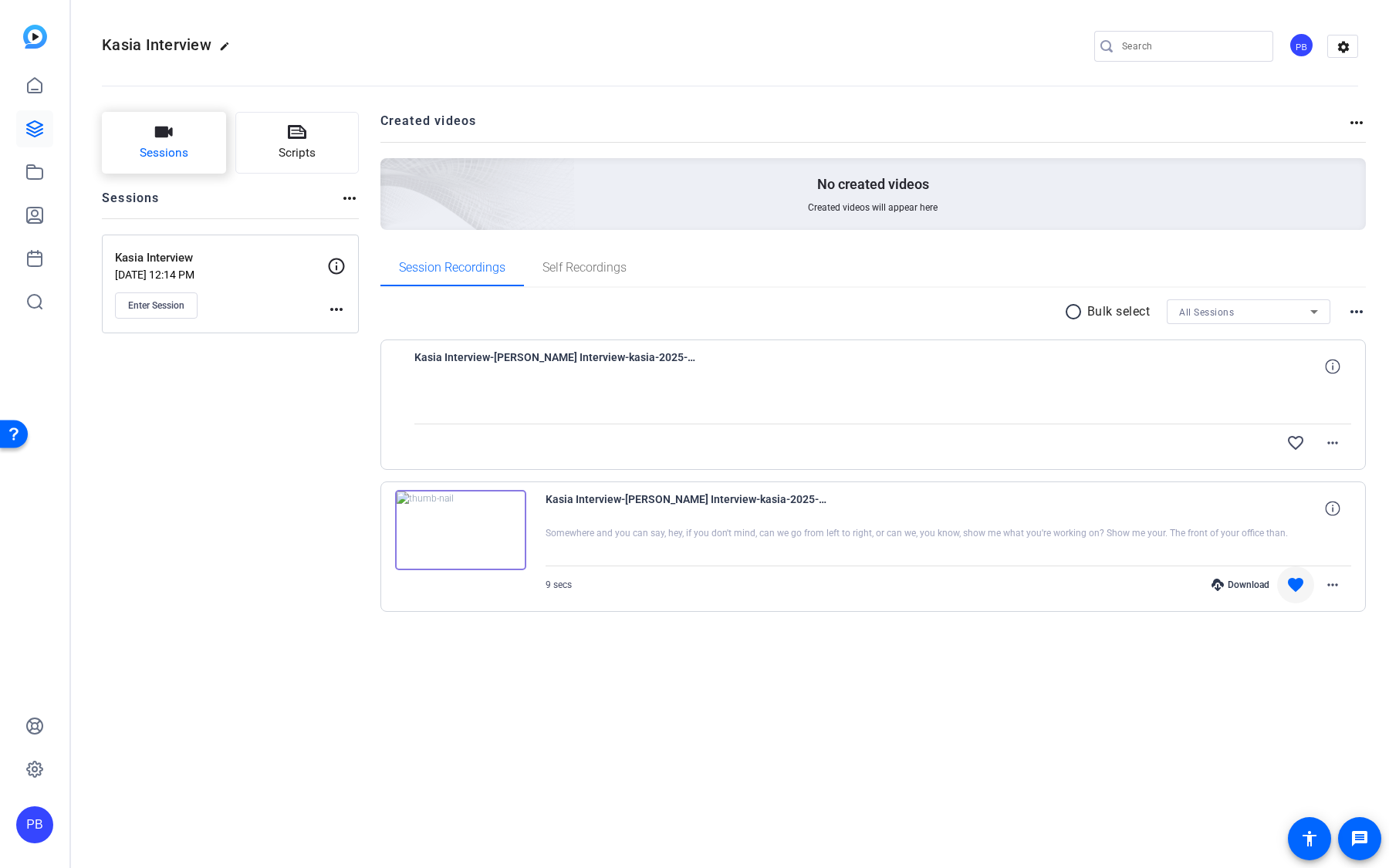
click at [185, 150] on span "Sessions" at bounding box center [164, 153] width 48 height 18
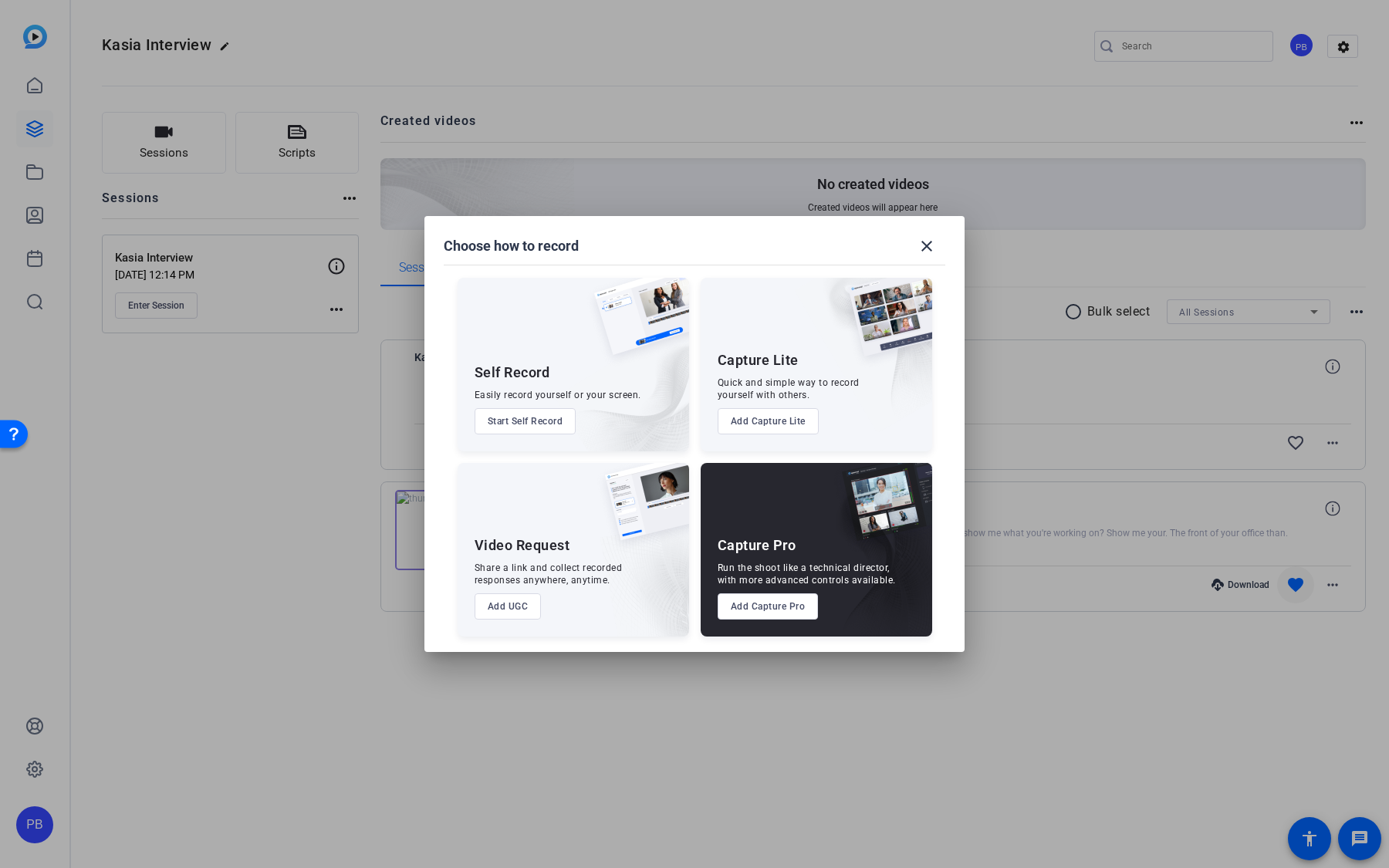
click at [520, 603] on button "Add UGC" at bounding box center [508, 607] width 67 height 26
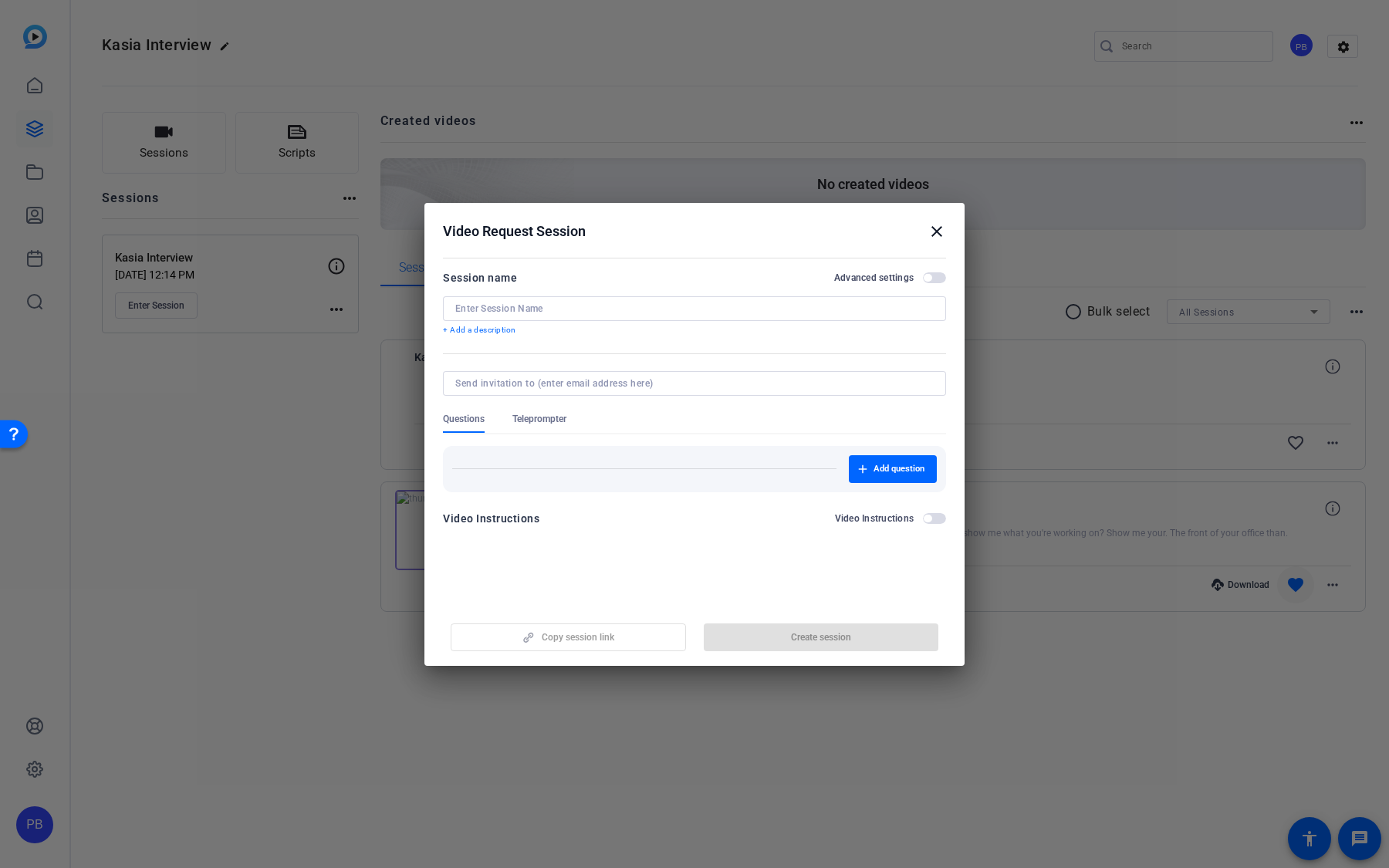
click at [616, 307] on input at bounding box center [694, 309] width 478 height 12
type input "Employee Survey"
click at [938, 236] on mat-icon "close" at bounding box center [936, 231] width 18 height 18
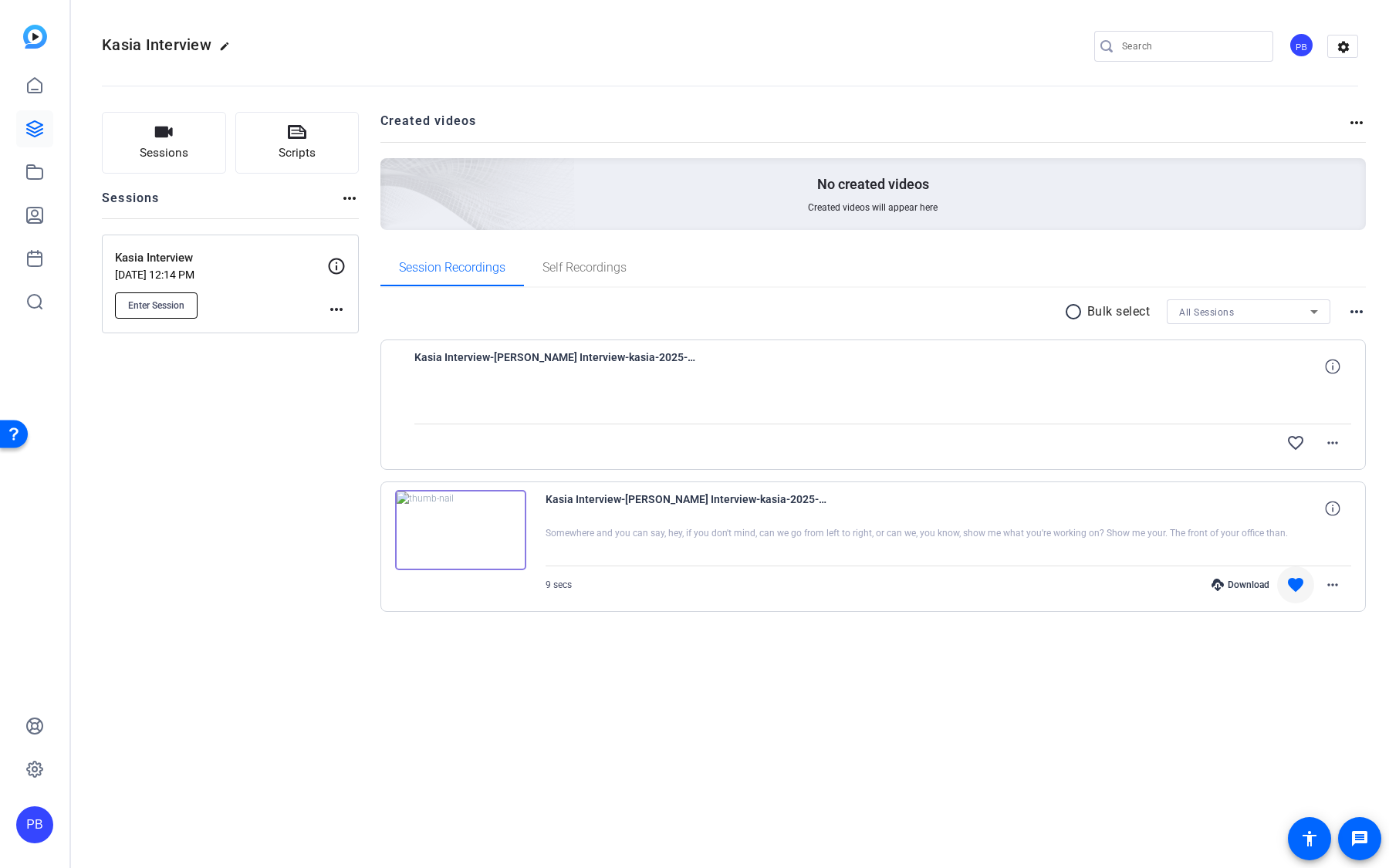
click at [185, 300] on button "Enter Session" at bounding box center [156, 305] width 83 height 26
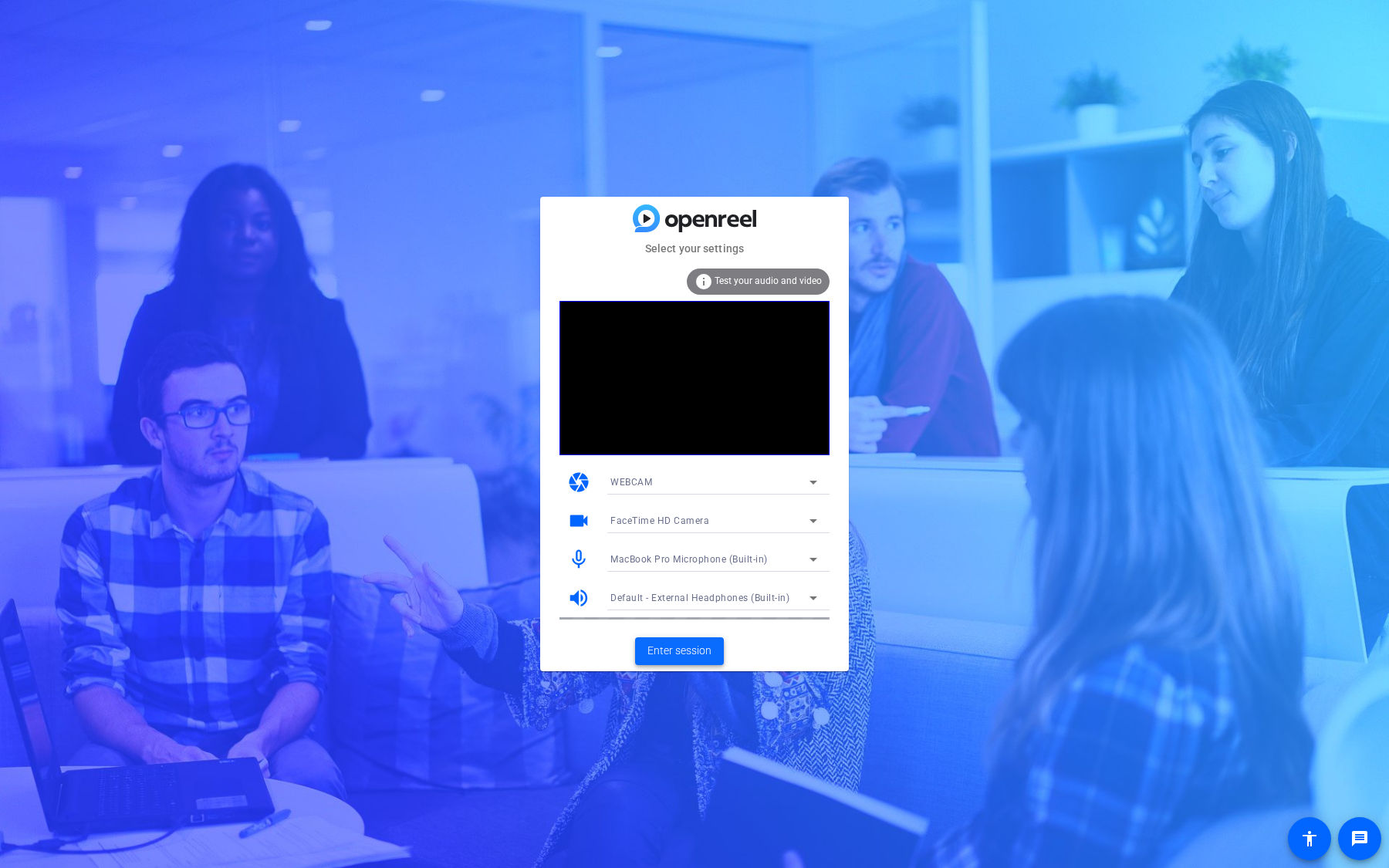
click at [679, 658] on span "Enter session" at bounding box center [679, 651] width 64 height 16
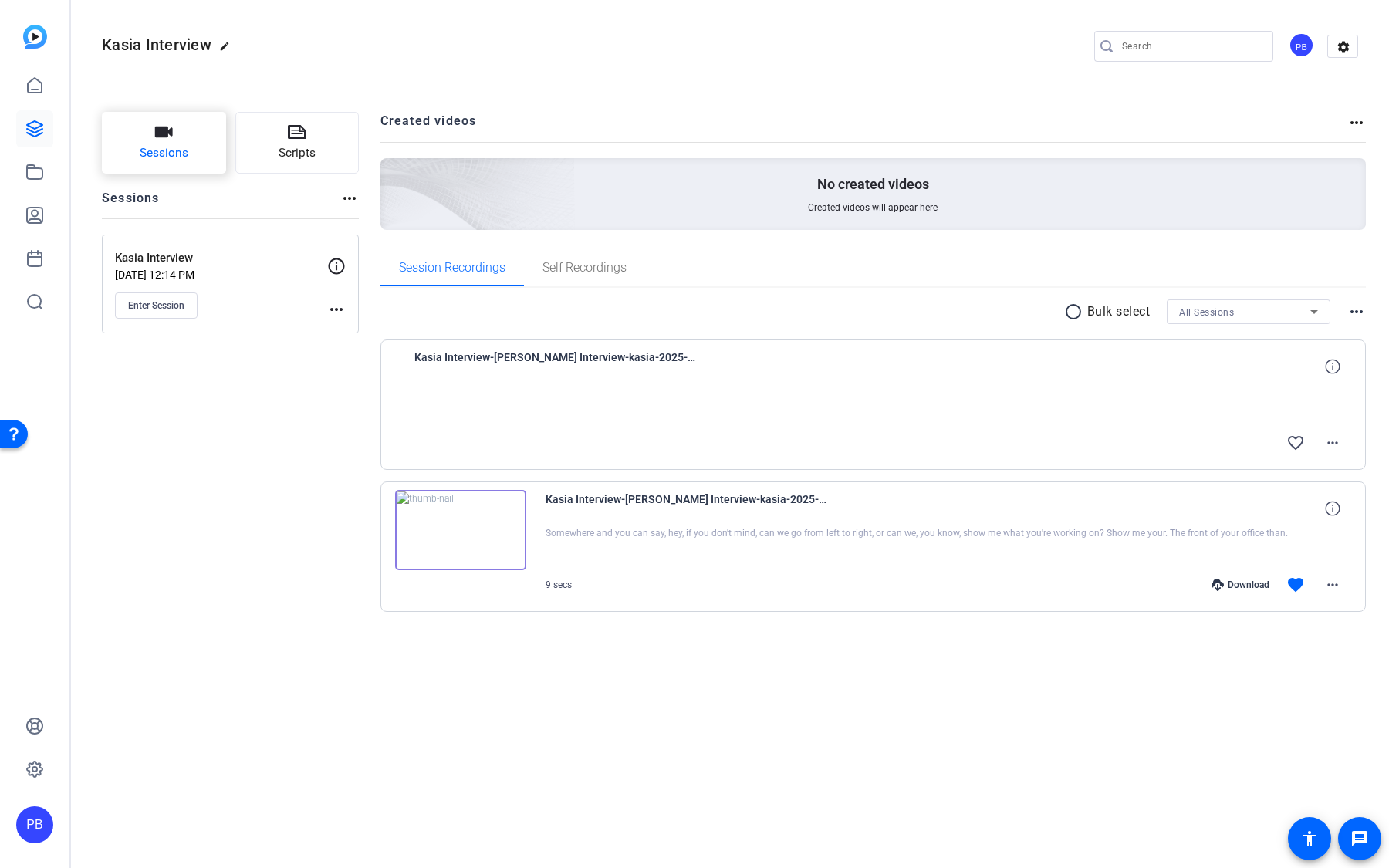
click at [200, 154] on button "Sessions" at bounding box center [164, 143] width 124 height 62
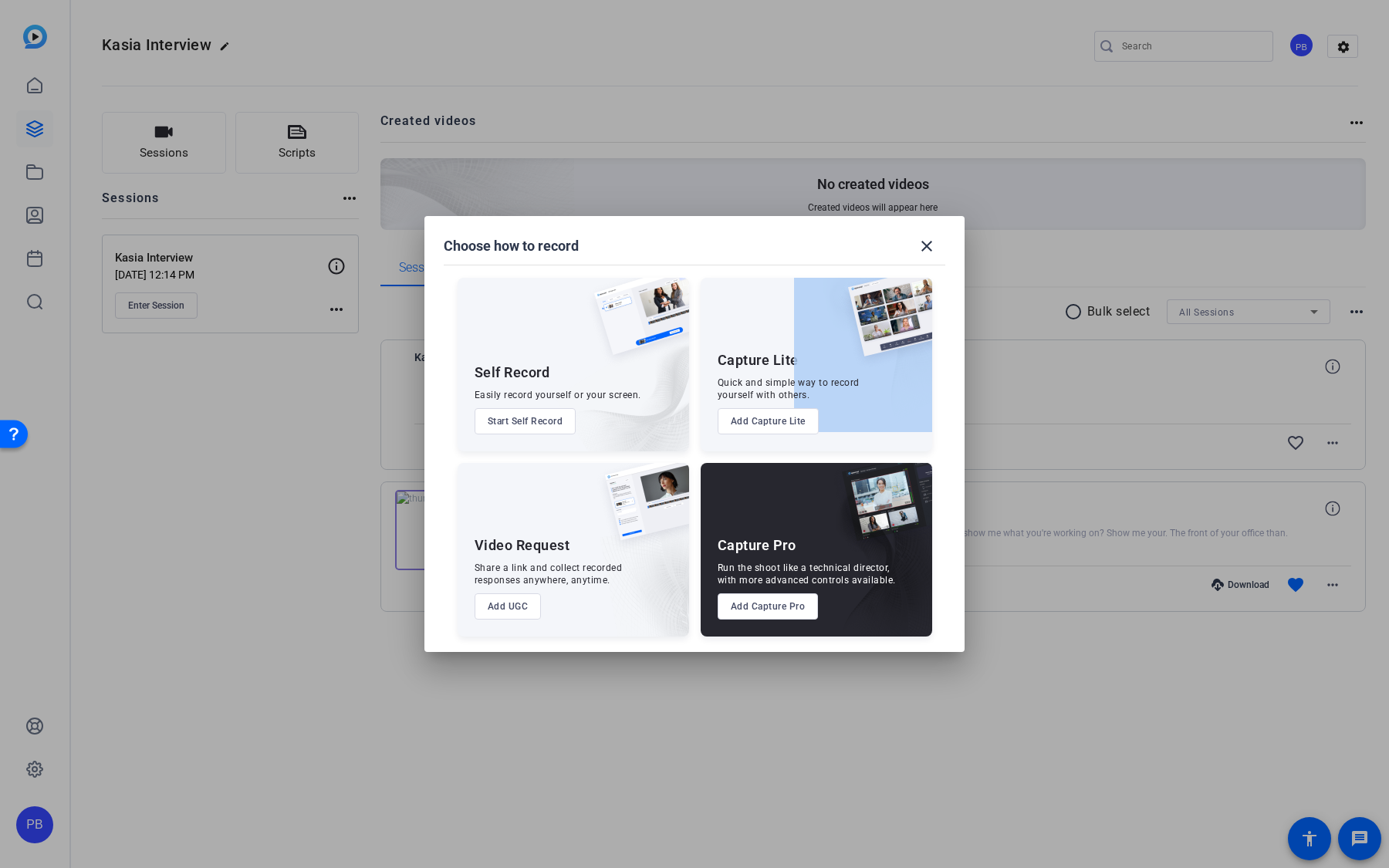
drag, startPoint x: 715, startPoint y: 361, endPoint x: 796, endPoint y: 362, distance: 81.0
click at [796, 362] on div "Capture Lite Quick and simple way to record yourself with others. Add Capture L…" at bounding box center [816, 364] width 231 height 173
click at [609, 405] on img at bounding box center [622, 381] width 135 height 141
click at [914, 259] on span at bounding box center [927, 246] width 37 height 37
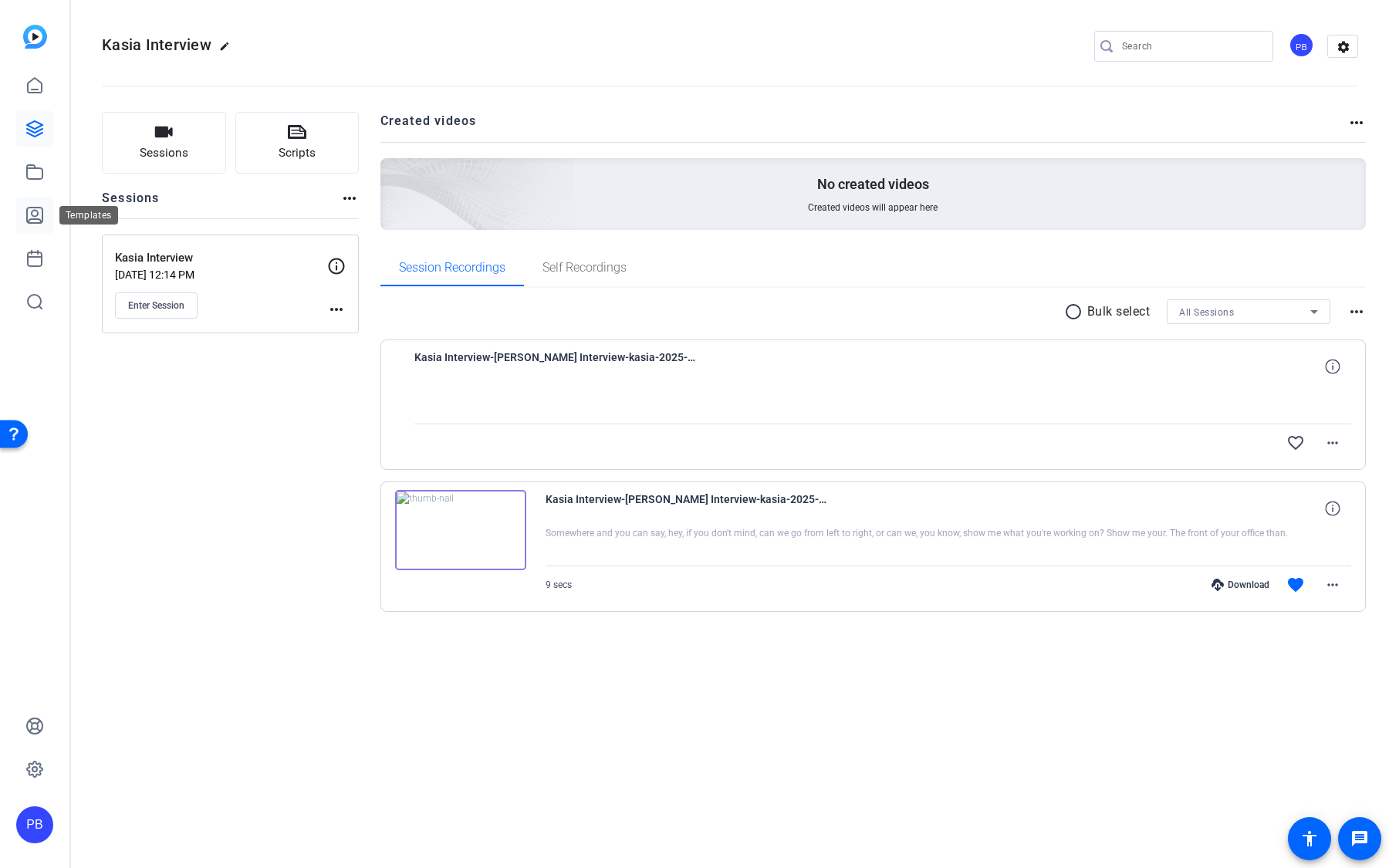
click at [37, 214] on icon at bounding box center [35, 216] width 16 height 16
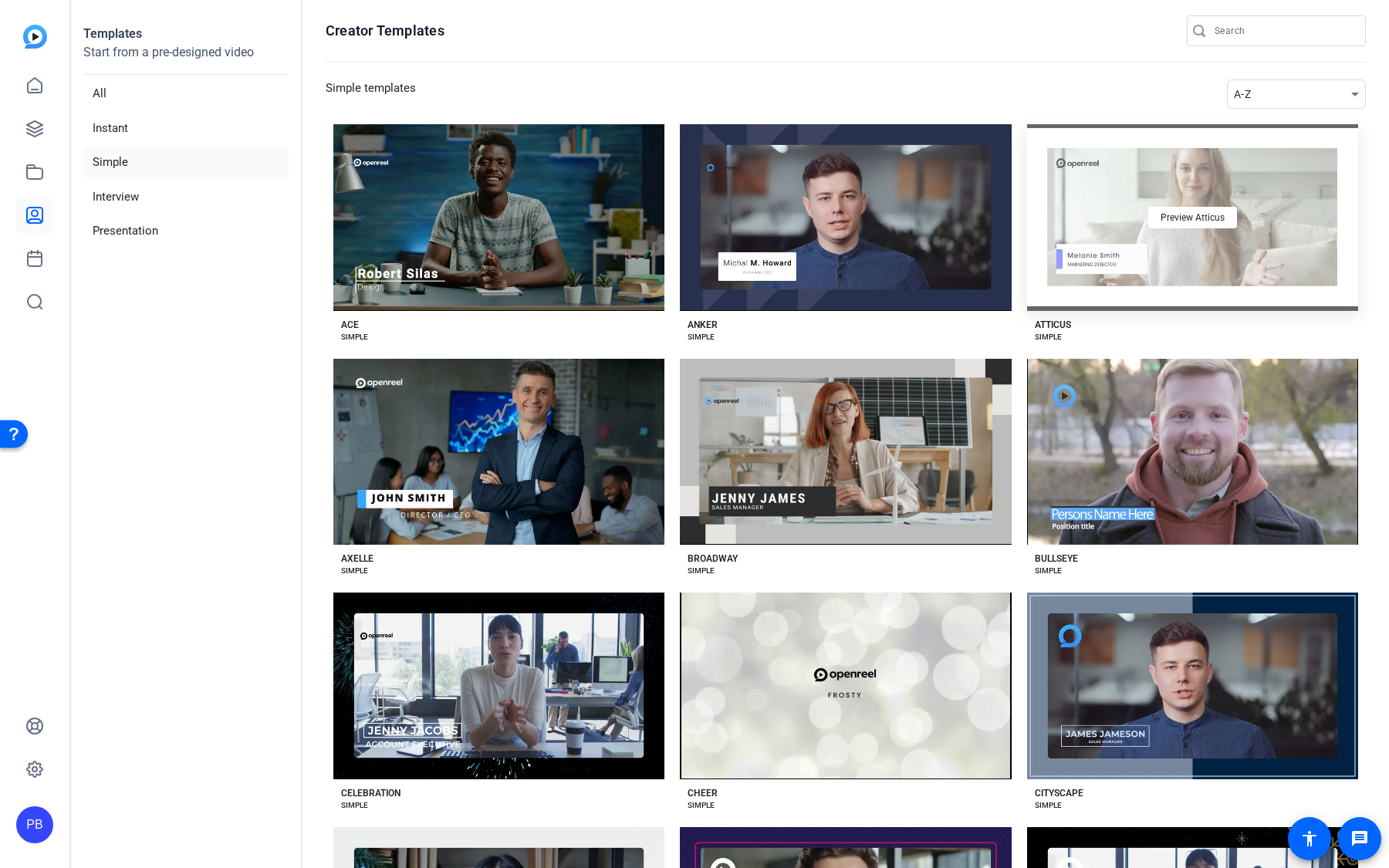
click at [1222, 201] on div "Preview Atticus" at bounding box center [1192, 217] width 331 height 186
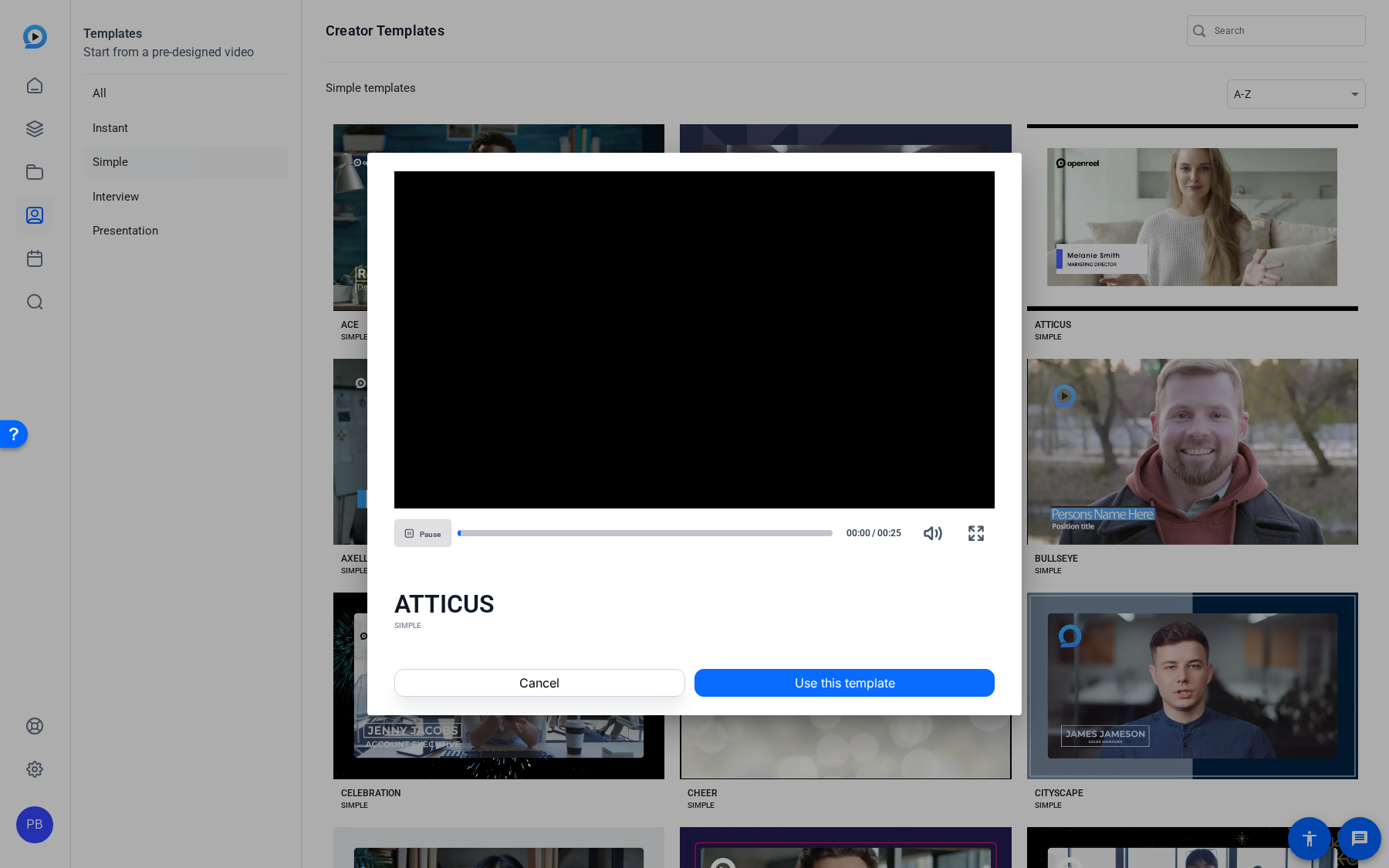
click at [770, 670] on span at bounding box center [845, 682] width 299 height 37
